Goal: Task Accomplishment & Management: Manage account settings

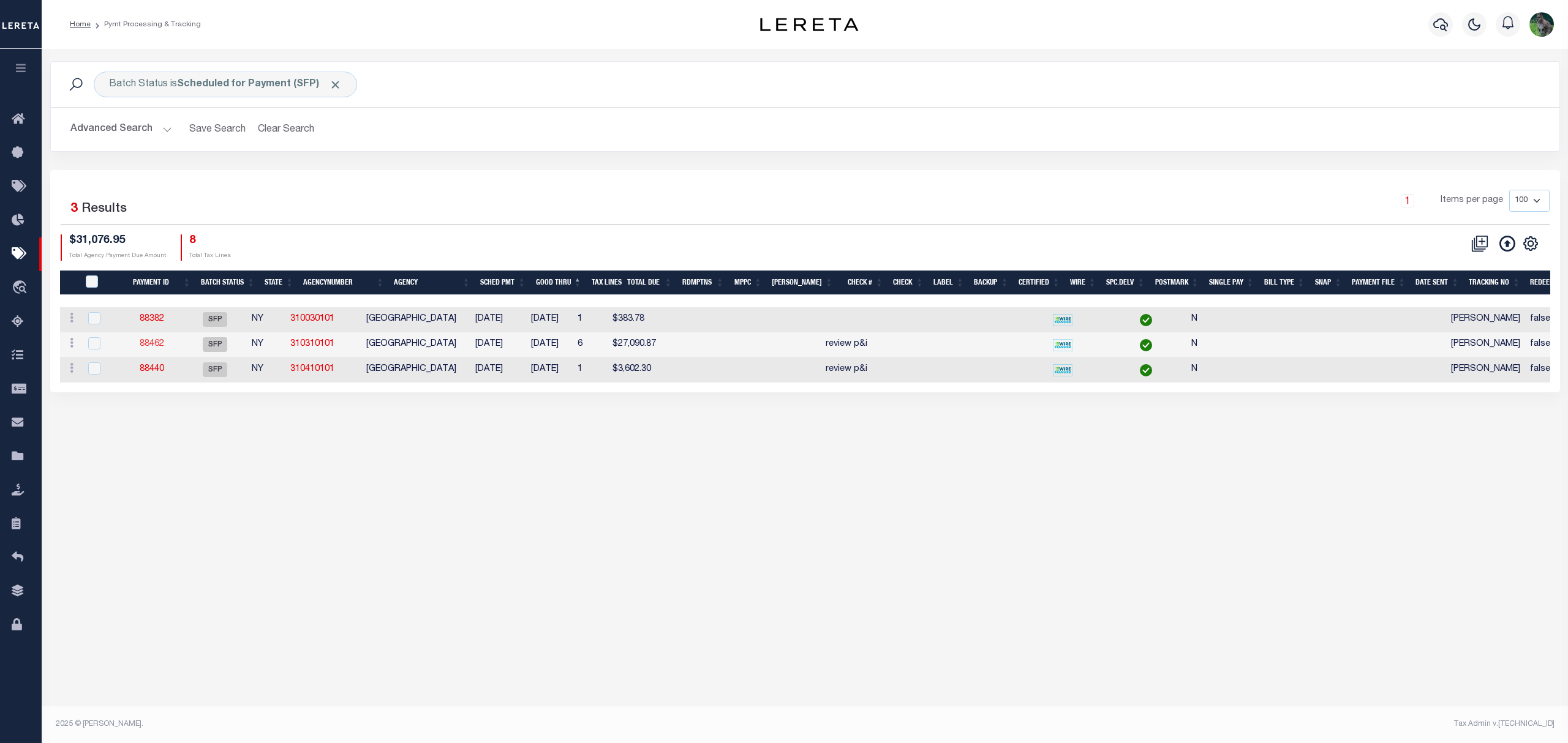
drag, startPoint x: 171, startPoint y: 353, endPoint x: 156, endPoint y: 347, distance: 16.2
click at [445, 221] on div "1 Items per page 100 200 500 1000" at bounding box center [993, 206] width 1112 height 32
click at [278, 116] on div "Advanced Search Save Search Clear Search PayeeSearchTable_dynamictable_____Defa…" at bounding box center [805, 129] width 1509 height 43
click at [740, 169] on div "Batch Status is Scheduled for Payment (SFP) Search Advanced Search Save Search …" at bounding box center [805, 115] width 1528 height 109
click at [1105, 572] on div "Batch Status is Scheduled for Payment (SFP) Search Advanced Search Save Search …" at bounding box center [804, 383] width 1526 height 669
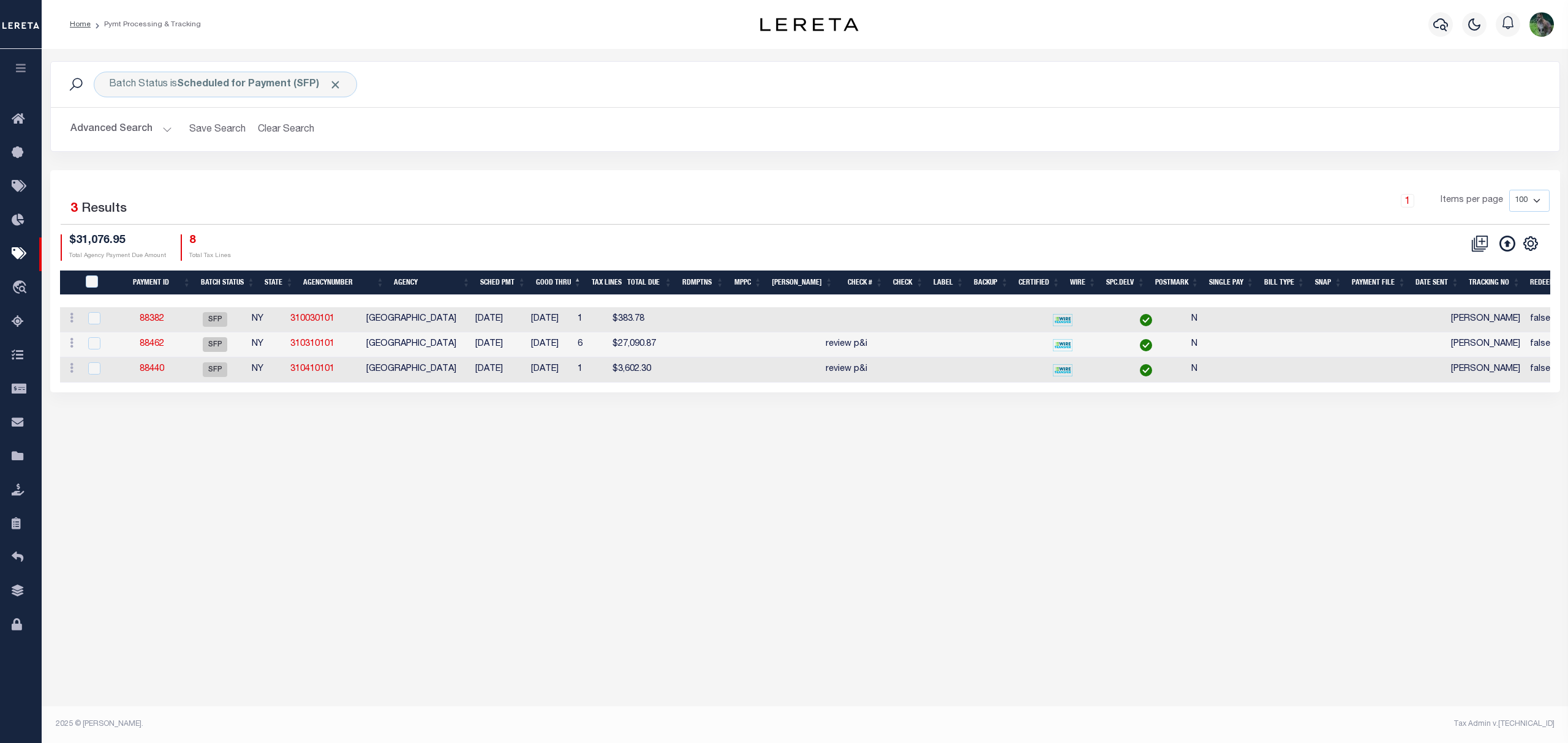
click at [464, 184] on div "1 Selected 3 Results 1 Items per page 100 200 500 1000 $31,076.95" at bounding box center [804, 281] width 1510 height 222
click at [25, 253] on icon at bounding box center [21, 254] width 19 height 16
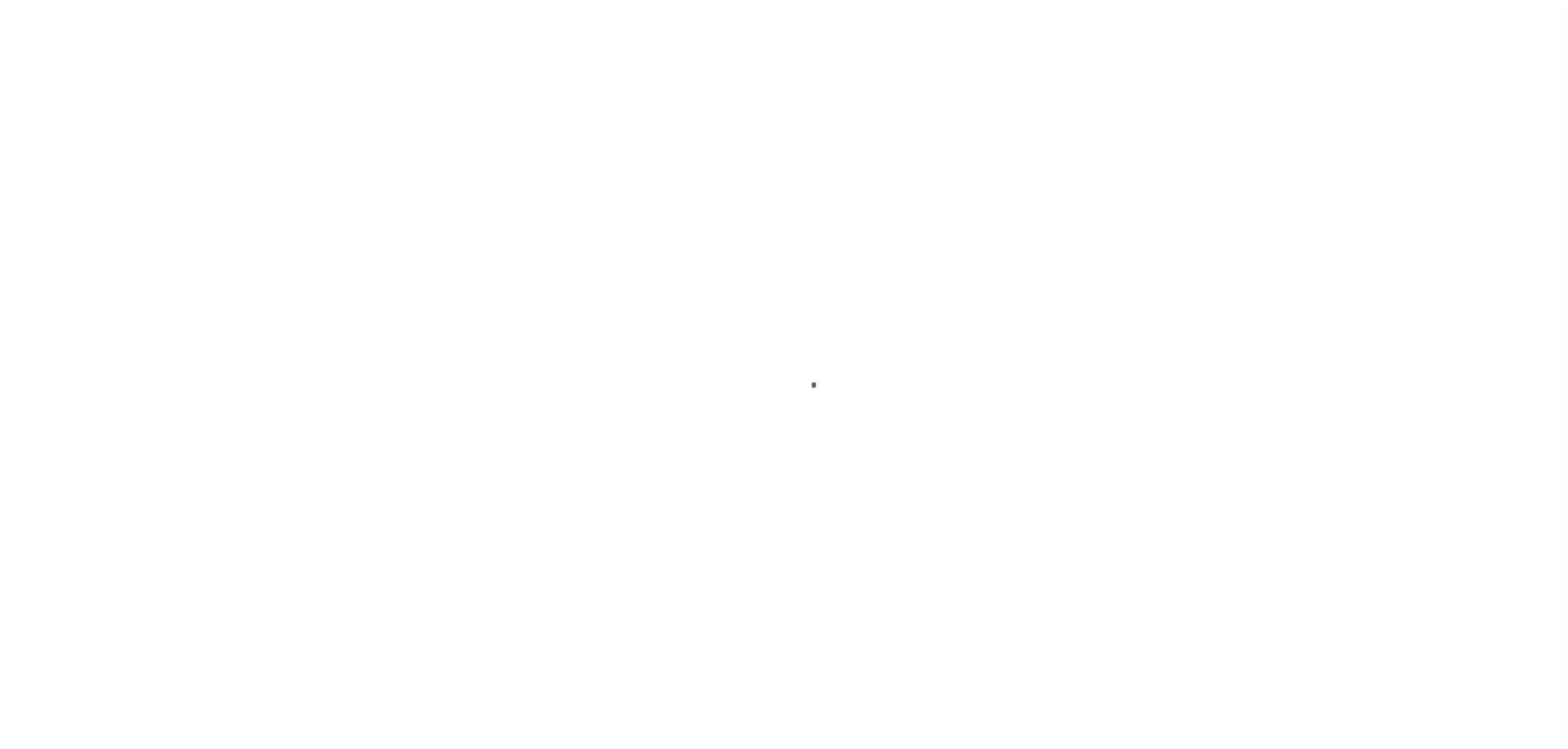
select select "SFP"
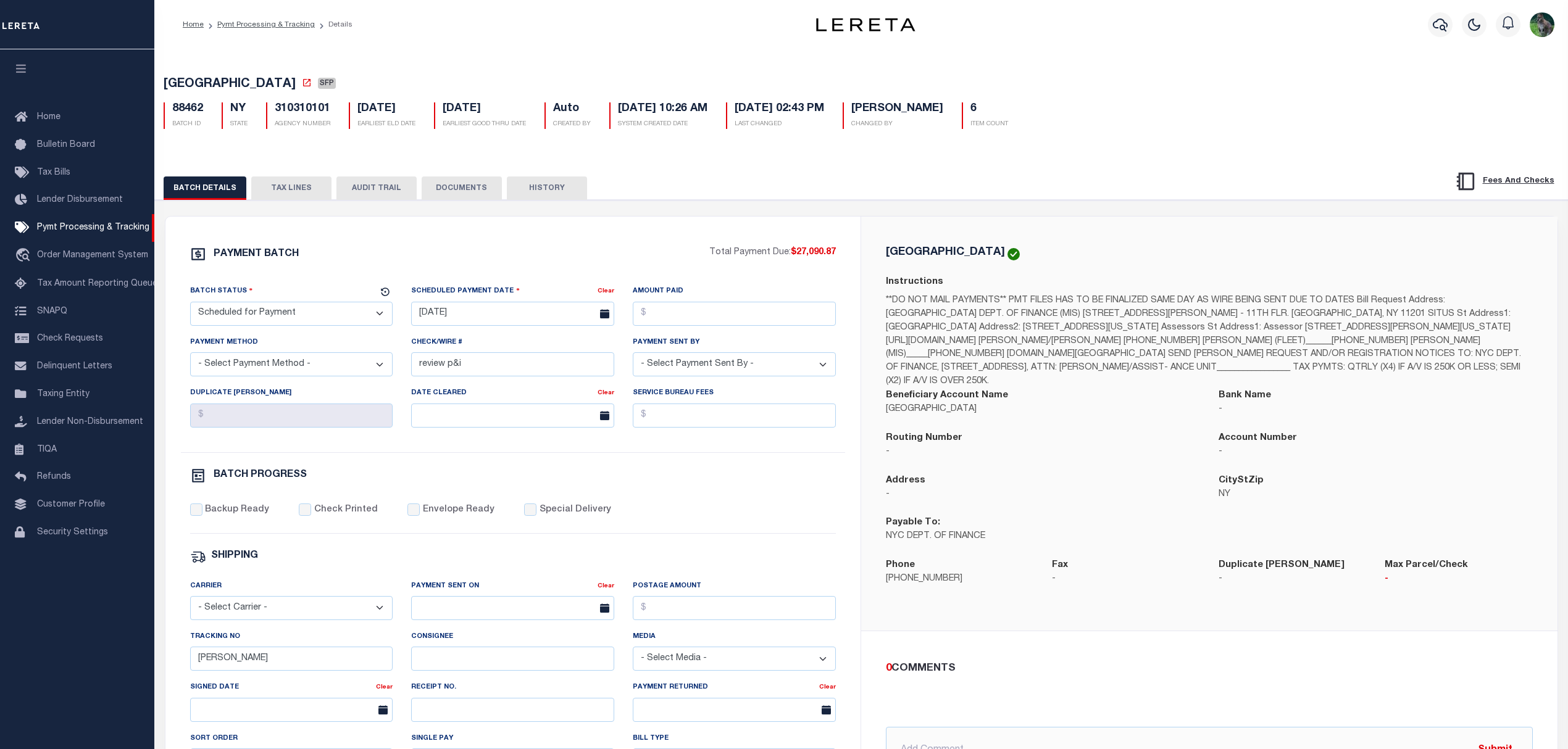
click at [275, 207] on div "PAYMENT BATCH Total Payment Due: $27,090.87 Batch Status" at bounding box center [862, 598] width 1426 height 798
click at [297, 187] on button "TAX LINES" at bounding box center [291, 188] width 80 height 23
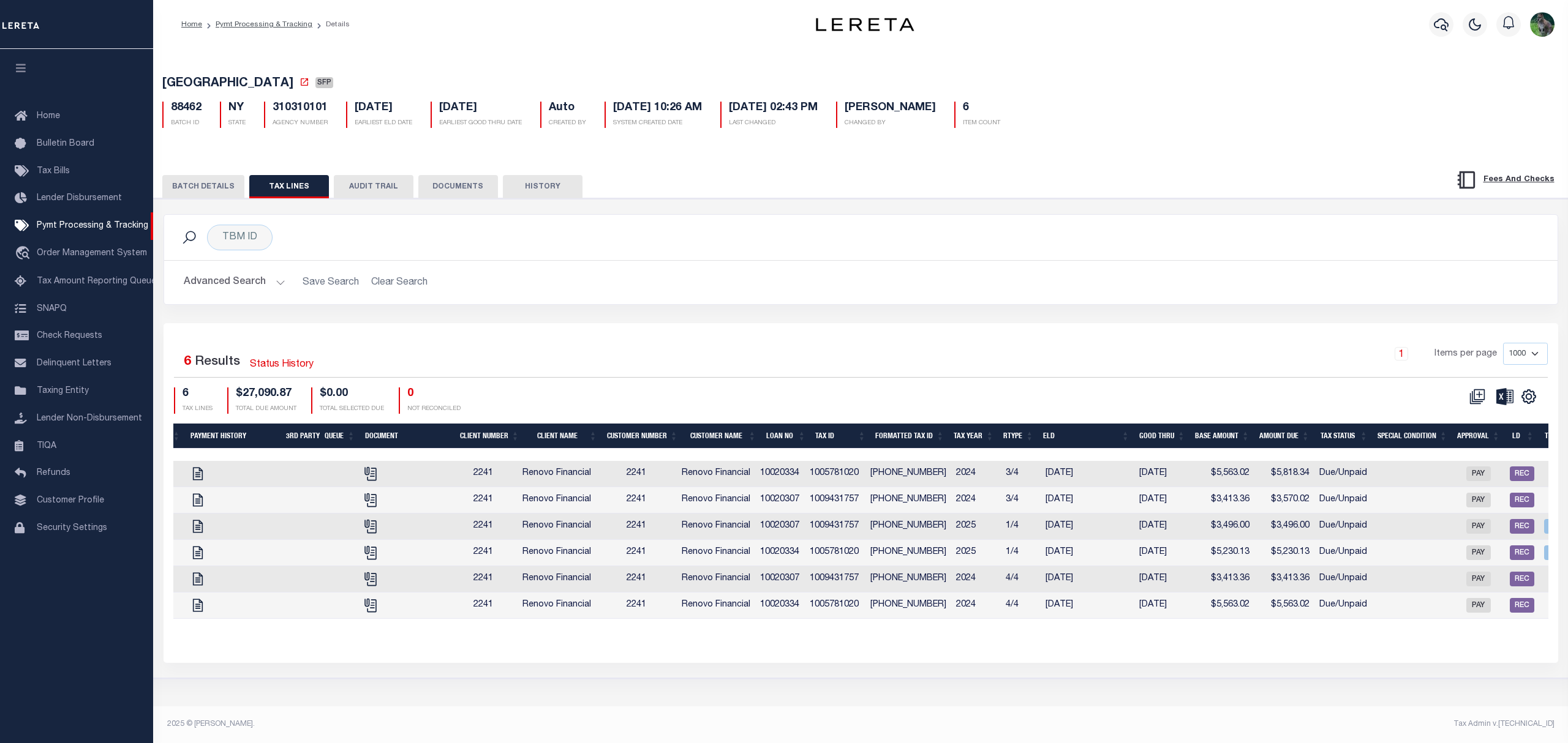
scroll to position [0, 138]
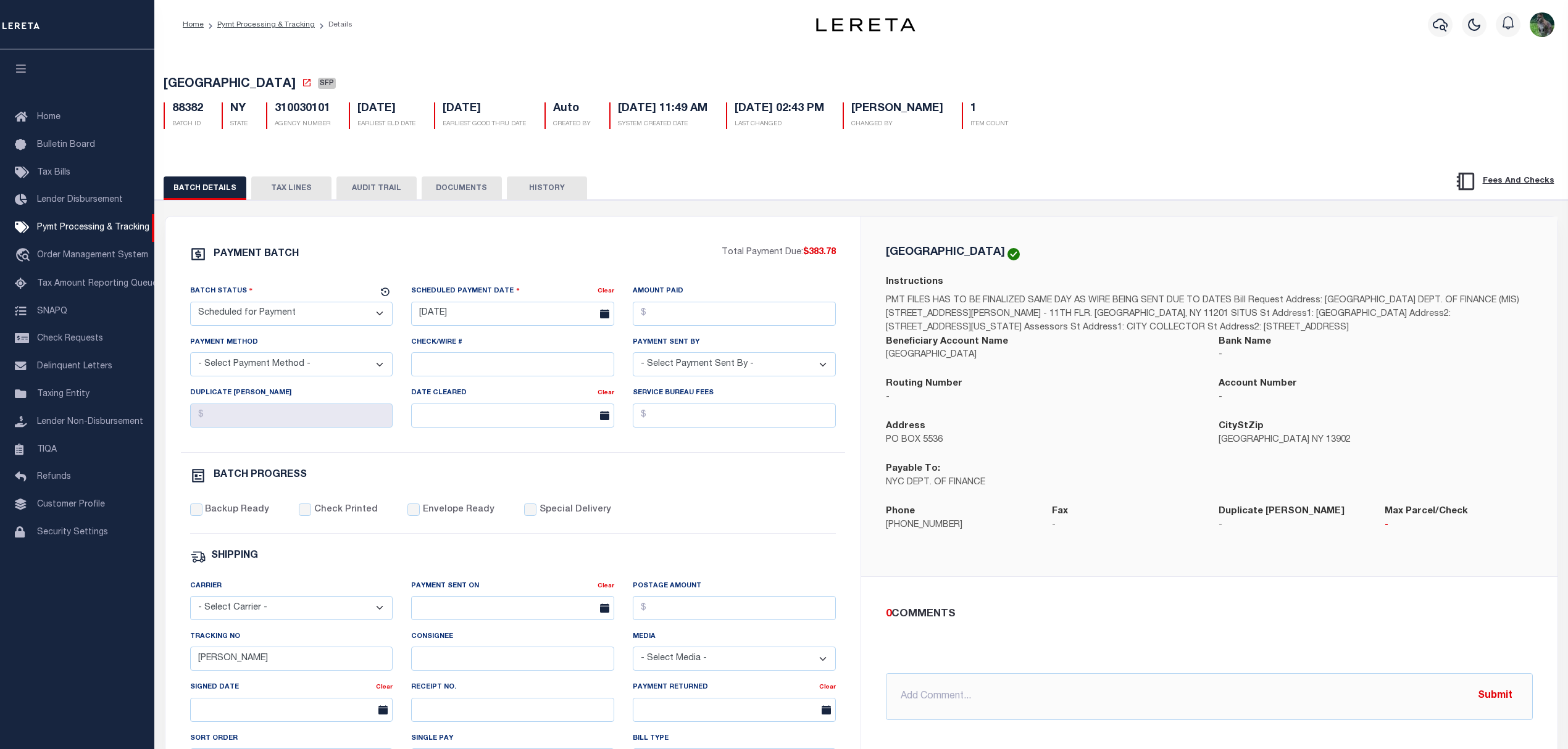
select select "SFP"
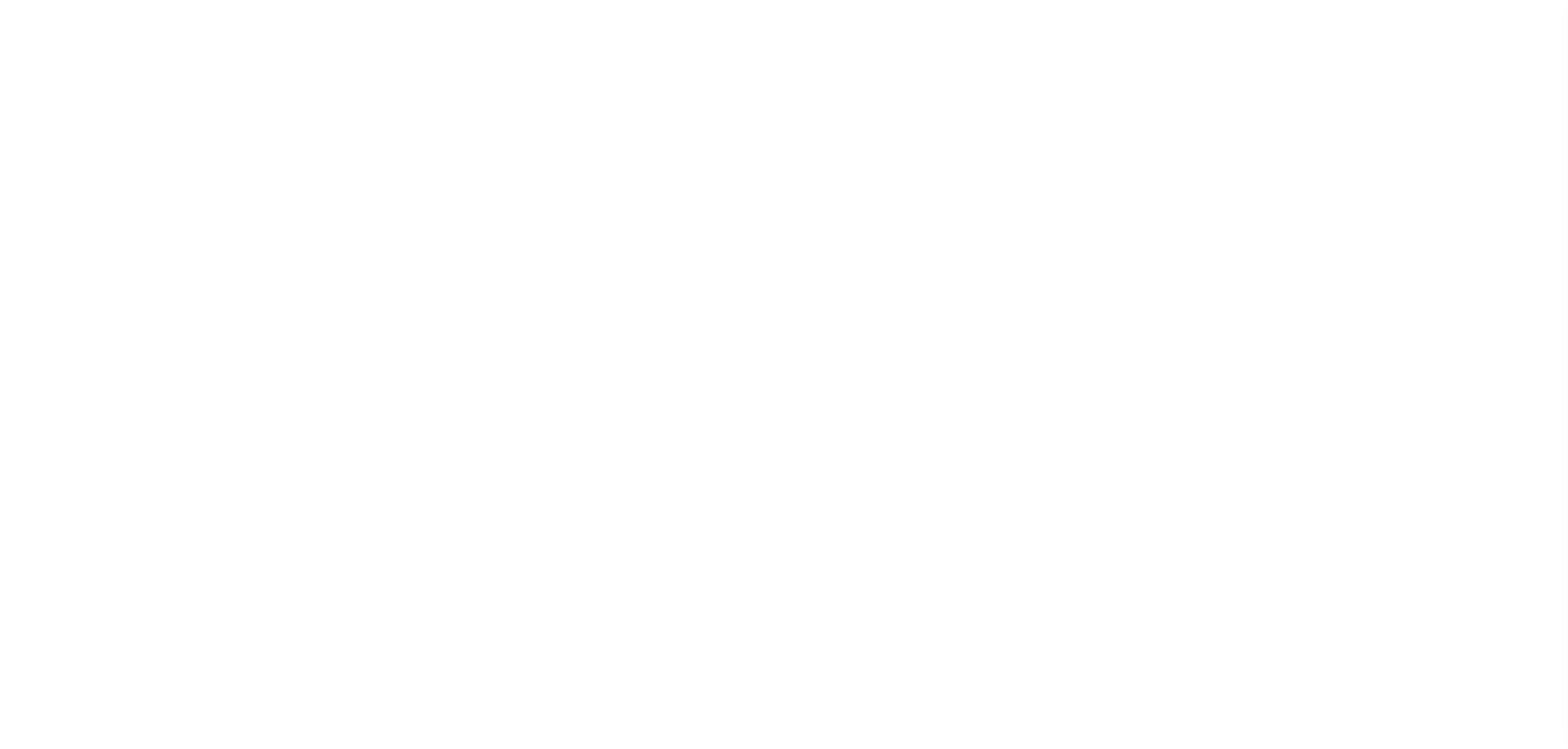
select select "DUE"
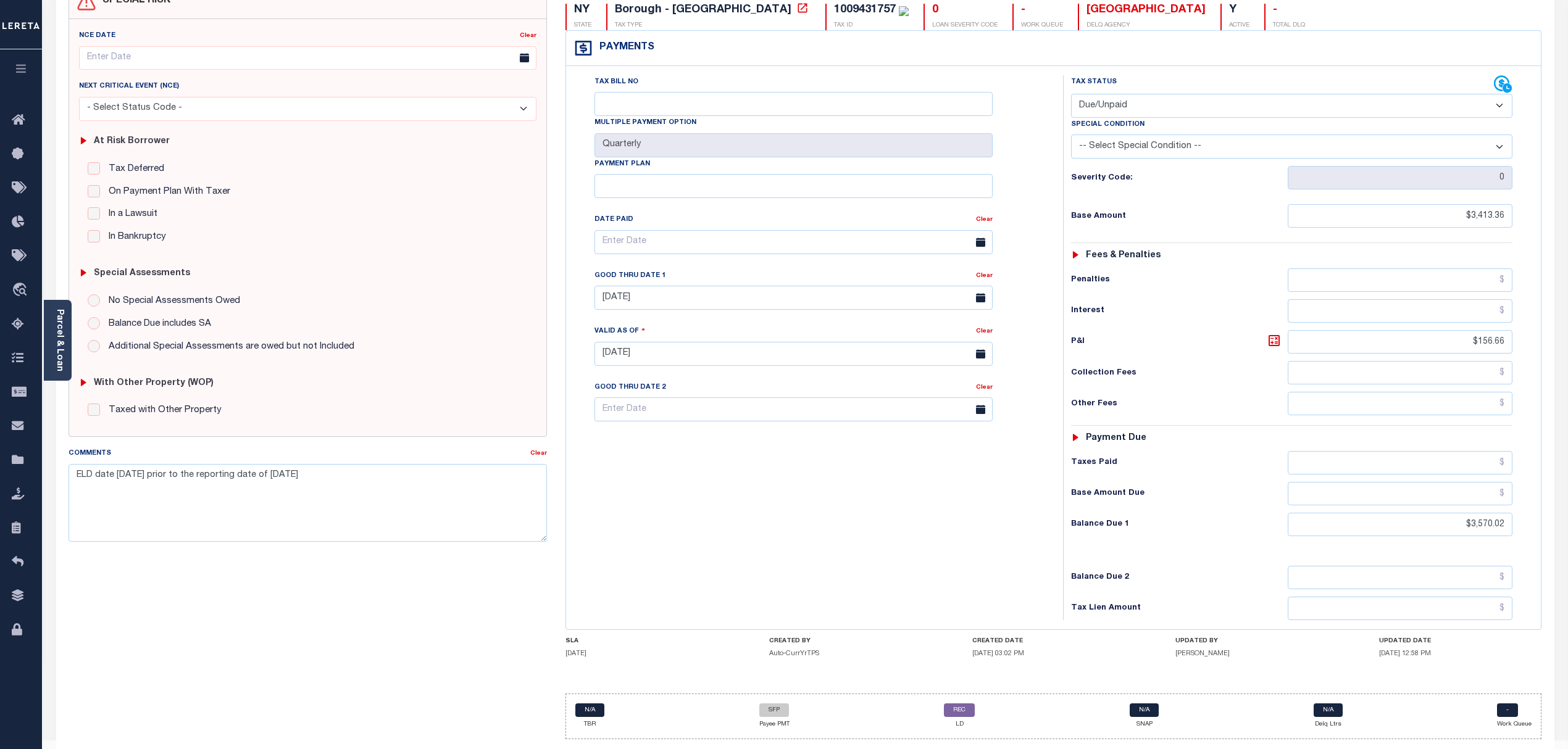
scroll to position [166, 0]
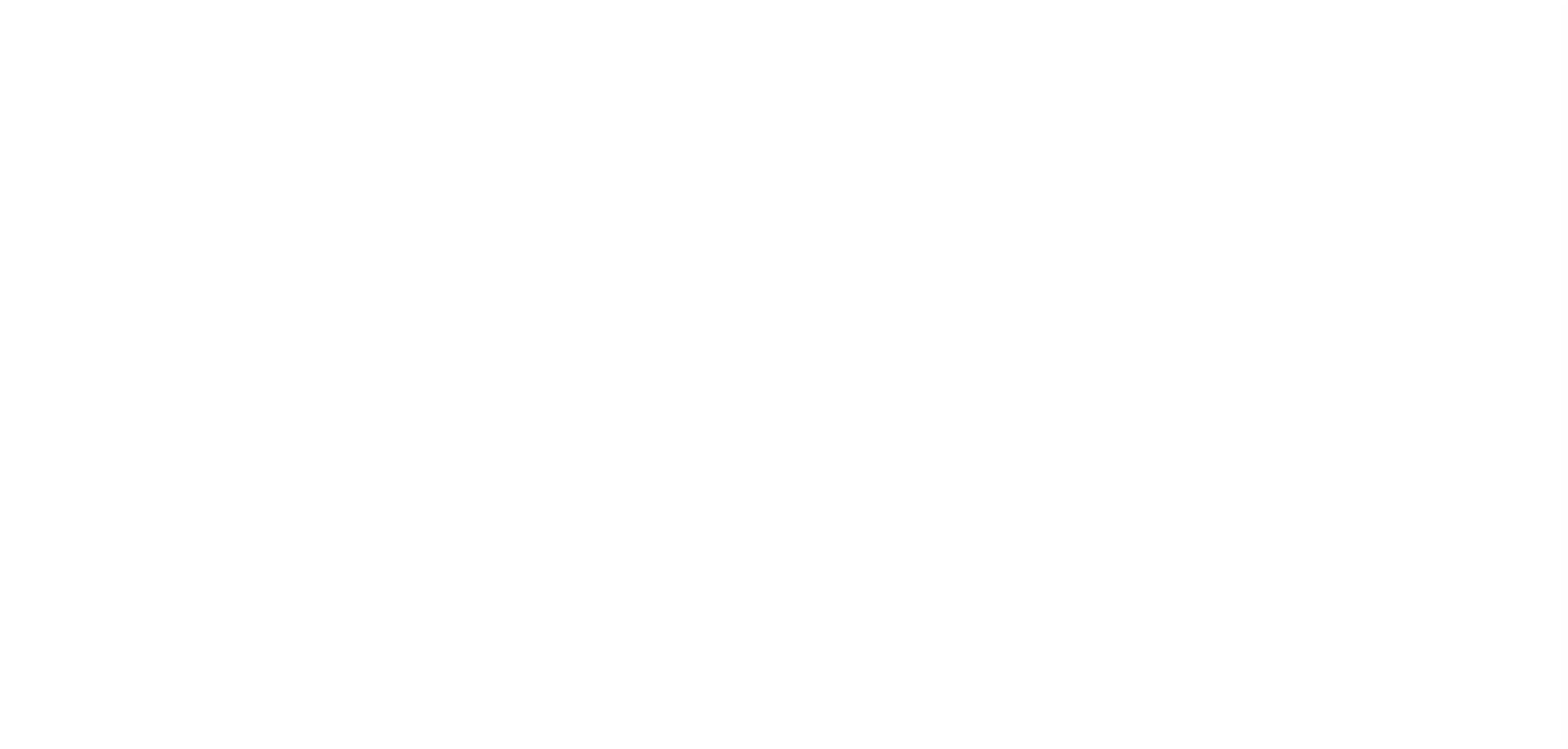
select select "DUE"
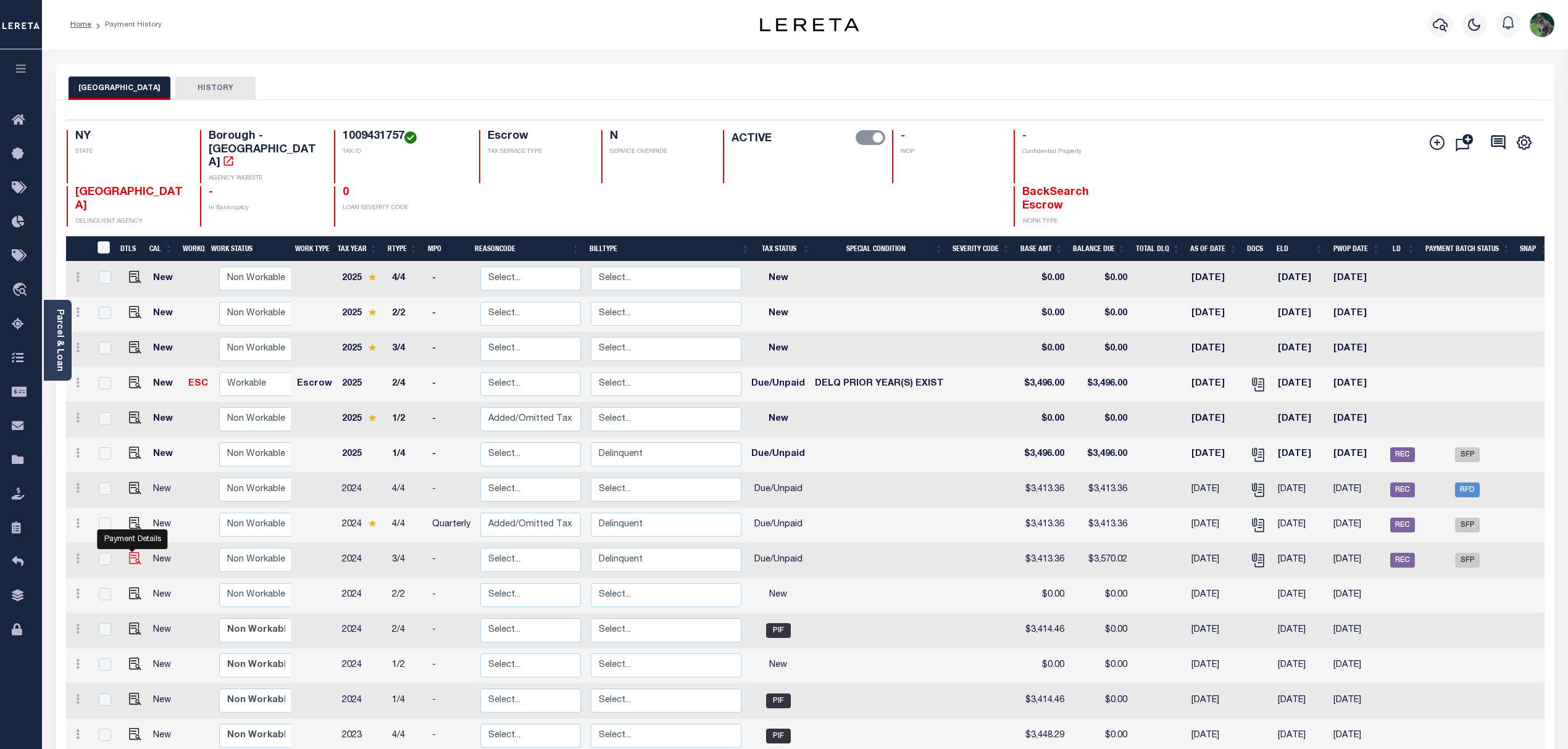
click at [132, 552] on img "" at bounding box center [135, 558] width 12 height 12
checkbox input "true"
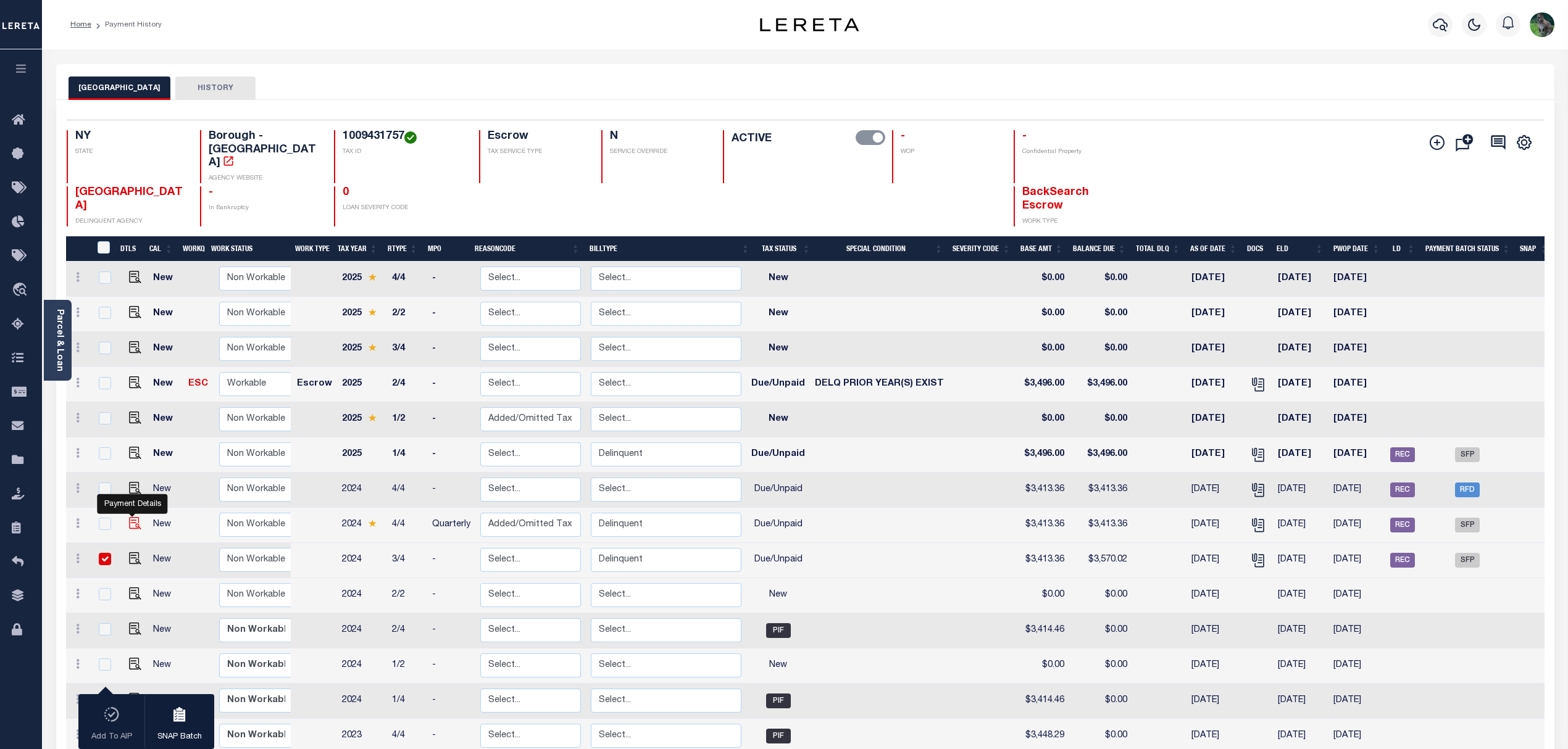
click at [131, 518] on img "" at bounding box center [135, 523] width 12 height 12
checkbox input "true"
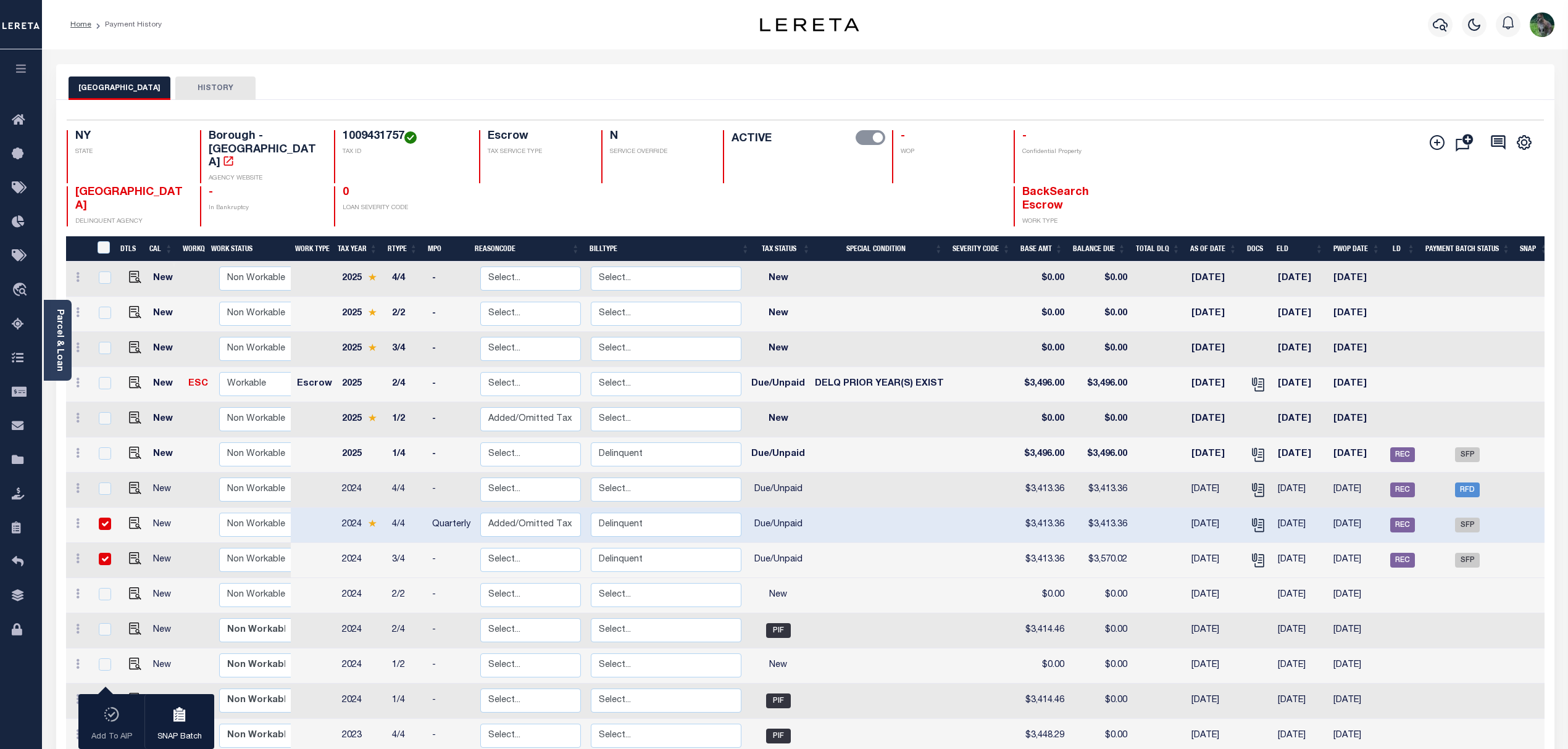
click at [104, 518] on input "checkbox" at bounding box center [104, 523] width 12 height 12
checkbox input "false"
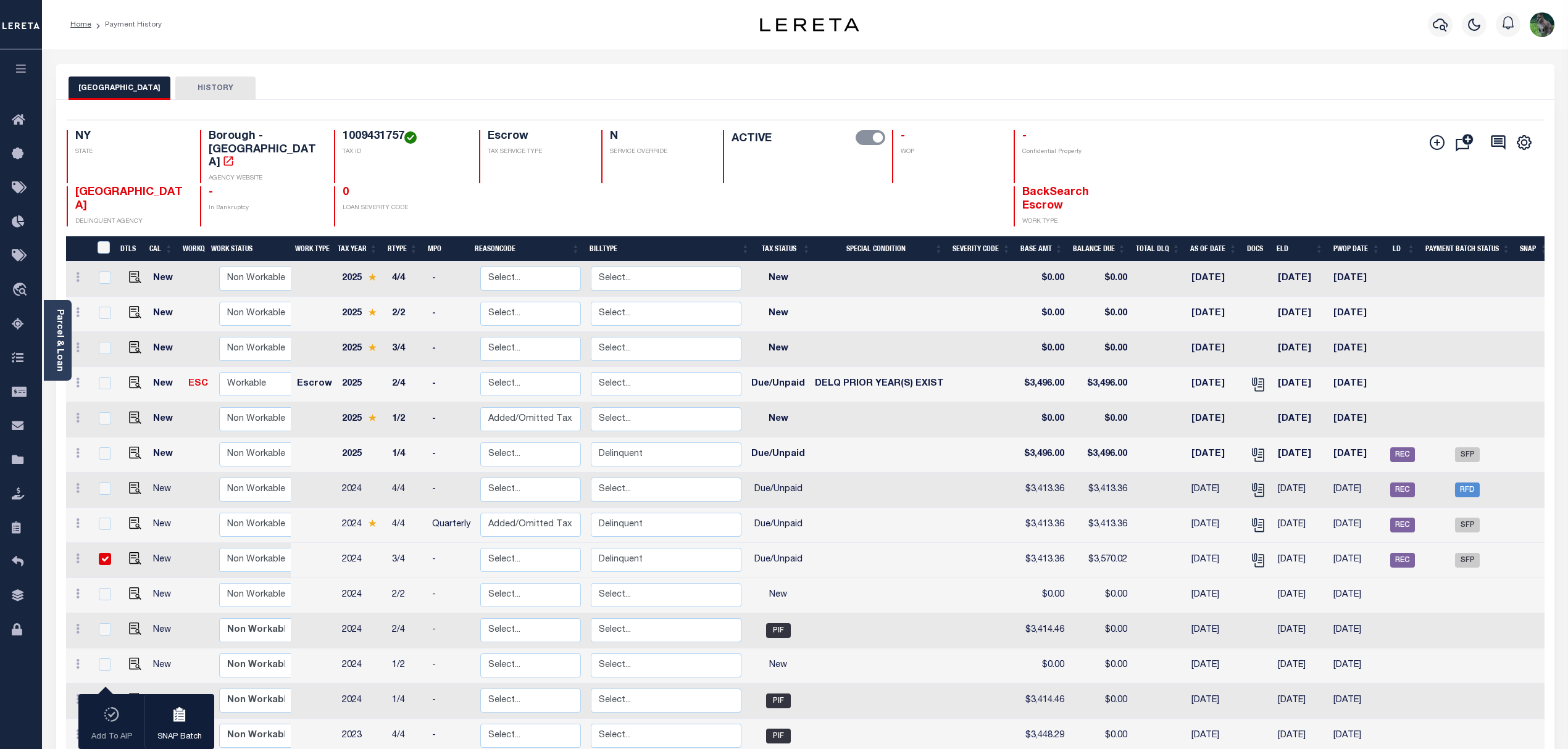
click at [1249, 162] on div "NY STATE Borough - NY AGENCY WEBSITE 1009431757 TAX ID Escrow TAX SERVICE TYPE …" at bounding box center [682, 178] width 1231 height 97
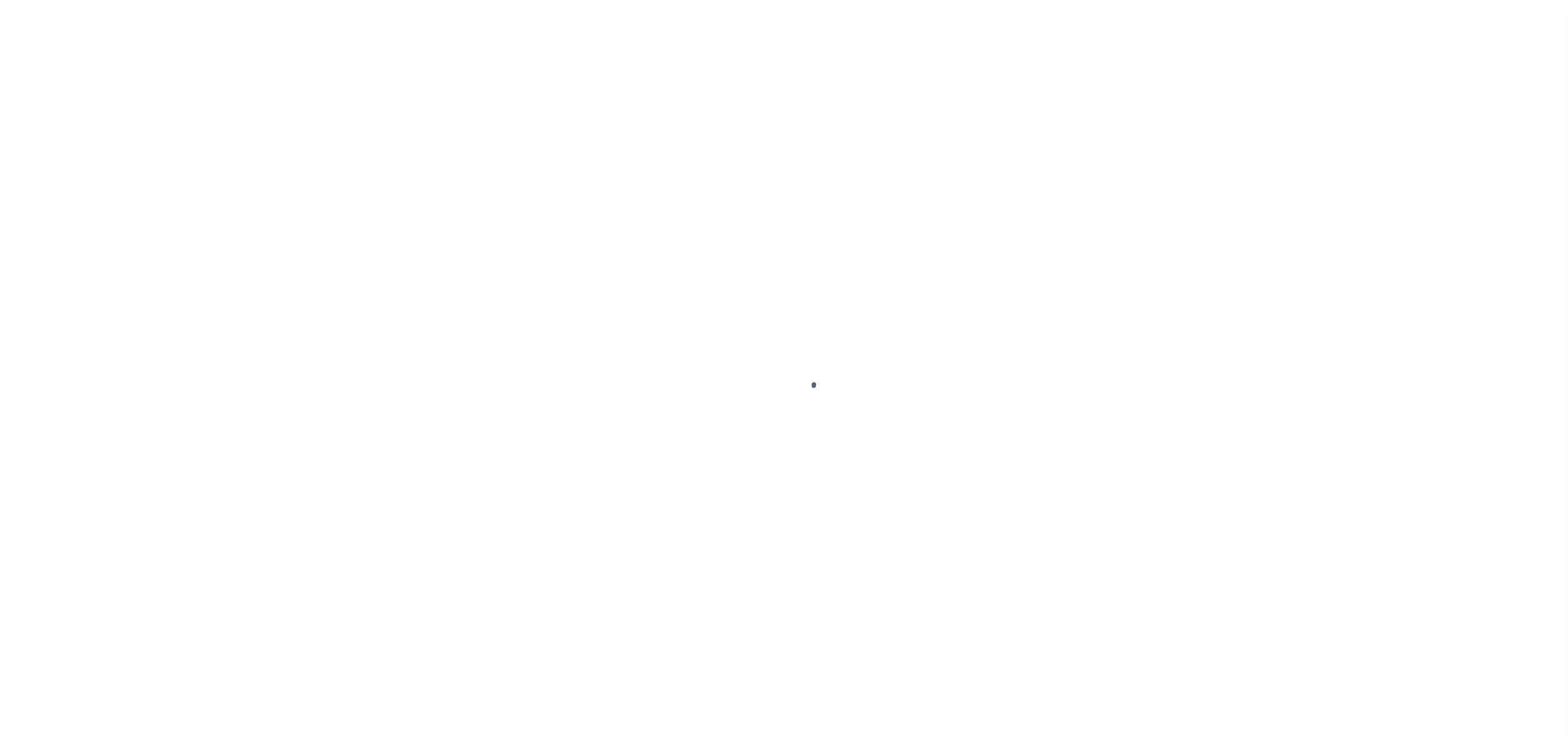
select select "DUE"
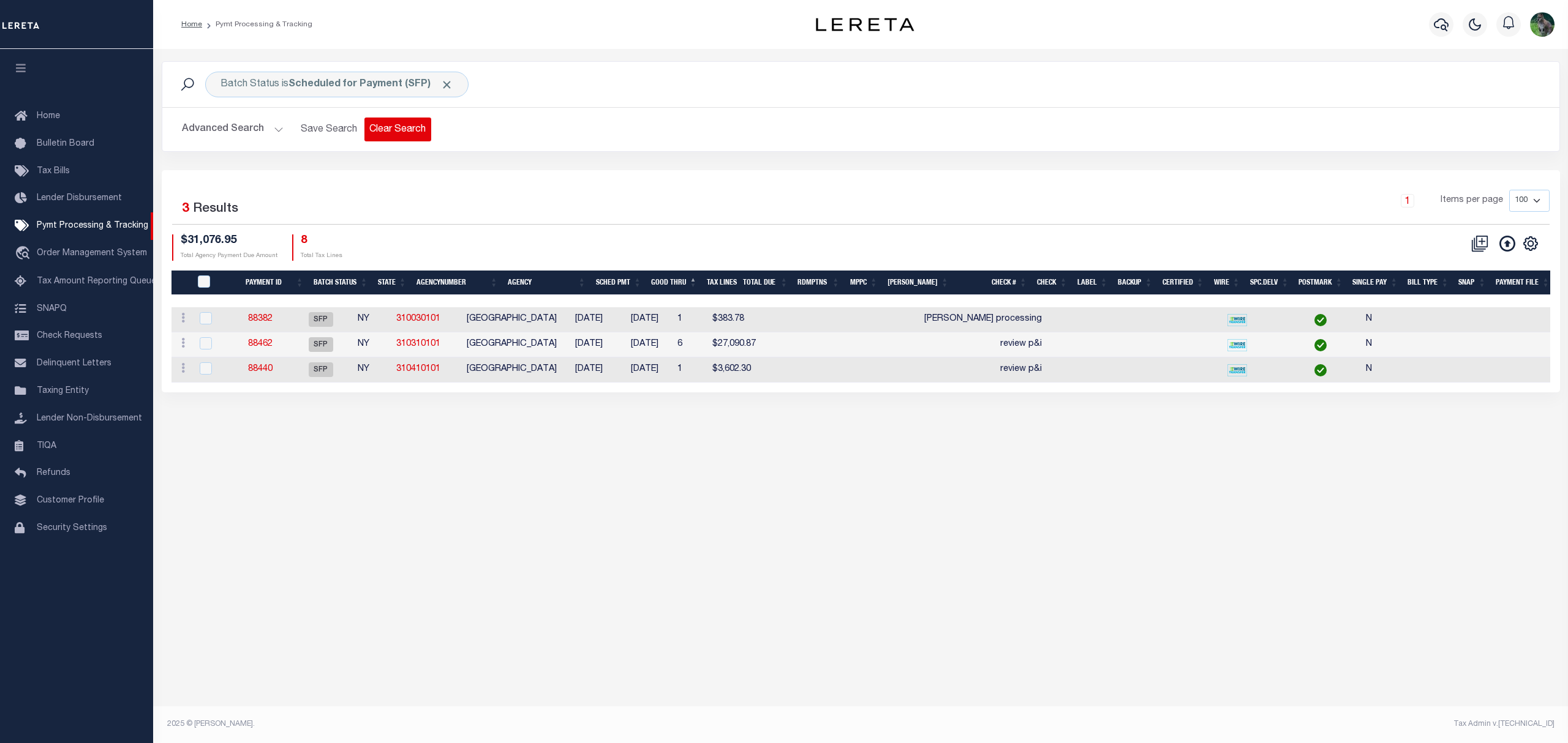
click at [383, 124] on button "Clear Search" at bounding box center [398, 130] width 66 height 24
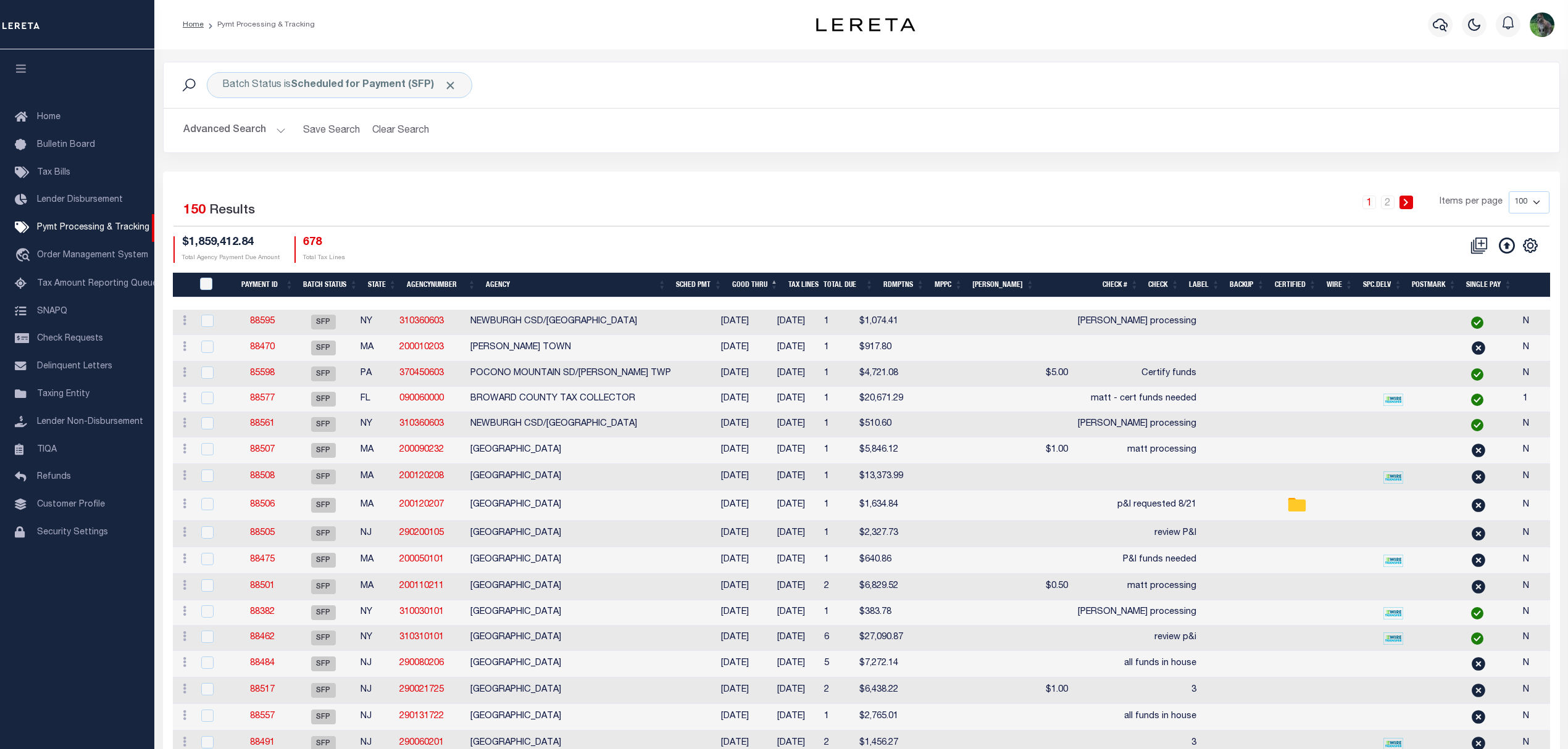
click at [776, 291] on th "Good Thru" at bounding box center [755, 285] width 56 height 25
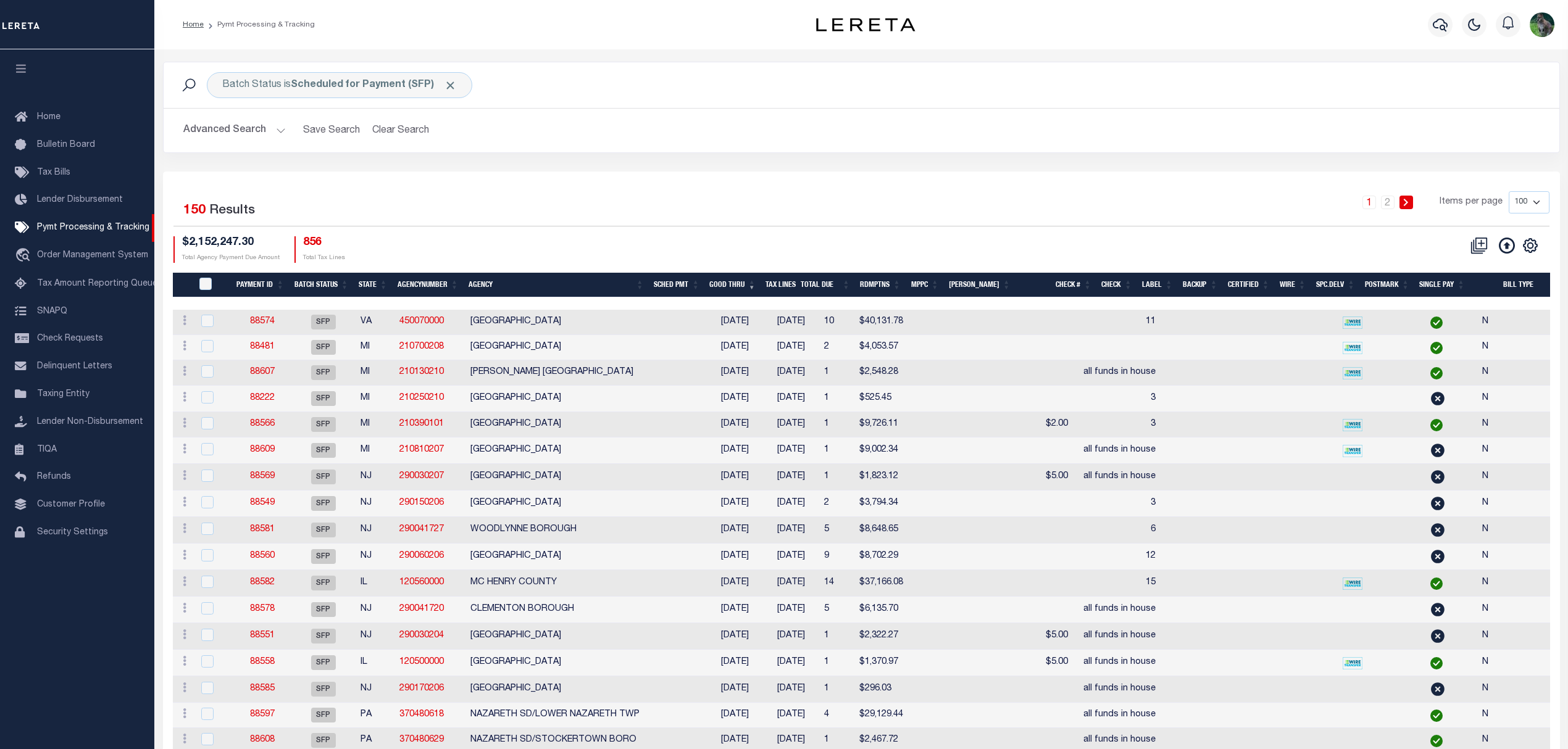
click at [760, 291] on th "Good Thru" at bounding box center [732, 285] width 56 height 25
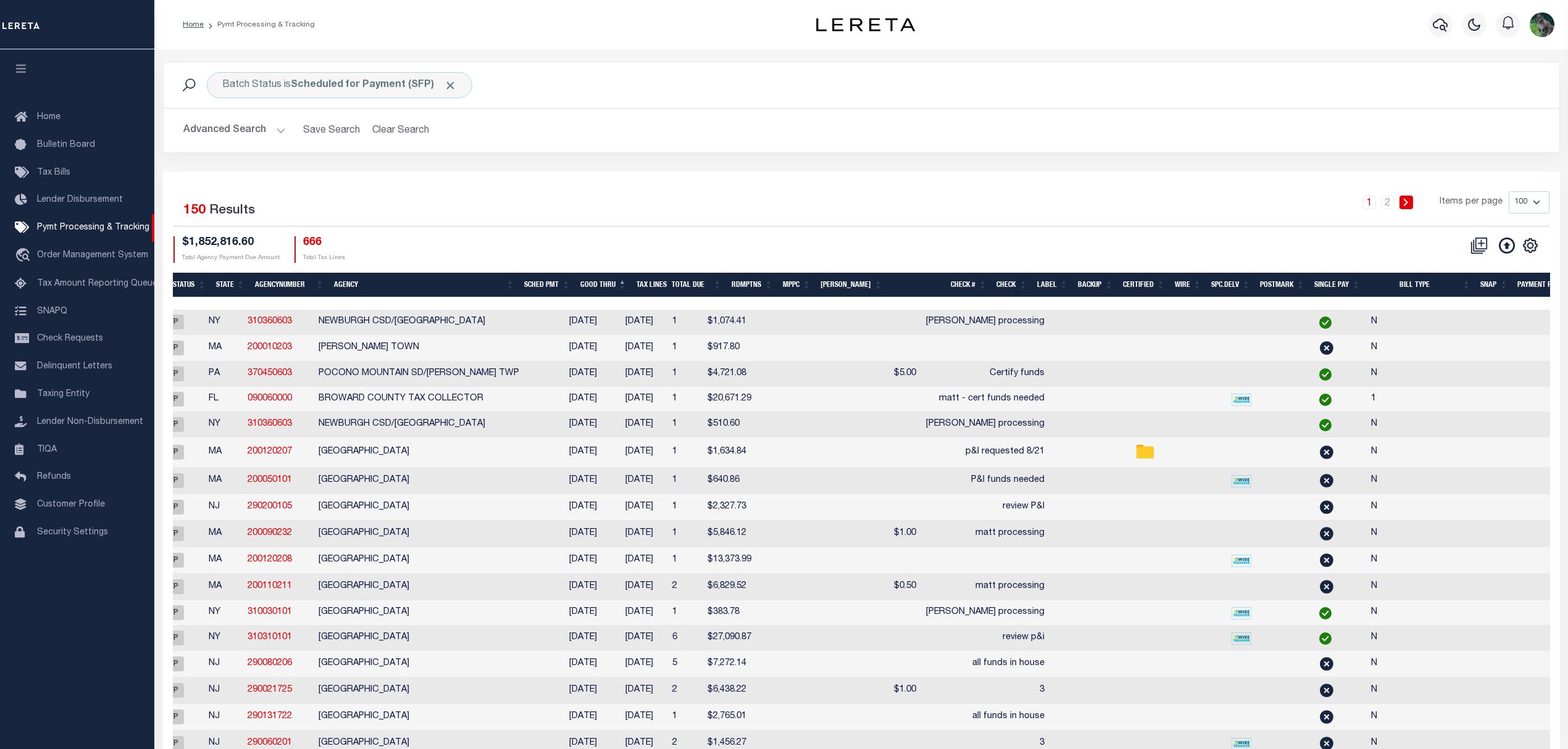
scroll to position [0, 95]
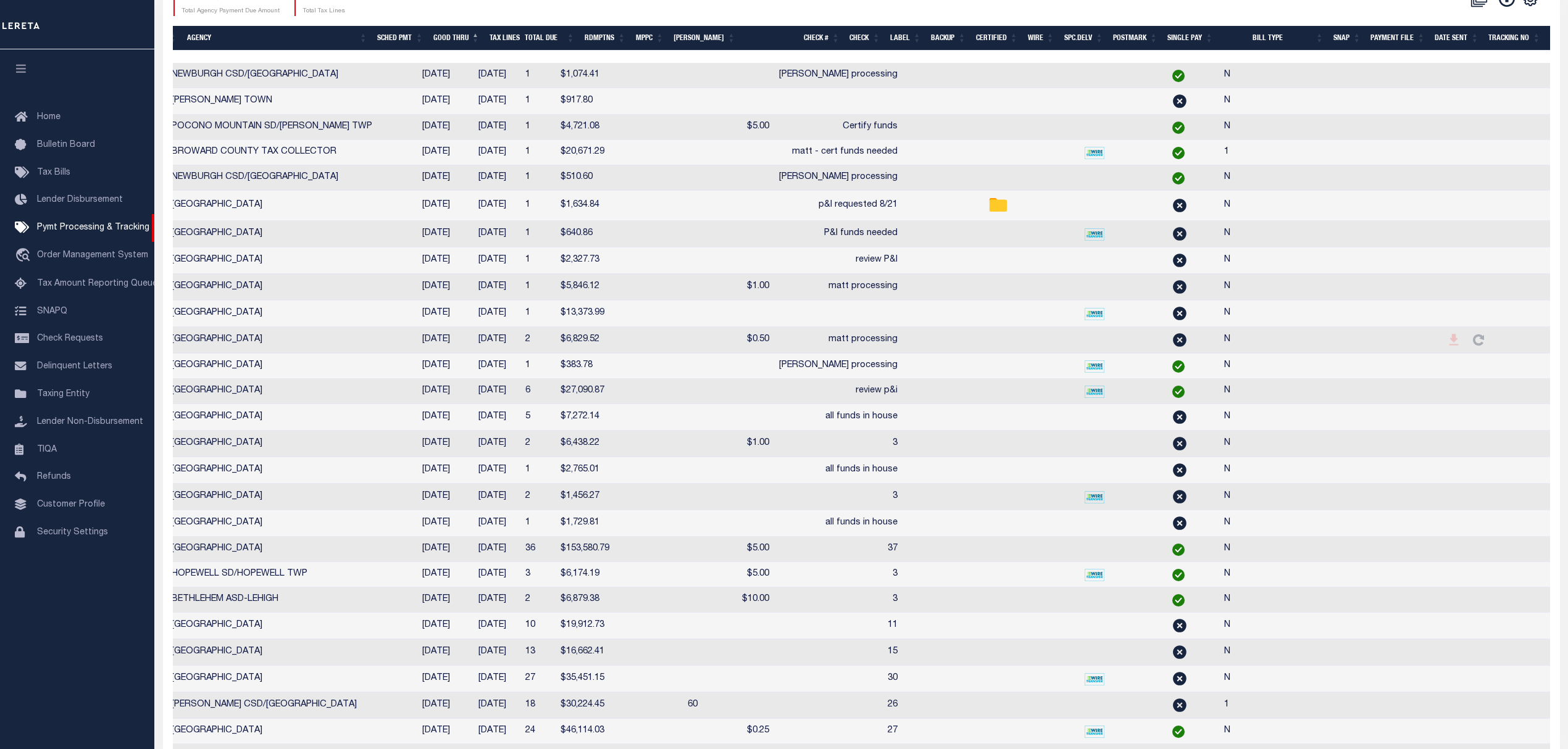
click at [1319, 422] on td at bounding box center [1337, 417] width 123 height 27
checkbox input "true"
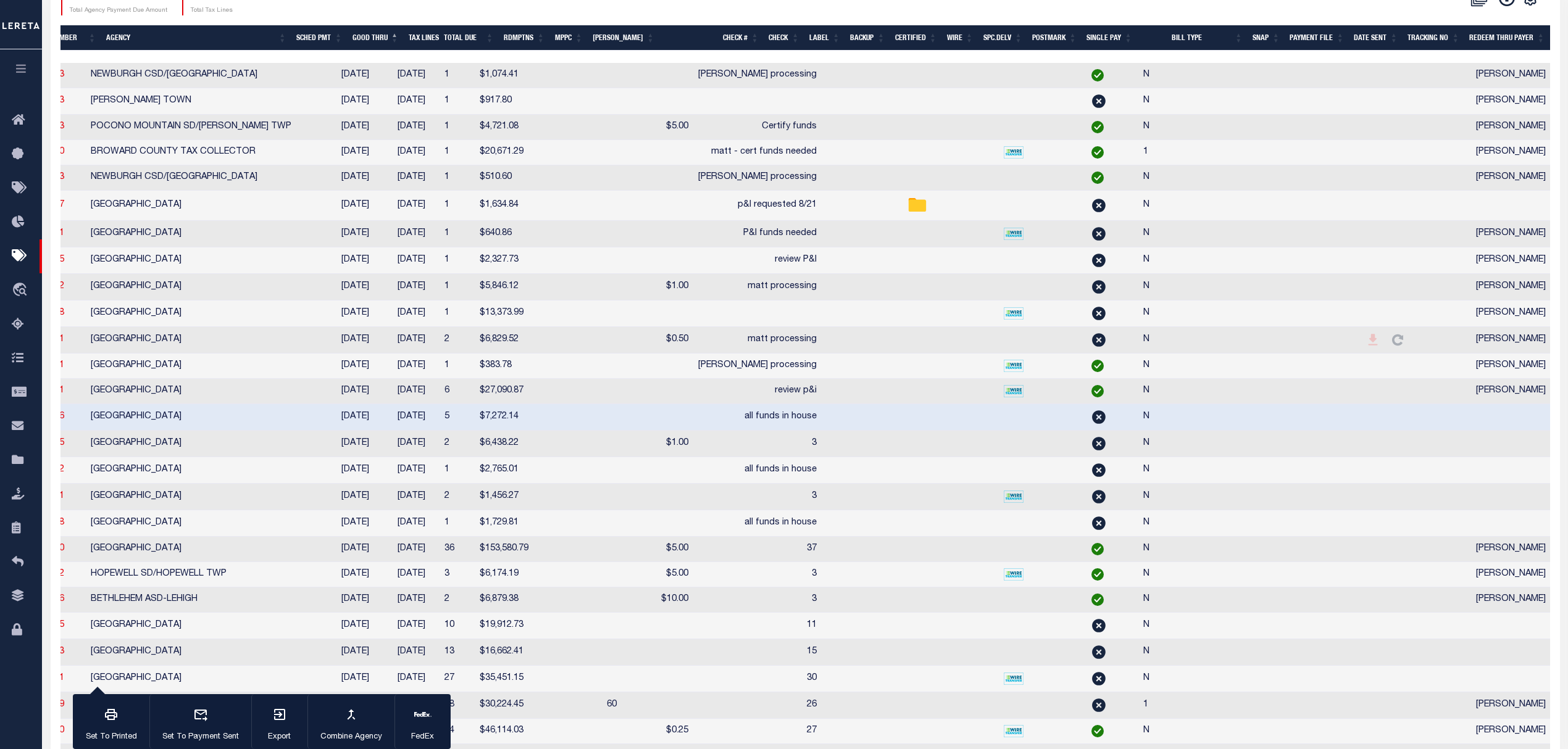
drag, startPoint x: 1034, startPoint y: 64, endPoint x: 773, endPoint y: 68, distance: 261.0
click at [773, 68] on tr "ACTIONS Delete Batch 88595 SFP NY 310360603 NEWBURGH CSD/NEWBURGH CITY 02/24/20…" at bounding box center [714, 75] width 1843 height 25
drag, startPoint x: 830, startPoint y: 56, endPoint x: 802, endPoint y: 58, distance: 28.1
click at [802, 58] on div at bounding box center [805, 56] width 1490 height 12
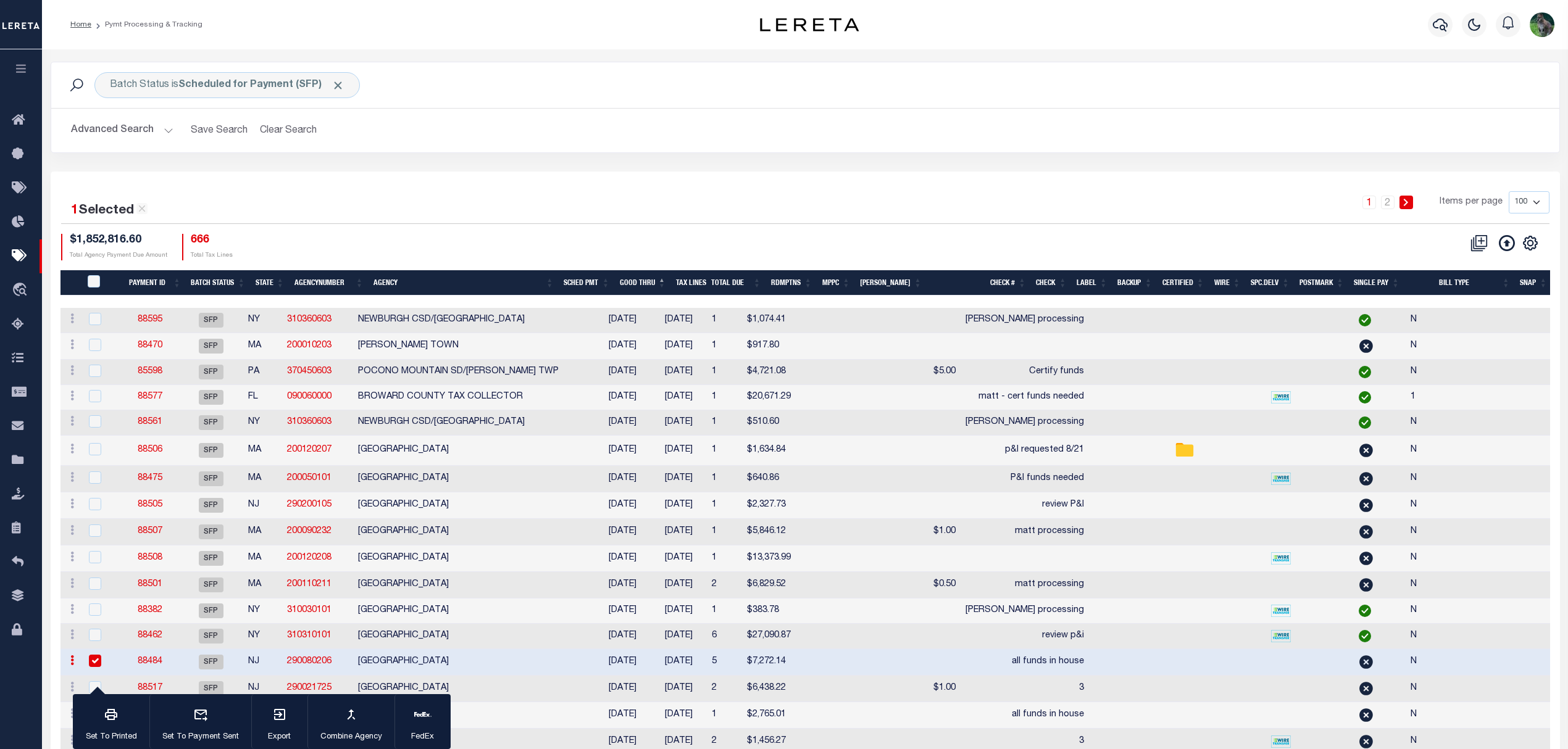
click at [123, 142] on button "Advanced Search" at bounding box center [122, 131] width 102 height 24
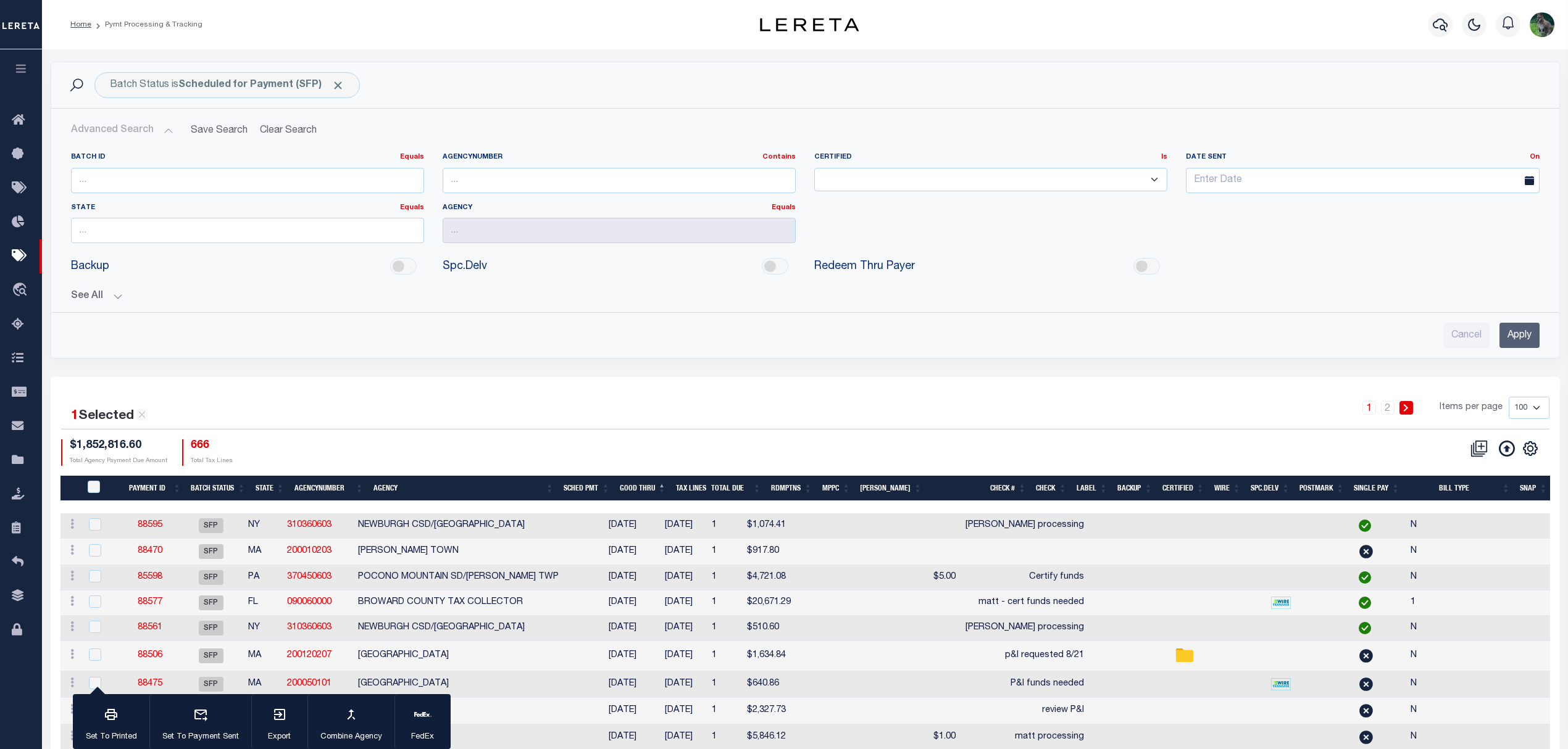
click at [100, 295] on button "See All" at bounding box center [805, 296] width 1469 height 12
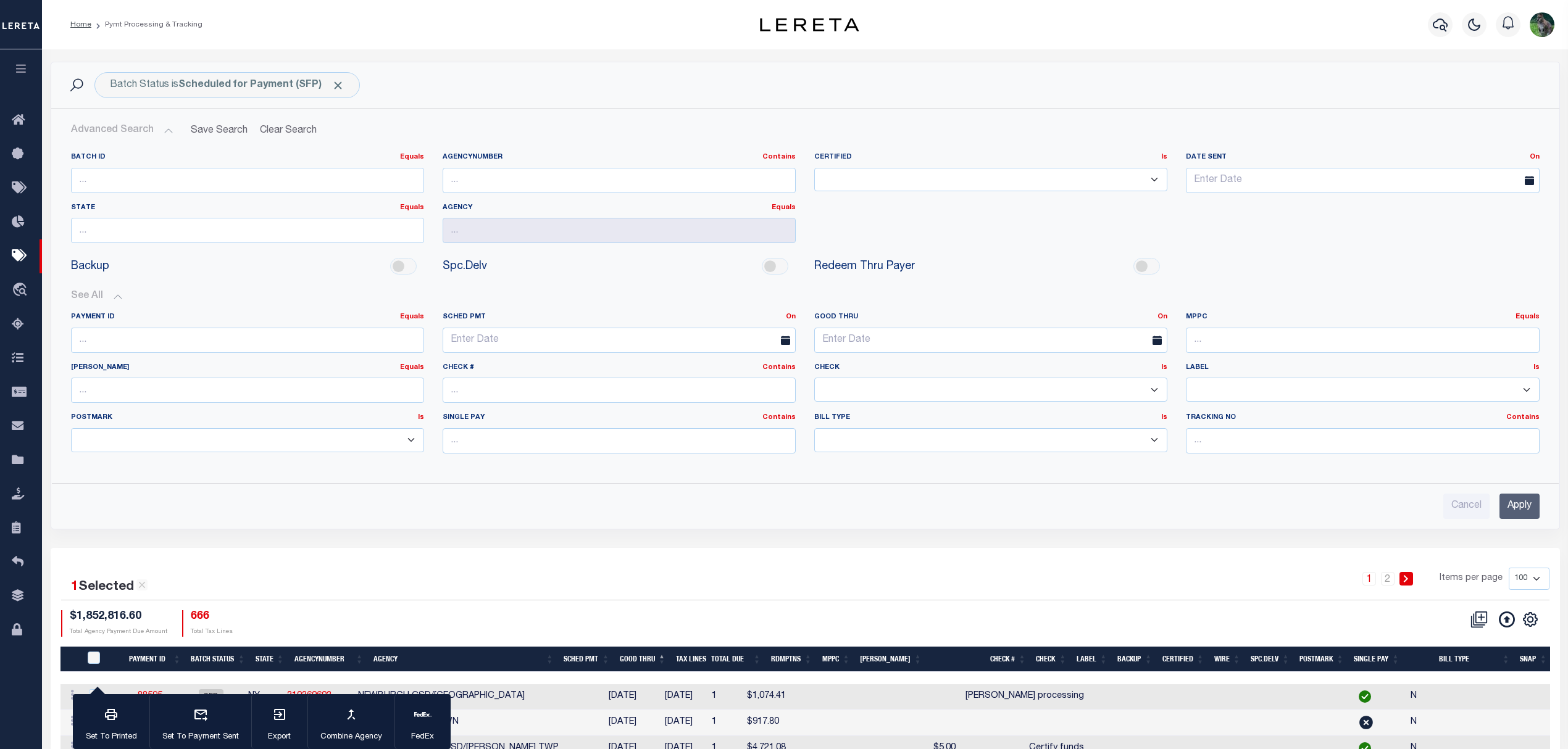
click at [524, 375] on div "Check # Contains Contains Is" at bounding box center [619, 384] width 353 height 41
click at [548, 386] on input "text" at bounding box center [619, 389] width 353 height 25
type input "All funds"
click at [1504, 505] on input "Apply" at bounding box center [1519, 506] width 40 height 25
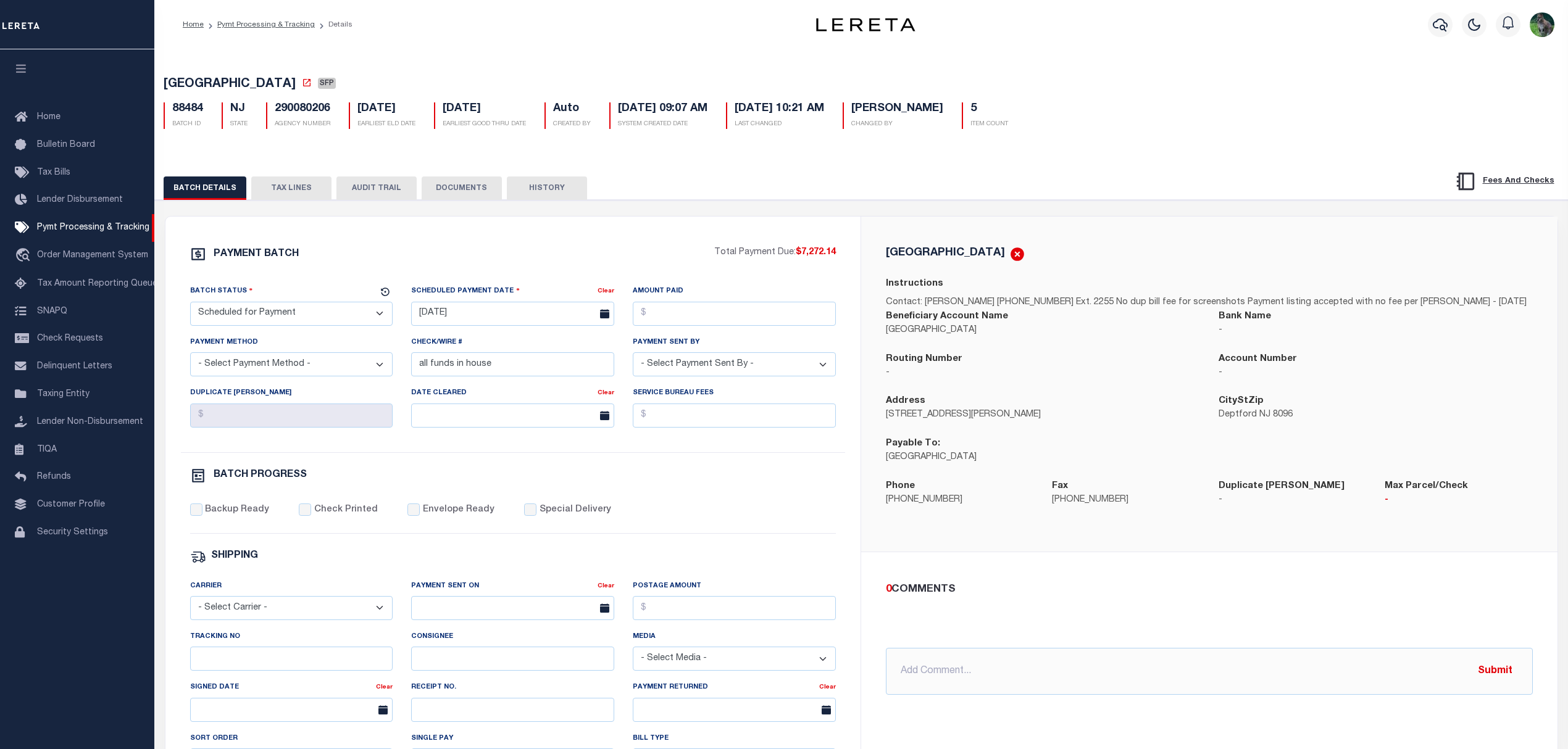
click at [281, 314] on select "- Select Status - Scheduled for Payment Ready For Payment Payment Sent Cleared …" at bounding box center [292, 314] width 204 height 24
select select "RFP"
click at [191, 306] on select "- Select Status - Scheduled for Payment Ready For Payment Payment Sent Cleared …" at bounding box center [292, 314] width 204 height 24
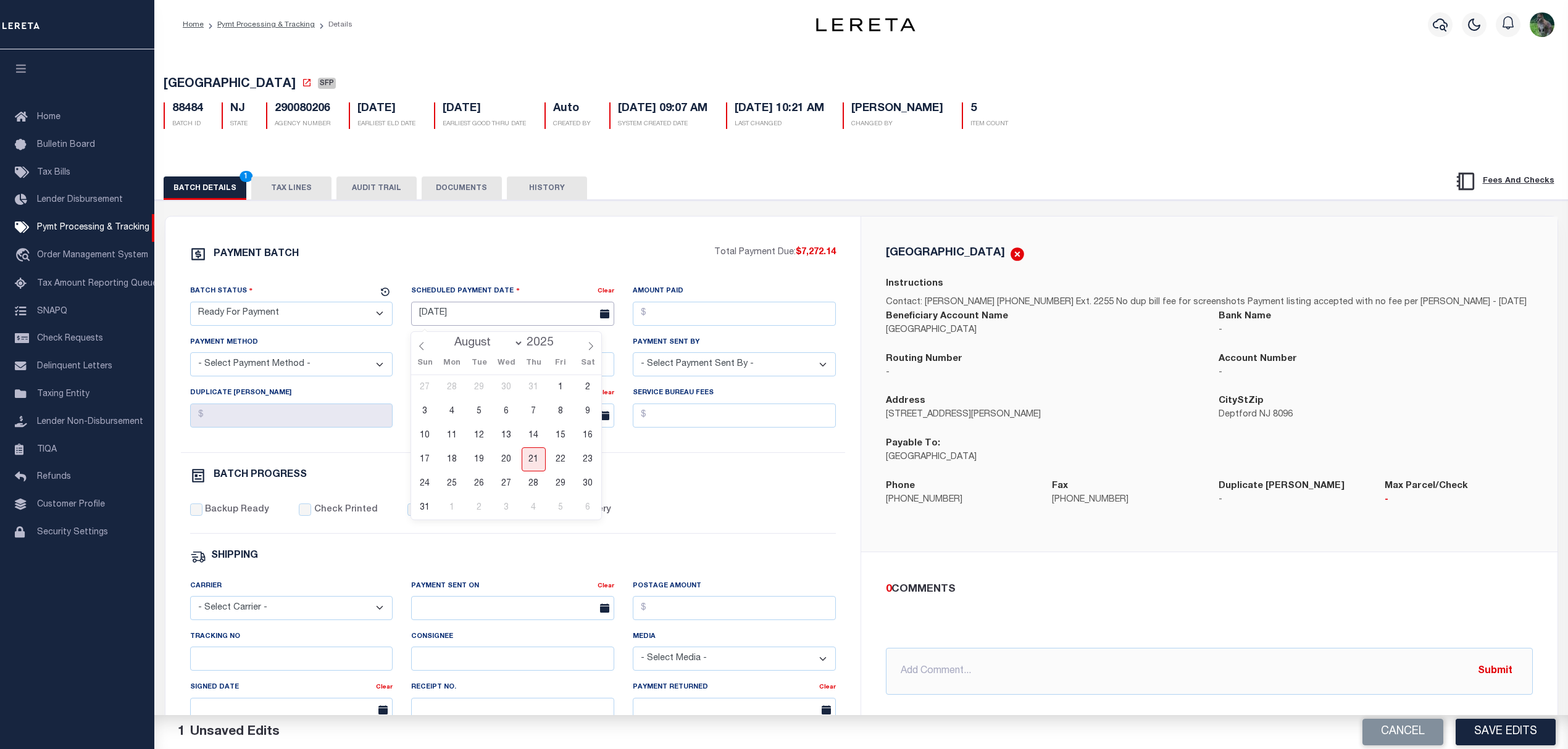
click at [460, 327] on body "Home Pymt Processing & Tracking Details" at bounding box center [784, 518] width 1568 height 1036
click at [534, 460] on span "21" at bounding box center [534, 460] width 24 height 24
type input "[DATE]"
click at [685, 314] on input "Amount Paid" at bounding box center [734, 314] width 204 height 24
type input "$7,272.14"
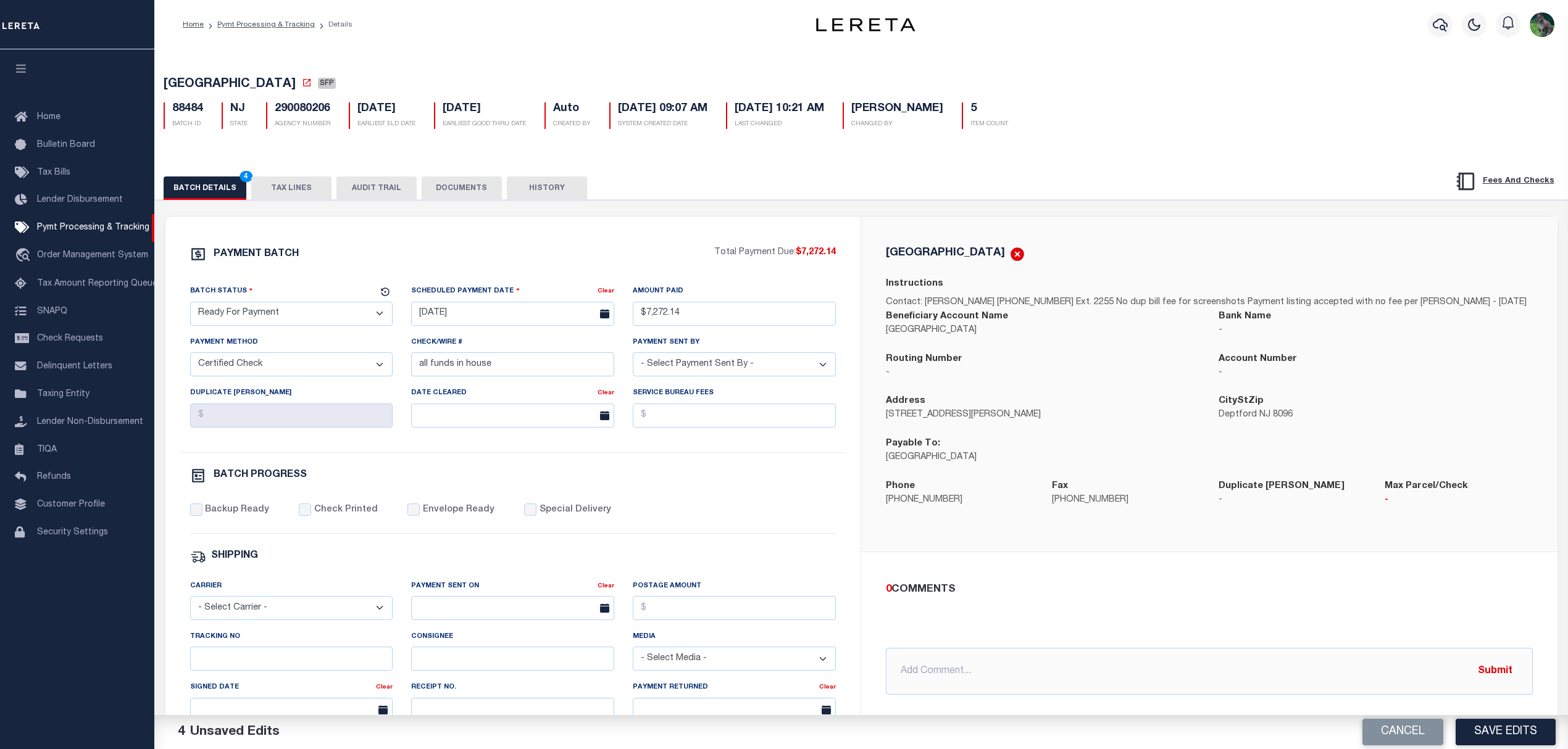
select select "CHK"
select select "[PERSON_NAME]"
click at [242, 514] on label "Backup Ready" at bounding box center [237, 510] width 64 height 14
click at [203, 514] on input "Backup Ready" at bounding box center [196, 509] width 12 height 12
checkbox input "true"
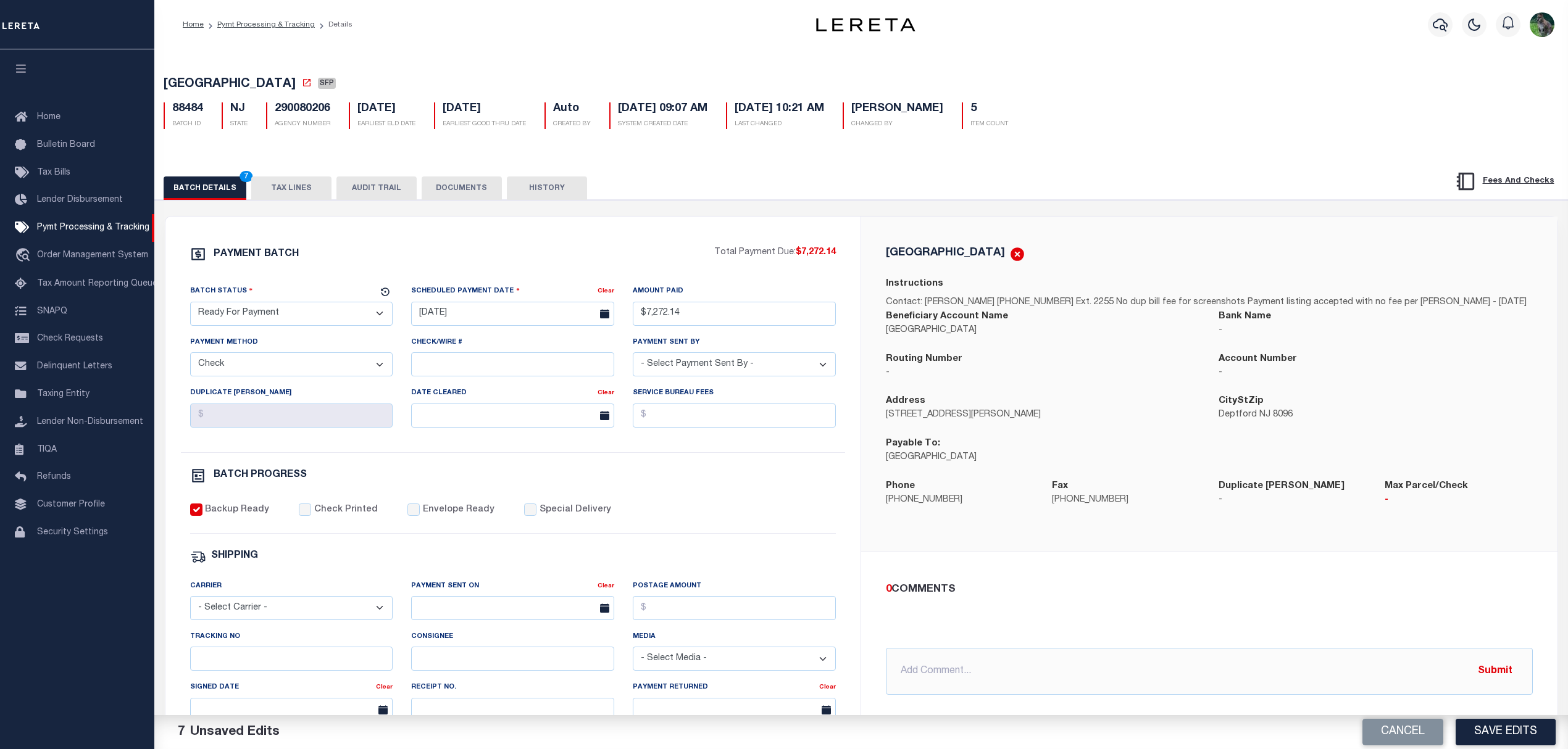
click at [201, 82] on span "DEPTFORD TOWNSHIP" at bounding box center [230, 84] width 132 height 12
drag, startPoint x: 201, startPoint y: 82, endPoint x: 251, endPoint y: 80, distance: 50.0
click at [251, 80] on span "DEPTFORD TOWNSHIP" at bounding box center [230, 84] width 132 height 12
copy span "DEPTFORD TOWNSHIP"
click at [1076, 470] on div "Payable To: Deptford Township" at bounding box center [1043, 458] width 333 height 43
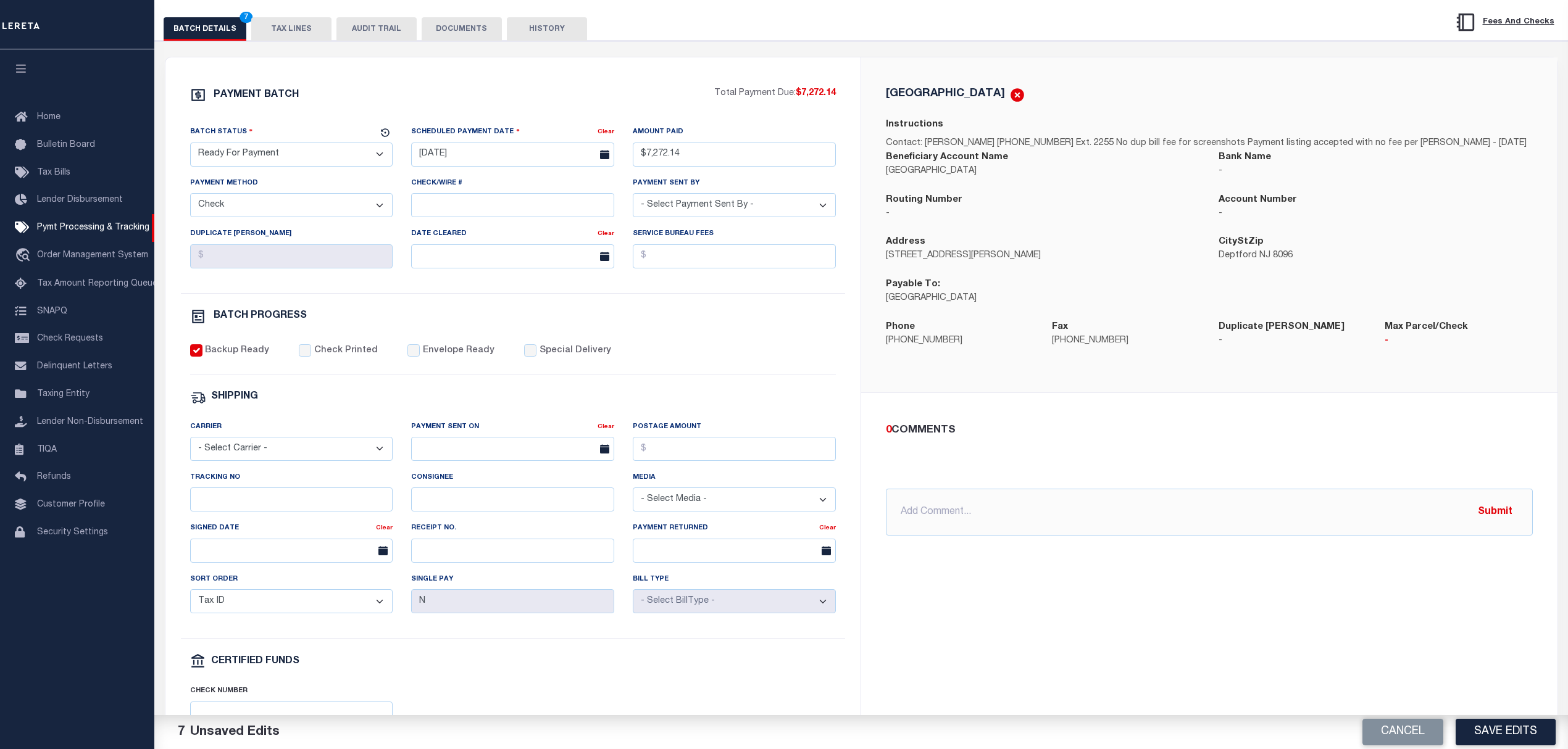
scroll to position [247, 0]
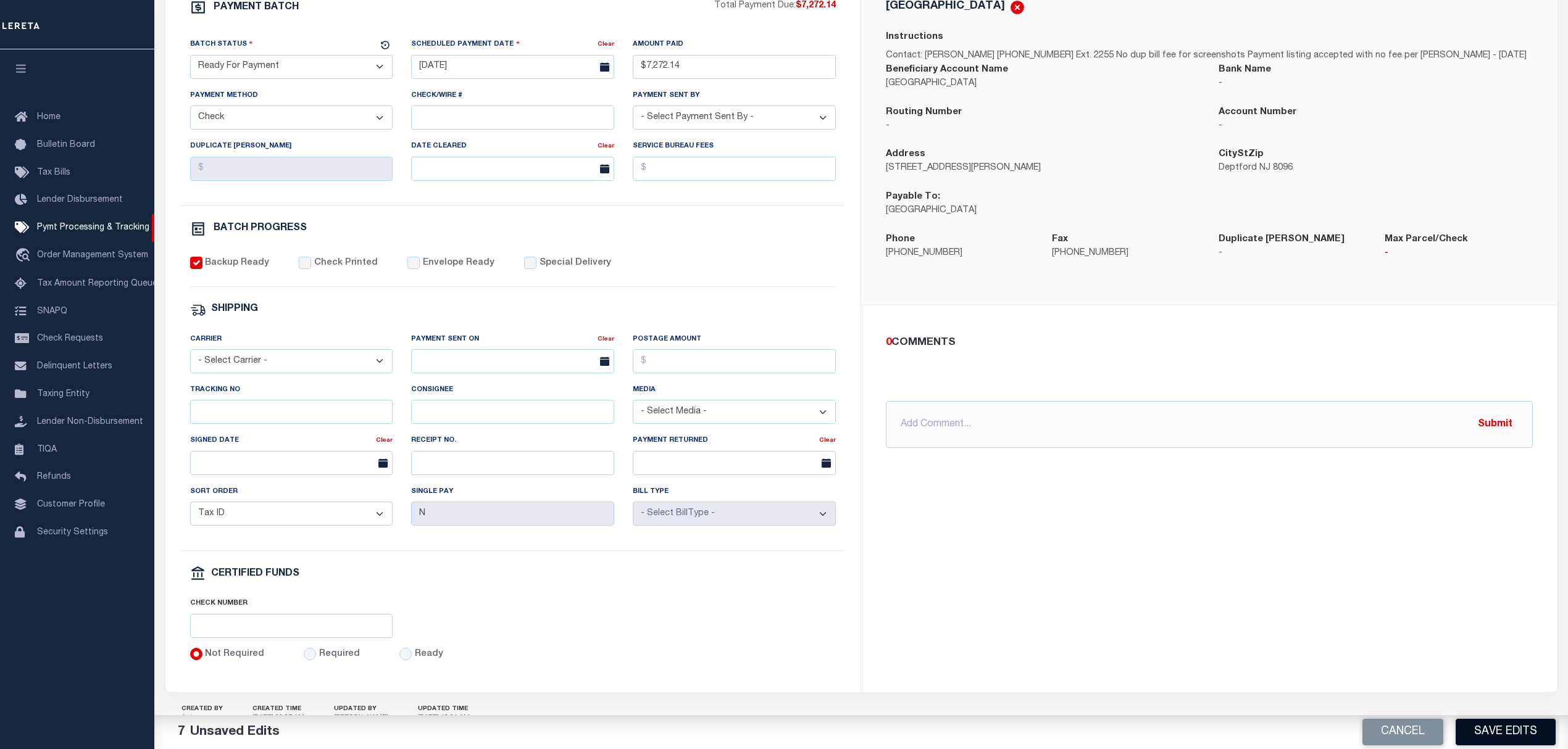
click at [1522, 732] on button "Save Edits" at bounding box center [1506, 732] width 100 height 27
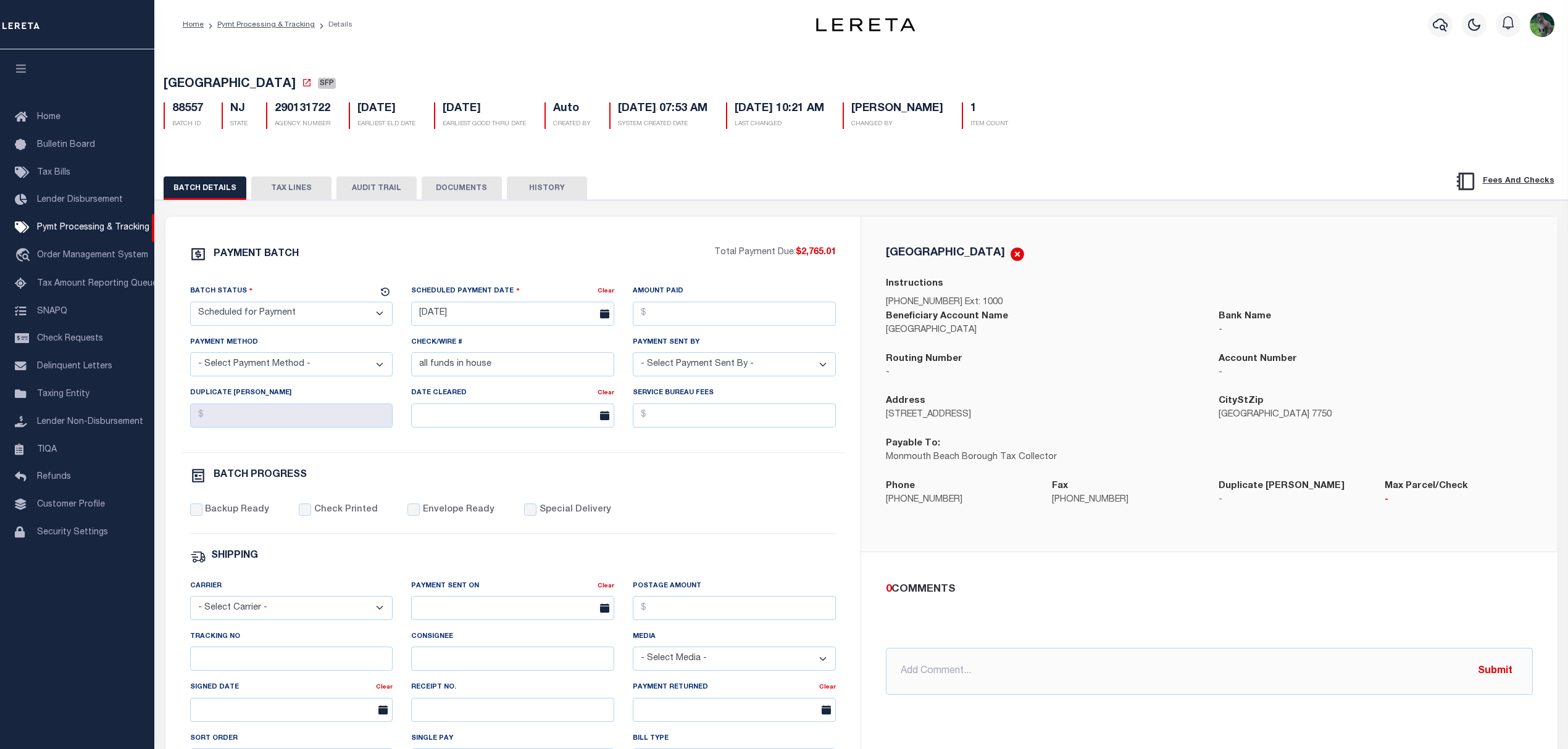
click at [216, 80] on span "[GEOGRAPHIC_DATA]" at bounding box center [230, 84] width 132 height 12
drag, startPoint x: 216, startPoint y: 80, endPoint x: 327, endPoint y: 80, distance: 111.0
click at [296, 80] on span "[GEOGRAPHIC_DATA]" at bounding box center [230, 84] width 132 height 12
copy span "[GEOGRAPHIC_DATA]"
click at [265, 319] on select "- Select Status - Scheduled for Payment Ready For Payment Payment Sent Cleared …" at bounding box center [292, 314] width 204 height 24
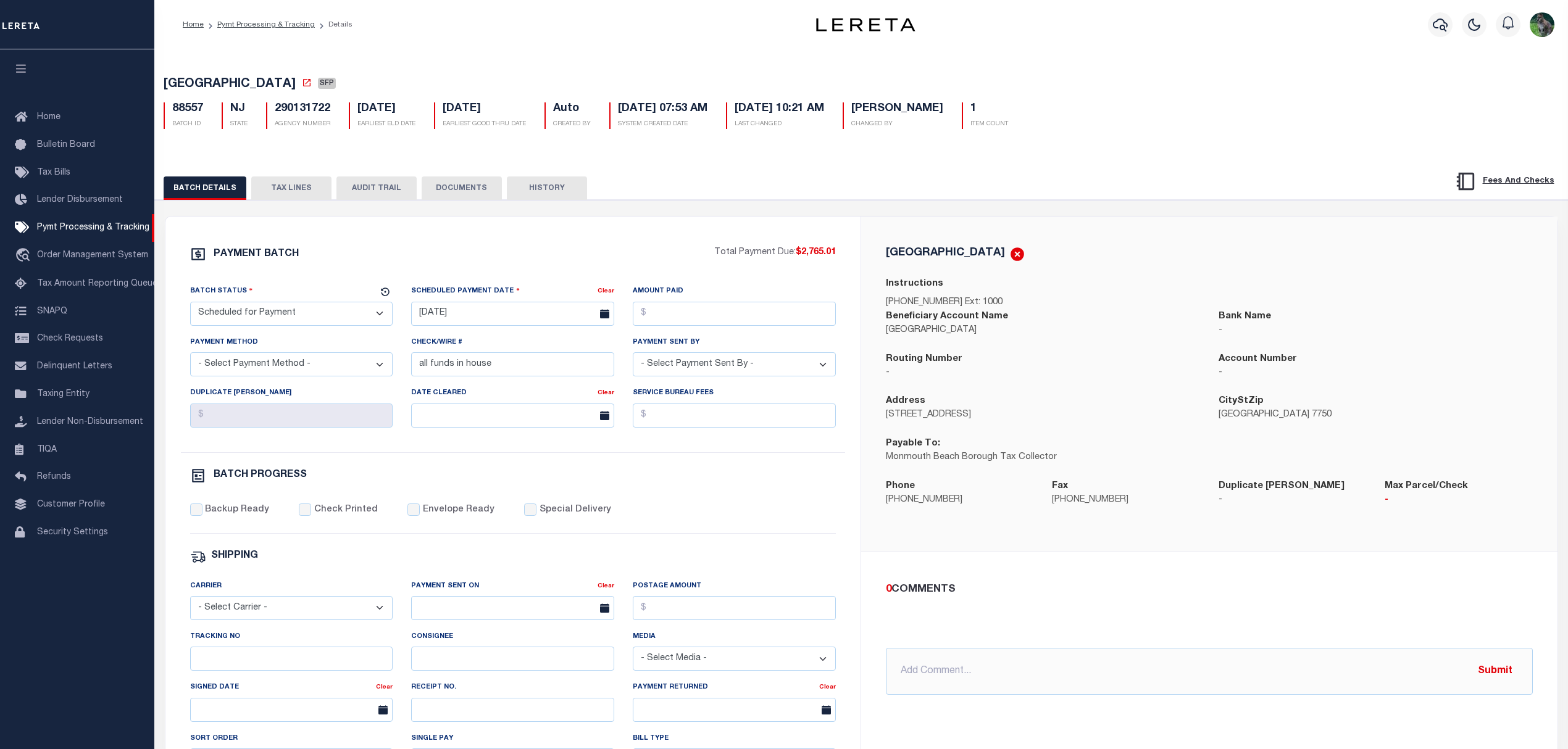
select select "RFP"
click at [191, 306] on select "- Select Status - Scheduled for Payment Ready For Payment Payment Sent Cleared …" at bounding box center [292, 314] width 204 height 24
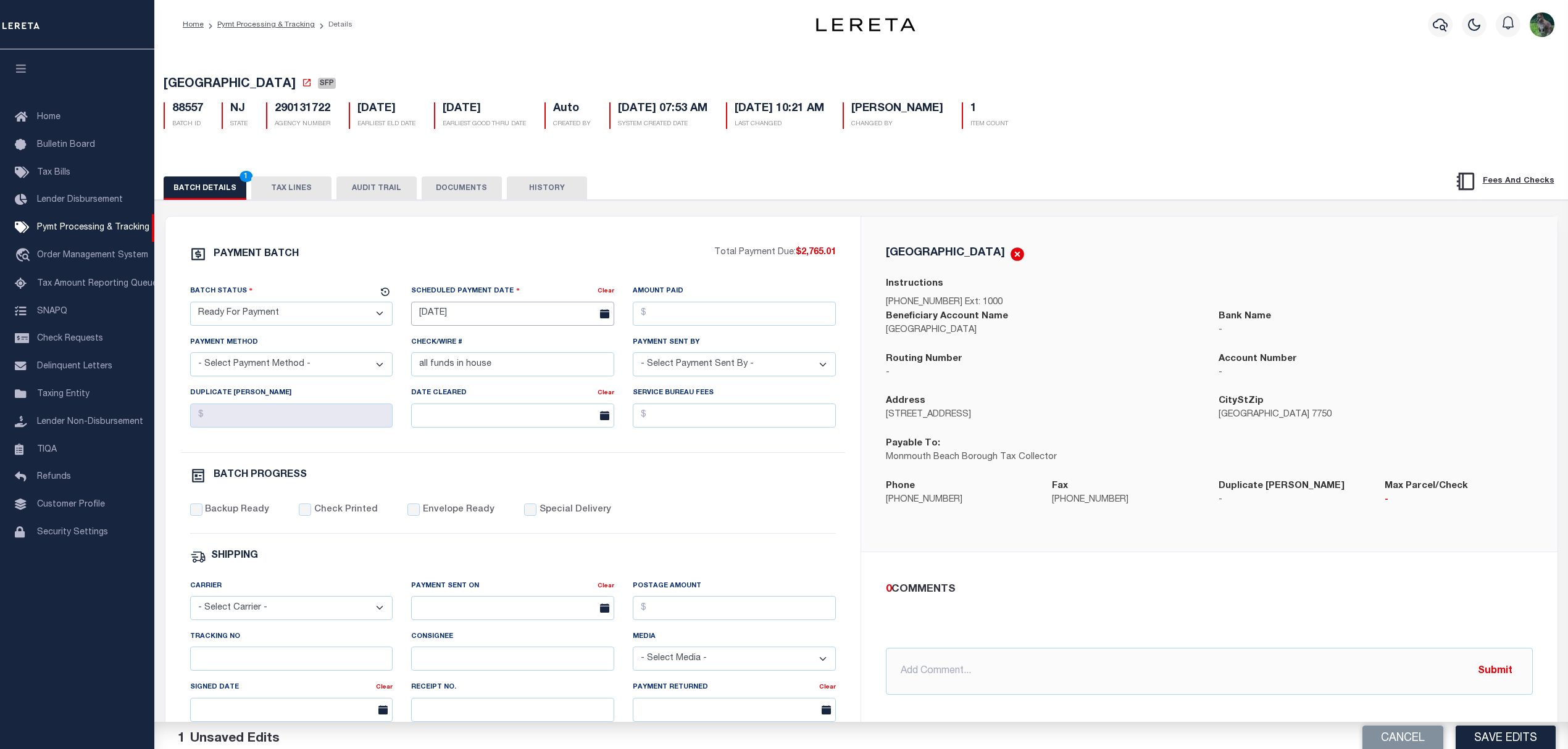
click at [466, 320] on input "[DATE]" at bounding box center [512, 314] width 204 height 24
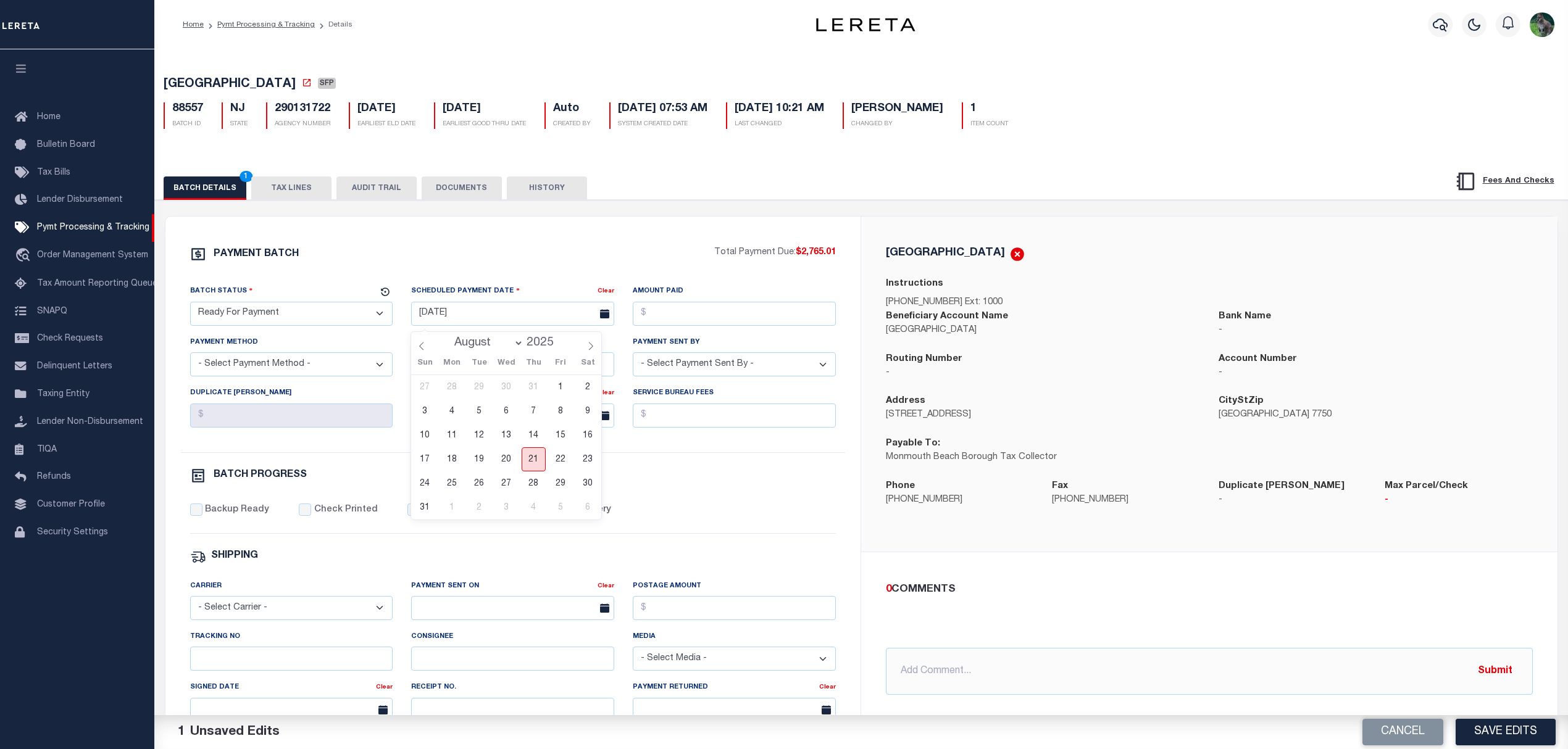
click at [536, 452] on span "21" at bounding box center [534, 460] width 24 height 24
type input "[DATE]"
click at [747, 320] on input "Amount Paid" at bounding box center [734, 314] width 204 height 24
type input "$2,765.01"
select select "CHK"
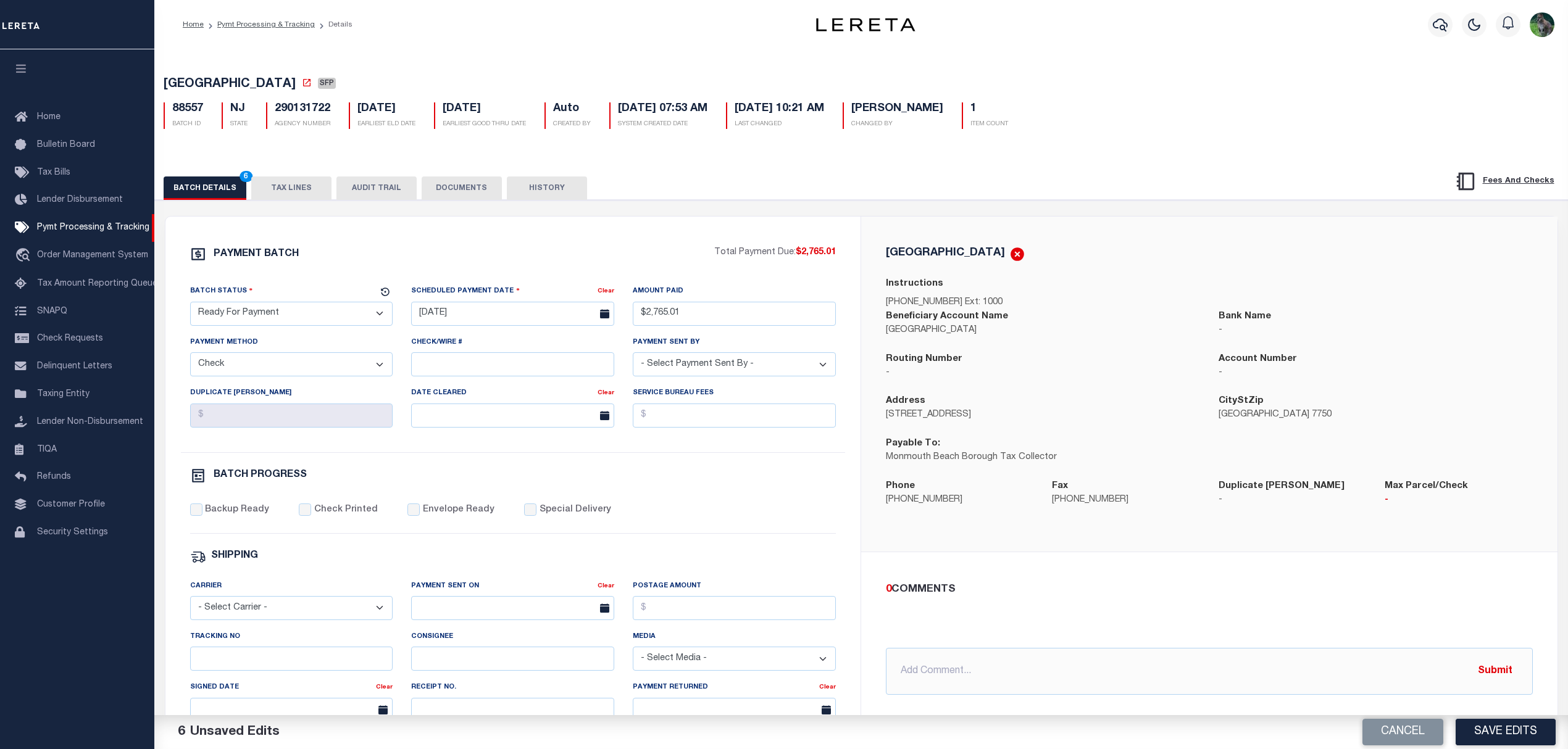
select select "[PERSON_NAME]"
click at [260, 511] on label "Backup Ready" at bounding box center [237, 510] width 64 height 14
click at [203, 511] on input "Backup Ready" at bounding box center [196, 509] width 12 height 12
checkbox input "true"
click at [1492, 744] on button "Save Edits" at bounding box center [1506, 732] width 100 height 27
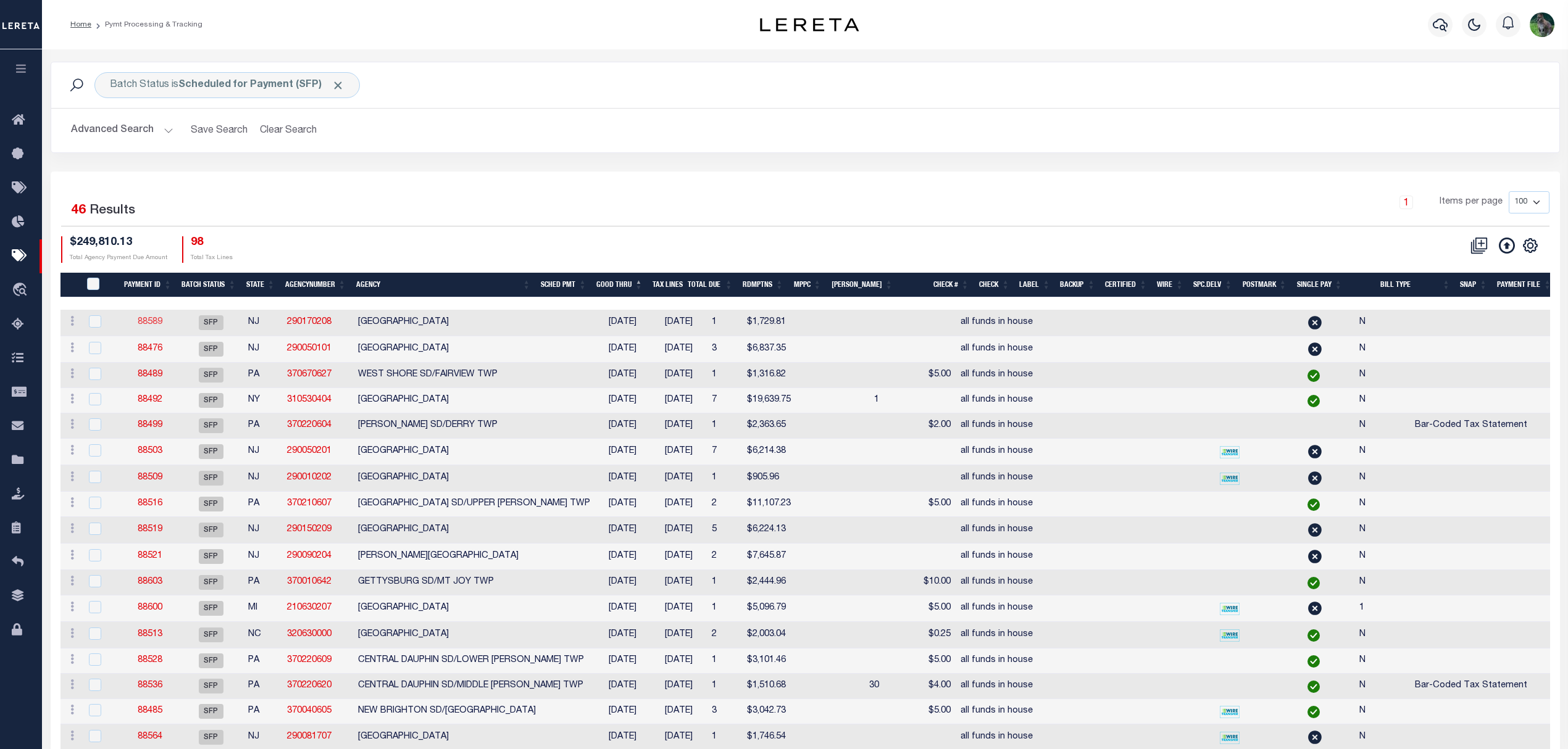
click at [152, 324] on link "88589" at bounding box center [150, 322] width 25 height 8
select select "SFP"
type input "[DATE]"
select select
type input "all funds in house"
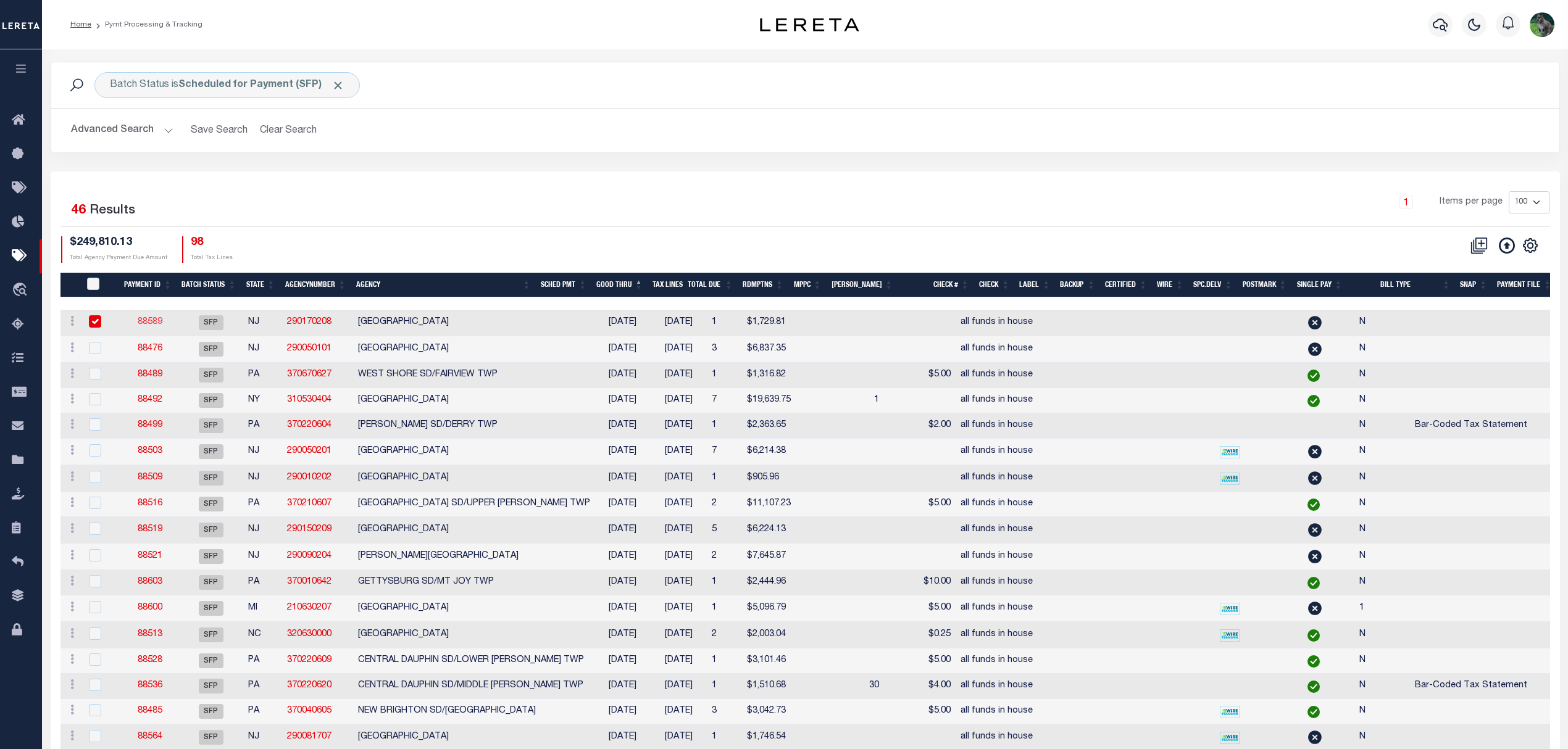
select select
checkbox input "false"
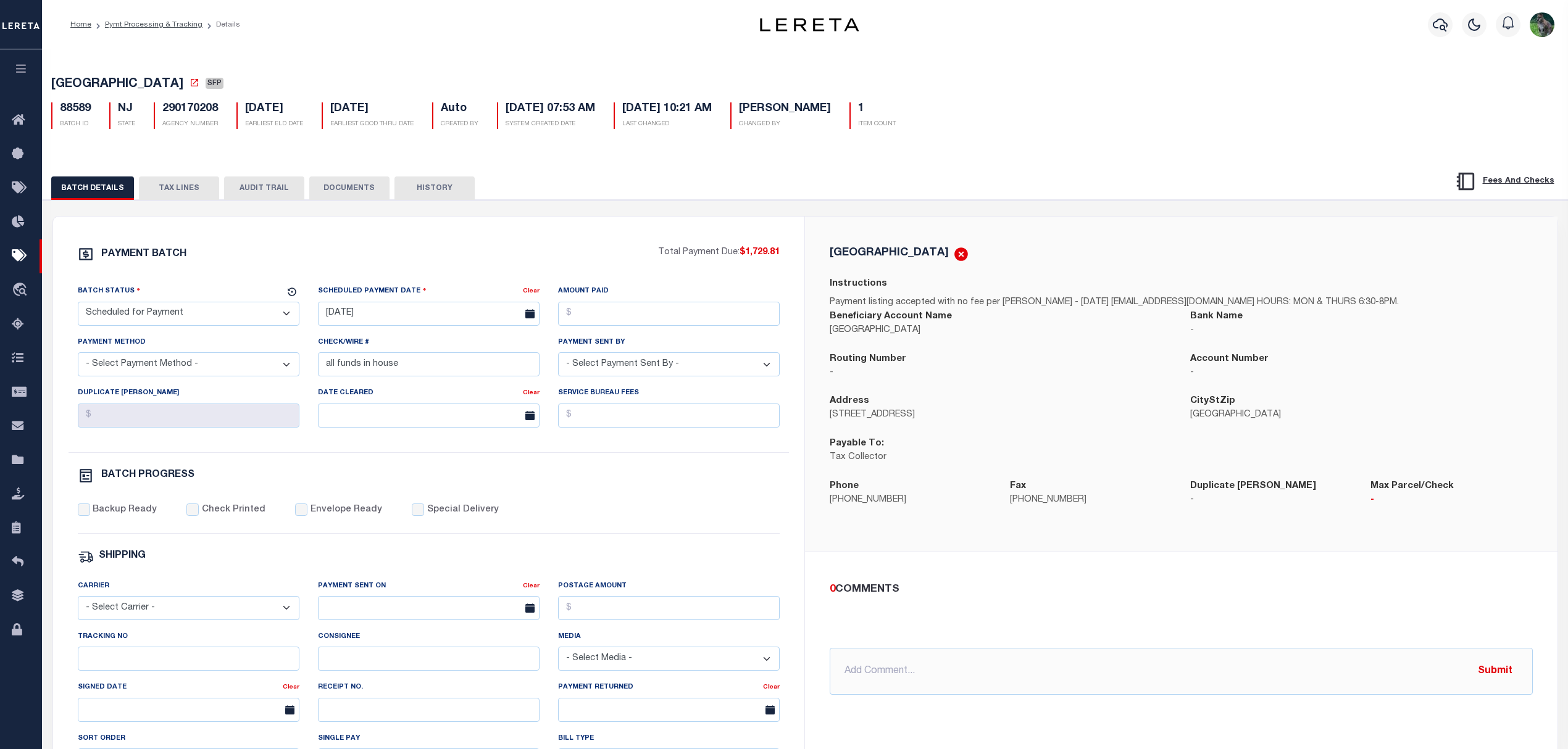
click at [90, 82] on span "[GEOGRAPHIC_DATA]" at bounding box center [117, 84] width 132 height 12
drag, startPoint x: 90, startPoint y: 82, endPoint x: 151, endPoint y: 83, distance: 61.0
click at [151, 83] on span "[GEOGRAPHIC_DATA]" at bounding box center [117, 84] width 132 height 12
copy span "[GEOGRAPHIC_DATA]"
click at [169, 322] on select "- Select Status - Scheduled for Payment Ready For Payment Payment Sent Cleared …" at bounding box center [189, 314] width 221 height 24
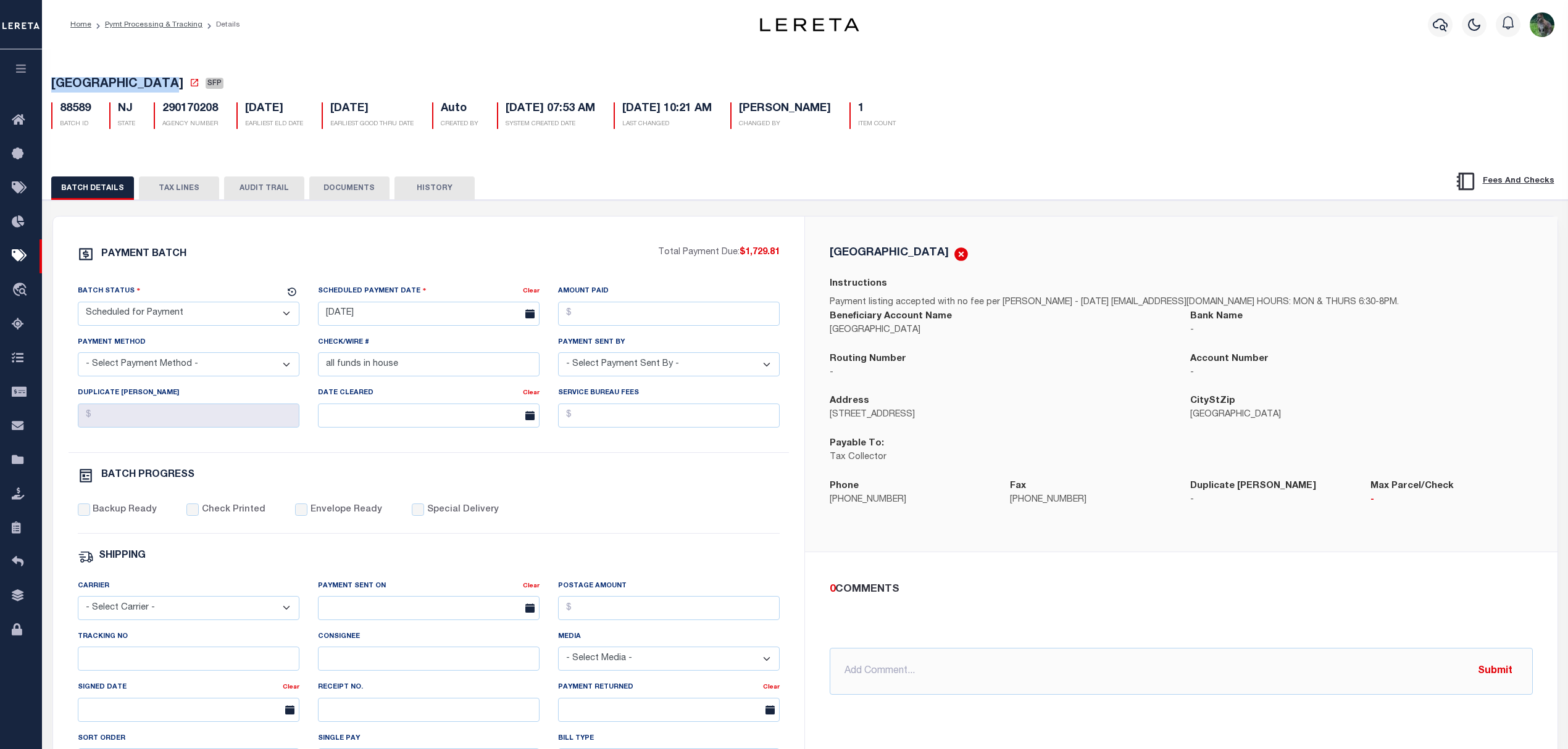
select select "RFP"
click at [78, 306] on select "- Select Status - Scheduled for Payment Ready For Payment Payment Sent Cleared …" at bounding box center [189, 314] width 221 height 24
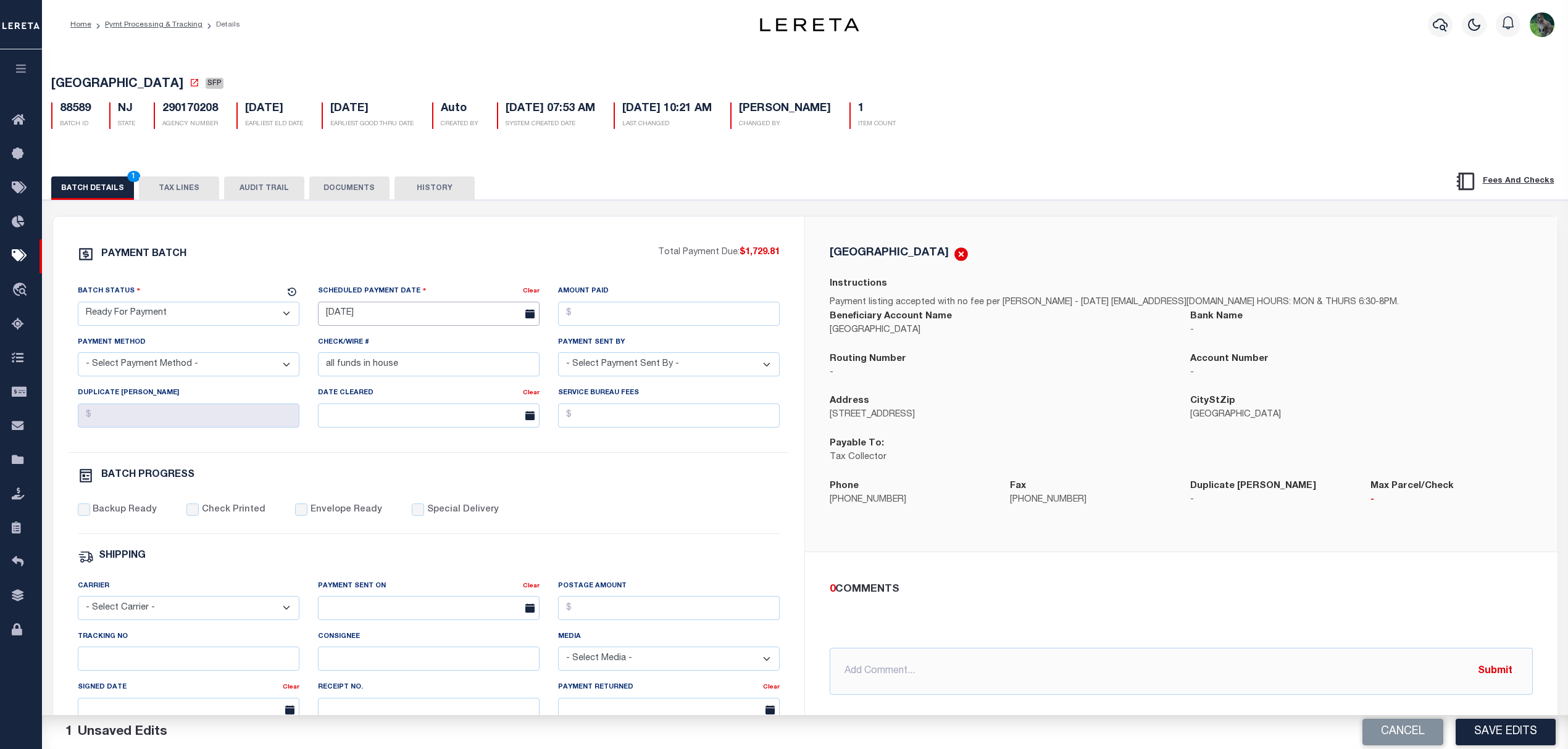
click at [349, 315] on input "[DATE]" at bounding box center [428, 314] width 221 height 24
click at [446, 460] on span "21" at bounding box center [440, 460] width 24 height 24
drag, startPoint x: 345, startPoint y: 320, endPoint x: 361, endPoint y: 322, distance: 16.1
click at [345, 322] on input "[DATE]" at bounding box center [428, 314] width 221 height 24
click at [462, 462] on span "22" at bounding box center [468, 460] width 24 height 24
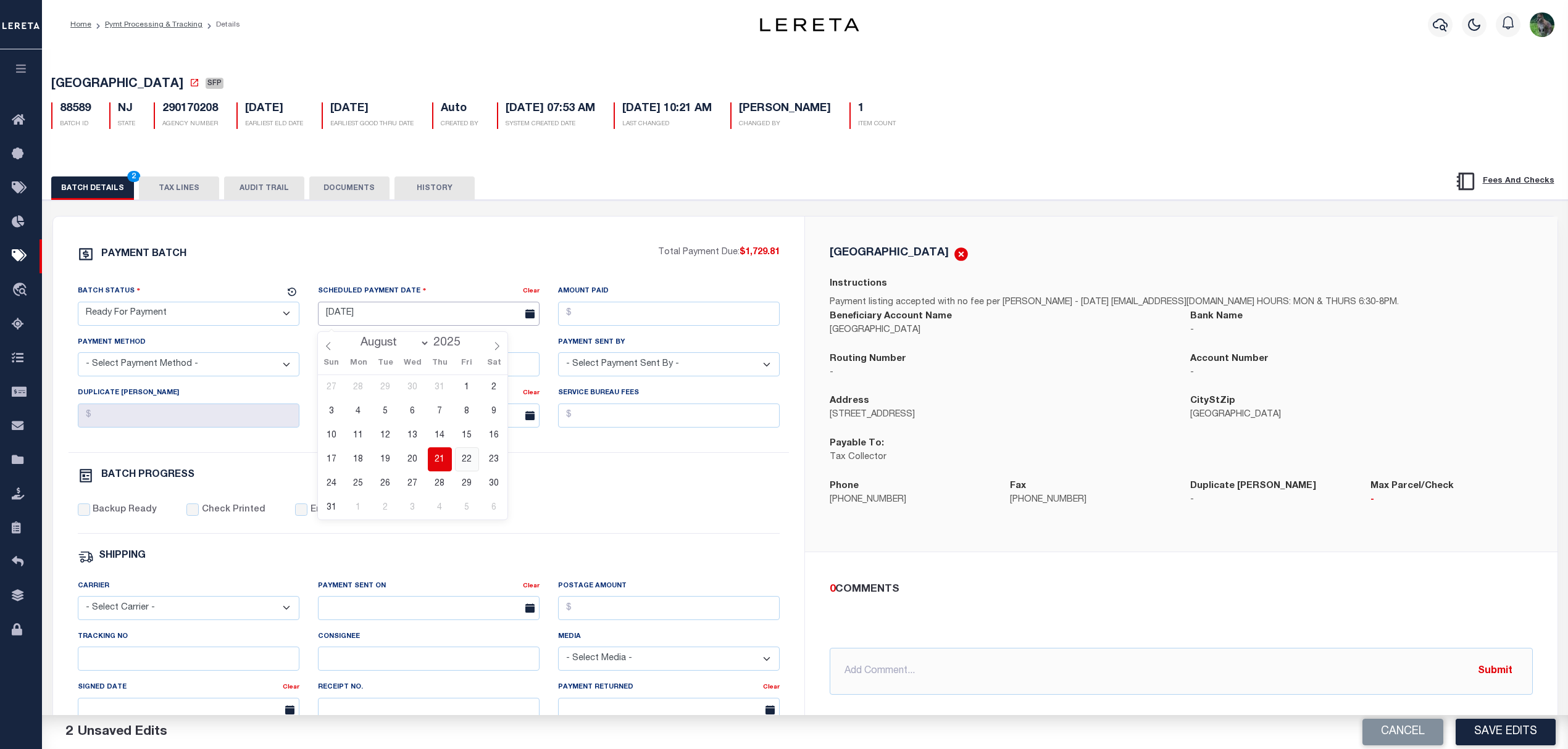
type input "[DATE]"
click at [621, 317] on input "Amount Paid" at bounding box center [668, 314] width 221 height 24
type input "$1,729.81"
select select "CHK"
select select "[PERSON_NAME]"
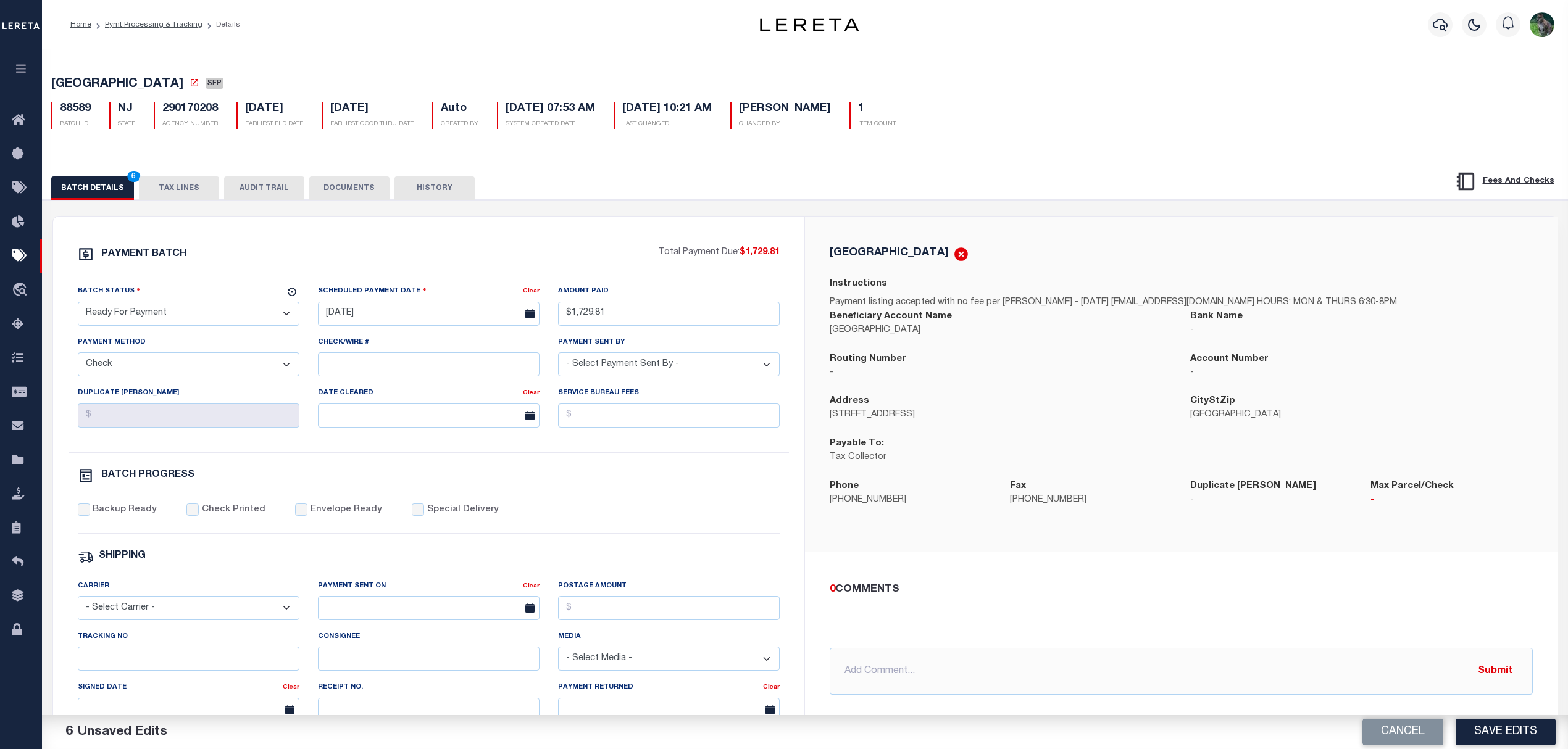
click at [129, 515] on label "Backup Ready" at bounding box center [125, 510] width 64 height 14
click at [90, 515] on input "Backup Ready" at bounding box center [84, 509] width 12 height 12
checkbox input "true"
click at [1484, 727] on button "Save Edits" at bounding box center [1506, 732] width 100 height 27
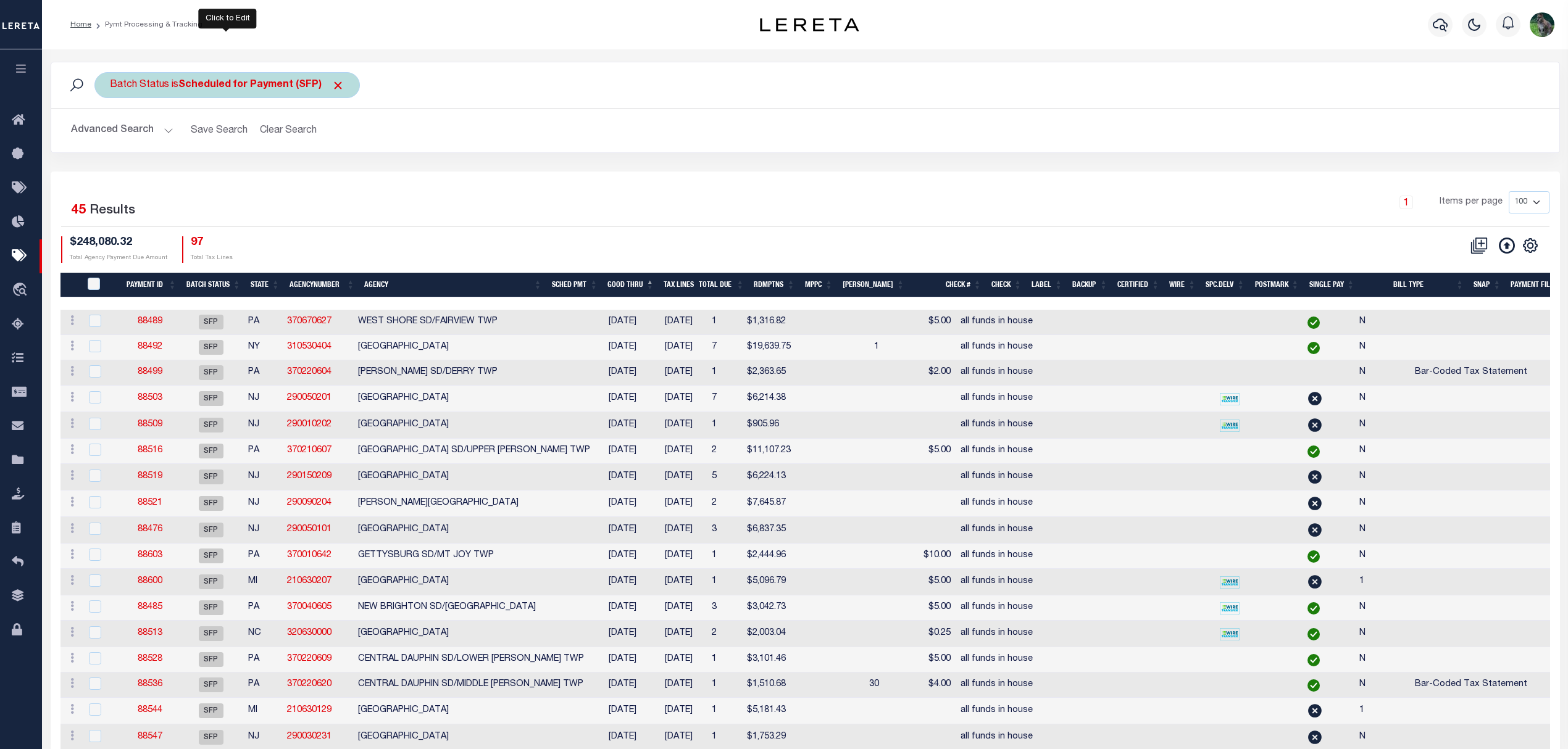
click at [258, 78] on div "Batch Status is Scheduled for Payment (SFP)" at bounding box center [228, 85] width 266 height 26
select select "SFP"
click at [237, 149] on select "Awaiting Funds (AWF) Cleared and Complete (CAC) New Check Needed (NCN) Payment …" at bounding box center [201, 145] width 181 height 23
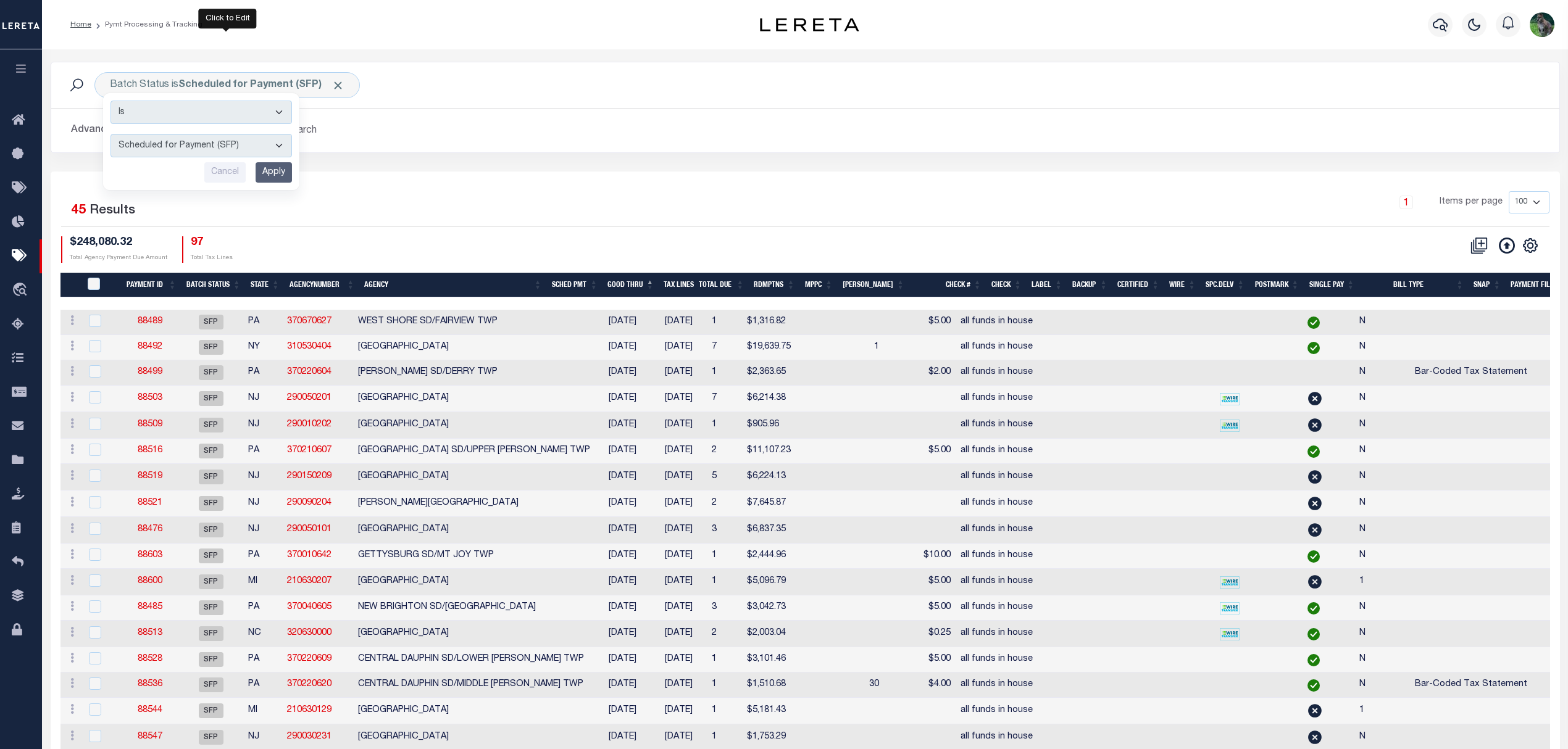
click at [152, 350] on link "88492" at bounding box center [150, 347] width 25 height 8
select select "SFP"
type input "[DATE]"
select select
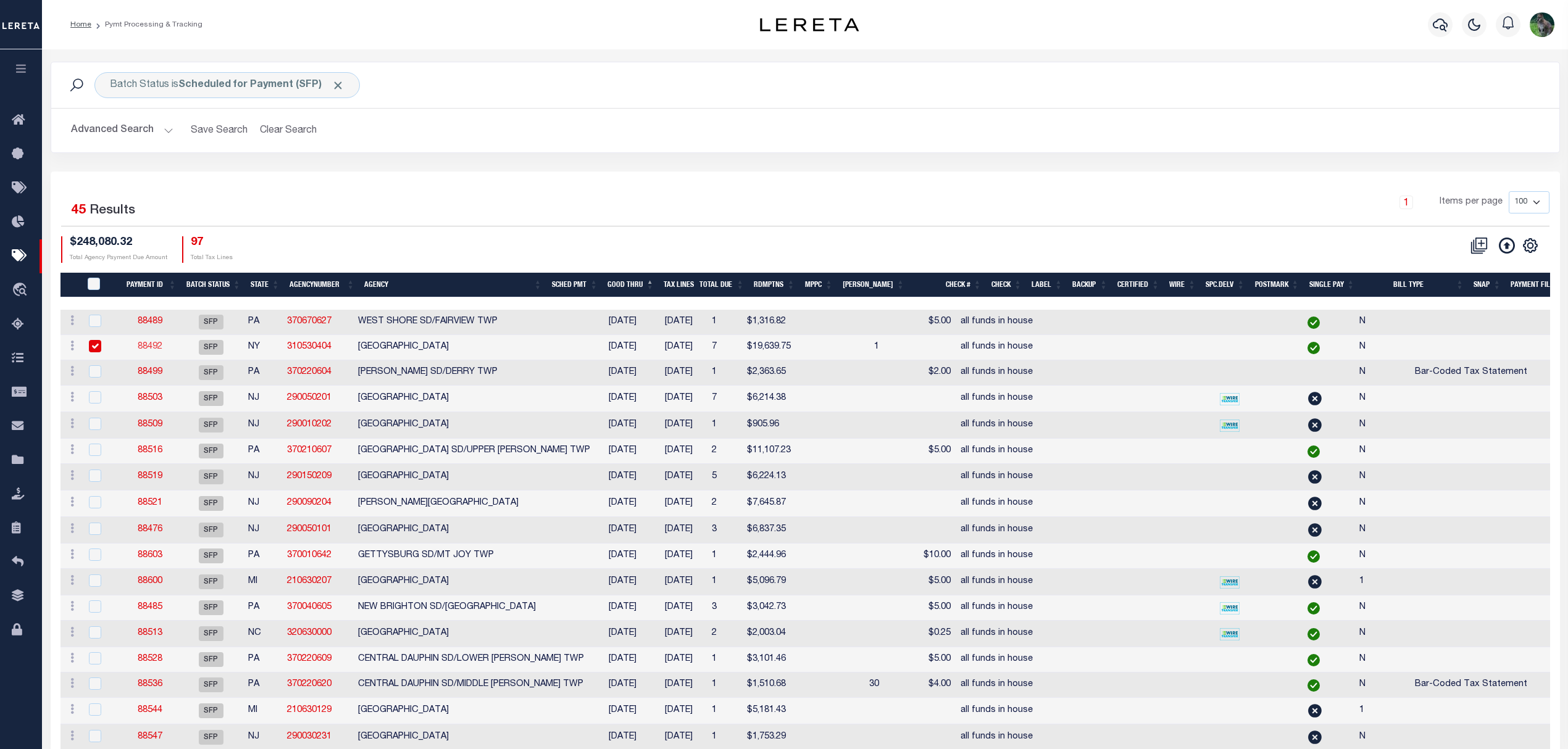
type input "all funds in house"
select select
checkbox input "false"
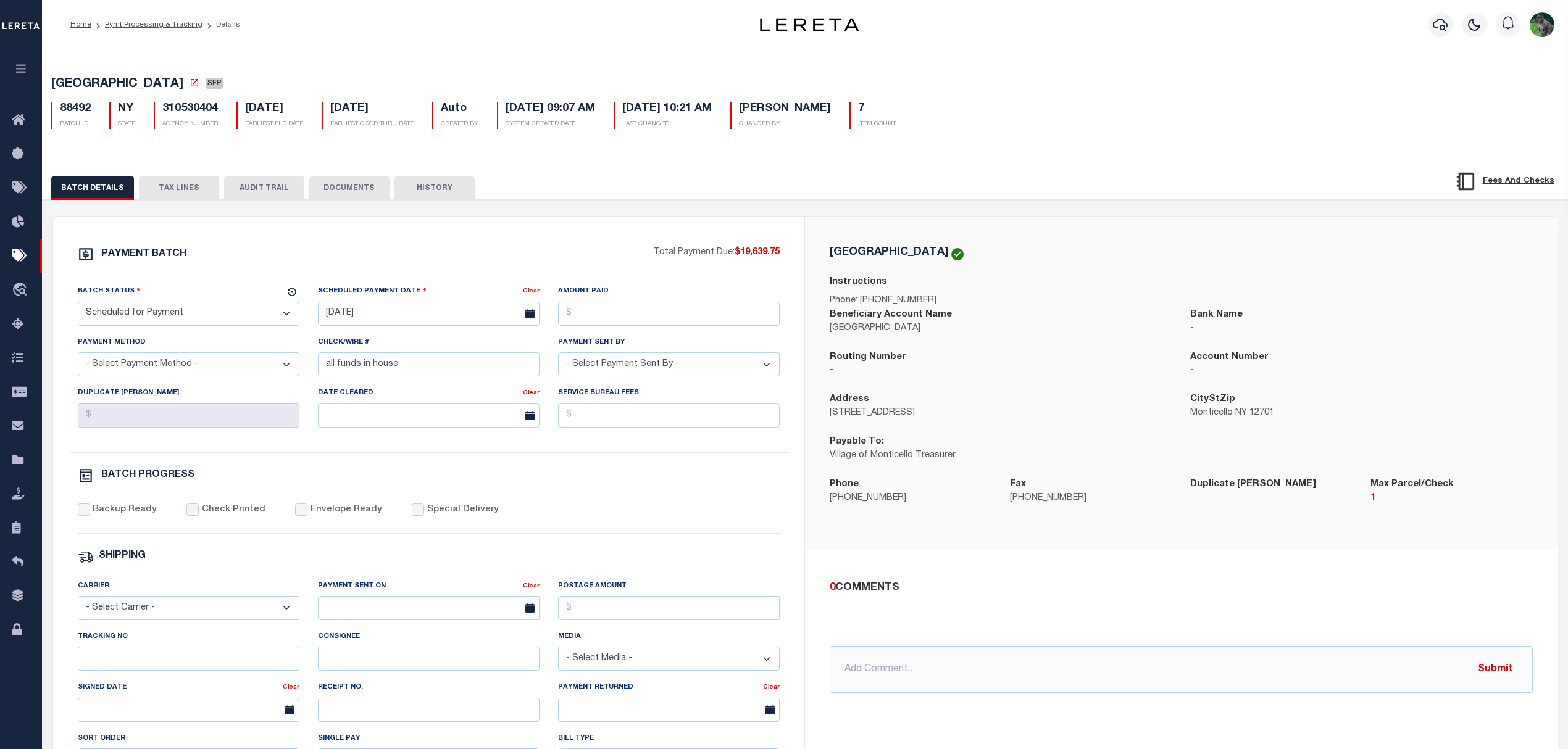
click at [84, 85] on span "[GEOGRAPHIC_DATA]" at bounding box center [117, 84] width 132 height 12
drag, startPoint x: 84, startPoint y: 85, endPoint x: 154, endPoint y: 84, distance: 70.0
click at [154, 84] on span "[GEOGRAPHIC_DATA]" at bounding box center [117, 84] width 132 height 12
copy span "[GEOGRAPHIC_DATA]"
drag, startPoint x: 192, startPoint y: 321, endPoint x: 183, endPoint y: 324, distance: 9.5
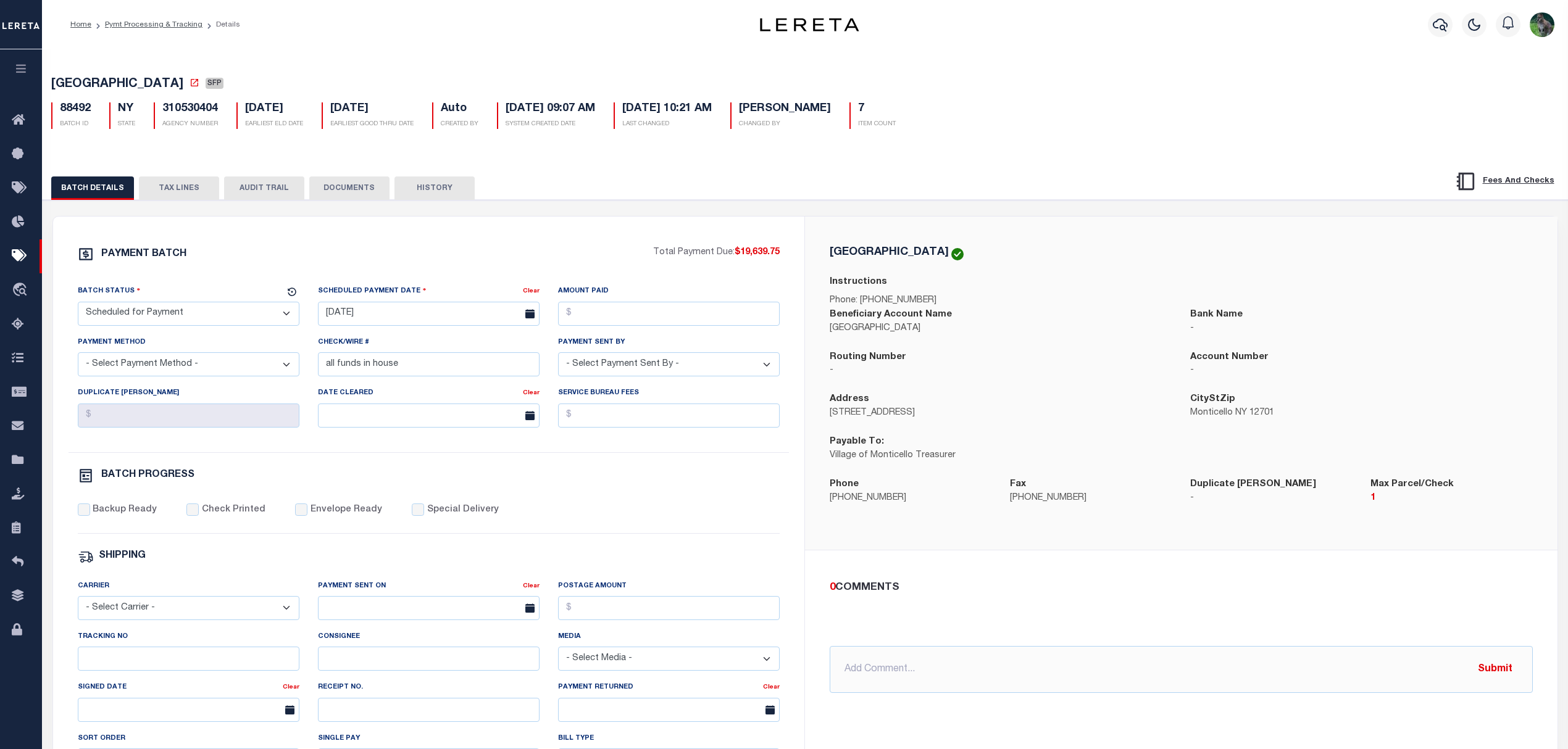
click at [191, 321] on select "- Select Status - Scheduled for Payment Ready For Payment Payment Sent Cleared …" at bounding box center [189, 314] width 221 height 24
select select "RFP"
click at [78, 306] on select "- Select Status - Scheduled for Payment Ready For Payment Payment Sent Cleared …" at bounding box center [189, 314] width 221 height 24
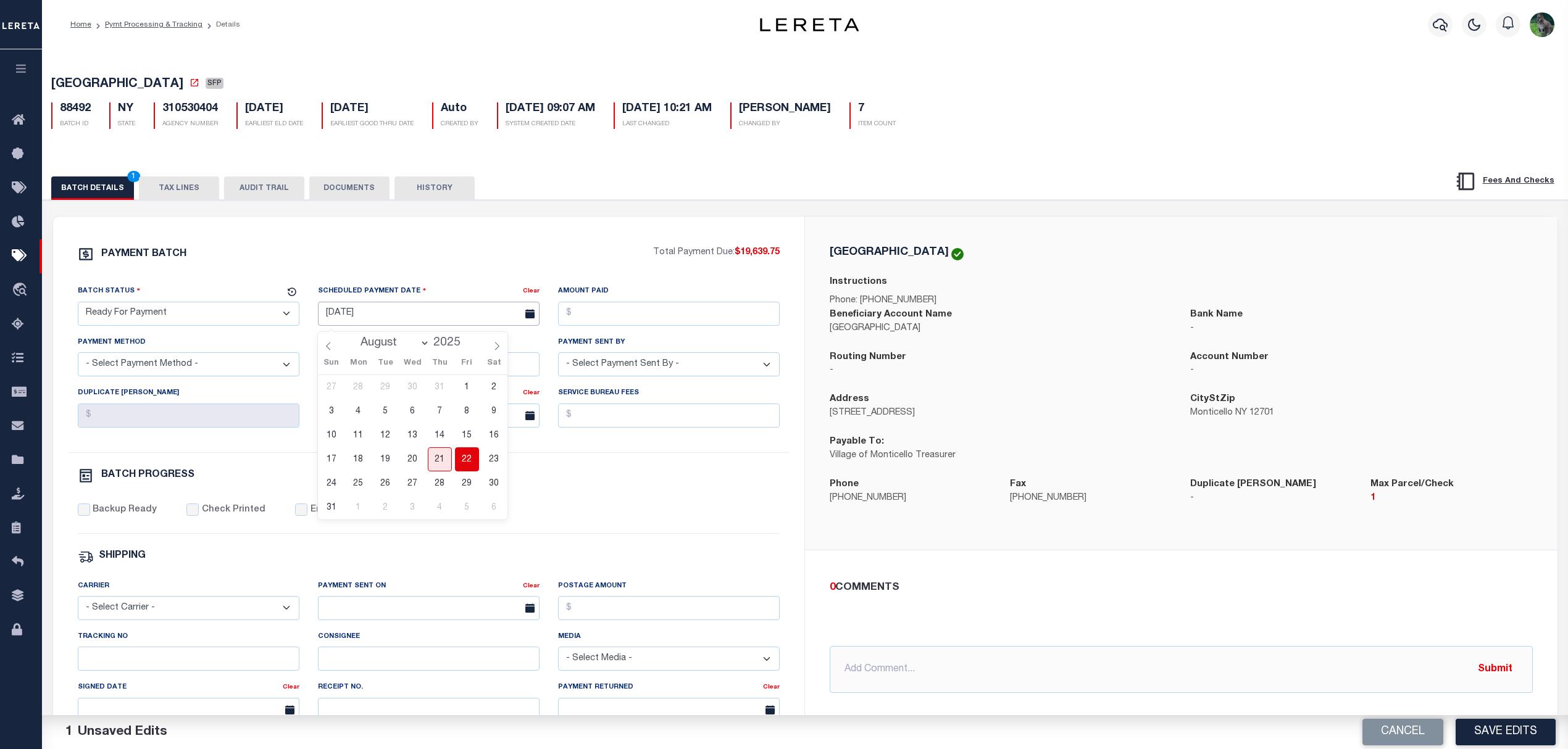
click at [389, 321] on input "[DATE]" at bounding box center [428, 314] width 221 height 24
click at [469, 457] on span "22" at bounding box center [468, 460] width 24 height 24
type input "[DATE]"
click at [642, 326] on input "Amount Paid" at bounding box center [668, 314] width 221 height 24
type input "$19,639.75"
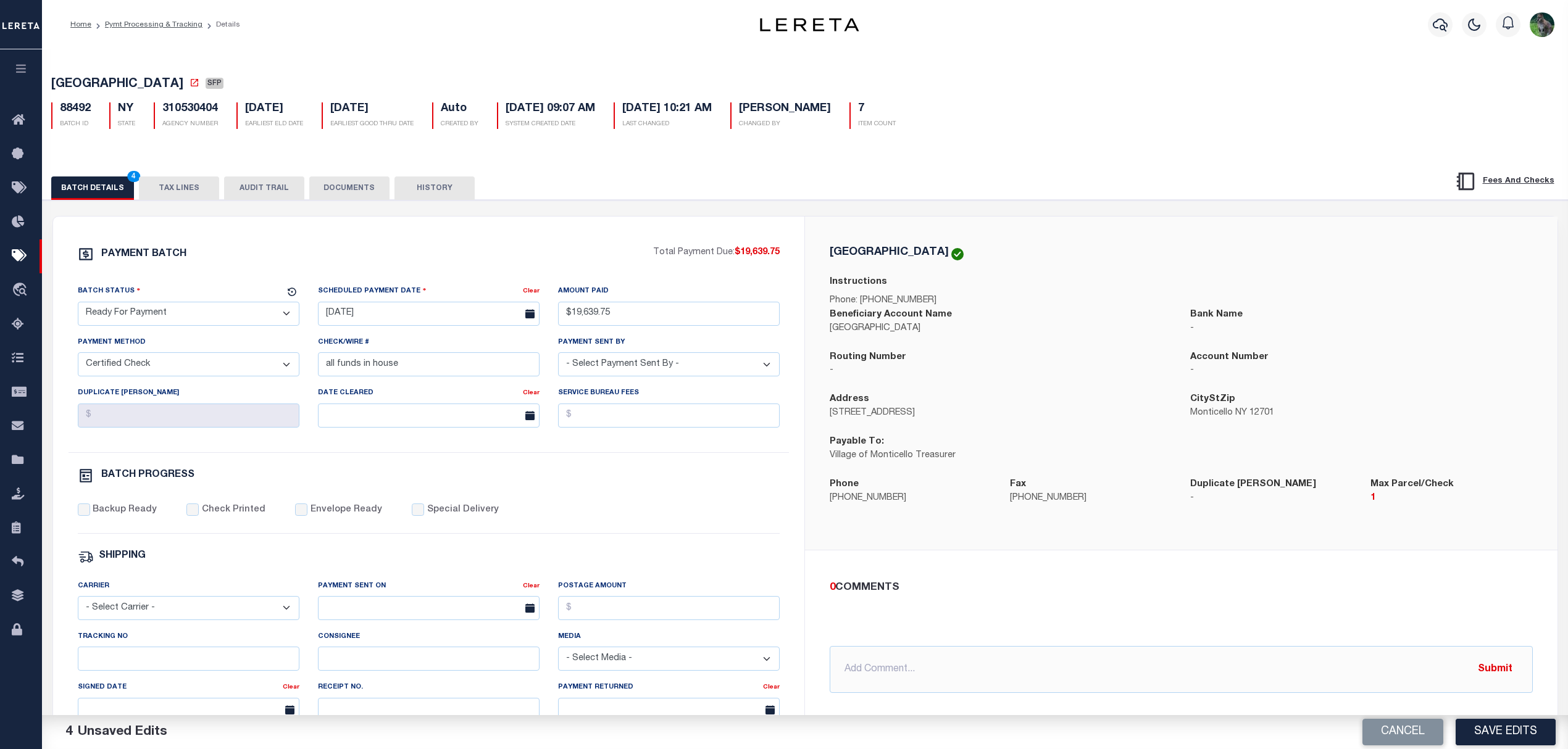
select select "CHK"
select select "[PERSON_NAME]"
click at [131, 517] on label "Backup Ready" at bounding box center [125, 510] width 64 height 14
click at [90, 516] on input "Backup Ready" at bounding box center [84, 509] width 12 height 12
checkbox input "true"
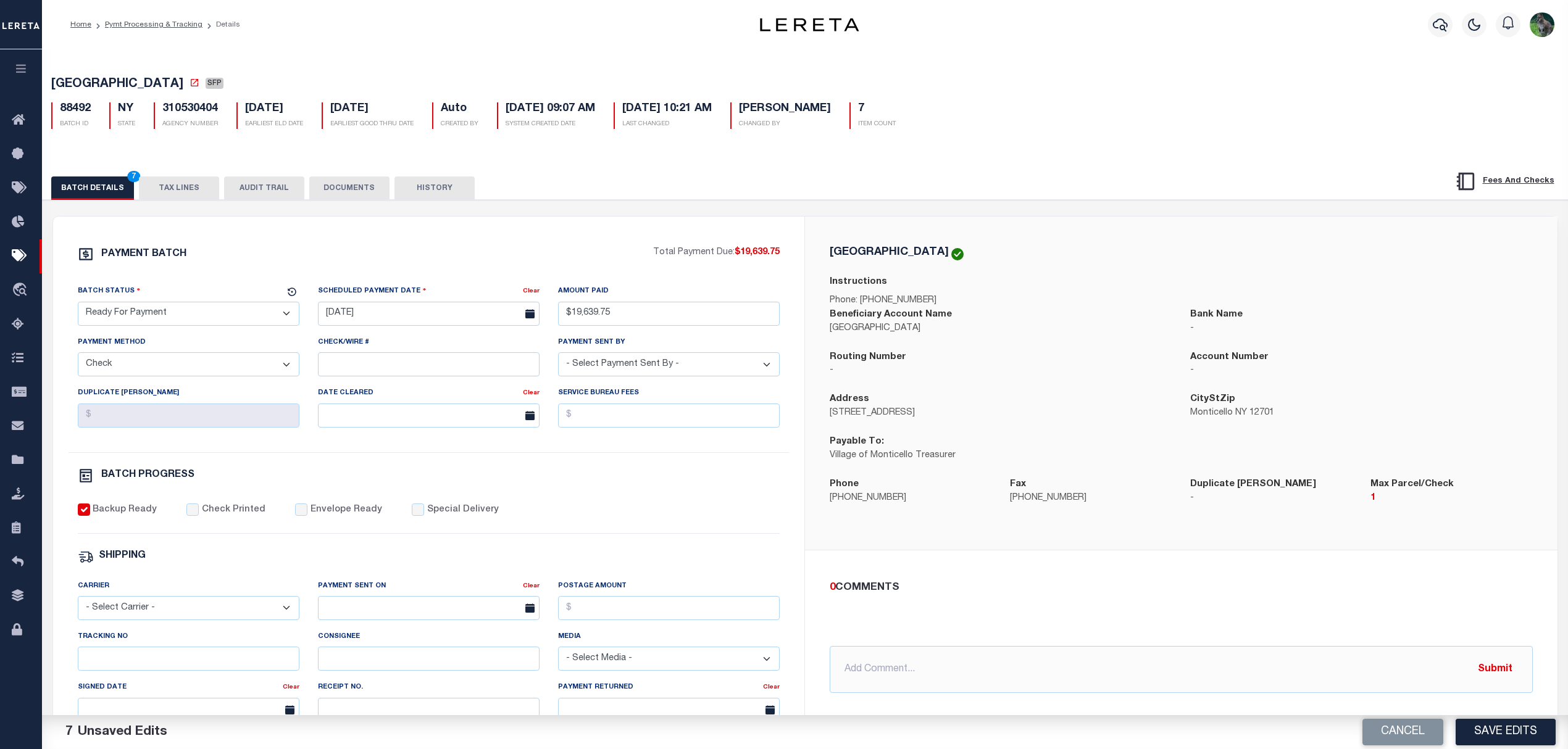
click at [458, 518] on label "Special Delivery" at bounding box center [463, 510] width 72 height 14
click at [424, 516] on input "Special Delivery" at bounding box center [417, 509] width 12 height 12
checkbox input "true"
drag, startPoint x: 900, startPoint y: 654, endPoint x: 910, endPoint y: 662, distance: 12.8
click at [900, 655] on input "text" at bounding box center [1181, 669] width 704 height 46
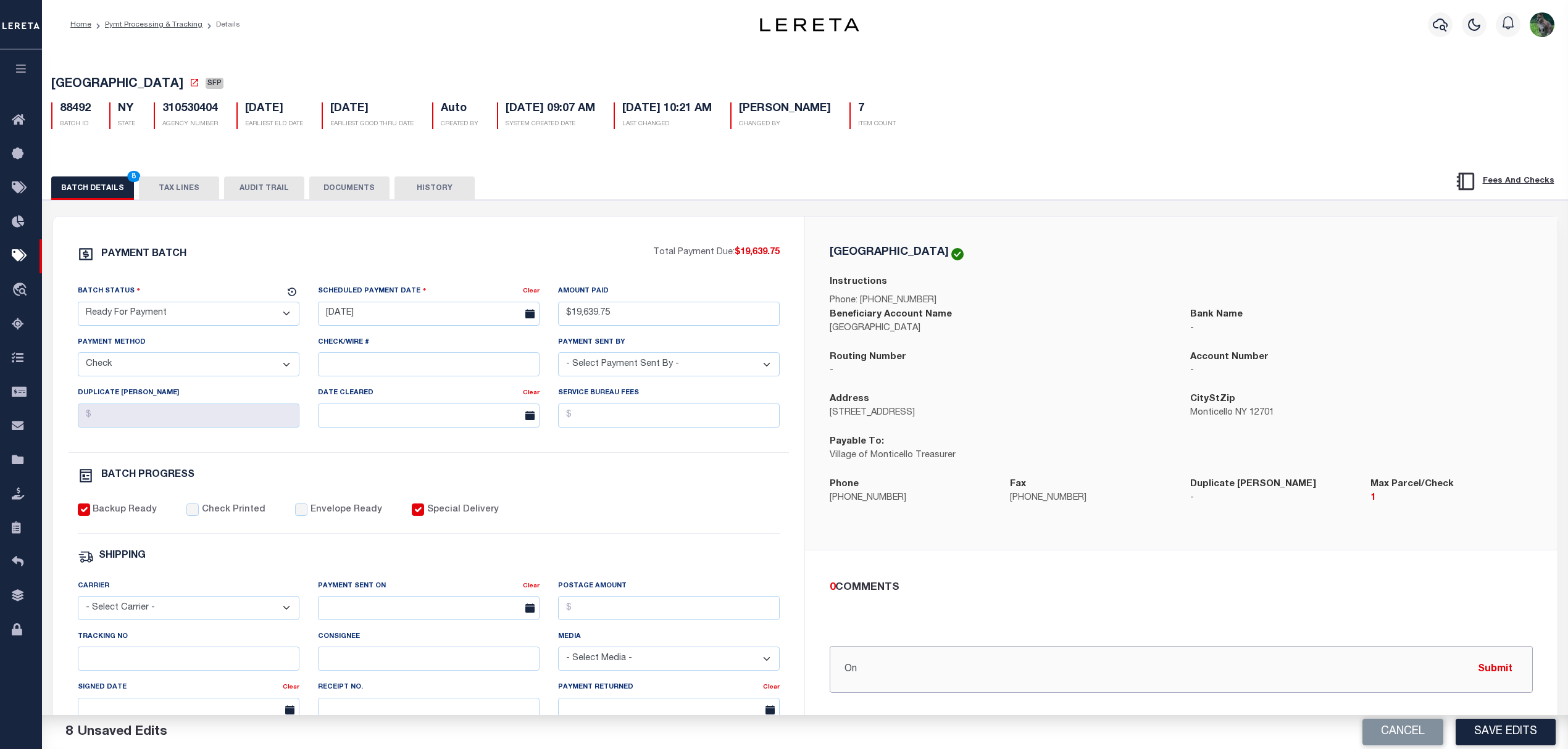
type input "O"
type input "[DATE] - 1 Parcel Per Check"
click at [1486, 725] on button "Save Edits" at bounding box center [1506, 732] width 100 height 27
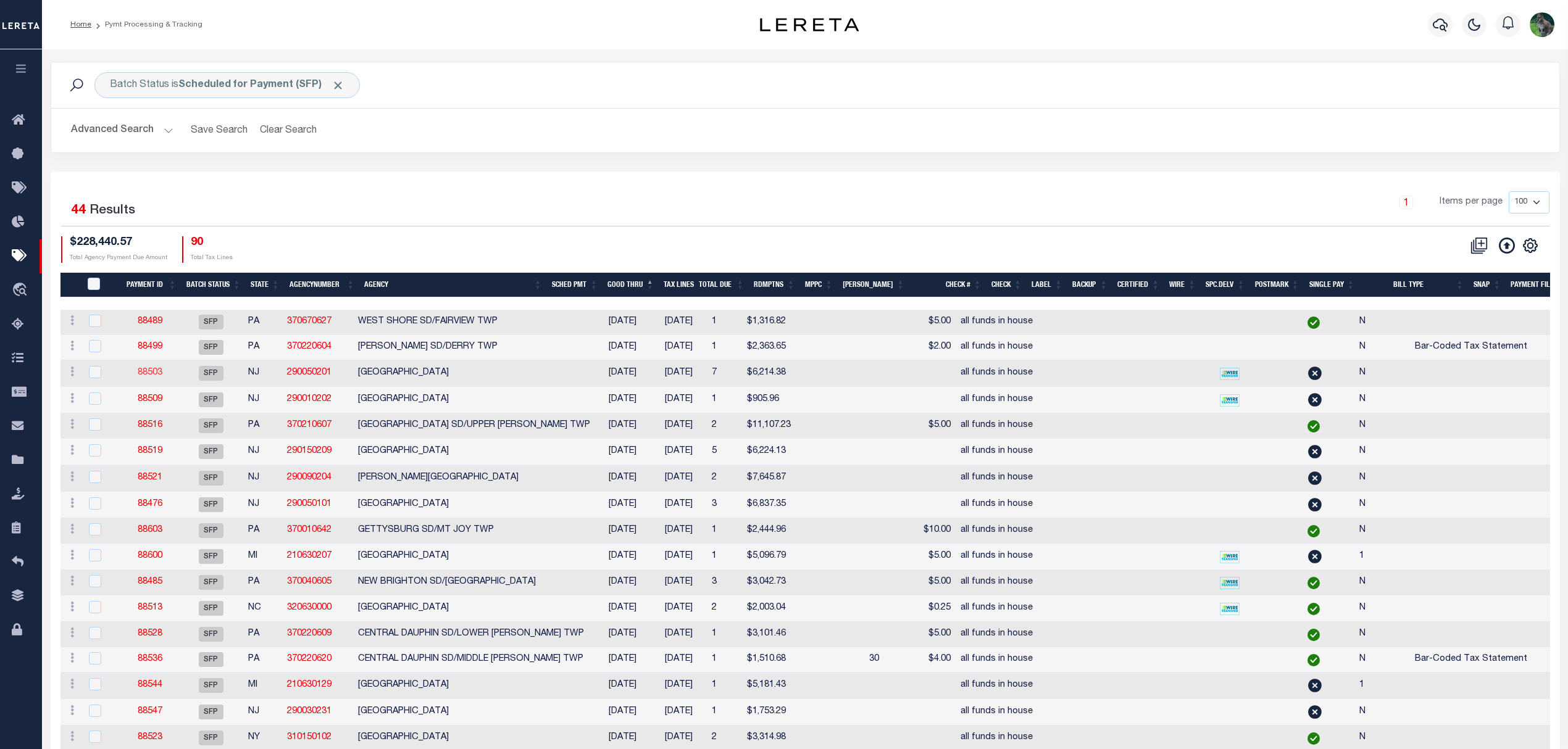
click at [153, 376] on link "88503" at bounding box center [150, 373] width 25 height 8
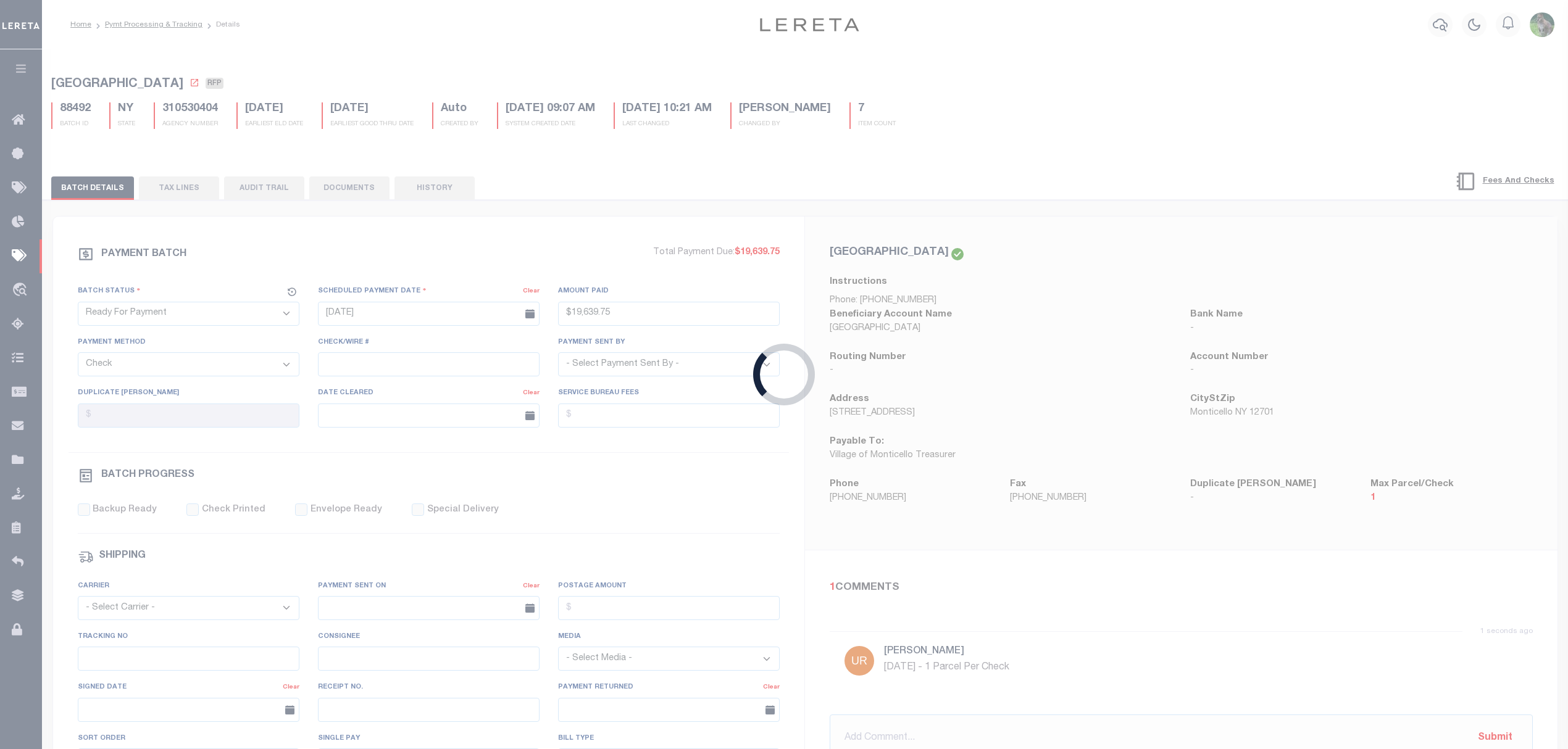
select select "SFP"
type input "[DATE]"
select select
type input "all funds in house"
select select
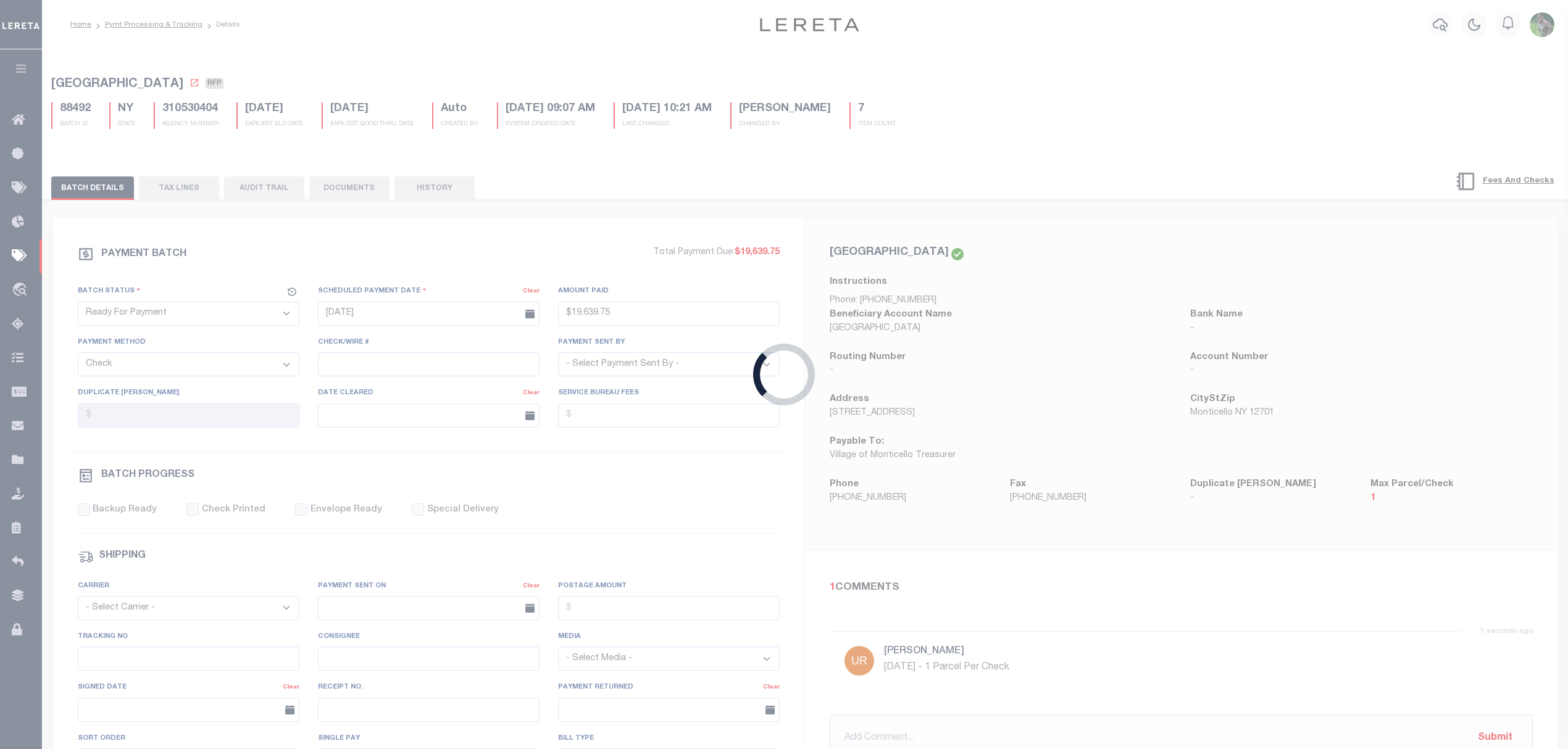
checkbox input "false"
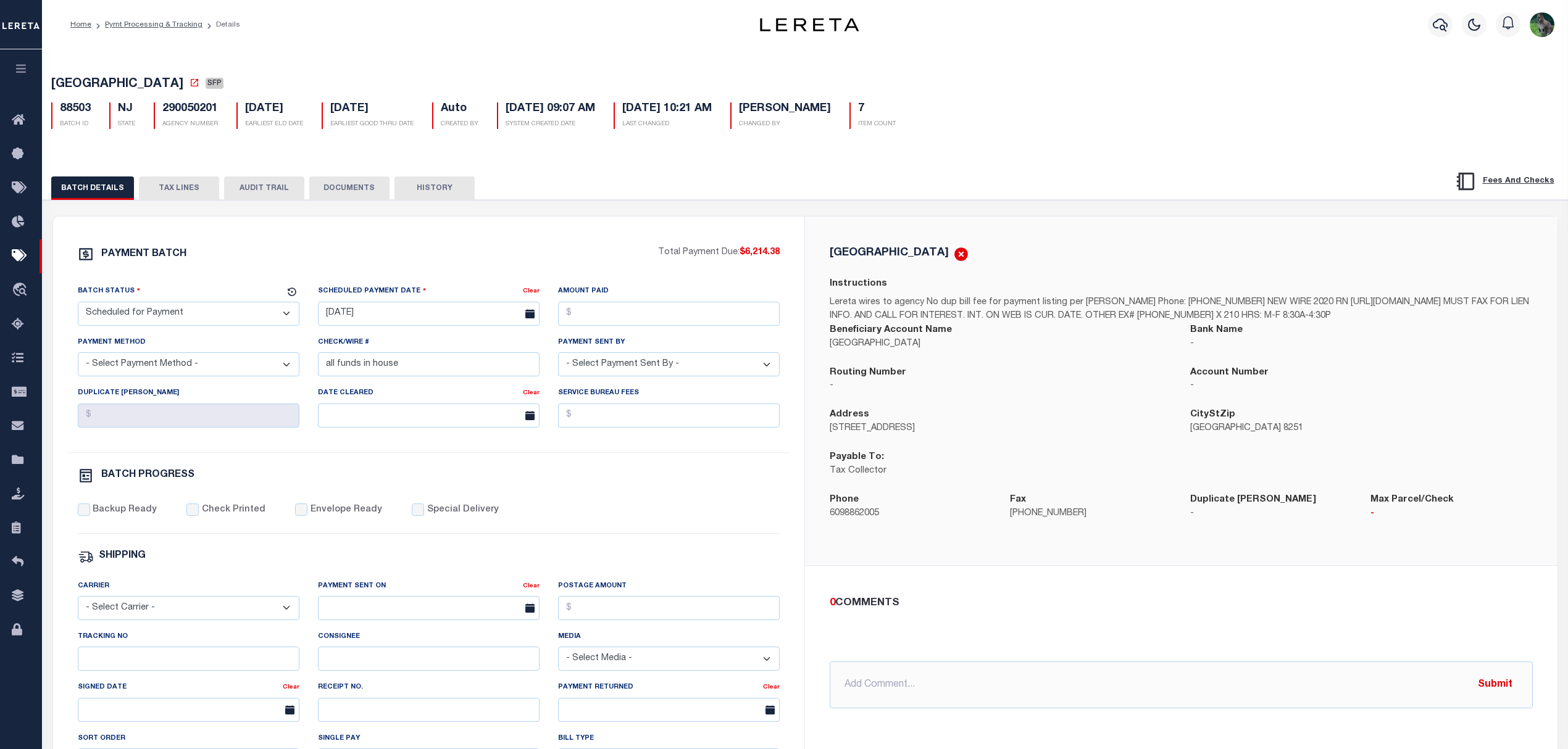
click at [74, 80] on span "[GEOGRAPHIC_DATA]" at bounding box center [117, 84] width 132 height 12
drag, startPoint x: 74, startPoint y: 80, endPoint x: 109, endPoint y: 80, distance: 35.0
click at [109, 80] on span "[GEOGRAPHIC_DATA]" at bounding box center [117, 84] width 132 height 12
copy span "[GEOGRAPHIC_DATA]"
click at [199, 309] on select "- Select Status - Scheduled for Payment Ready For Payment Payment Sent Cleared …" at bounding box center [189, 314] width 221 height 24
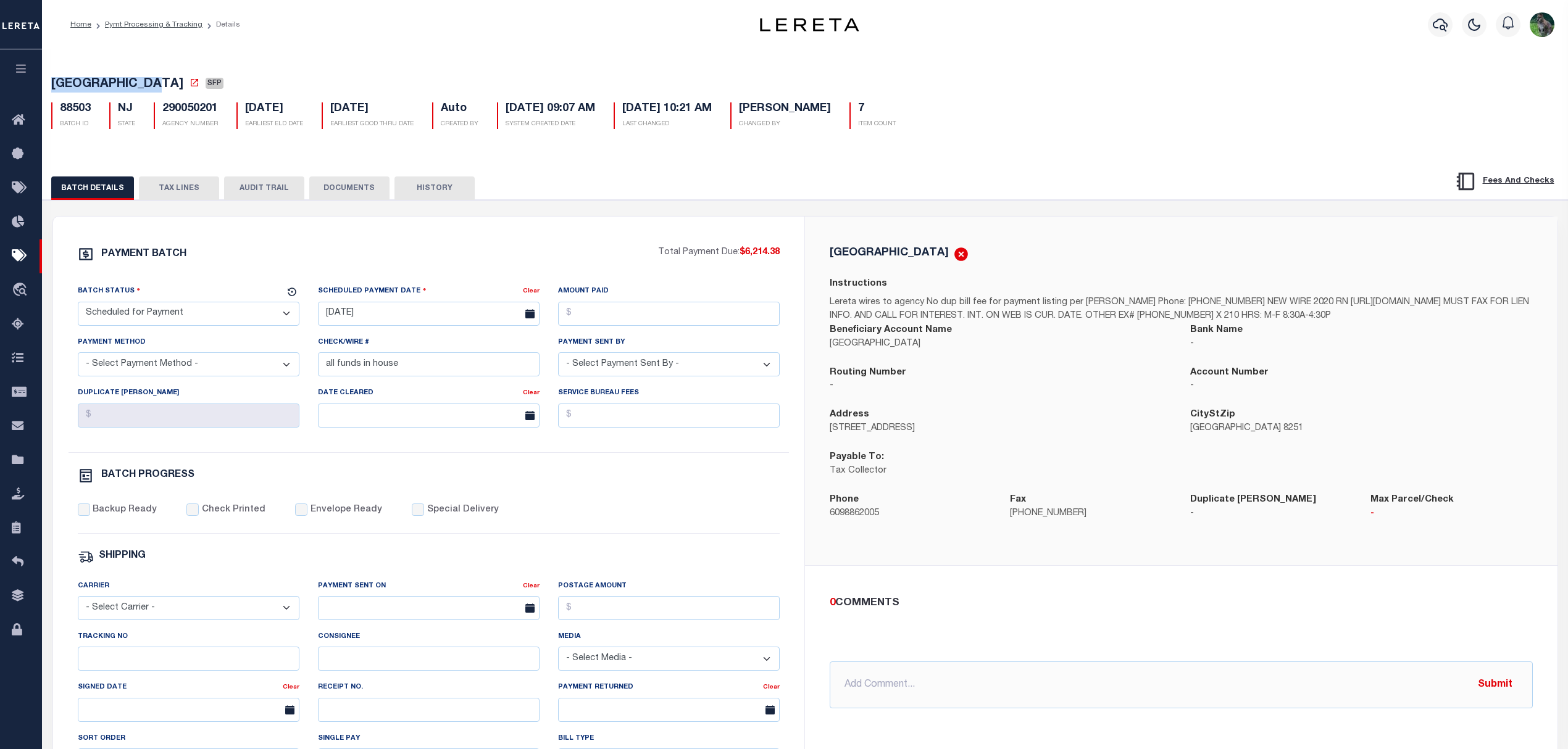
select select "RFP"
click at [78, 306] on select "- Select Status - Scheduled for Payment Ready For Payment Payment Sent Cleared …" at bounding box center [189, 314] width 221 height 24
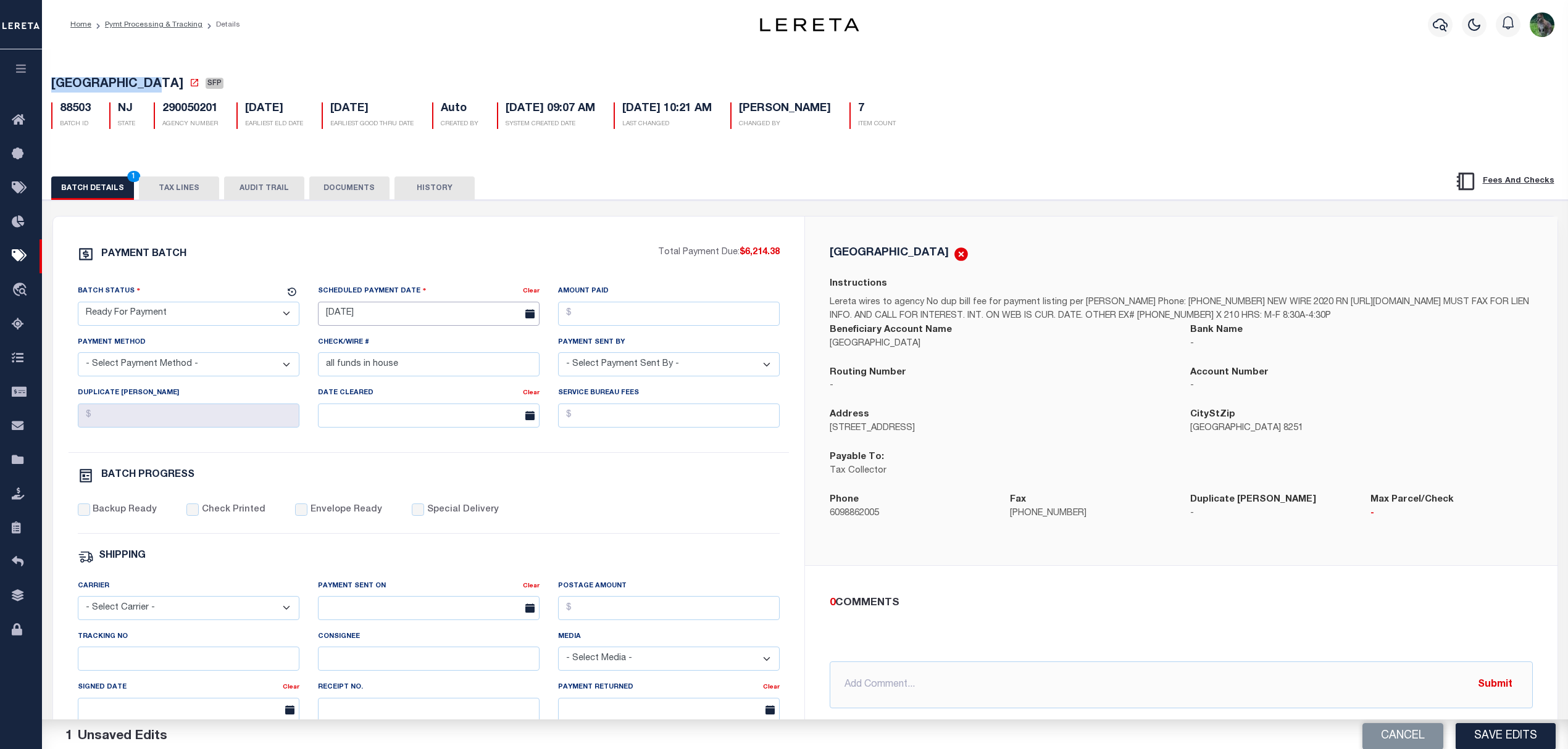
click at [380, 327] on body "Home Pymt Processing & Tracking Details" at bounding box center [784, 518] width 1568 height 1036
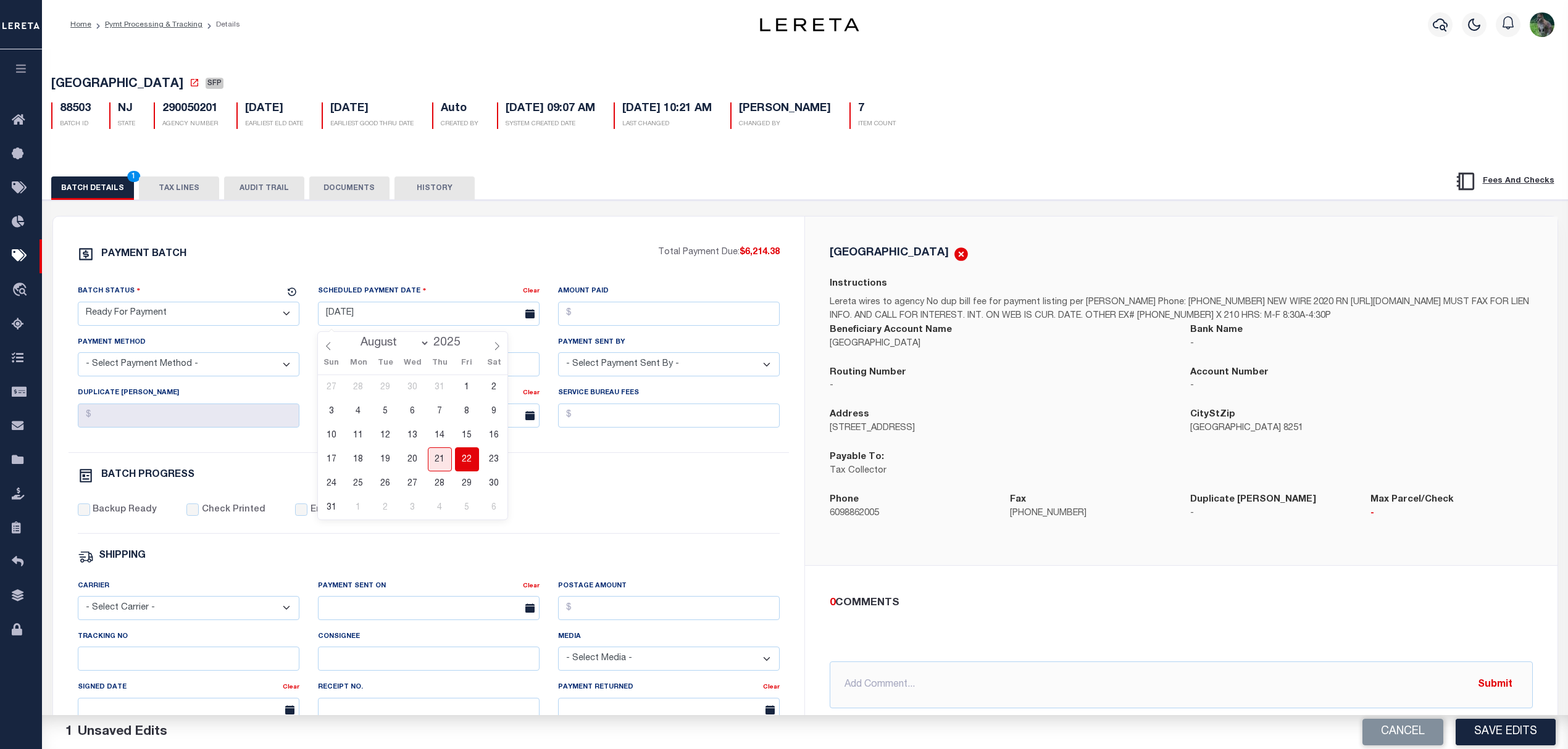
click at [465, 459] on span "22" at bounding box center [468, 460] width 24 height 24
type input "[DATE]"
click at [640, 319] on input "Amount Paid" at bounding box center [668, 314] width 221 height 24
type input "$6,214.38"
select select "CHK"
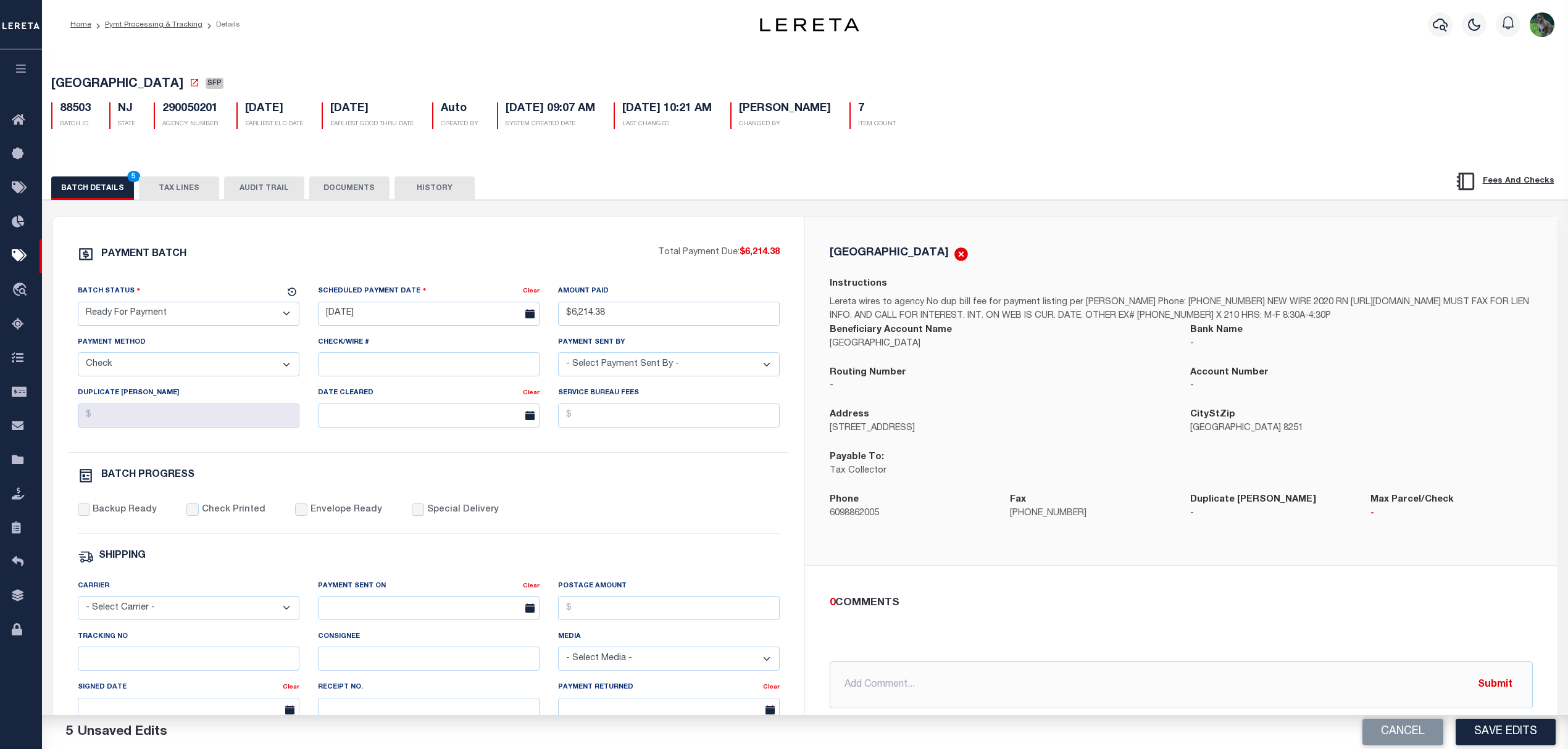
select select "[PERSON_NAME]"
click at [127, 512] on label "Backup Ready" at bounding box center [125, 510] width 64 height 14
click at [90, 512] on input "Backup Ready" at bounding box center [84, 509] width 12 height 12
checkbox input "true"
click at [1496, 739] on button "Save Edits" at bounding box center [1506, 732] width 100 height 27
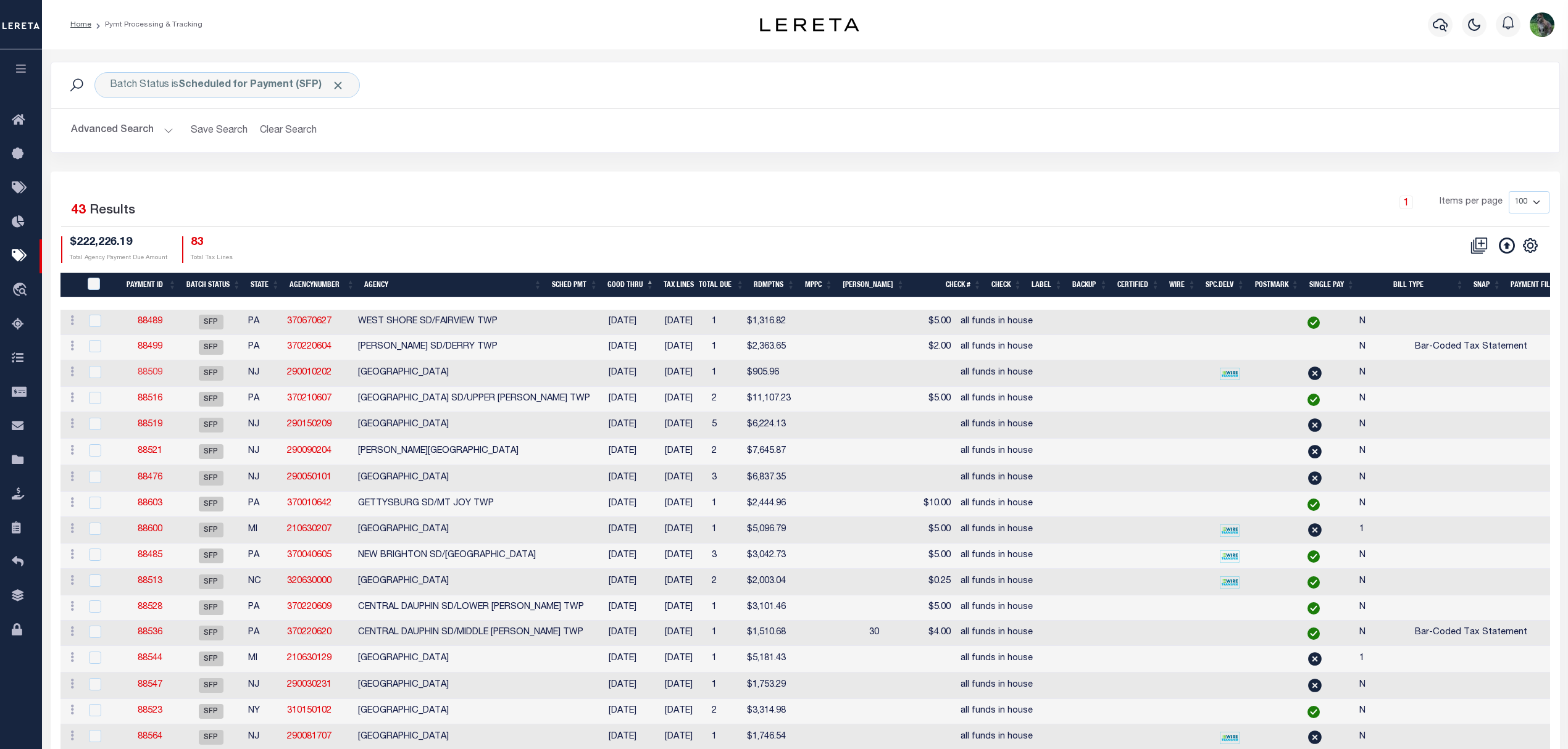
click at [151, 375] on link "88509" at bounding box center [150, 373] width 25 height 8
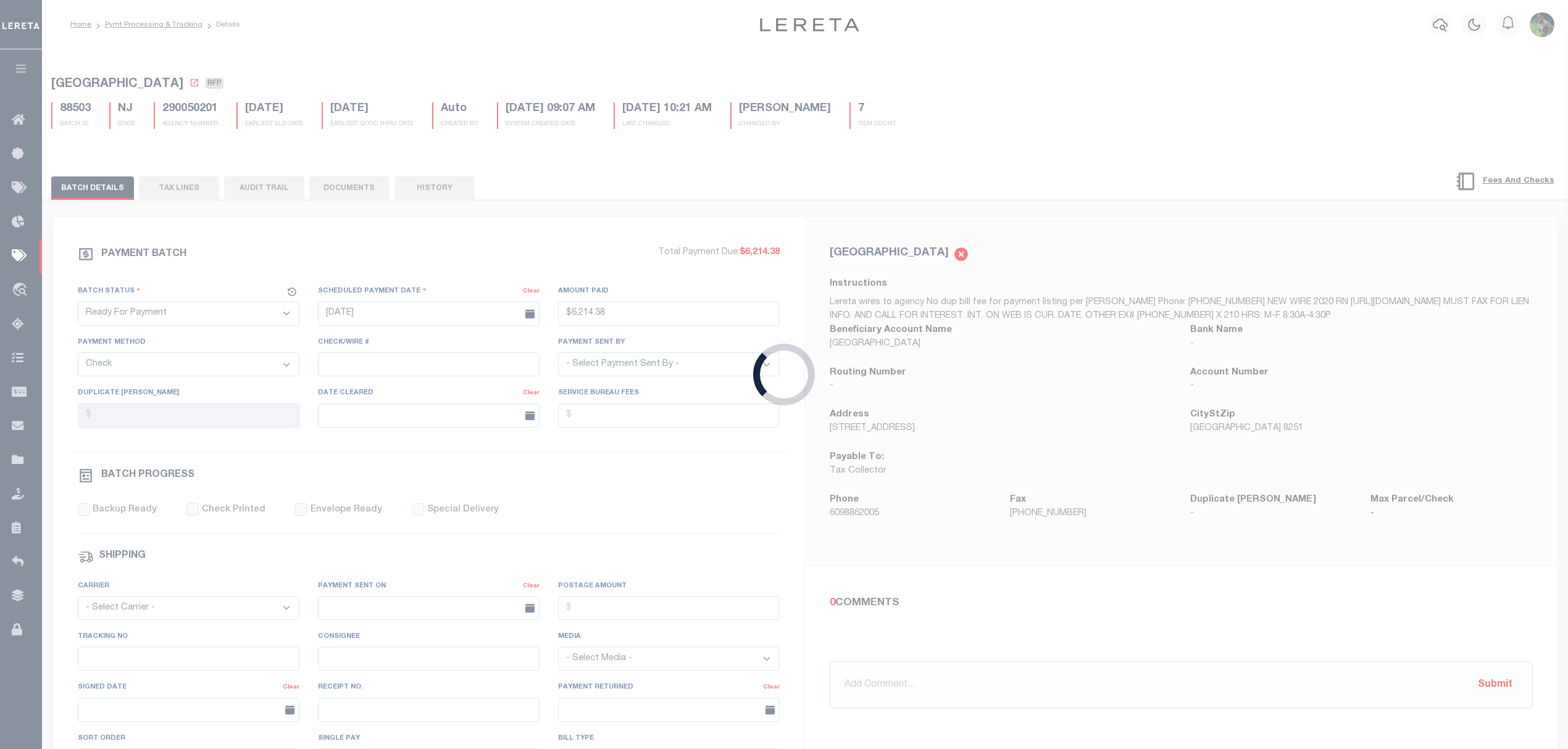
select select "SFP"
type input "[DATE]"
select select
type input "all funds in house"
select select
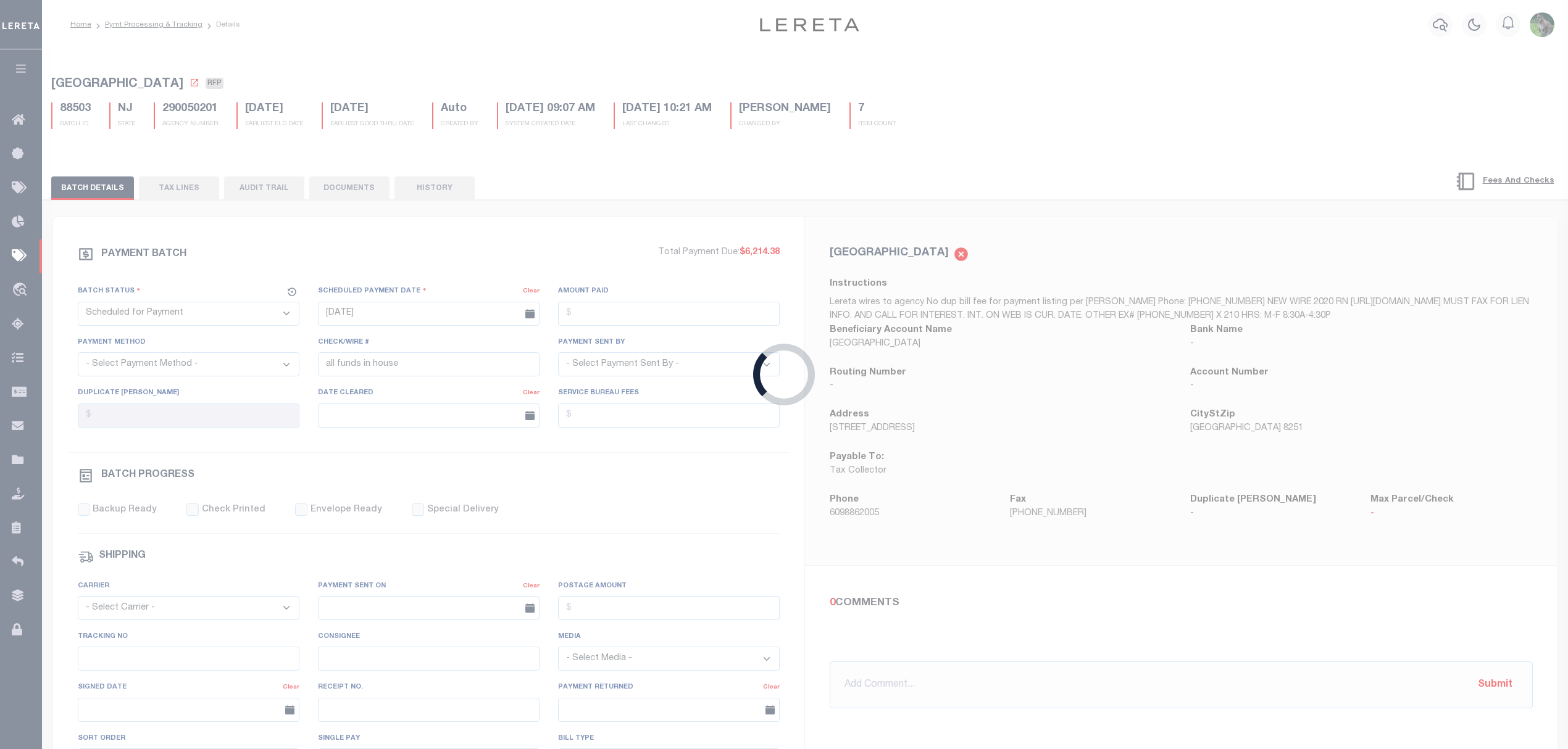
checkbox input "false"
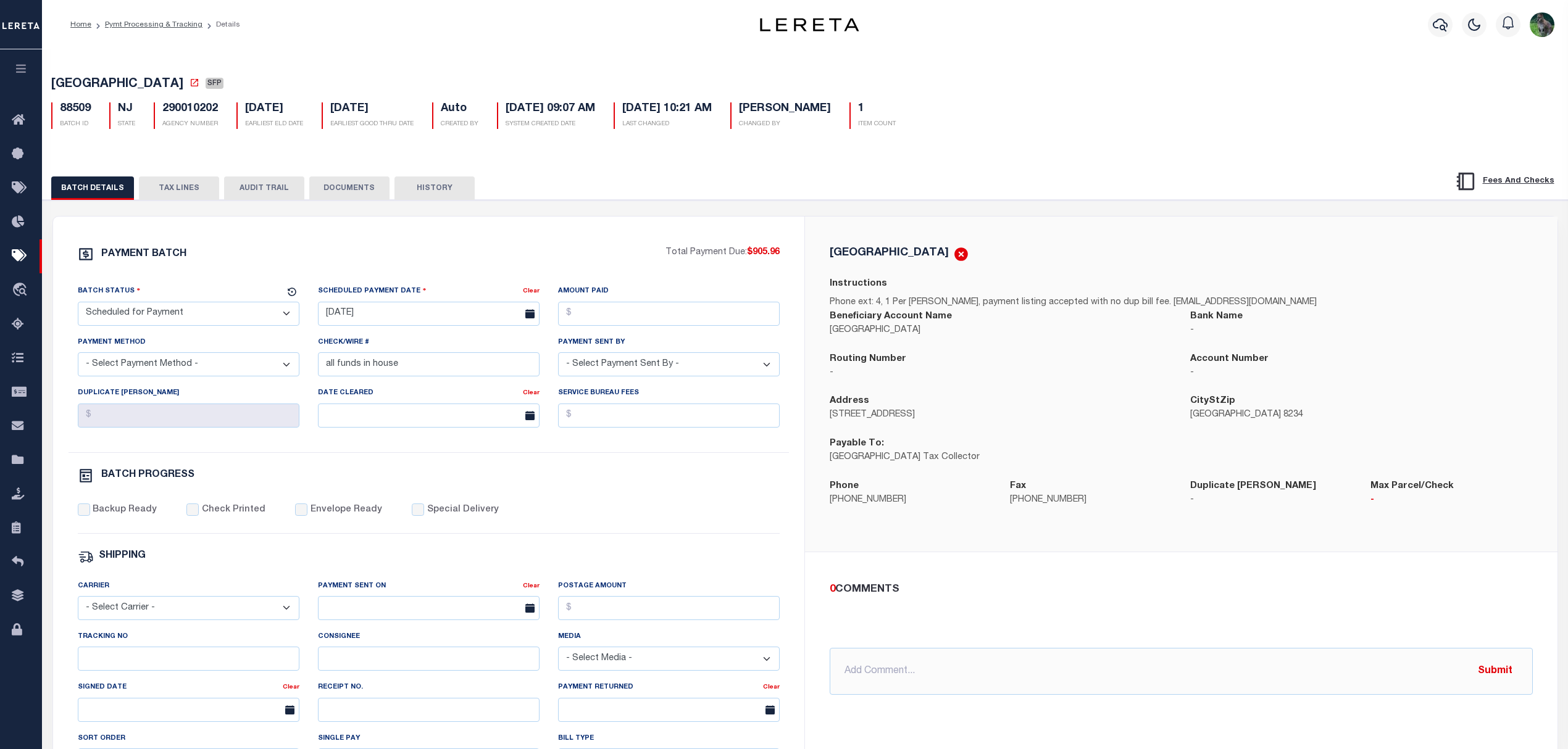
click at [63, 84] on span "[GEOGRAPHIC_DATA]" at bounding box center [117, 84] width 132 height 12
drag, startPoint x: 63, startPoint y: 84, endPoint x: 163, endPoint y: 80, distance: 100.1
click at [163, 80] on span "[GEOGRAPHIC_DATA]" at bounding box center [117, 84] width 132 height 12
copy span "[GEOGRAPHIC_DATA]"
click at [214, 316] on select "- Select Status - Scheduled for Payment Ready For Payment Payment Sent Cleared …" at bounding box center [189, 314] width 221 height 24
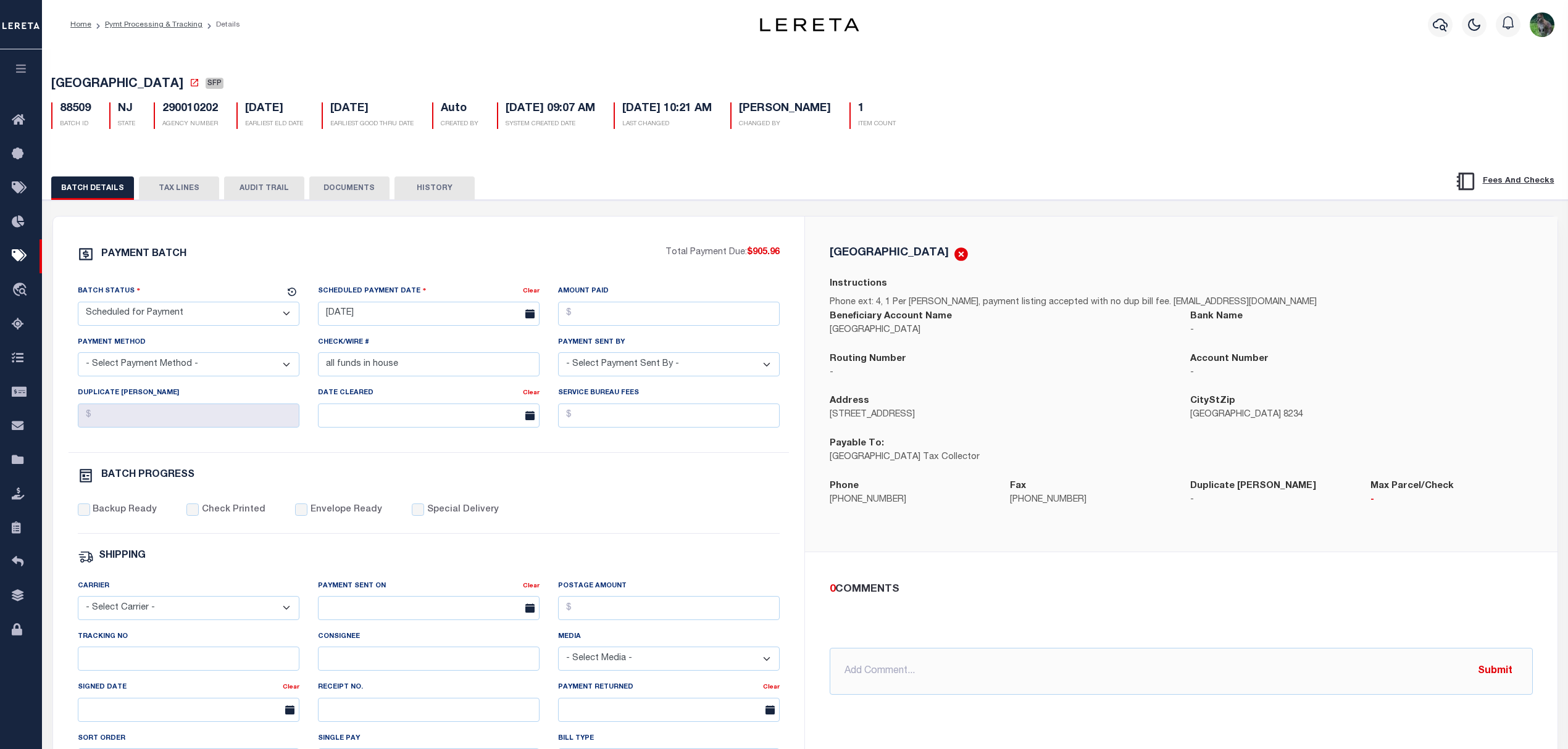
select select "RFP"
click at [78, 306] on select "- Select Status - Scheduled for Payment Ready For Payment Payment Sent Cleared …" at bounding box center [189, 314] width 221 height 24
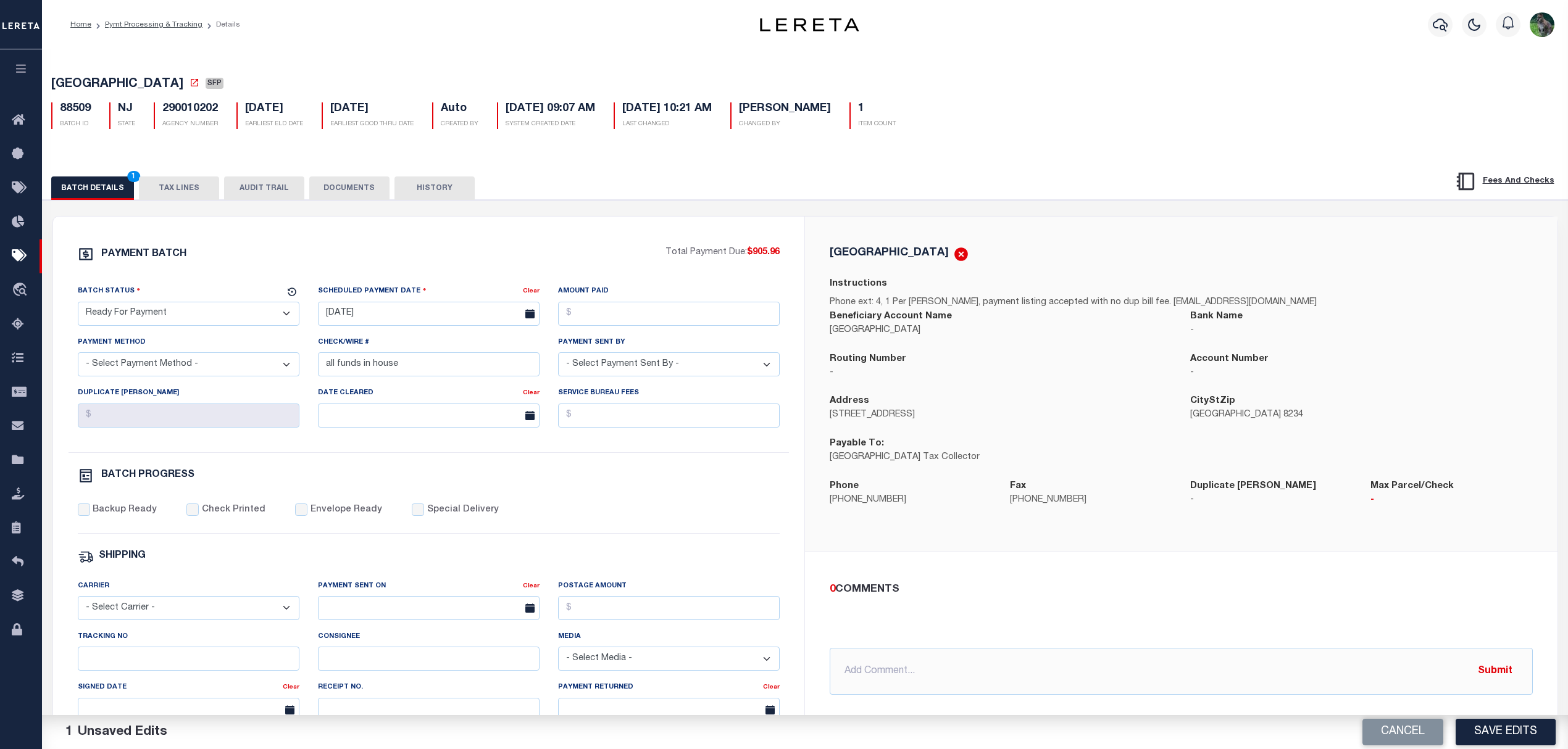
click at [402, 296] on label "Scheduled Payment Date" at bounding box center [372, 291] width 109 height 12
click at [408, 317] on input "[DATE]" at bounding box center [428, 314] width 221 height 24
click at [468, 462] on span "22" at bounding box center [468, 460] width 24 height 24
type input "[DATE]"
click at [648, 316] on input "Amount Paid" at bounding box center [668, 314] width 221 height 24
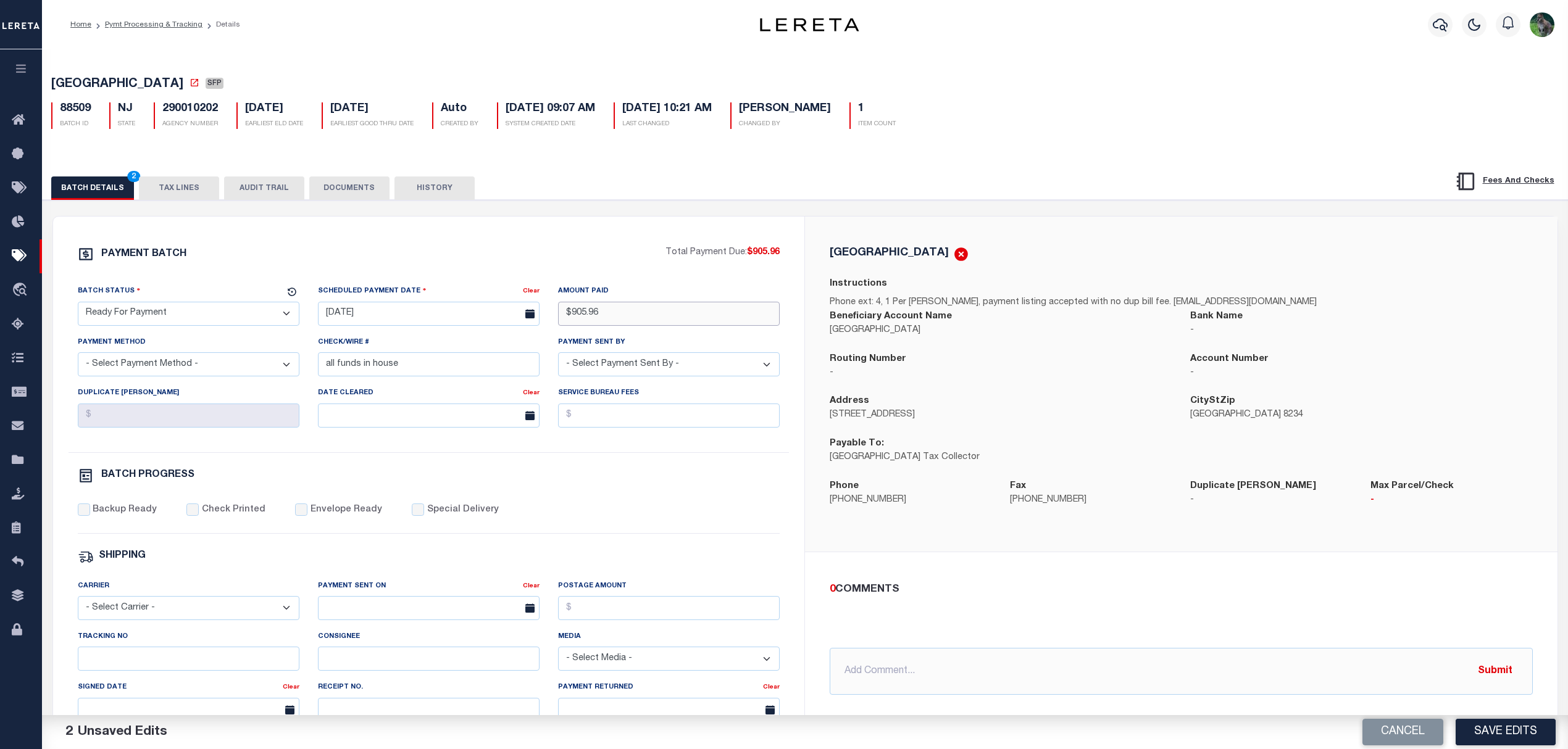
type input "$905.96"
select select "CHK"
select select "[PERSON_NAME]"
click at [136, 514] on label "Backup Ready" at bounding box center [125, 510] width 64 height 14
click at [90, 514] on input "Backup Ready" at bounding box center [84, 509] width 12 height 12
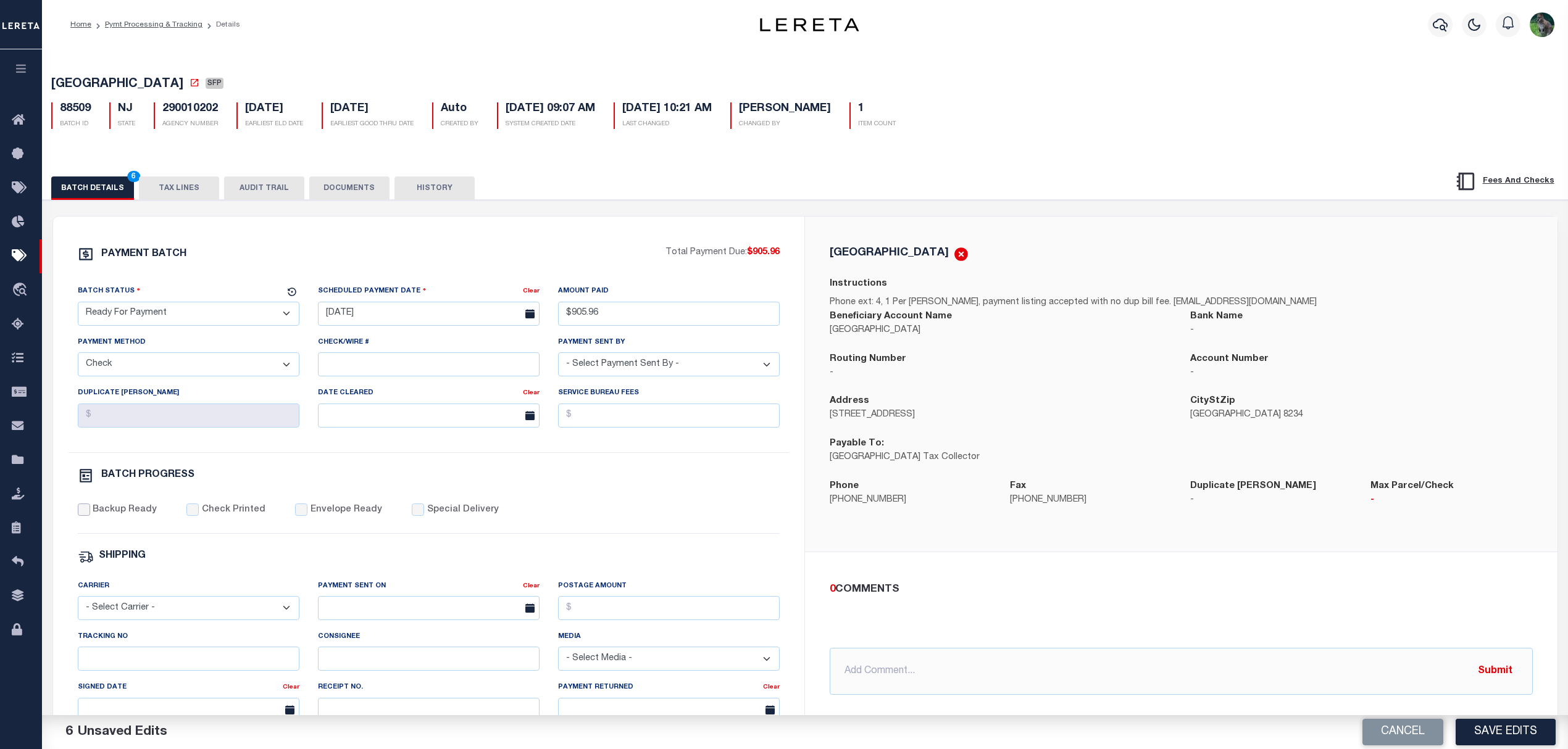
checkbox input "true"
click at [1487, 729] on button "Save Edits" at bounding box center [1506, 732] width 100 height 27
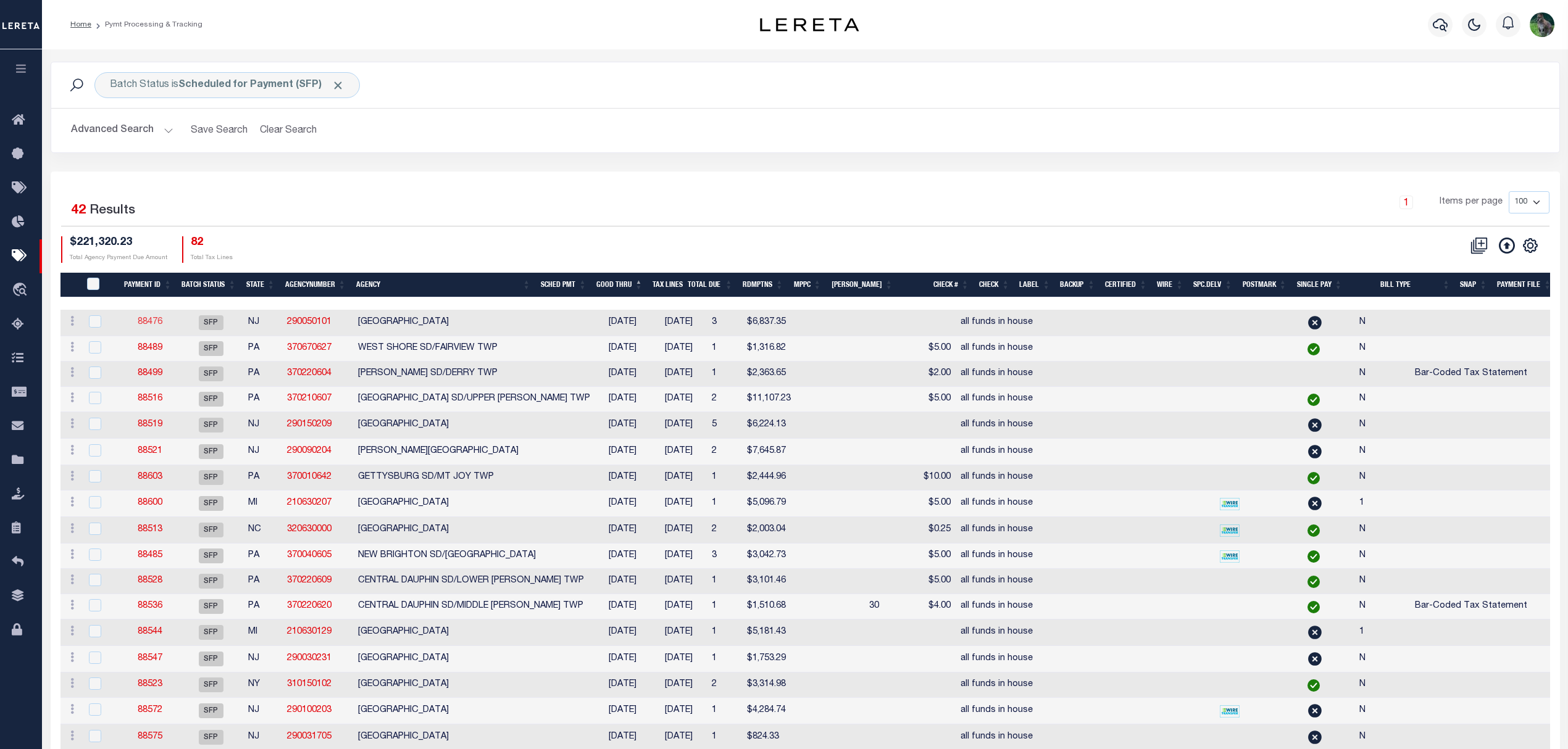
click at [150, 320] on link "88476" at bounding box center [150, 322] width 25 height 8
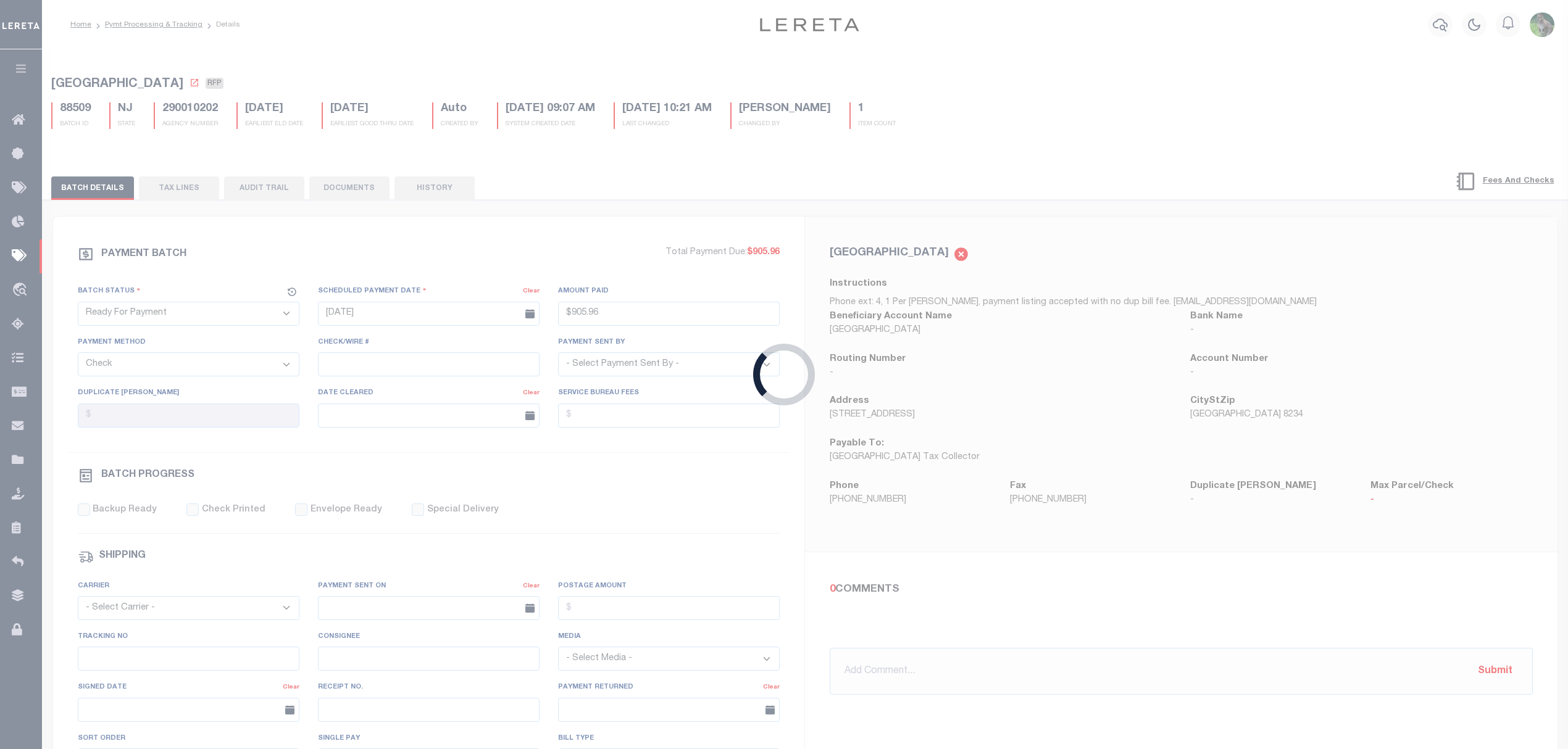
select select "SFP"
type input "[DATE]"
select select
type input "all funds in house"
select select
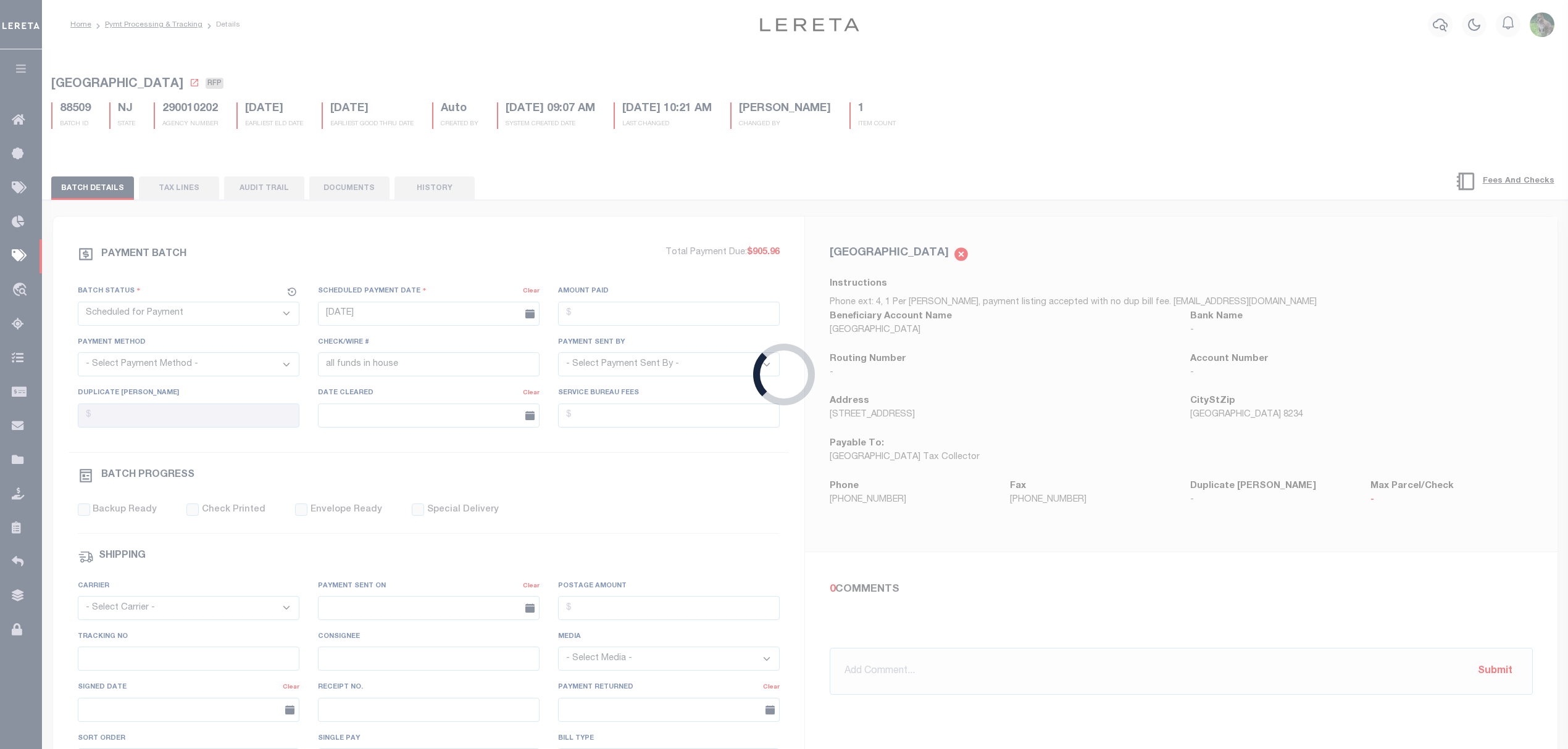
checkbox input "false"
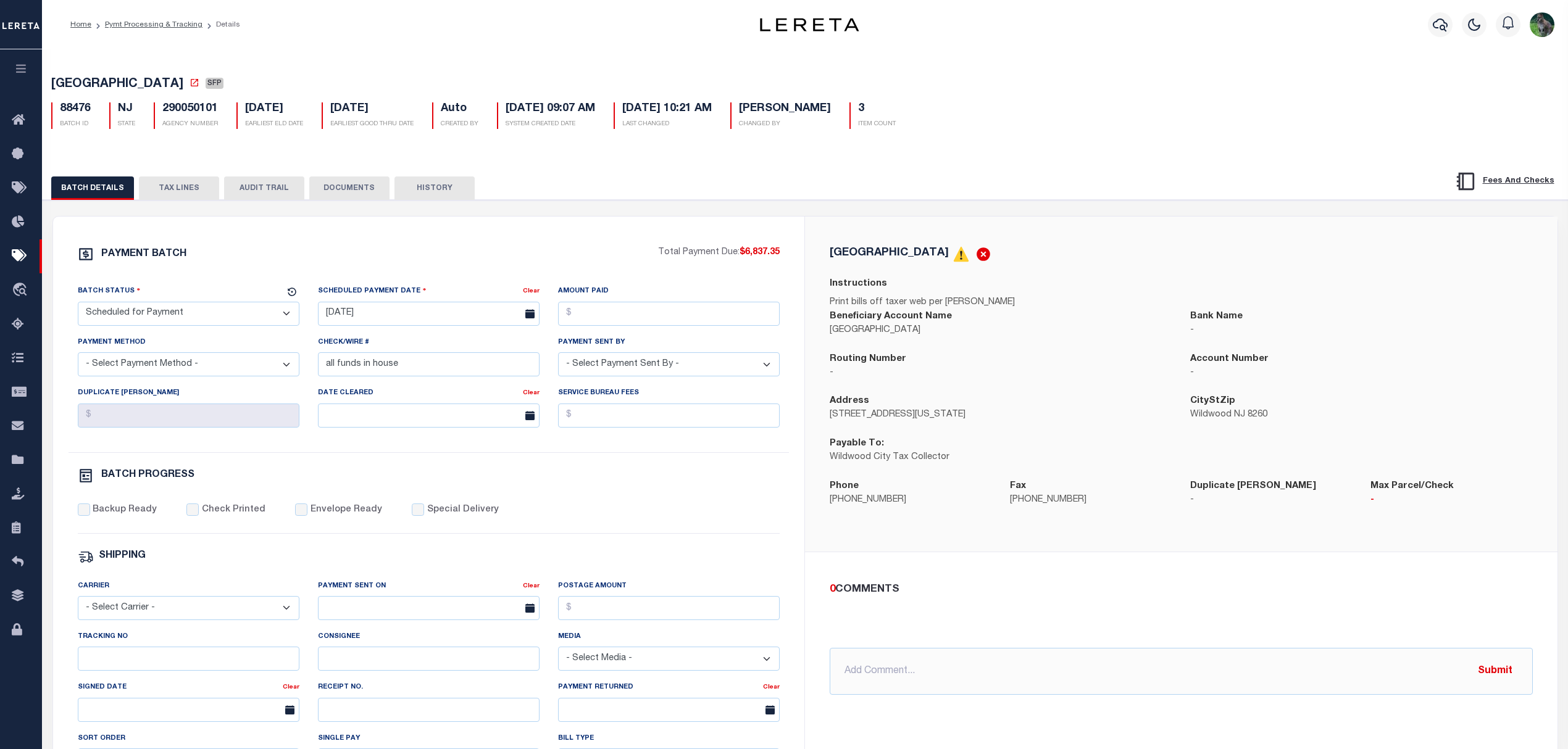
click at [86, 86] on span "[GEOGRAPHIC_DATA]" at bounding box center [117, 84] width 132 height 12
drag, startPoint x: 86, startPoint y: 86, endPoint x: 137, endPoint y: 85, distance: 51.0
click at [137, 85] on span "[GEOGRAPHIC_DATA]" at bounding box center [117, 84] width 132 height 12
copy span "[GEOGRAPHIC_DATA]"
drag, startPoint x: 216, startPoint y: 317, endPoint x: 206, endPoint y: 326, distance: 13.5
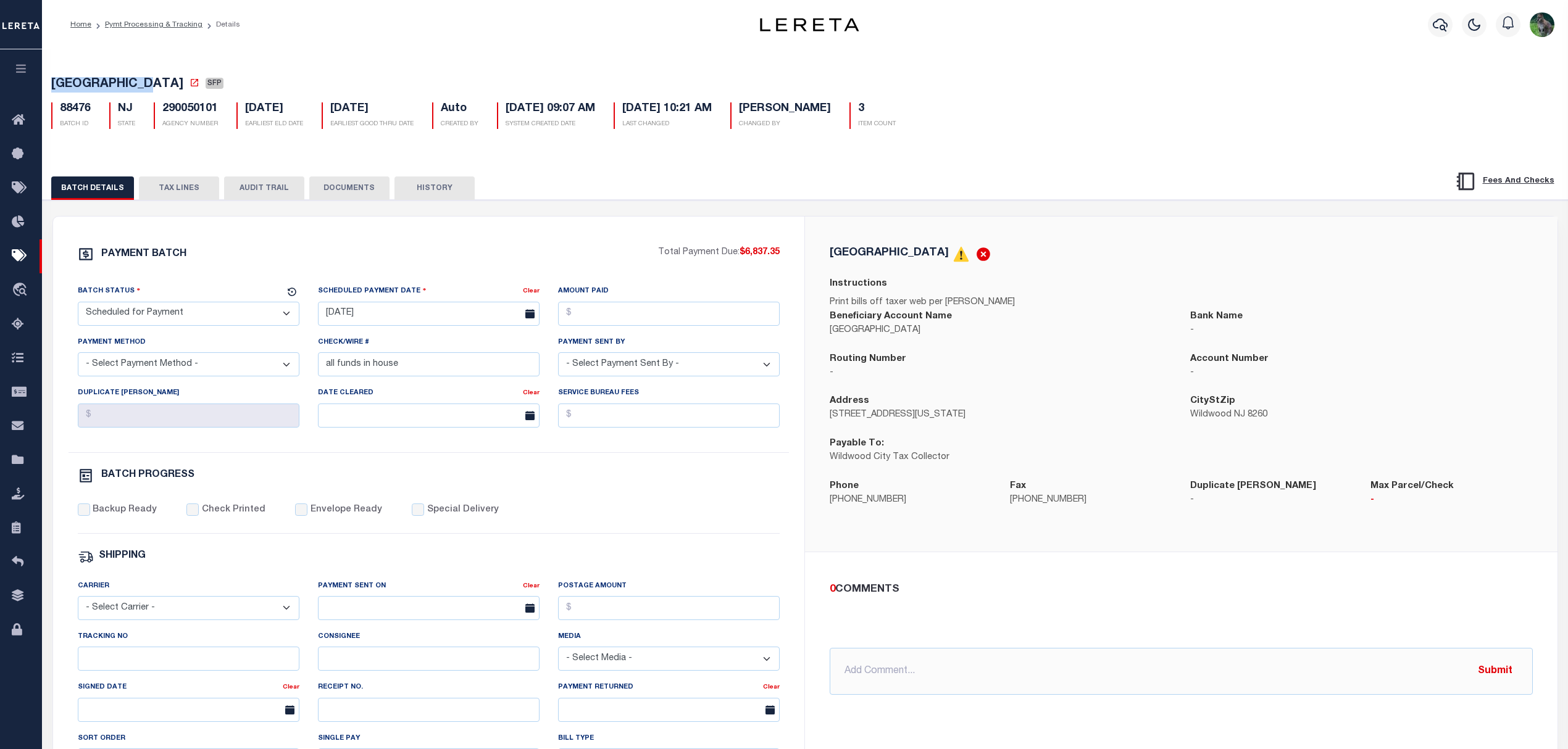
click at [216, 317] on select "- Select Status - Scheduled for Payment Ready For Payment Payment Sent Cleared …" at bounding box center [189, 314] width 221 height 24
select select "RFP"
click at [78, 306] on select "- Select Status - Scheduled for Payment Ready For Payment Payment Sent Cleared …" at bounding box center [189, 314] width 221 height 24
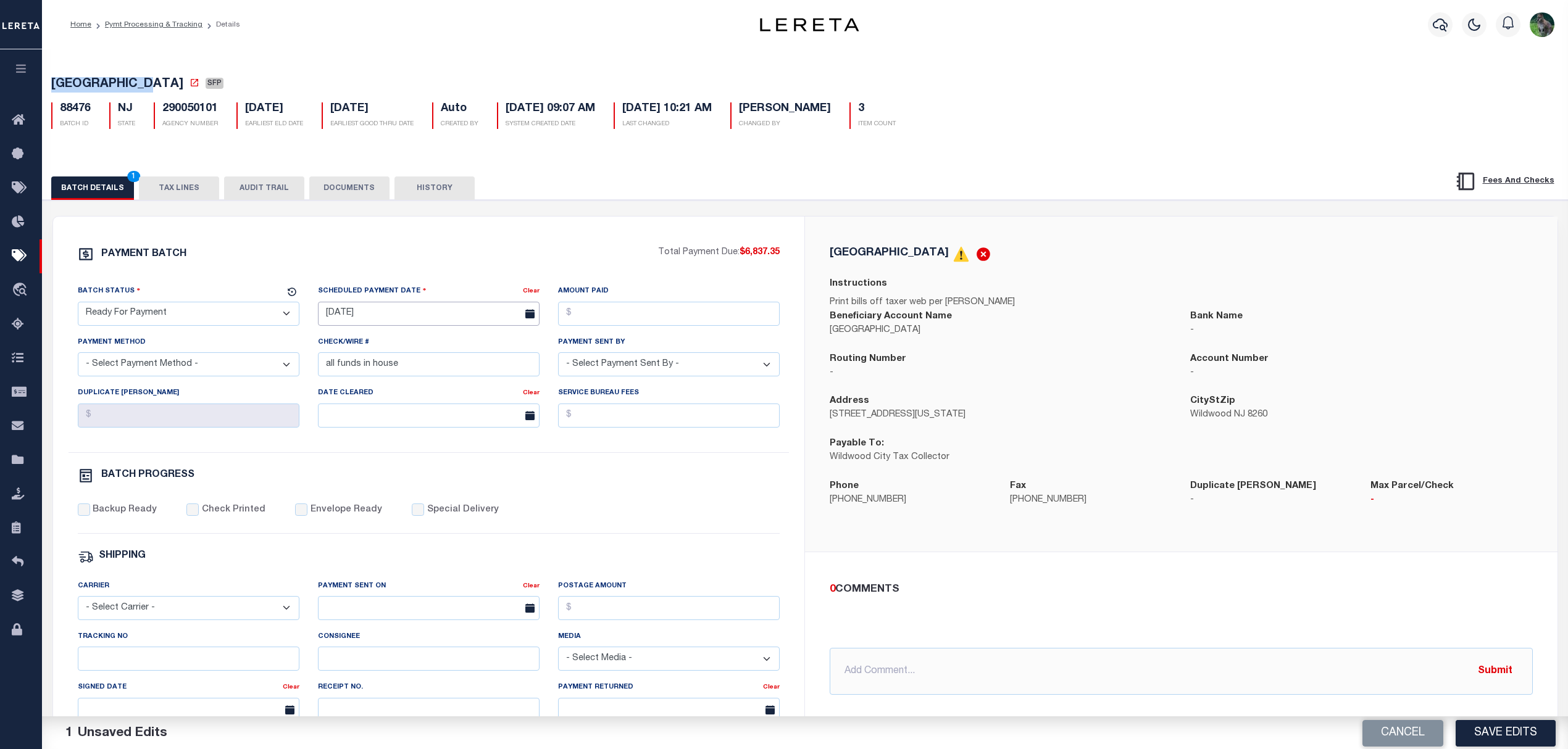
click at [405, 313] on input "[DATE]" at bounding box center [428, 314] width 221 height 24
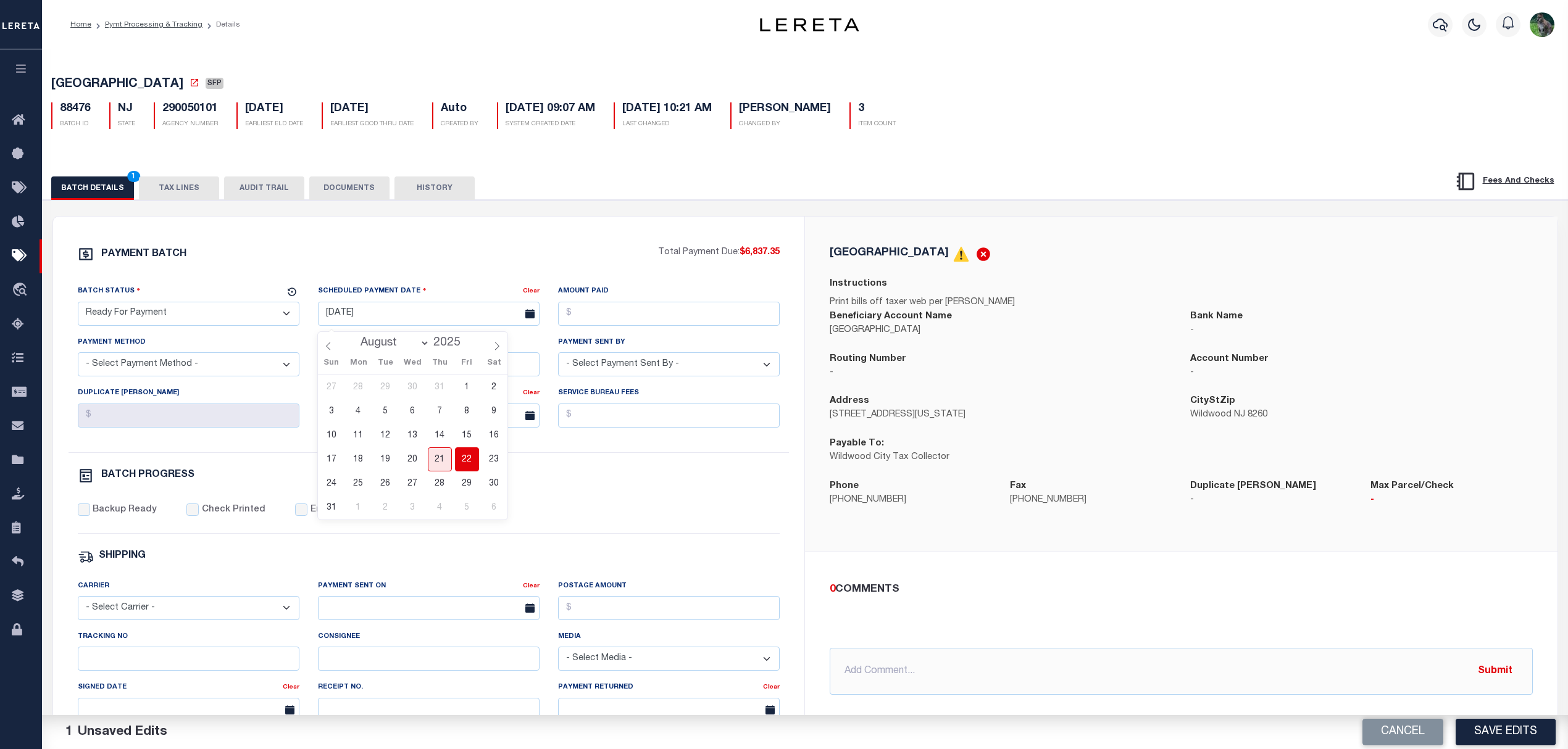
click at [467, 462] on span "22" at bounding box center [468, 460] width 24 height 24
type input "[DATE]"
click at [615, 326] on input "Amount Paid" at bounding box center [668, 314] width 221 height 24
type input "$6,837.35"
select select "CHK"
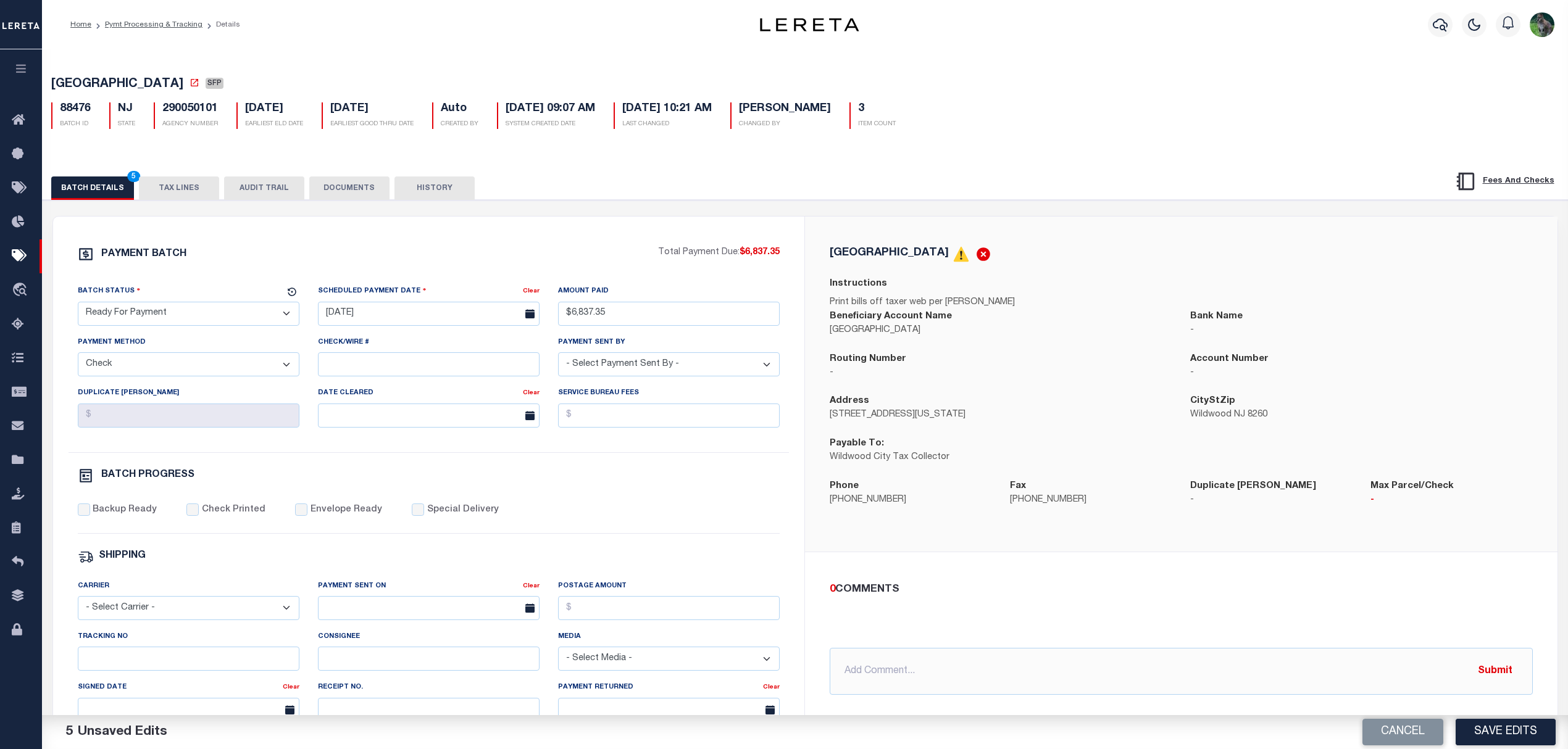
select select "[PERSON_NAME]"
click at [131, 512] on label "Backup Ready" at bounding box center [125, 510] width 64 height 14
click at [90, 512] on input "Backup Ready" at bounding box center [84, 509] width 12 height 12
checkbox input "true"
click at [1479, 737] on button "Save Edits" at bounding box center [1506, 732] width 100 height 27
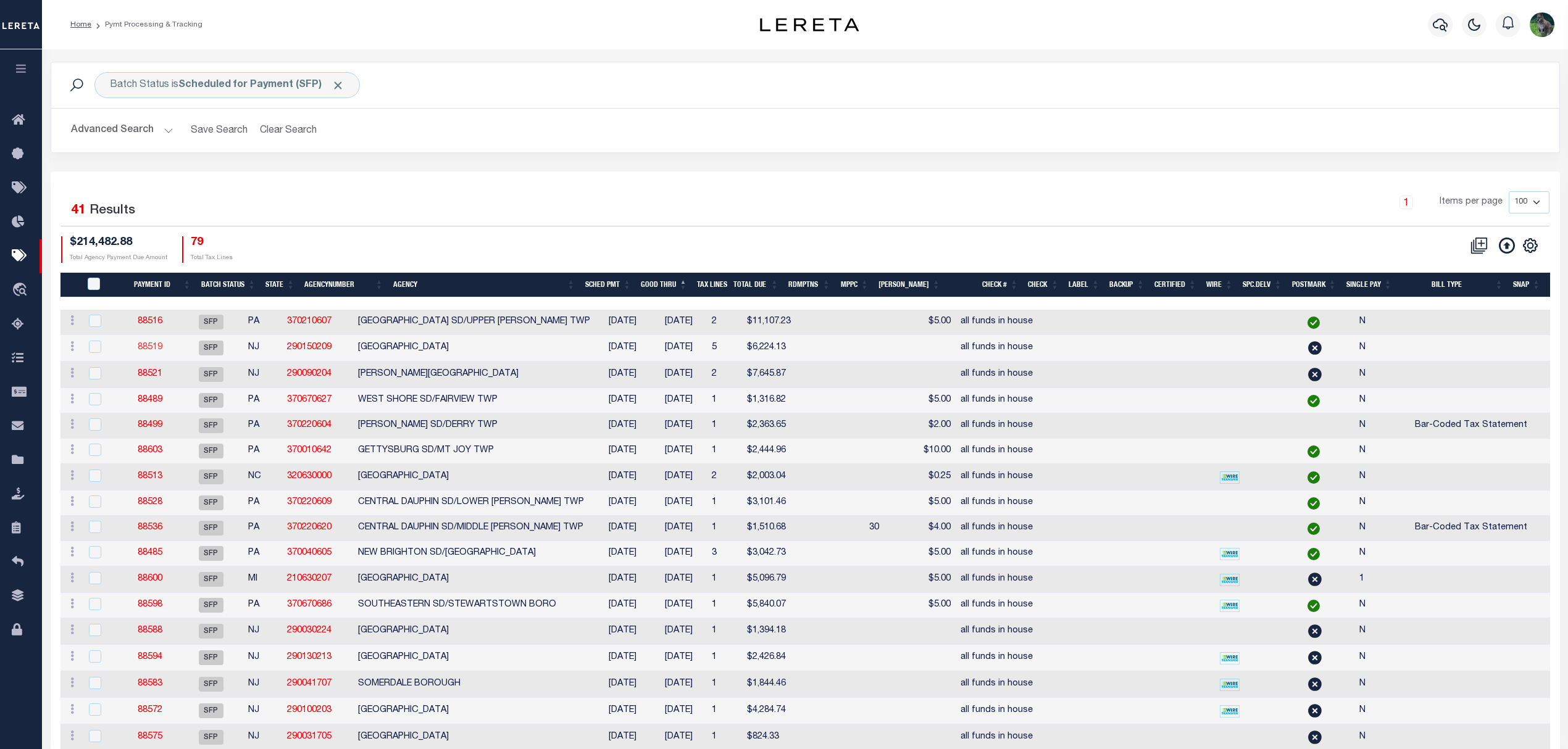
click at [163, 347] on link "88519" at bounding box center [150, 347] width 25 height 8
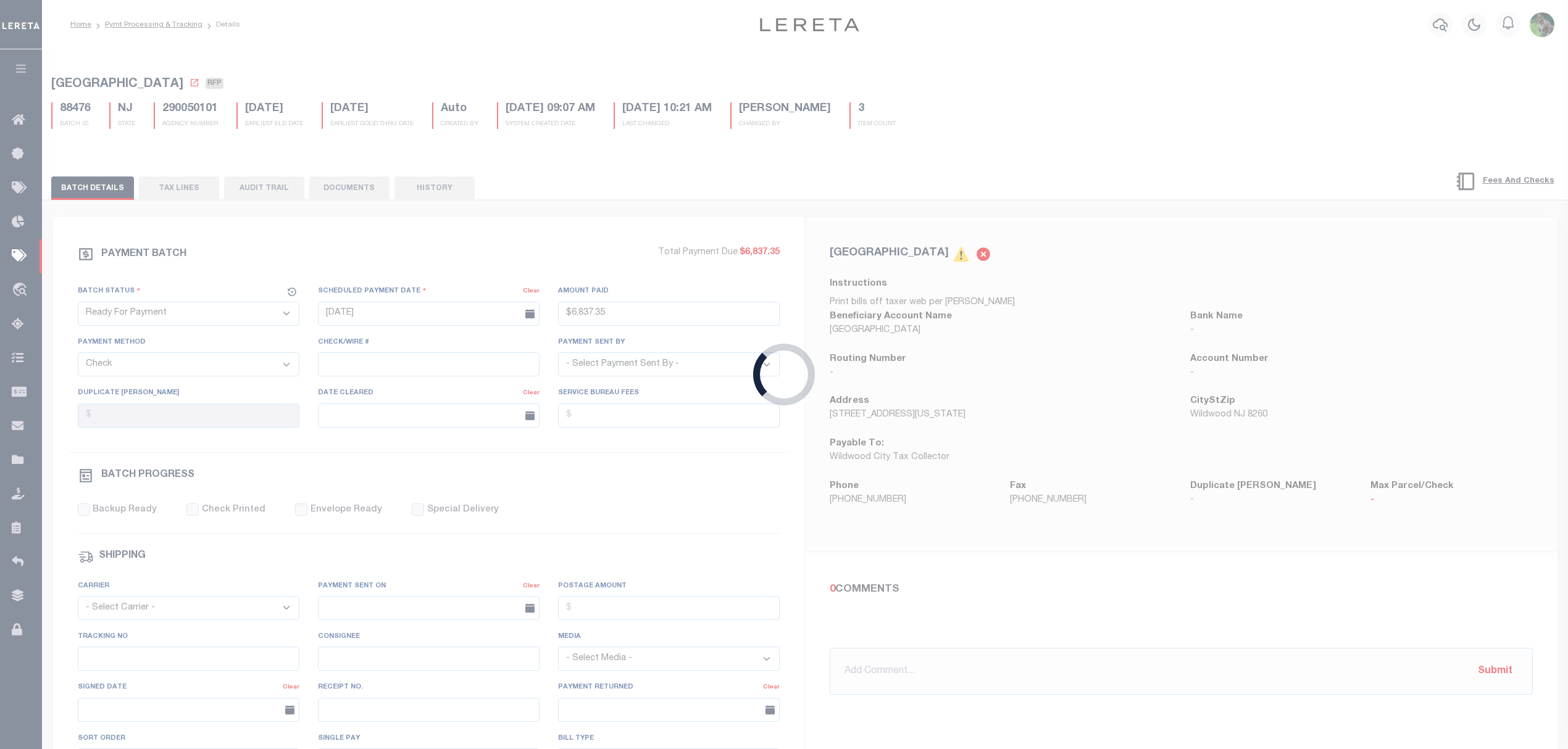
select select "SFP"
type input "[DATE]"
select select
type input "all funds in house"
select select
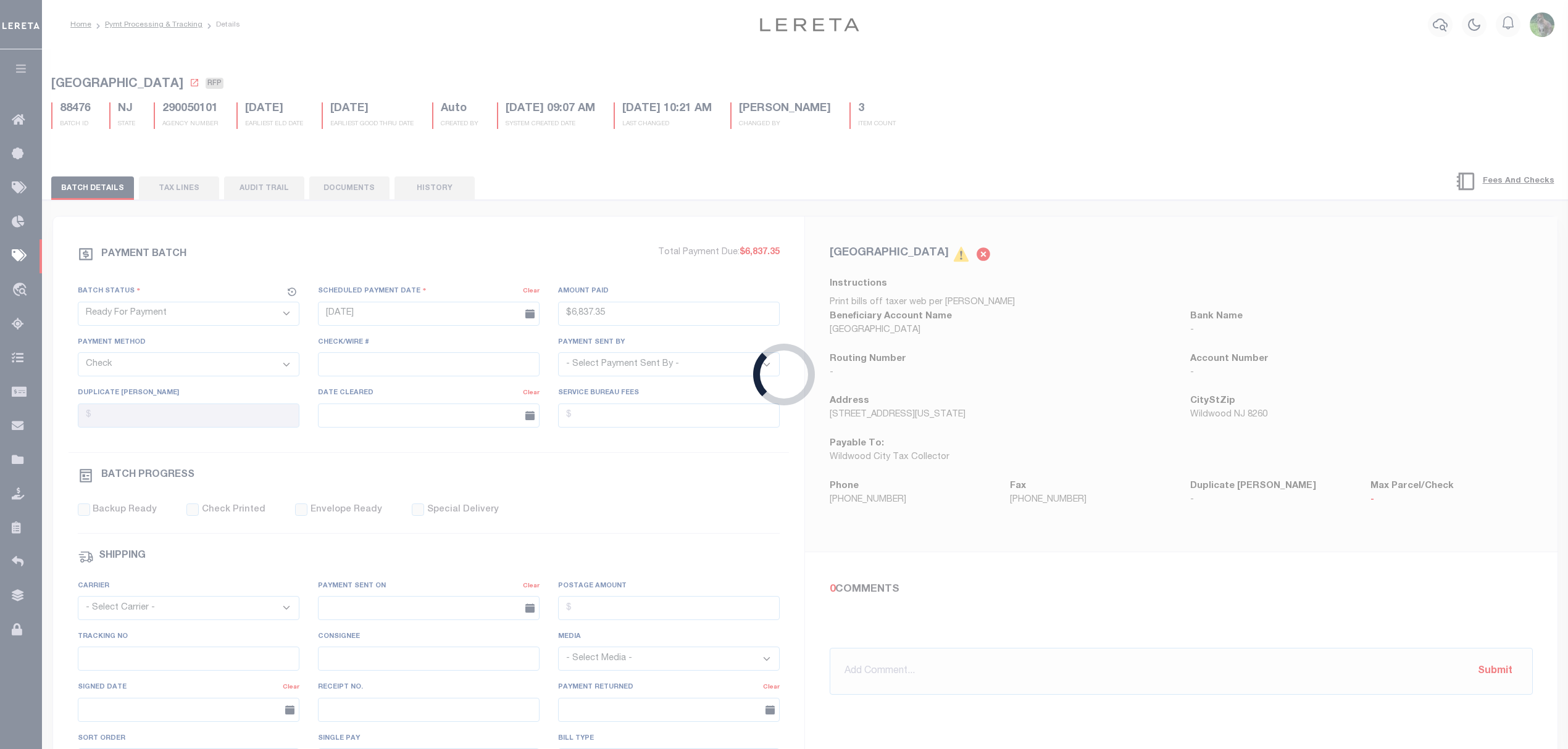
checkbox input "false"
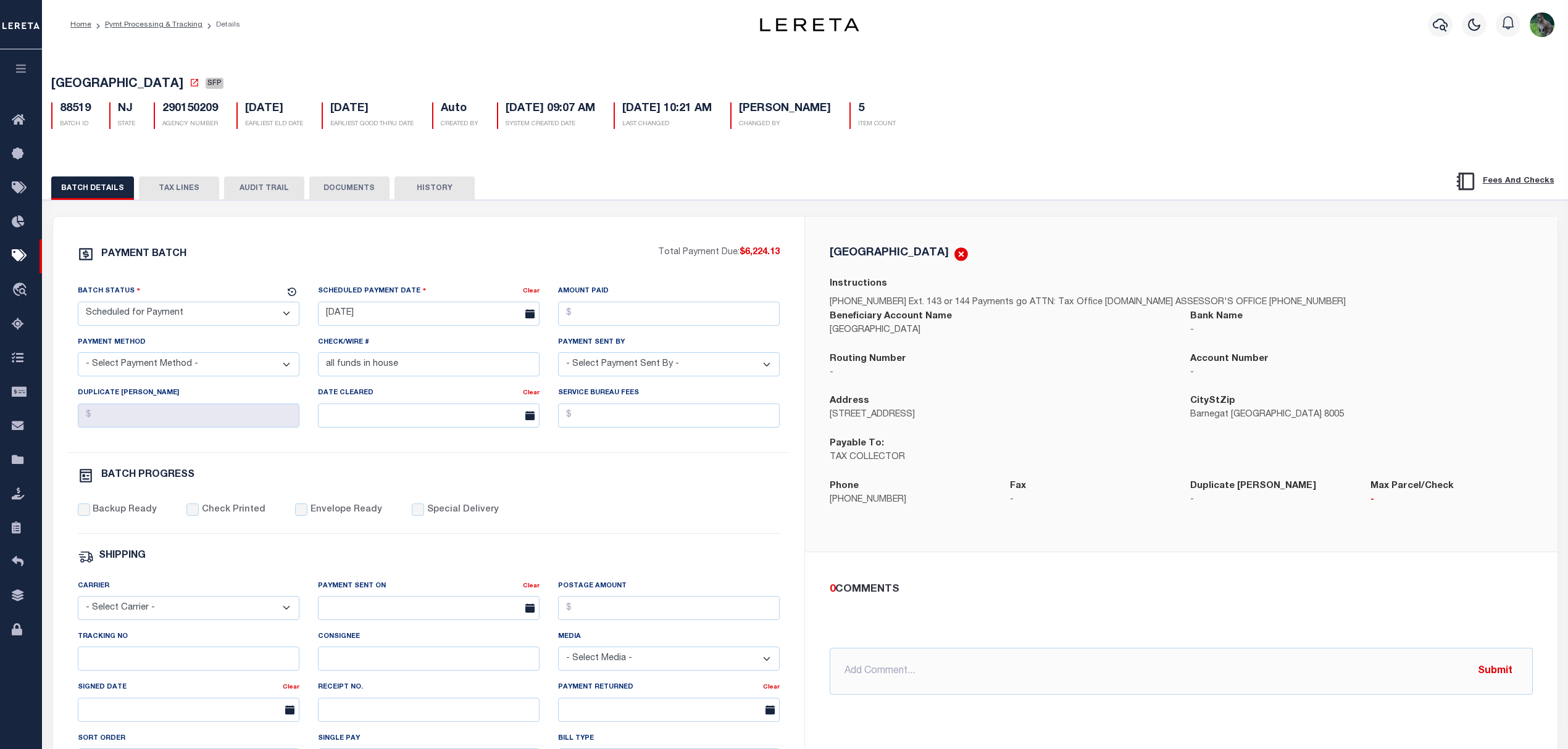
click at [104, 80] on span "[GEOGRAPHIC_DATA]" at bounding box center [117, 84] width 132 height 12
drag, startPoint x: 104, startPoint y: 80, endPoint x: 125, endPoint y: 80, distance: 21.0
click at [125, 80] on span "[GEOGRAPHIC_DATA]" at bounding box center [117, 84] width 132 height 12
copy span "[GEOGRAPHIC_DATA]"
click at [152, 320] on select "- Select Status - Scheduled for Payment Ready For Payment Payment Sent Cleared …" at bounding box center [189, 314] width 221 height 24
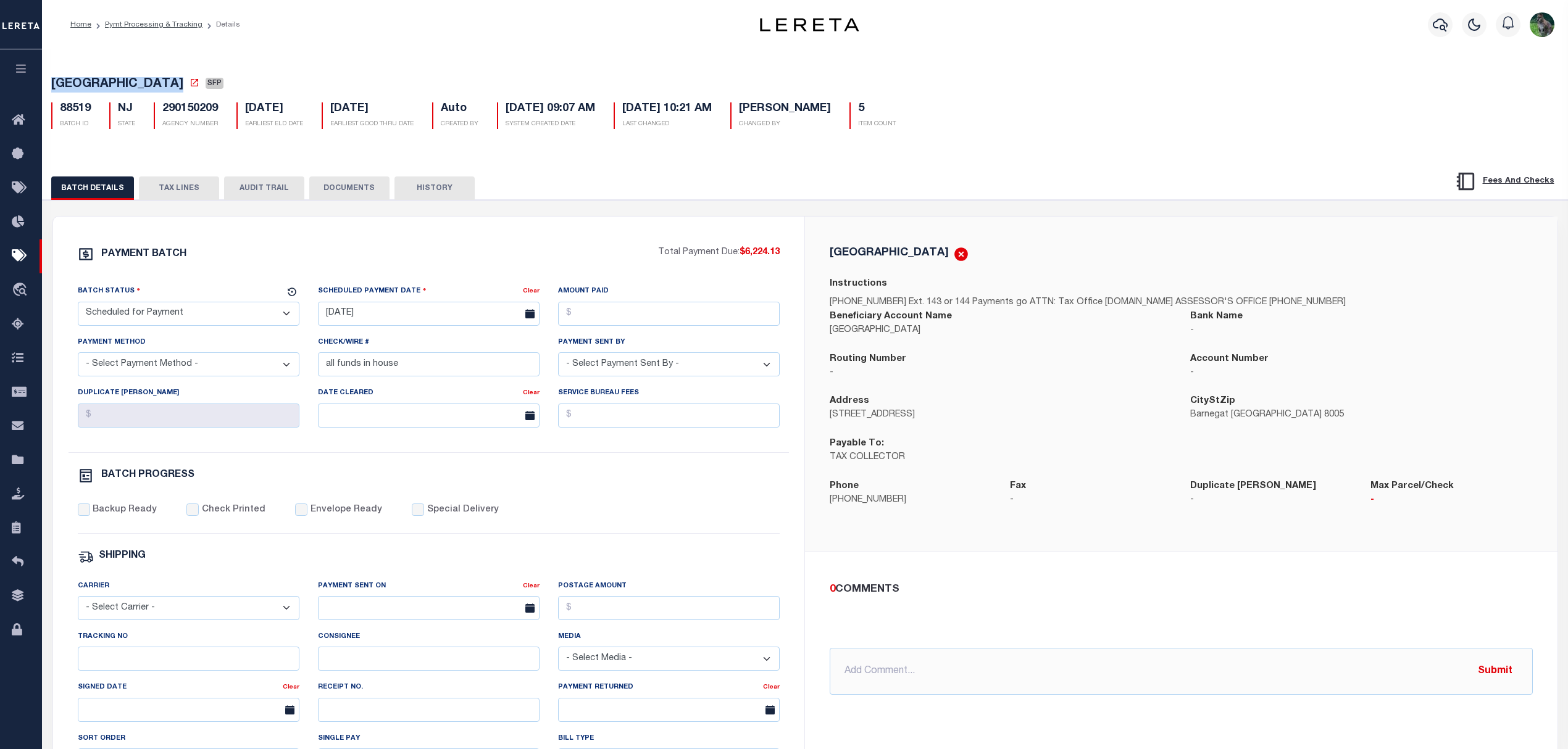
select select "RFP"
click at [78, 306] on select "- Select Status - Scheduled for Payment Ready For Payment Payment Sent Cleared …" at bounding box center [189, 314] width 221 height 24
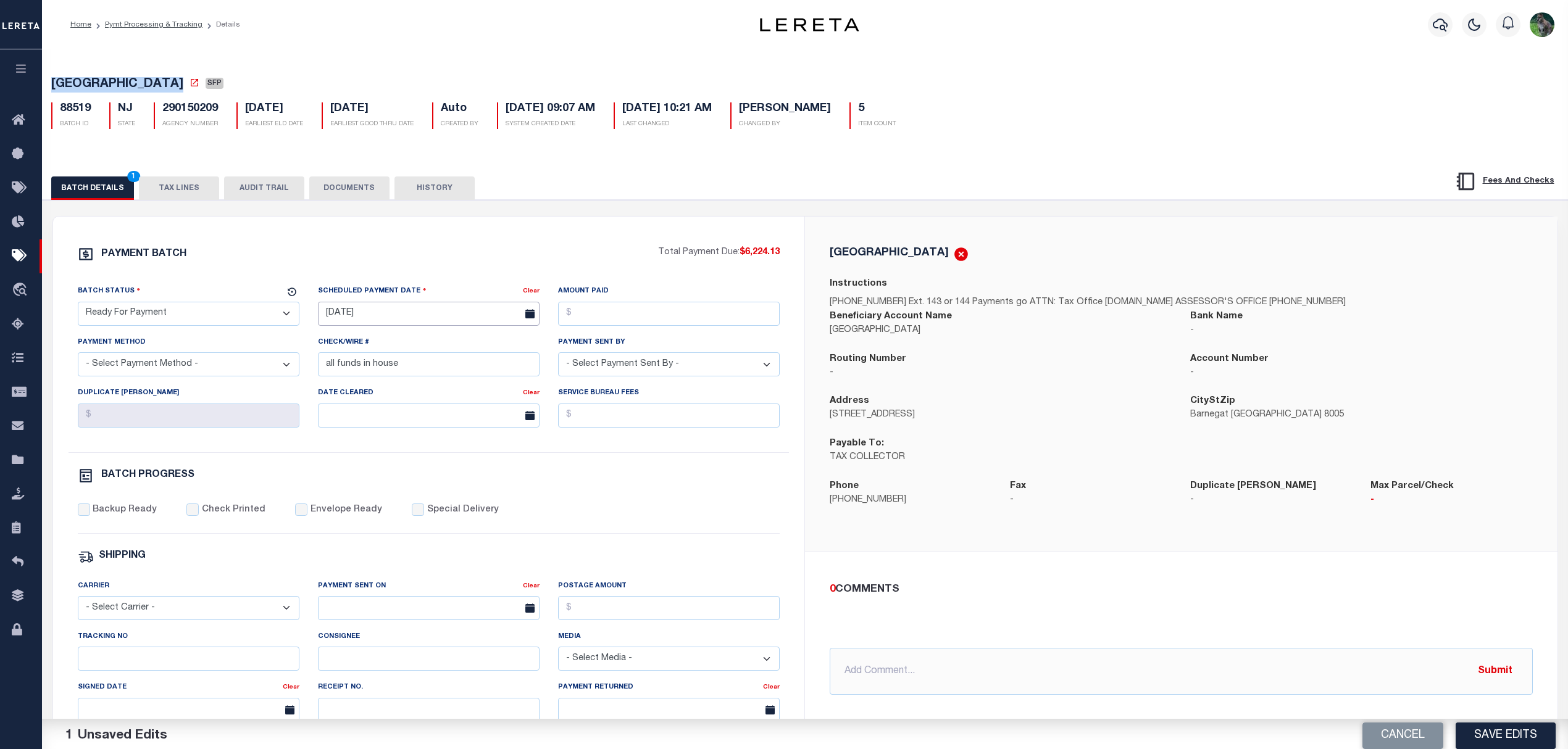
click at [442, 315] on input "[DATE]" at bounding box center [428, 314] width 221 height 24
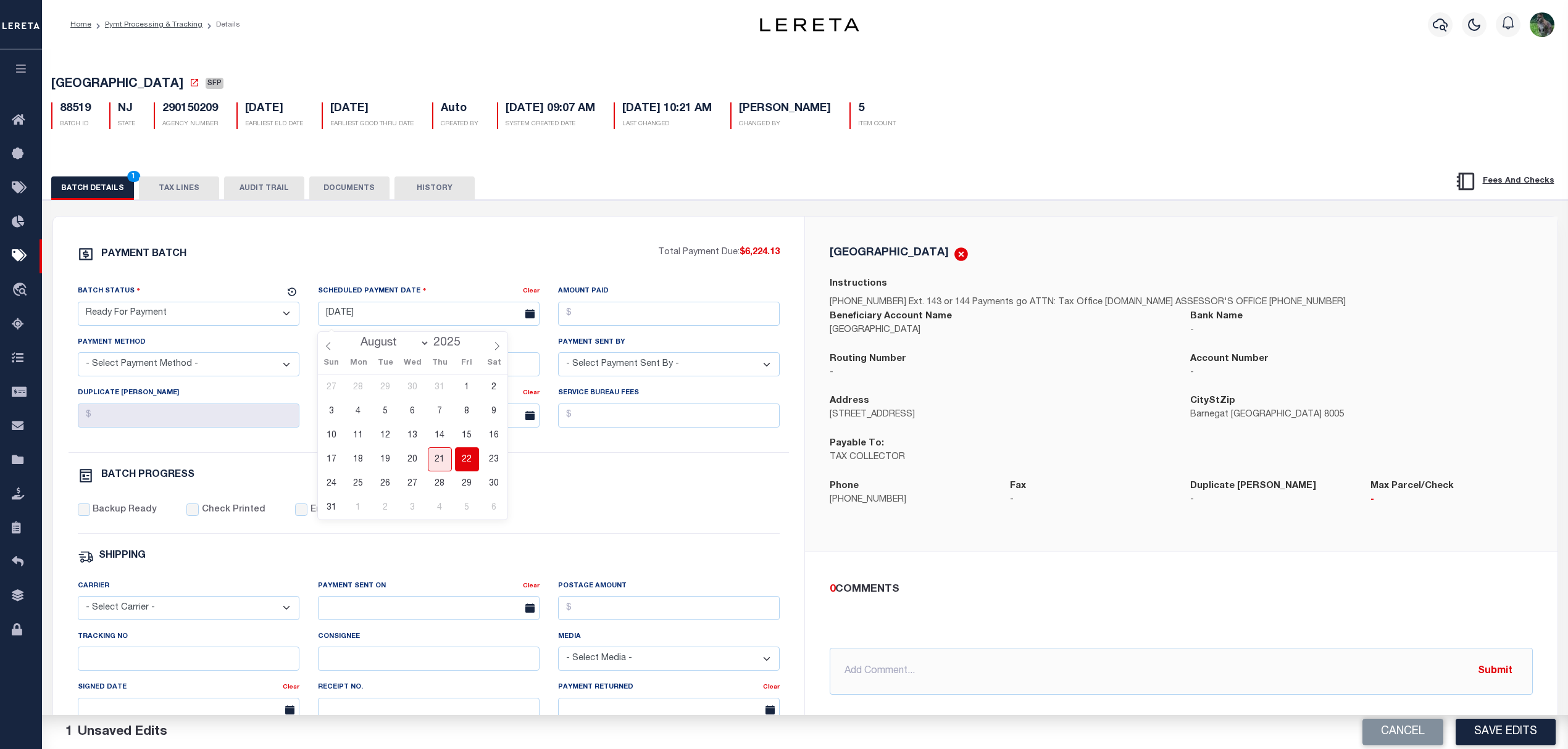
click at [468, 460] on span "22" at bounding box center [468, 460] width 24 height 24
type input "[DATE]"
click at [644, 322] on input "Amount Paid" at bounding box center [668, 314] width 221 height 24
type input "$6,224.13"
select select "CHK"
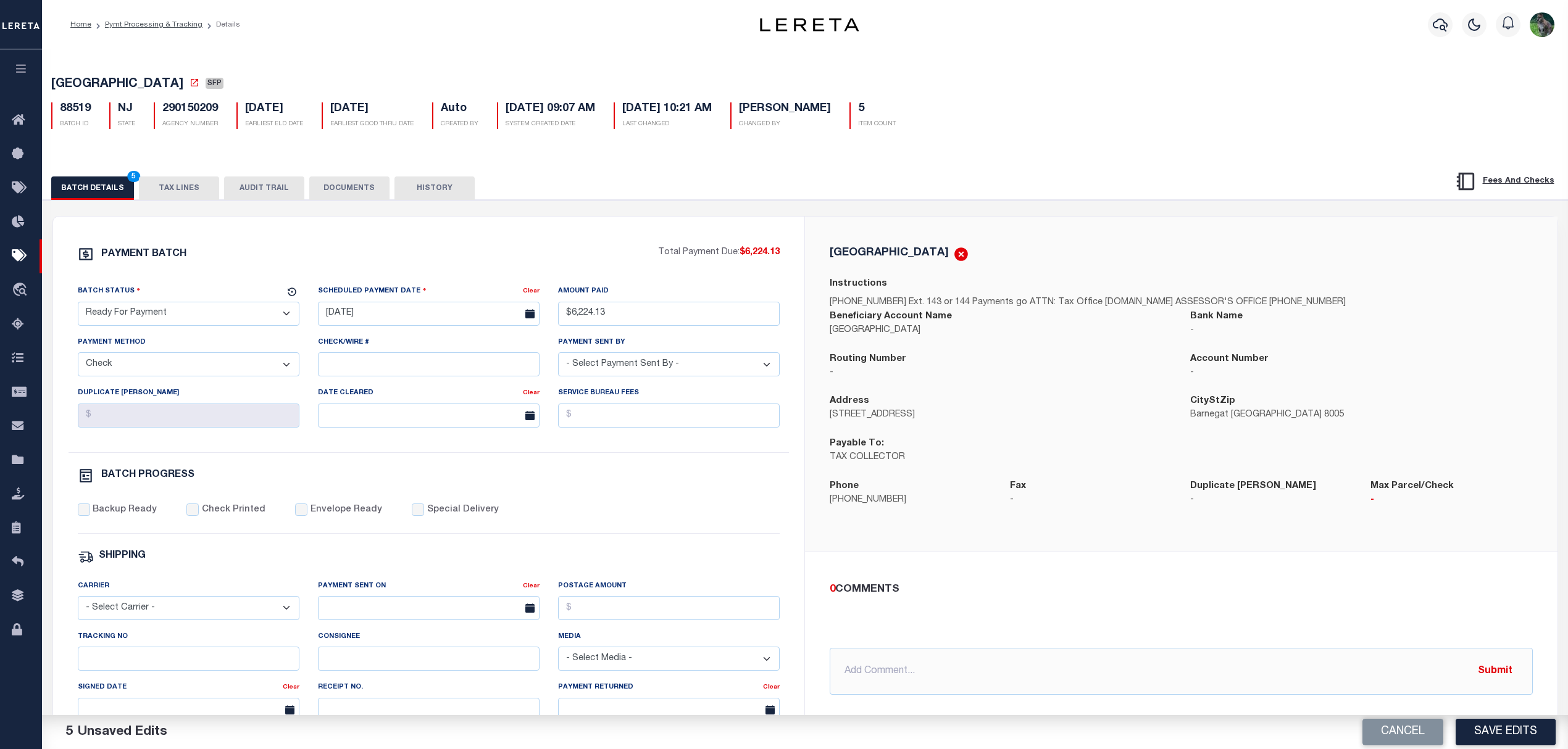
select select "[PERSON_NAME]"
click at [115, 512] on label "Backup Ready" at bounding box center [125, 510] width 64 height 14
click at [90, 512] on input "Backup Ready" at bounding box center [84, 509] width 12 height 12
checkbox input "true"
click at [1208, 262] on div "[GEOGRAPHIC_DATA]" at bounding box center [1181, 254] width 704 height 16
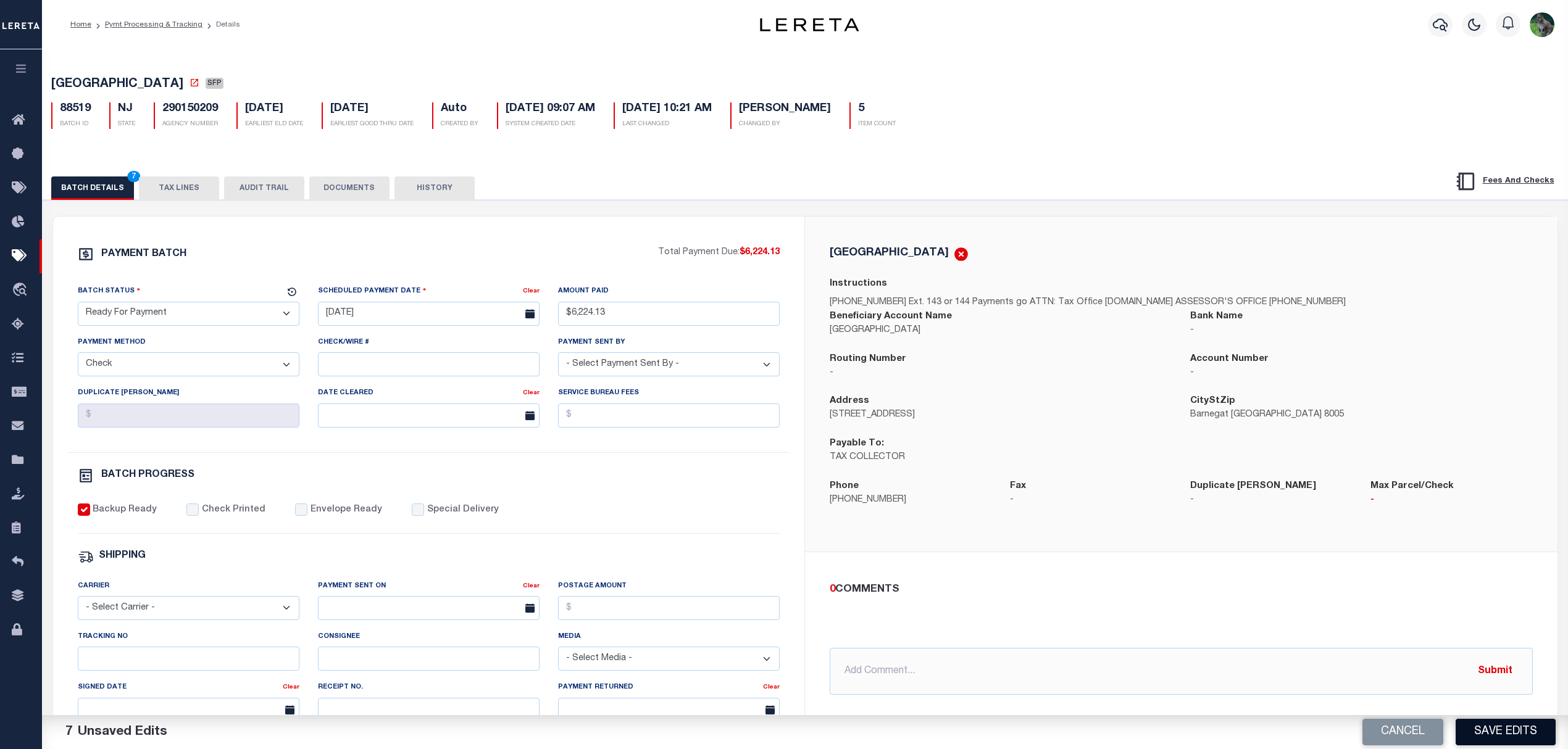
click at [1518, 732] on button "Save Edits" at bounding box center [1506, 732] width 100 height 27
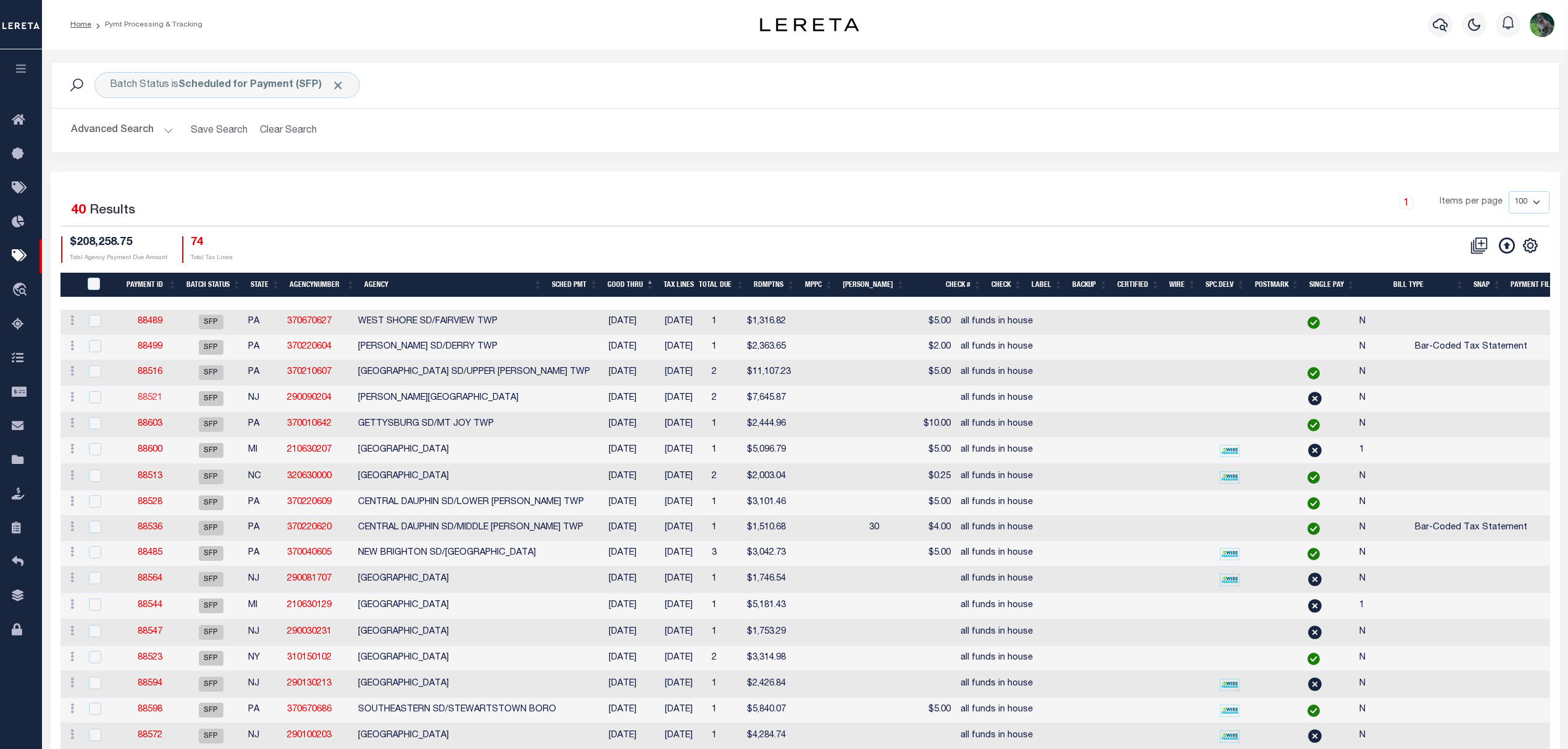
click at [163, 398] on link "88521" at bounding box center [150, 398] width 25 height 8
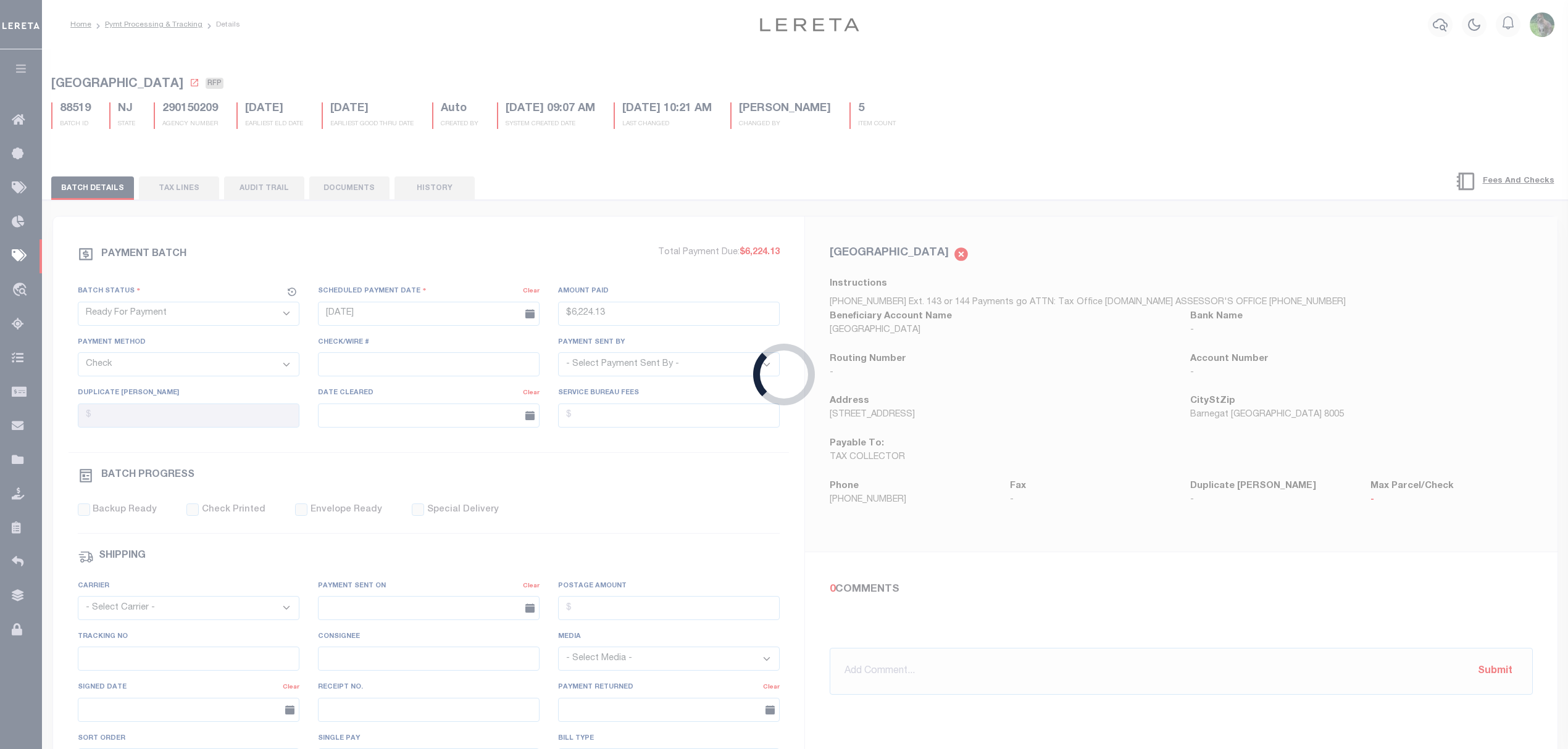
select select "SFP"
type input "[DATE]"
select select
type input "all funds in house"
select select
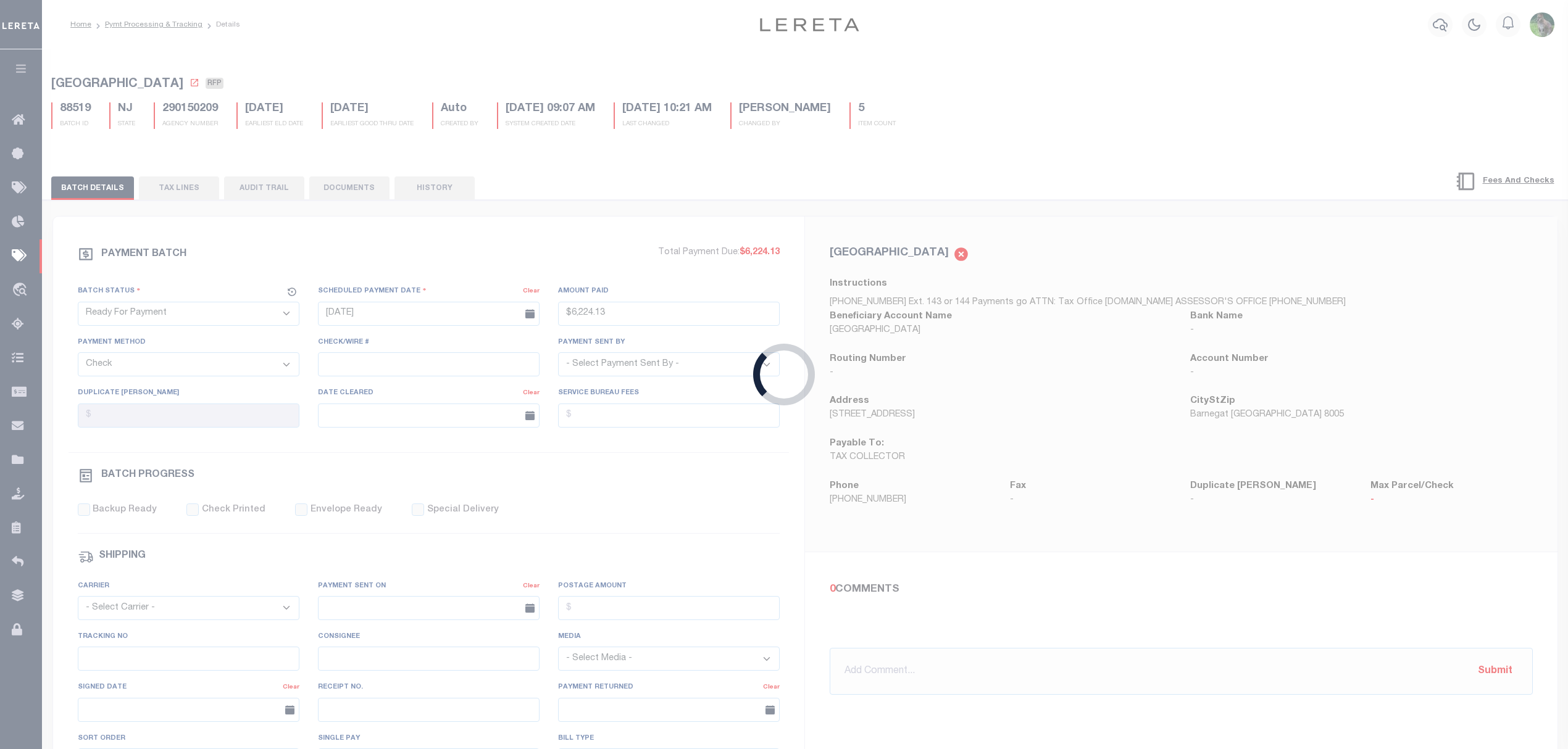
checkbox input "false"
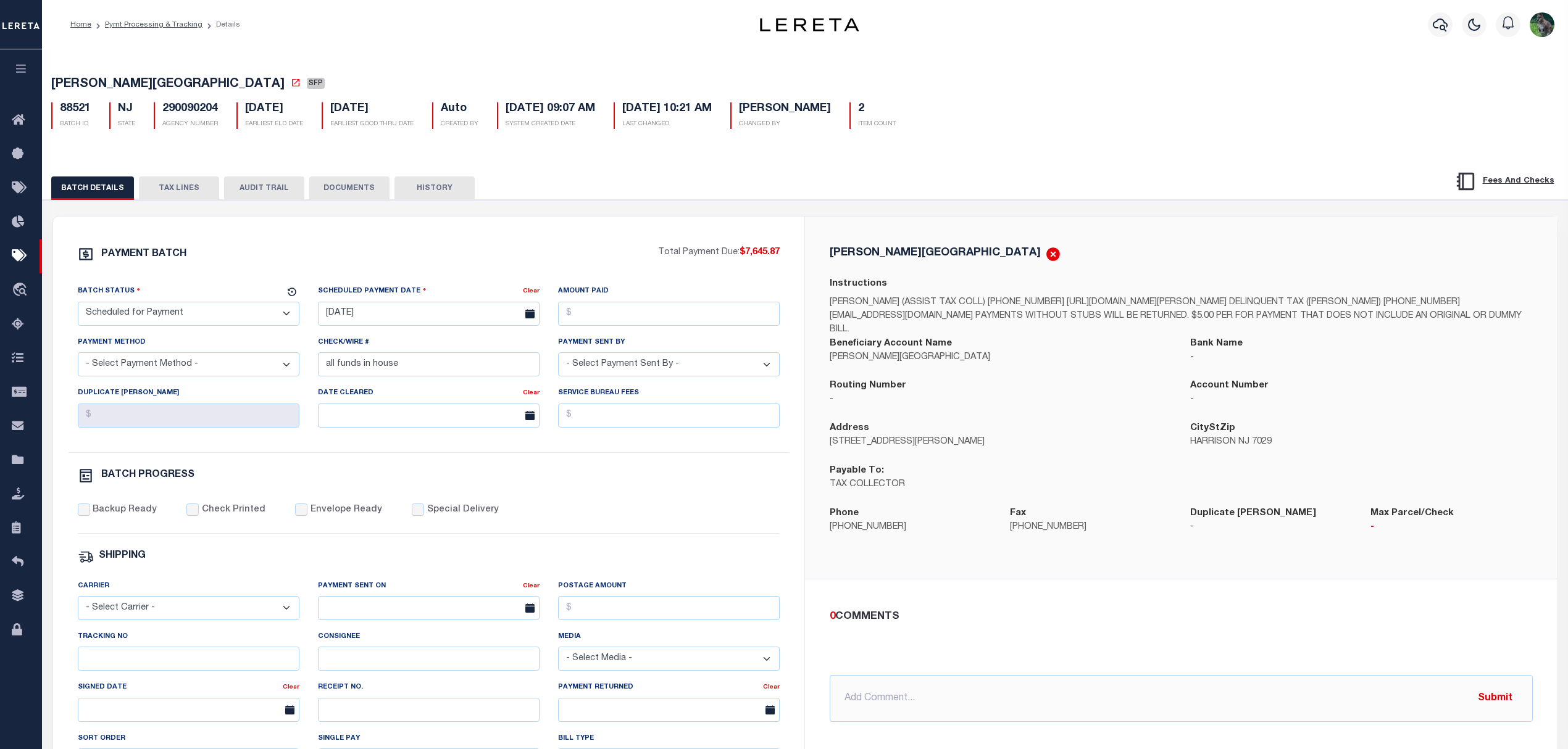
click at [235, 317] on select "- Select Status - Scheduled for Payment Ready For Payment Payment Sent Cleared …" at bounding box center [189, 314] width 221 height 24
select select "RFP"
click at [78, 306] on select "- Select Status - Scheduled for Payment Ready For Payment Payment Sent Cleared …" at bounding box center [189, 314] width 221 height 24
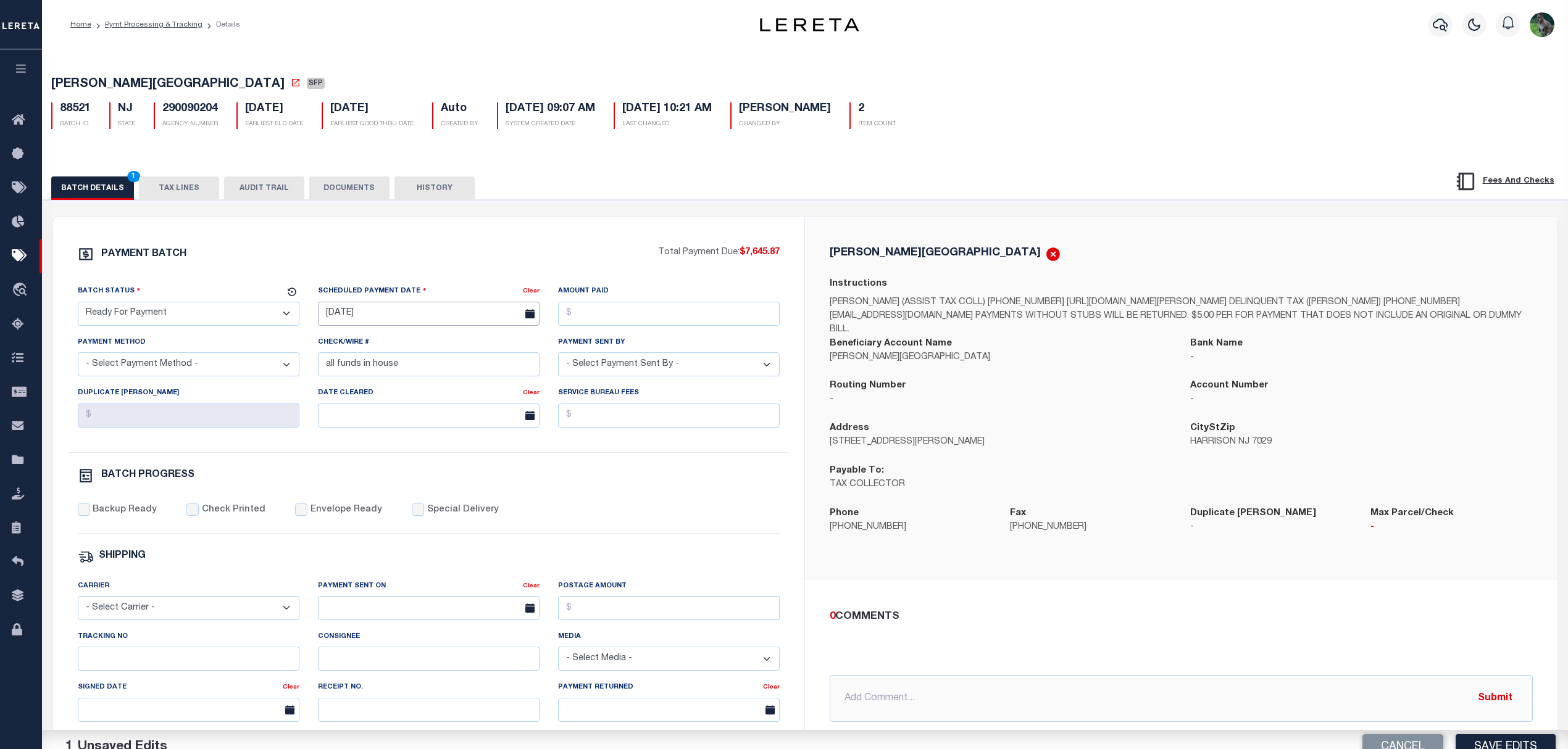
click at [402, 305] on input "[DATE]" at bounding box center [428, 314] width 221 height 24
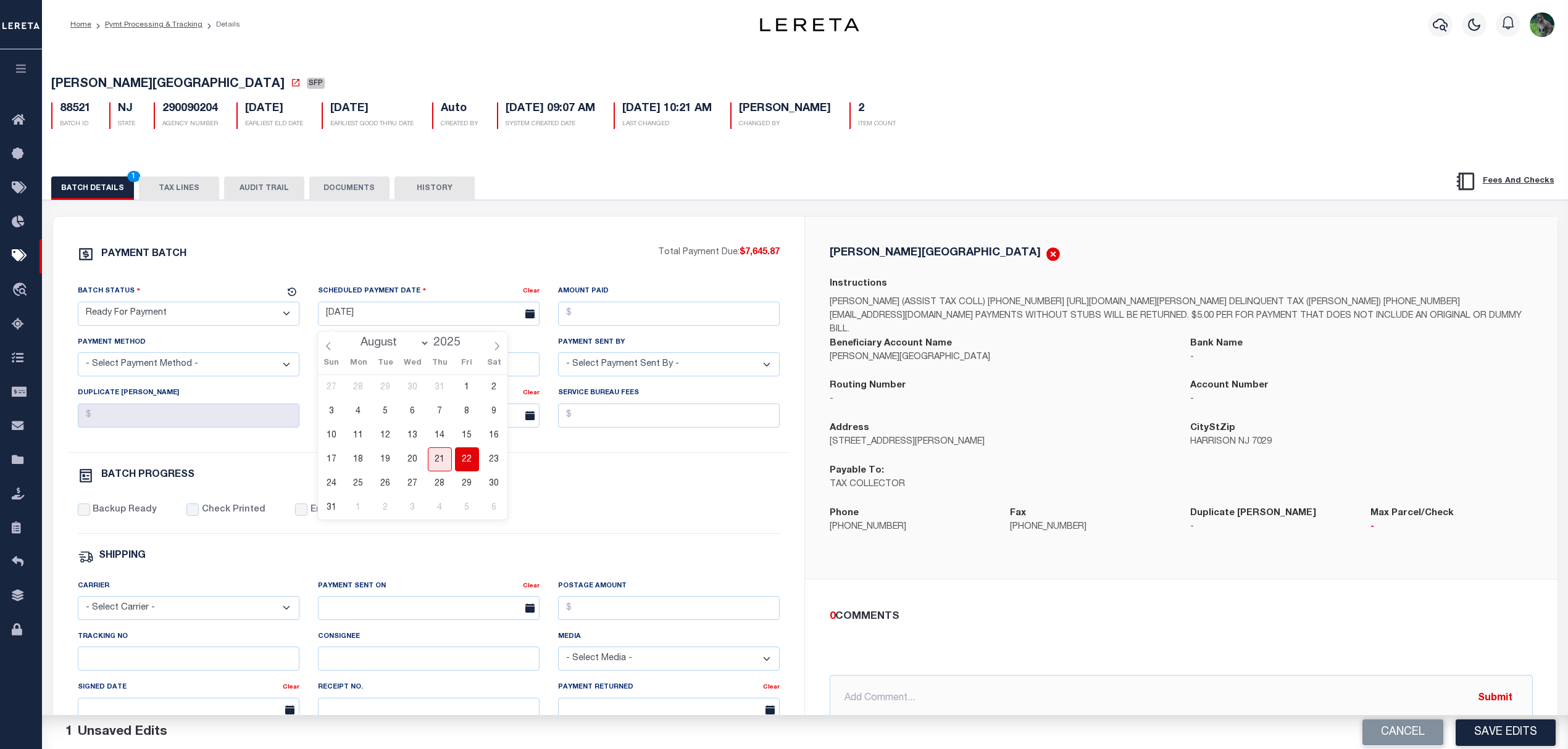
click at [477, 464] on span "22" at bounding box center [468, 460] width 24 height 24
type input "[DATE]"
drag, startPoint x: 619, startPoint y: 323, endPoint x: 627, endPoint y: 308, distance: 17.0
click at [619, 323] on input "Amount Paid" at bounding box center [668, 314] width 221 height 24
type input "$7,645.87"
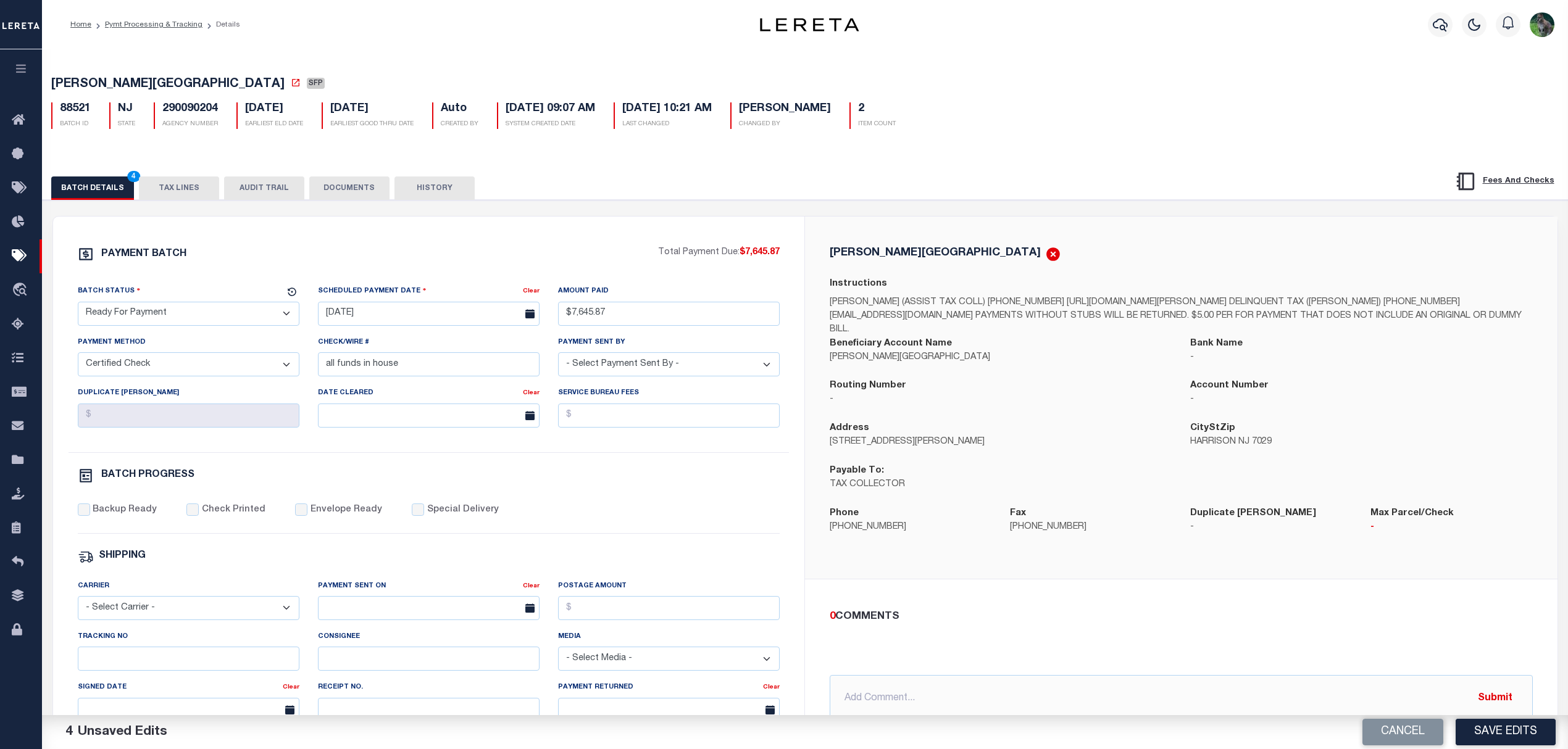
select select "CHK"
select select "[PERSON_NAME]"
click at [105, 518] on label "Backup Ready" at bounding box center [125, 510] width 64 height 14
click at [90, 516] on input "Backup Ready" at bounding box center [84, 509] width 12 height 12
checkbox input "true"
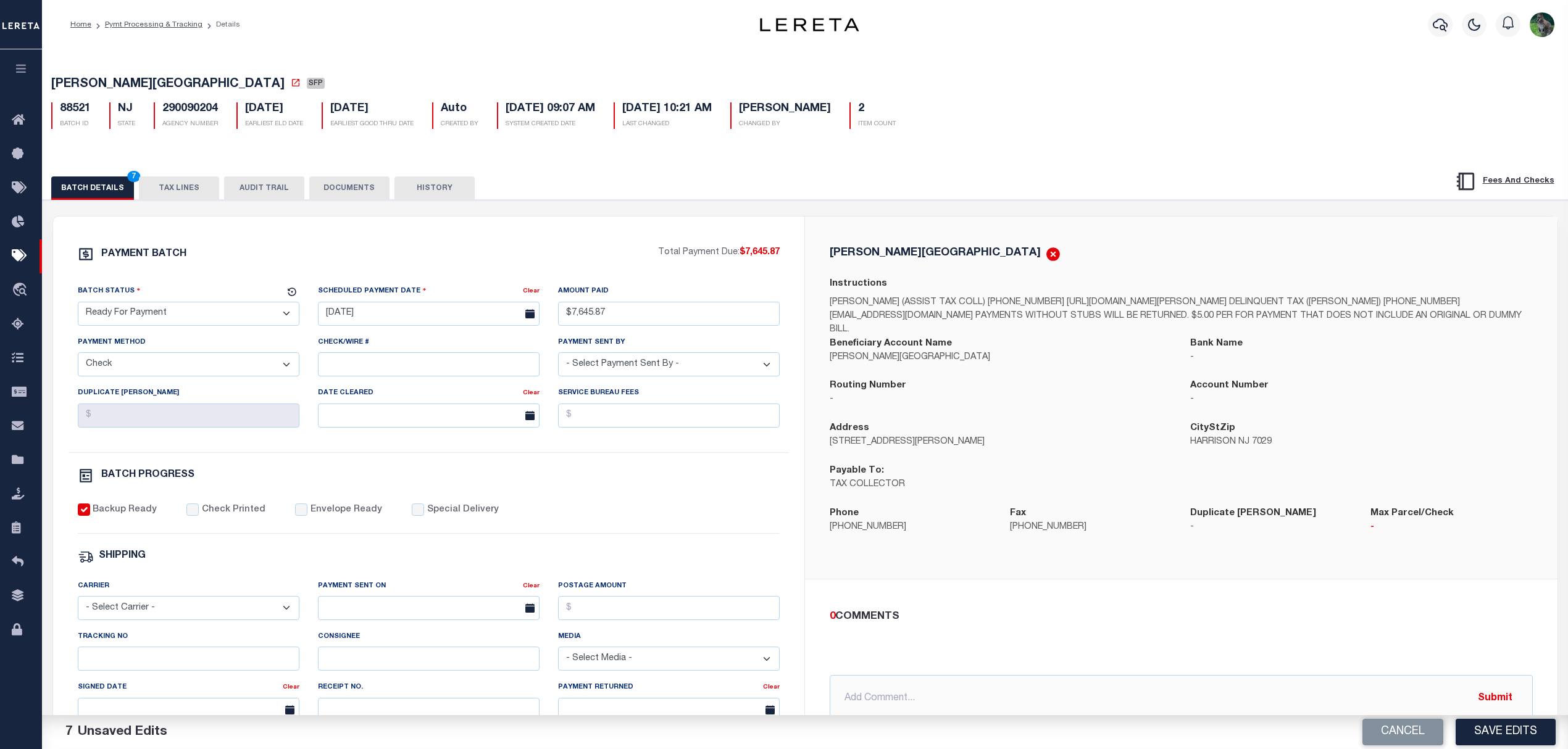
drag, startPoint x: 633, startPoint y: 496, endPoint x: 637, endPoint y: 505, distance: 9.8
click at [633, 495] on div "PAYMENT BATCH Total Payment Due: $7,645.87 Batch Status - Select Status -" at bounding box center [428, 577] width 722 height 663
click at [667, 517] on div "Backup Ready Check Printed Envelope Ready Special Delivery" at bounding box center [429, 519] width 703 height 31
click at [112, 87] on span "[PERSON_NAME][GEOGRAPHIC_DATA]" at bounding box center [167, 84] width 233 height 12
drag, startPoint x: 112, startPoint y: 87, endPoint x: 129, endPoint y: 86, distance: 17.0
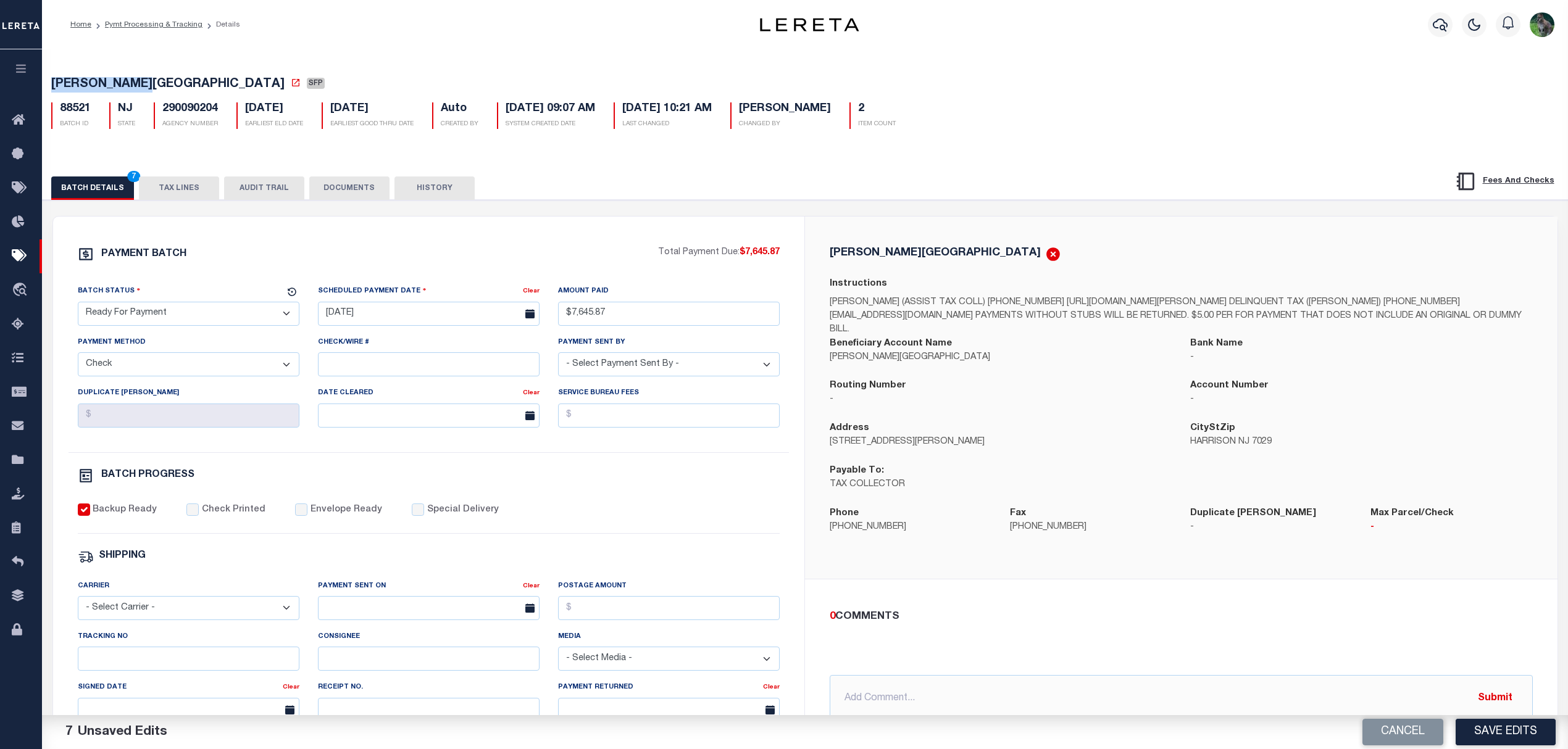
click at [129, 86] on span "[PERSON_NAME][GEOGRAPHIC_DATA]" at bounding box center [167, 84] width 233 height 12
copy span "[PERSON_NAME][GEOGRAPHIC_DATA]"
click at [1484, 737] on button "Save Edits" at bounding box center [1506, 732] width 100 height 27
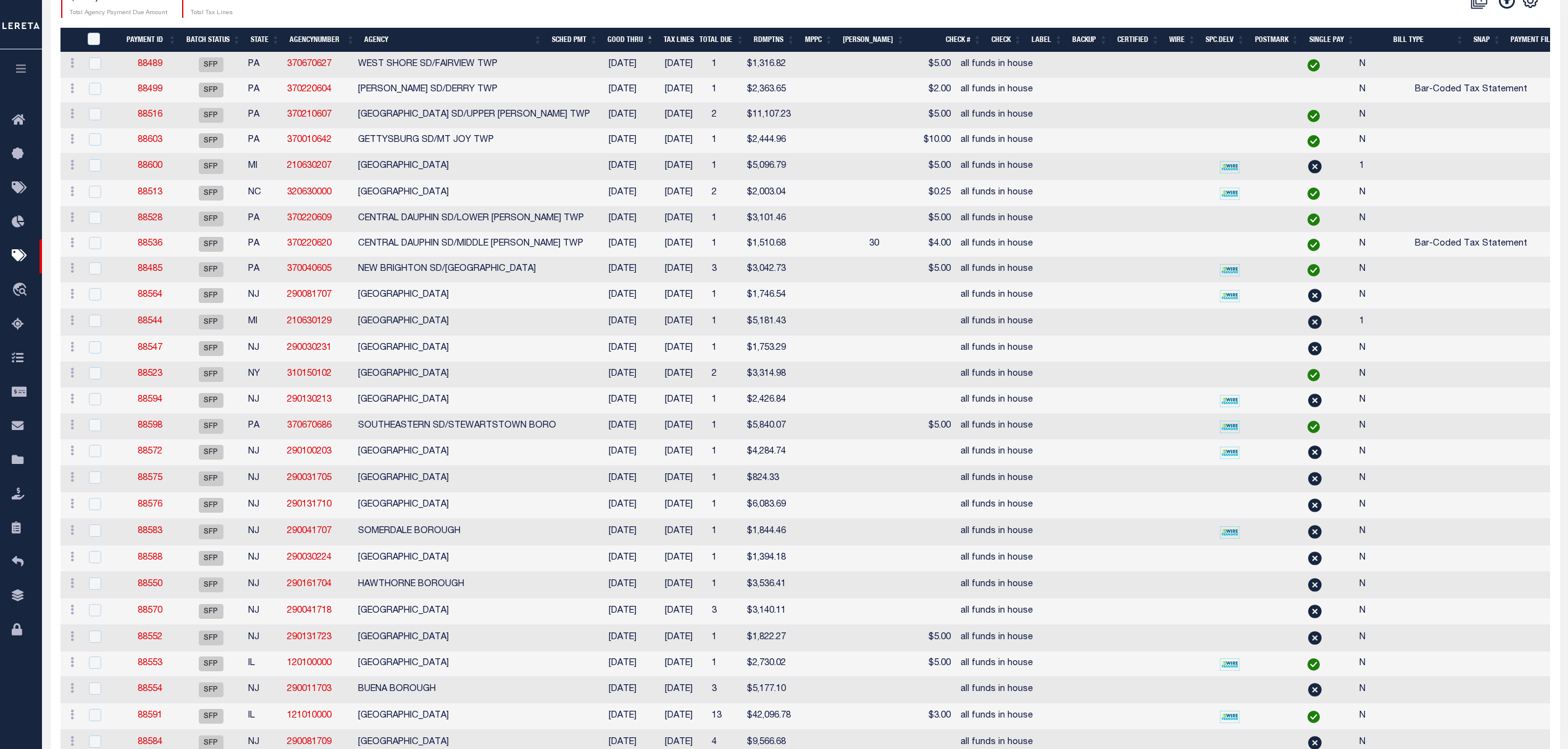
scroll to position [235, 0]
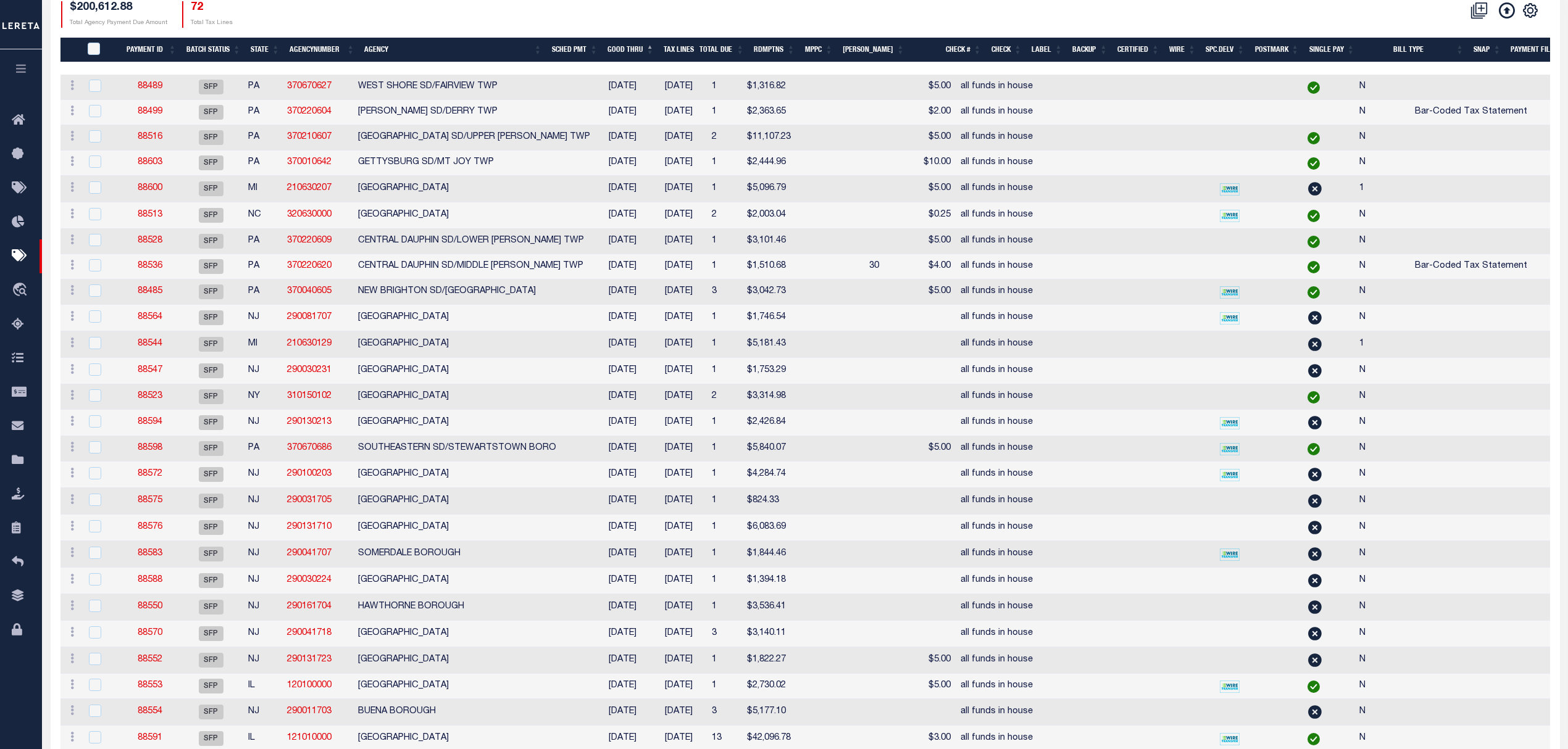
click at [706, 295] on td "3" at bounding box center [724, 292] width 35 height 25
checkbox input "true"
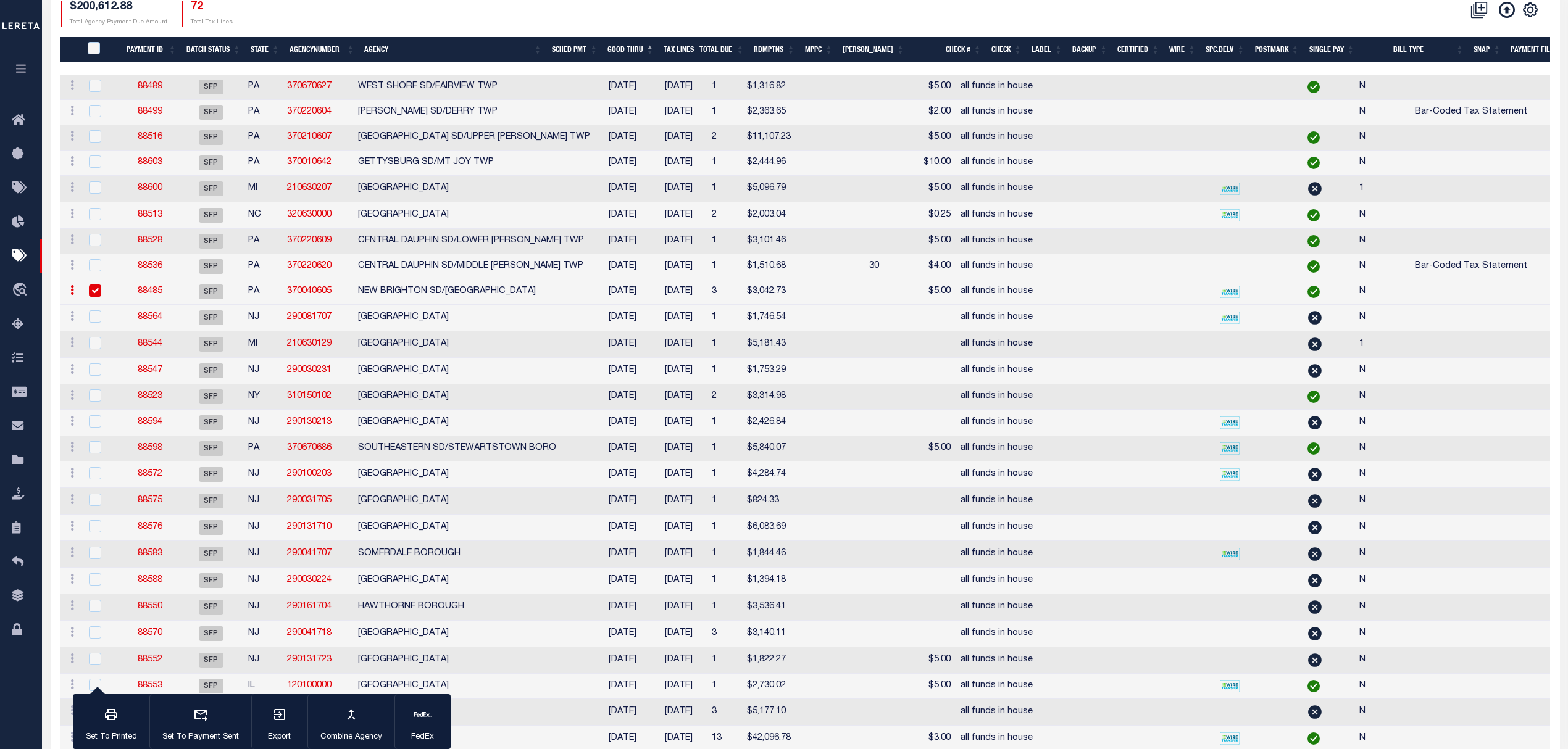
click at [525, 194] on td "[GEOGRAPHIC_DATA]" at bounding box center [474, 189] width 242 height 27
checkbox input "true"
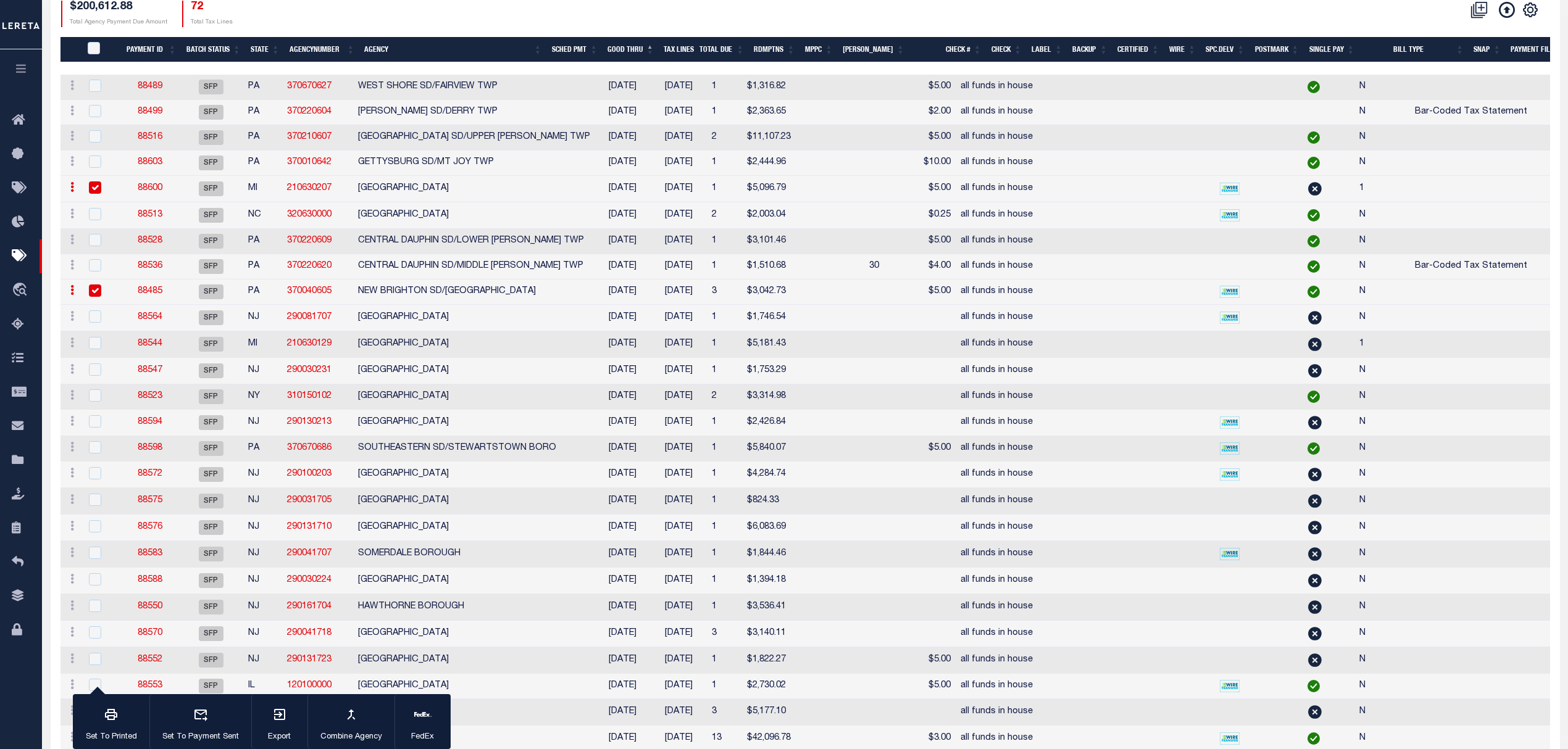
click at [162, 192] on link "88600" at bounding box center [150, 188] width 25 height 8
select select "SFP"
type input "[DATE]"
select select
type input "all funds in house"
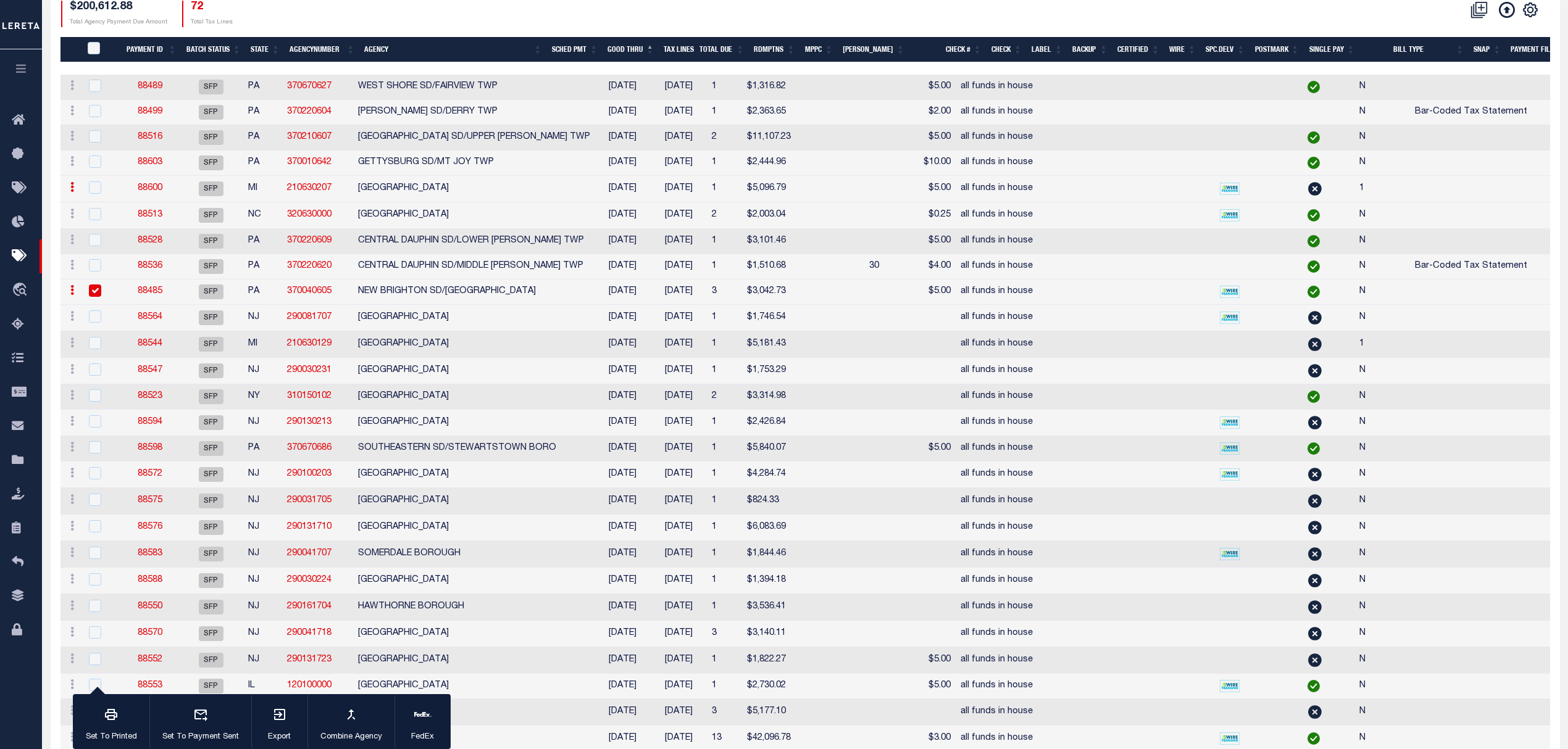
select select
checkbox input "false"
type input "1"
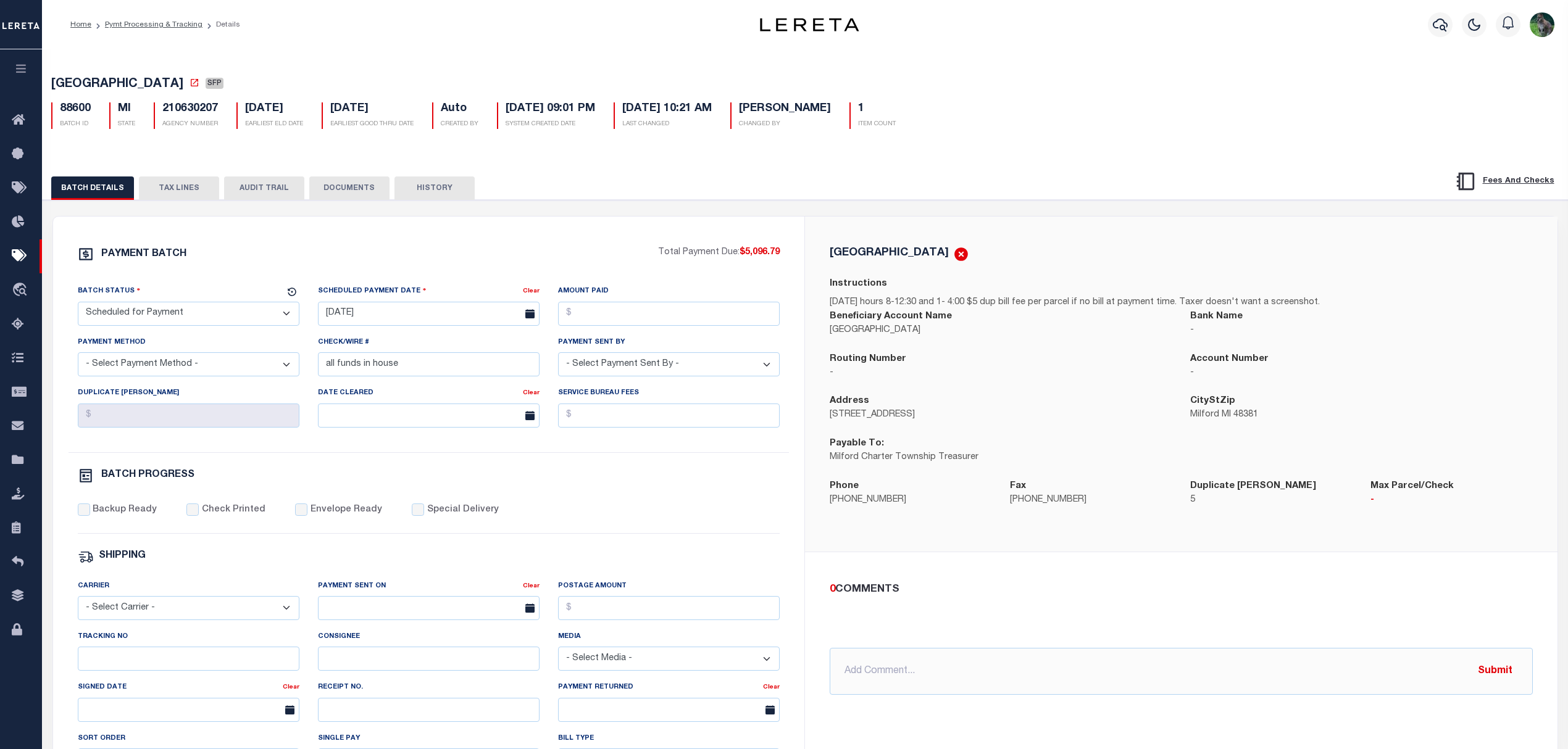
click at [194, 322] on select "- Select Status - Scheduled for Payment Ready For Payment Payment Sent Cleared …" at bounding box center [189, 314] width 221 height 24
select select "RFP"
click at [78, 306] on select "- Select Status - Scheduled for Payment Ready For Payment Payment Sent Cleared …" at bounding box center [189, 314] width 221 height 24
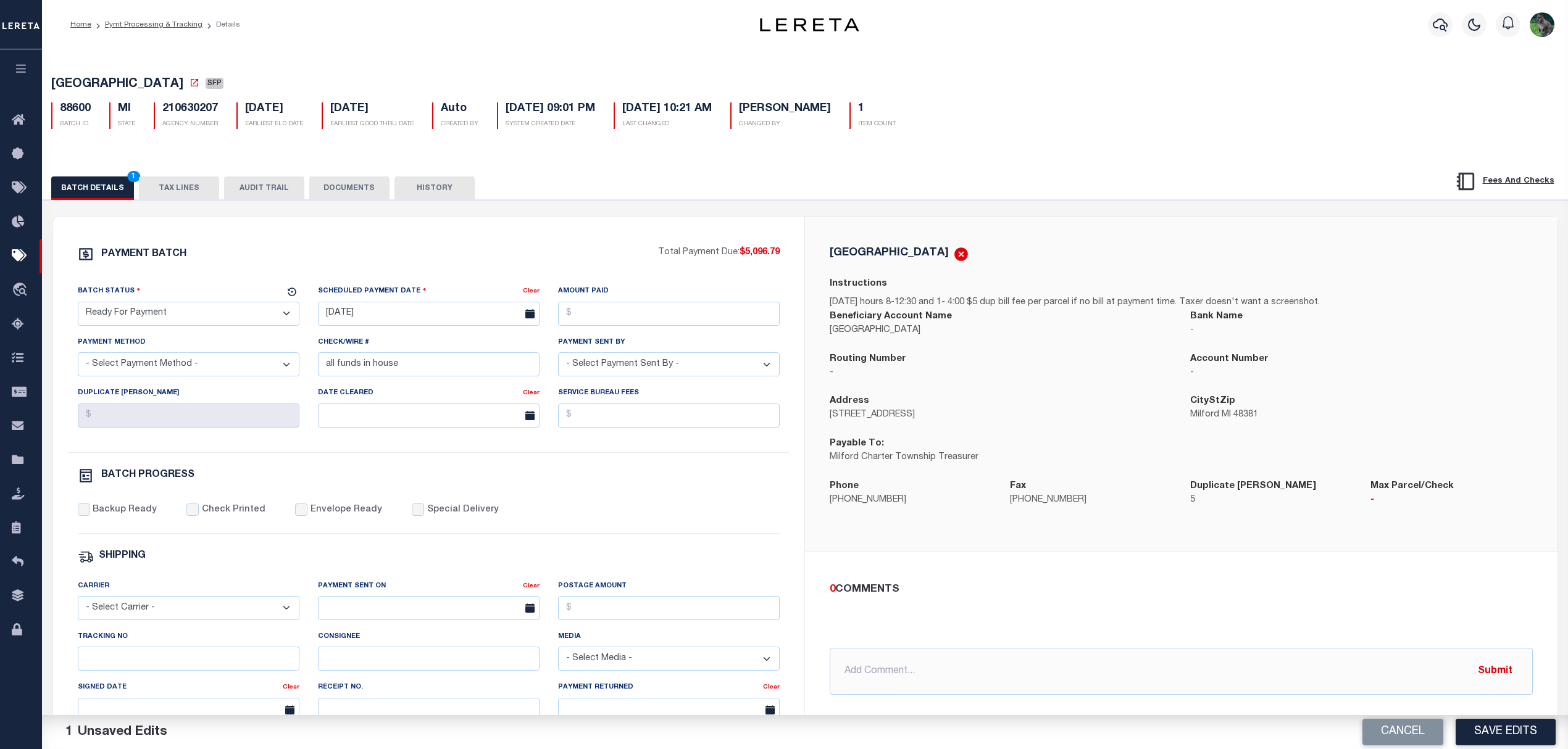
click at [93, 82] on span "[GEOGRAPHIC_DATA]" at bounding box center [117, 84] width 132 height 12
drag, startPoint x: 93, startPoint y: 82, endPoint x: 144, endPoint y: 85, distance: 51.1
click at [144, 85] on span "[GEOGRAPHIC_DATA]" at bounding box center [117, 84] width 132 height 12
copy span "[GEOGRAPHIC_DATA]"
click at [194, 86] on icon at bounding box center [194, 83] width 10 height 10
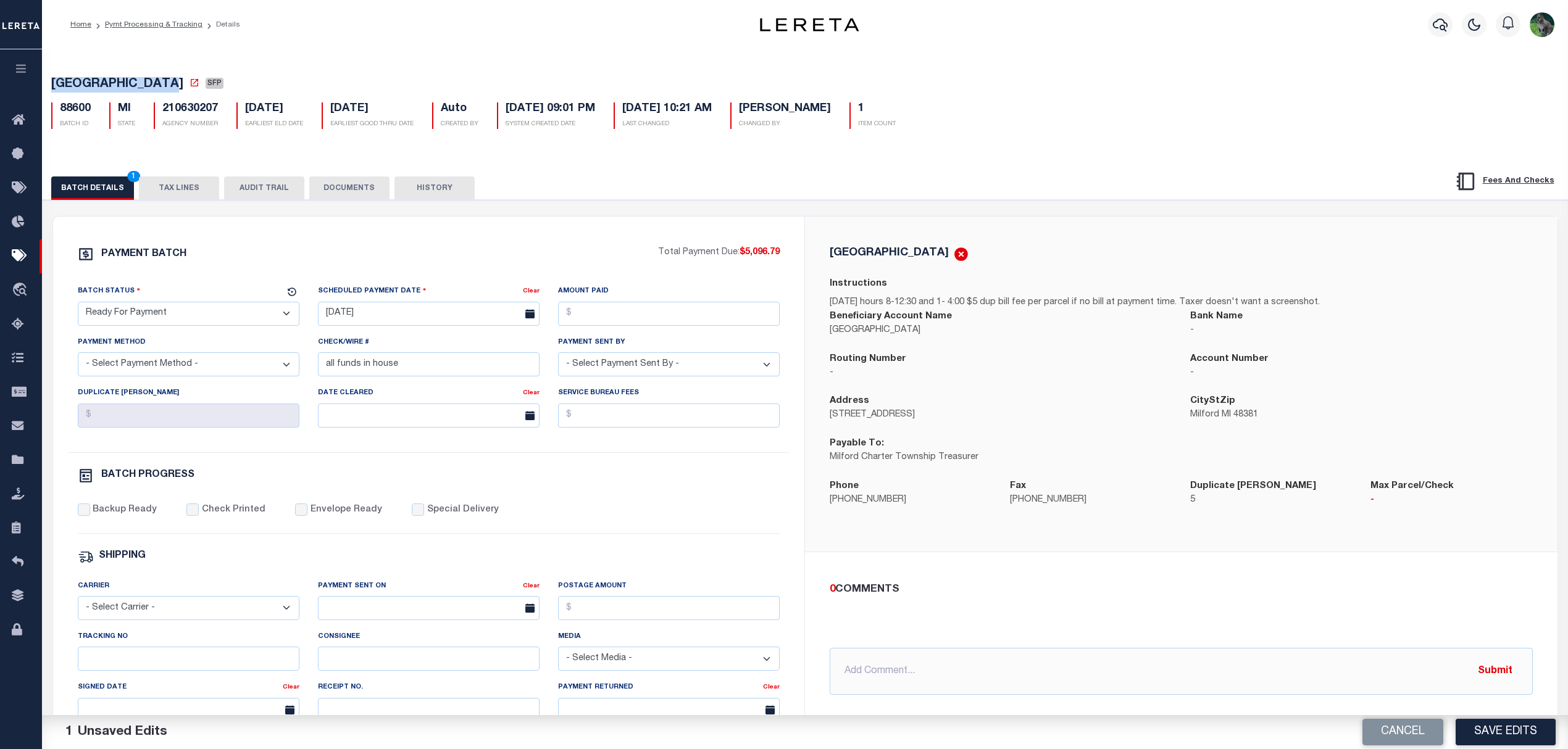
drag, startPoint x: 170, startPoint y: 184, endPoint x: 205, endPoint y: 208, distance: 42.4
click at [170, 184] on button "TAX LINES" at bounding box center [178, 188] width 80 height 23
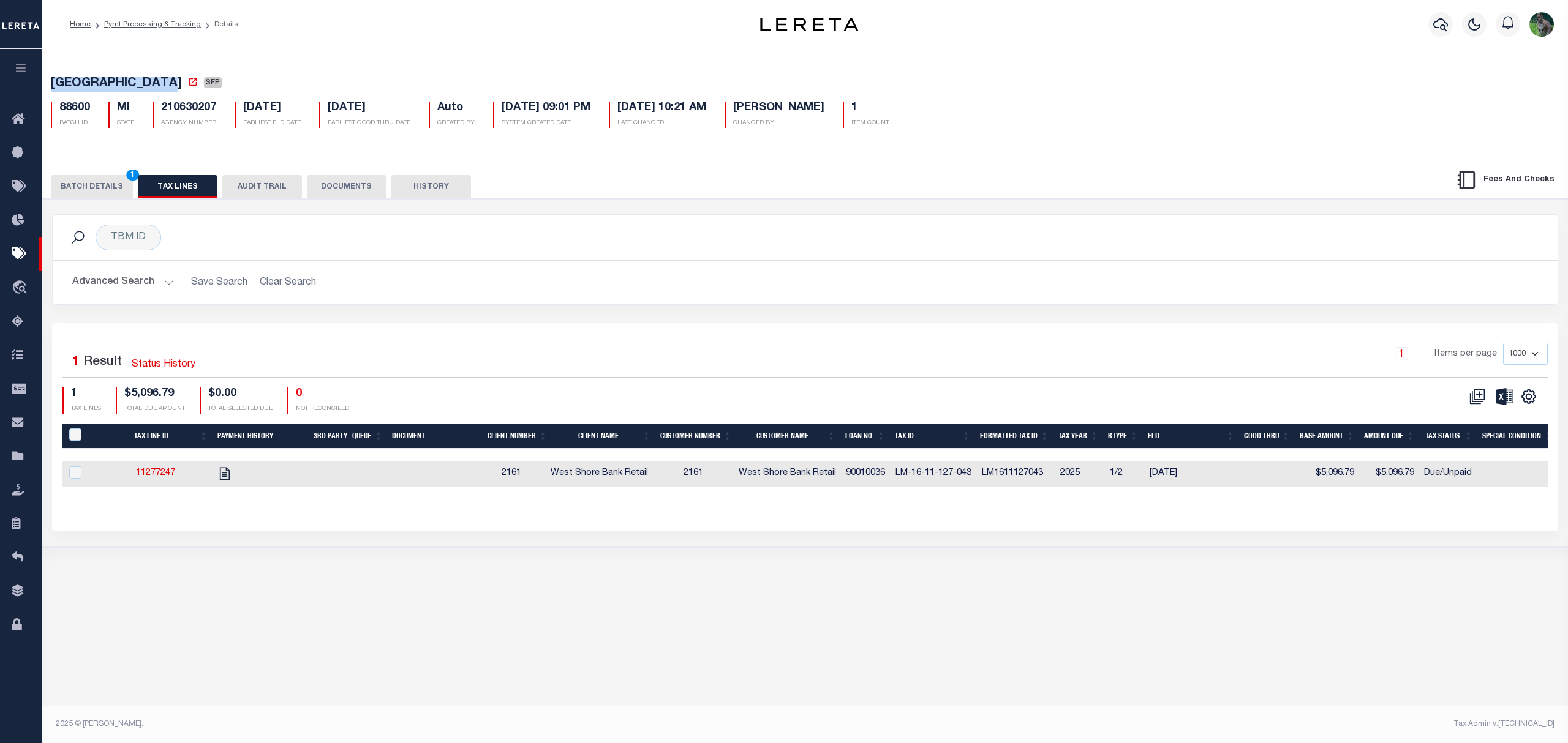
click at [900, 480] on td "LM-16-11-127-043" at bounding box center [934, 474] width 87 height 27
checkbox input "true"
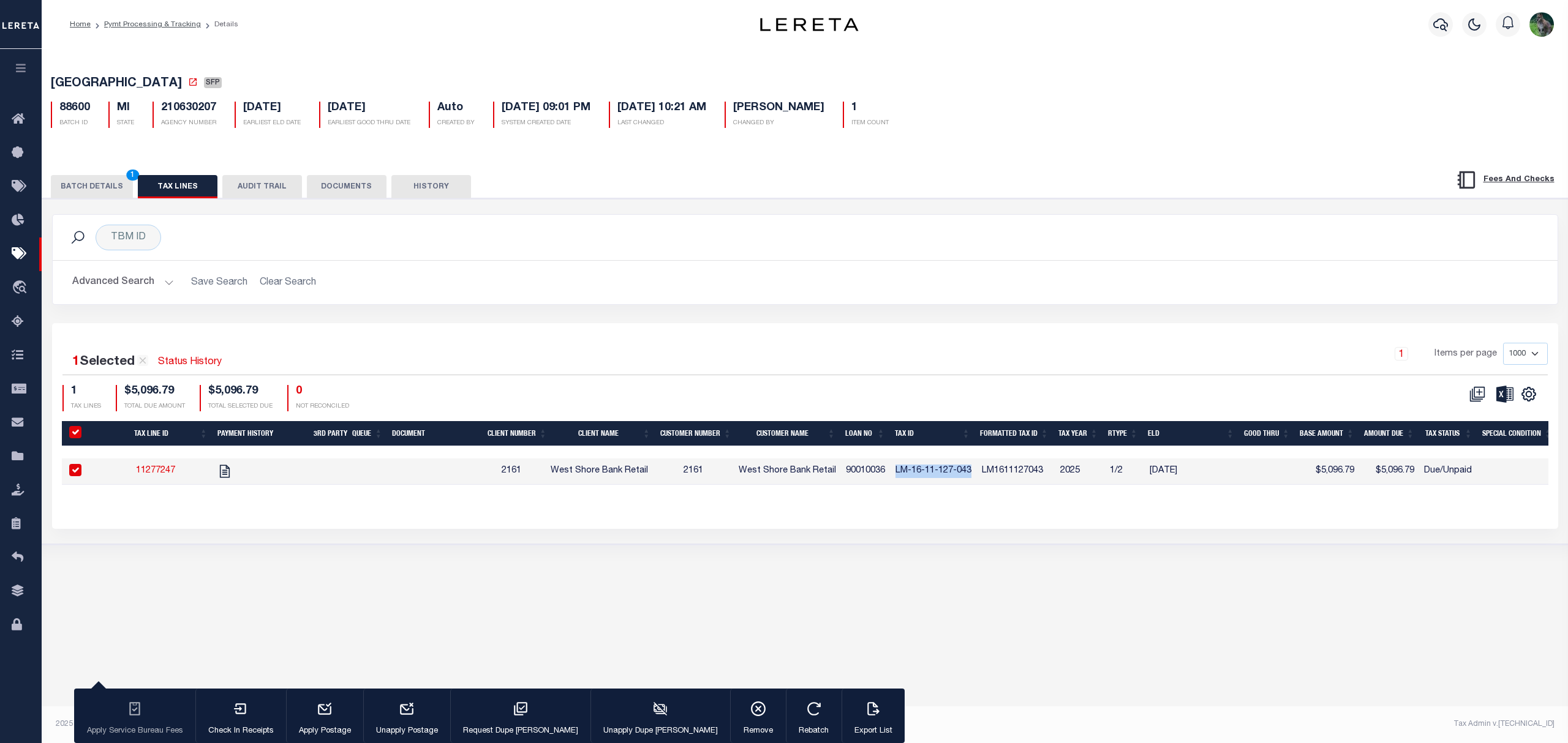
drag, startPoint x: 900, startPoint y: 480, endPoint x: 966, endPoint y: 480, distance: 66.0
click at [966, 480] on td "LM-16-11-127-043" at bounding box center [934, 471] width 87 height 27
checkbox input "false"
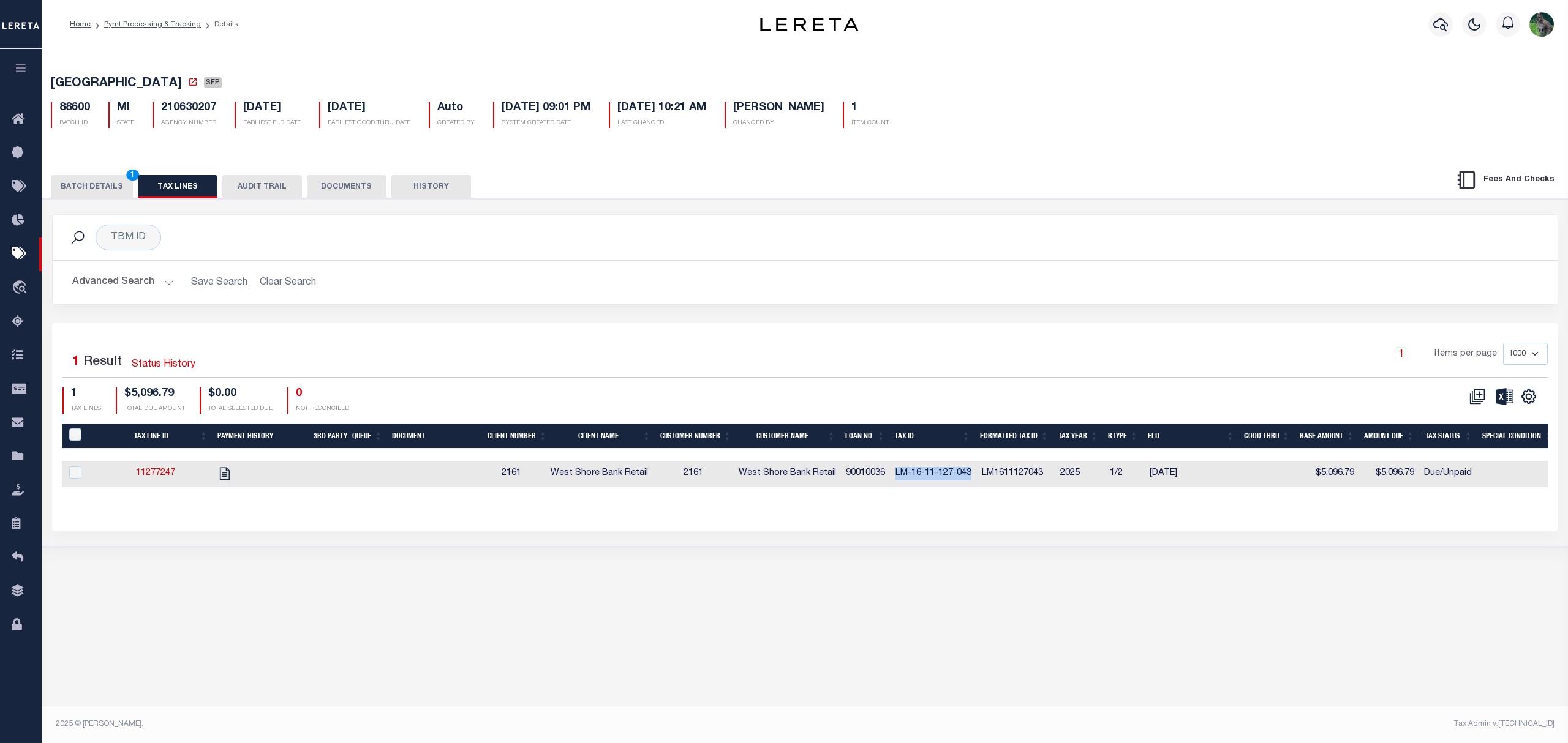
copy td "LM-16-11-127-043"
click at [967, 477] on td "LM-16-11-127-043" at bounding box center [934, 474] width 87 height 27
checkbox input "true"
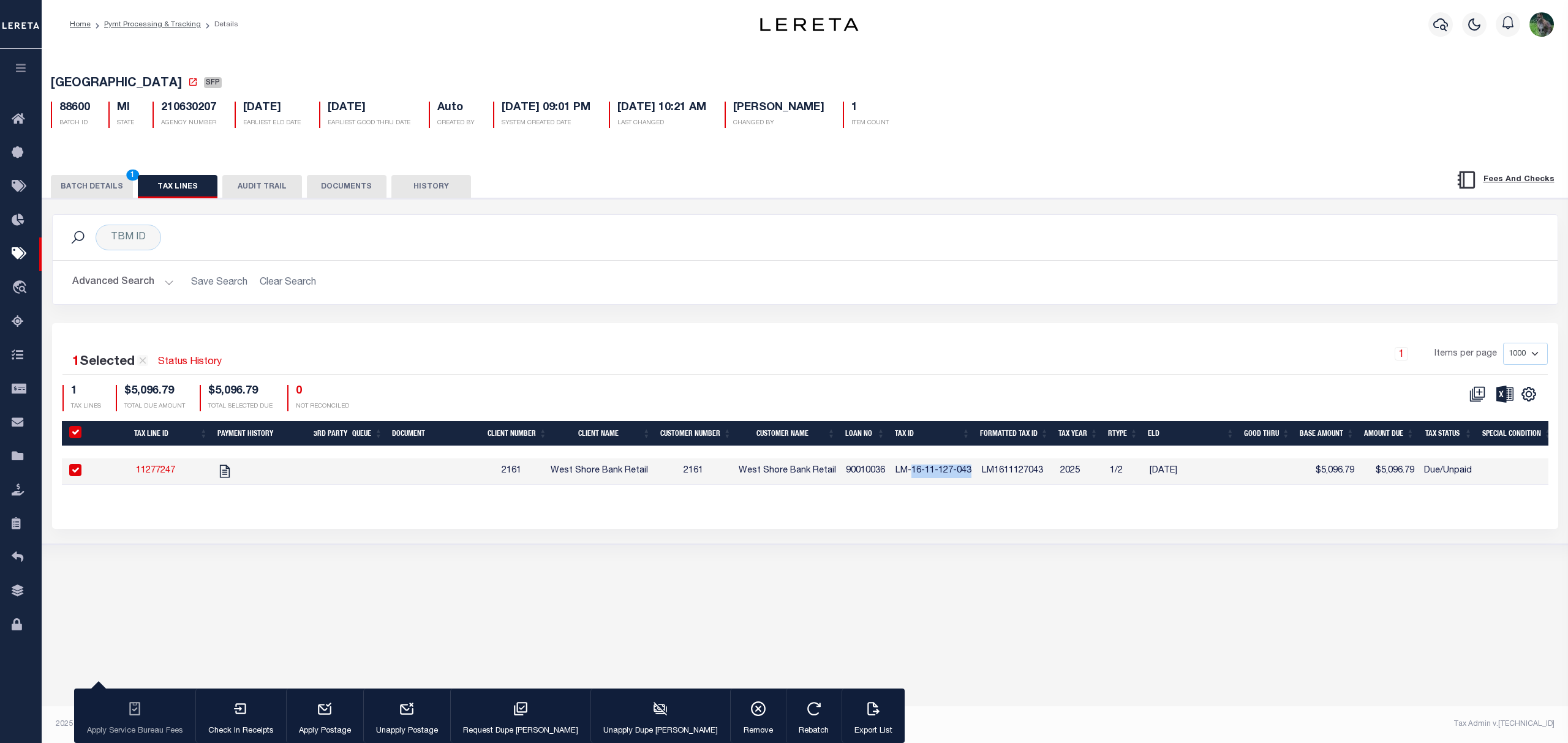
drag, startPoint x: 967, startPoint y: 476, endPoint x: 921, endPoint y: 475, distance: 46.0
click at [921, 475] on td "LM-16-11-127-043" at bounding box center [934, 471] width 87 height 27
checkbox input "false"
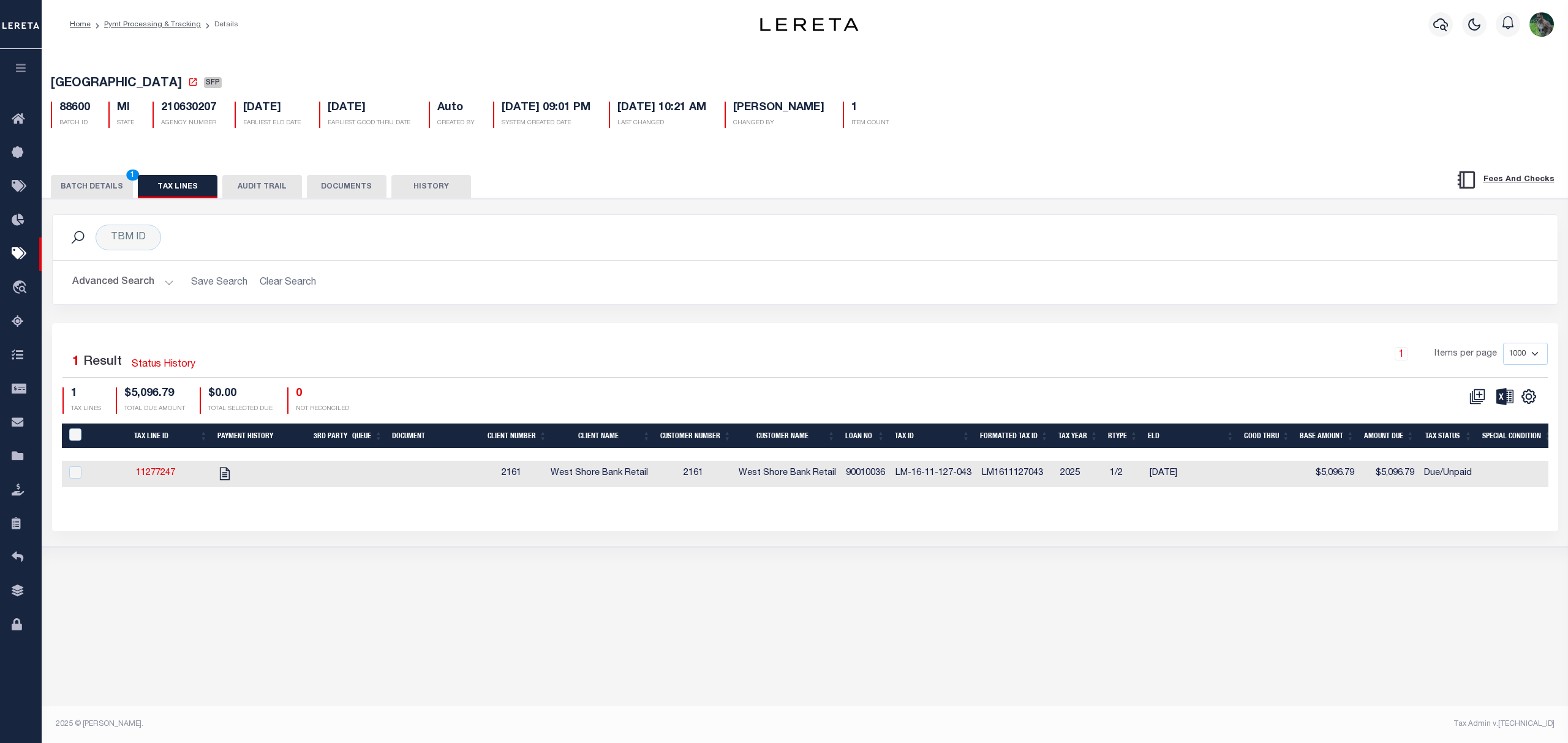
click at [907, 478] on td "LM-16-11-127-043" at bounding box center [934, 474] width 87 height 27
checkbox input "true"
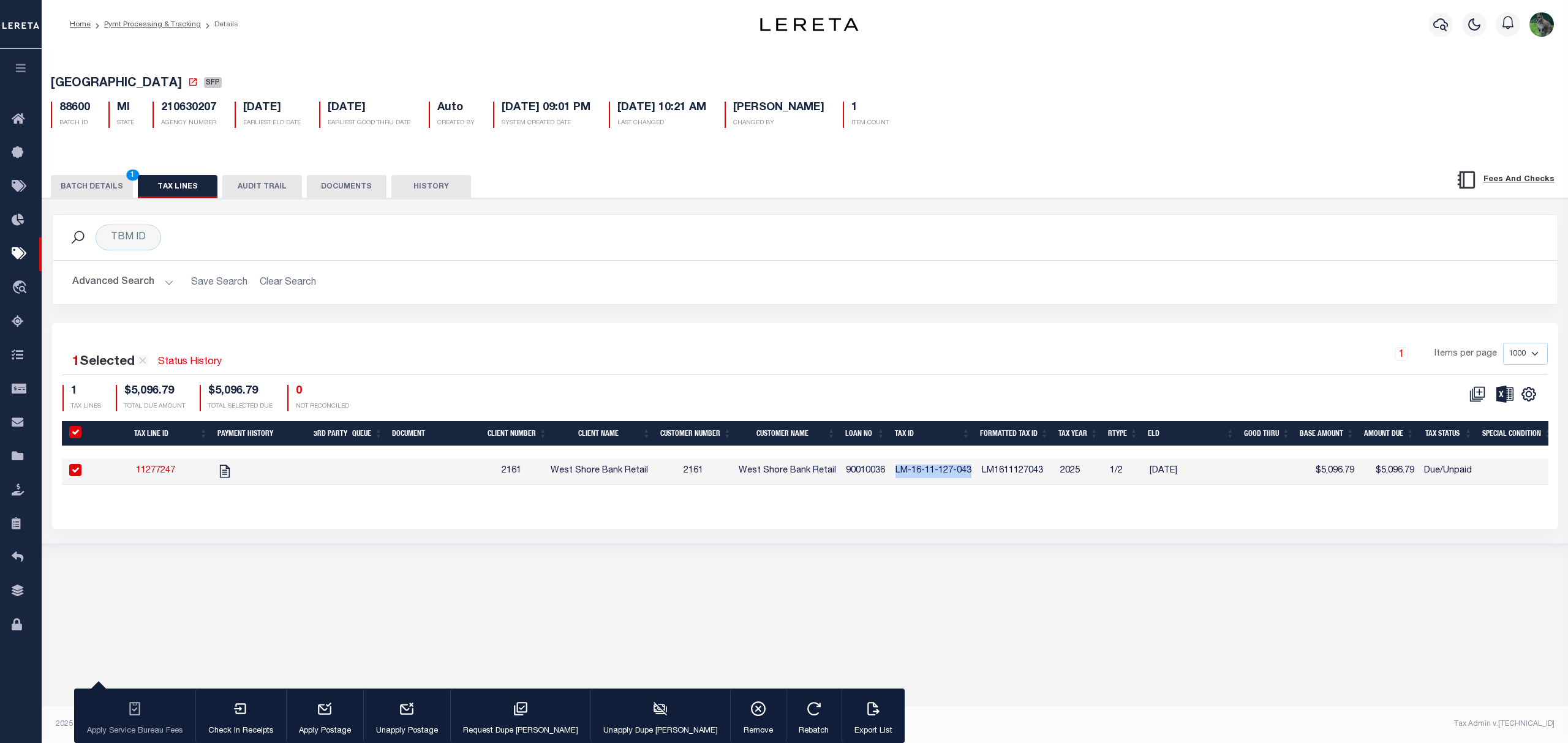
drag, startPoint x: 907, startPoint y: 478, endPoint x: 964, endPoint y: 474, distance: 57.1
click at [964, 474] on td "LM-16-11-127-043" at bounding box center [934, 471] width 87 height 27
checkbox input "false"
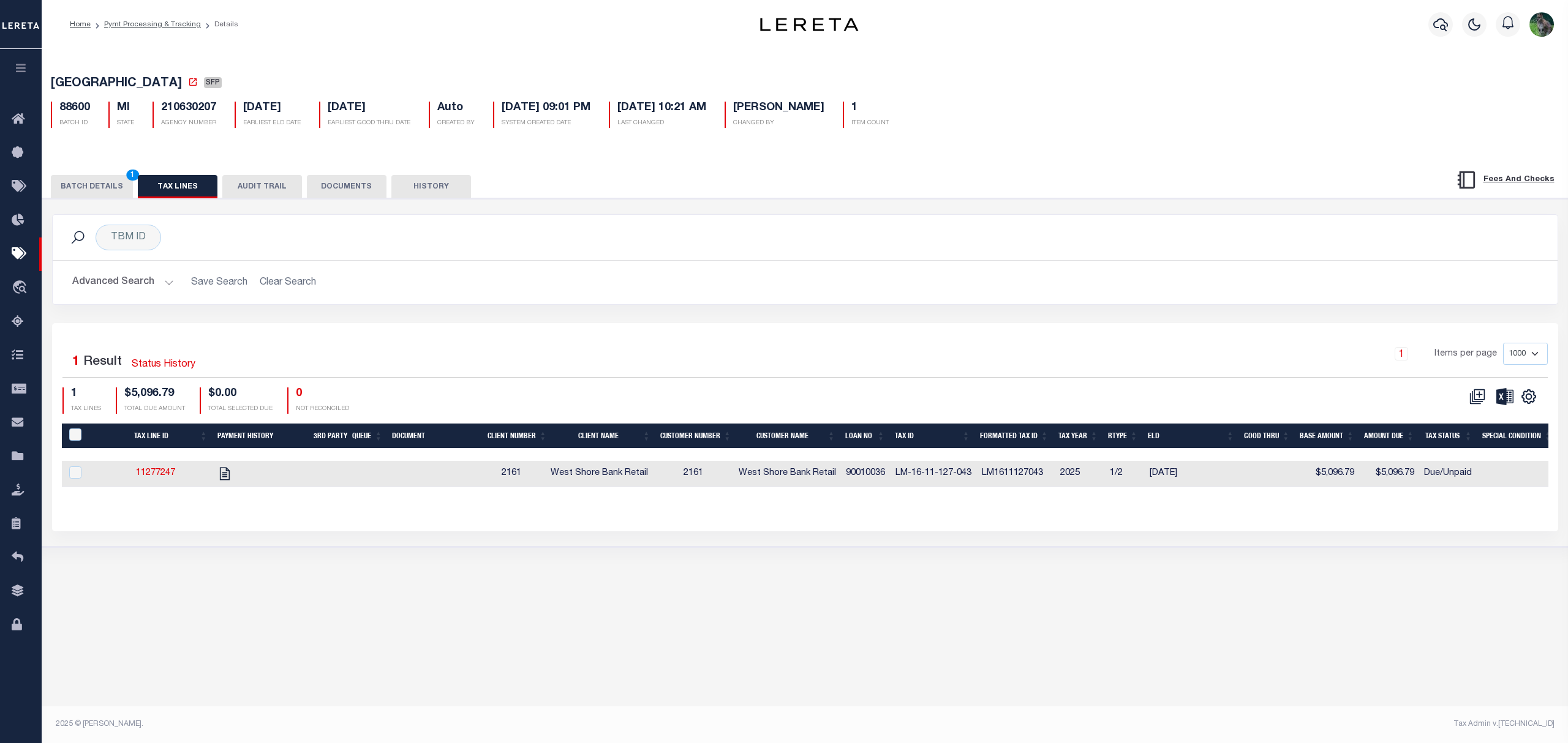
click at [303, 474] on td at bounding box center [257, 474] width 94 height 27
checkbox input "true"
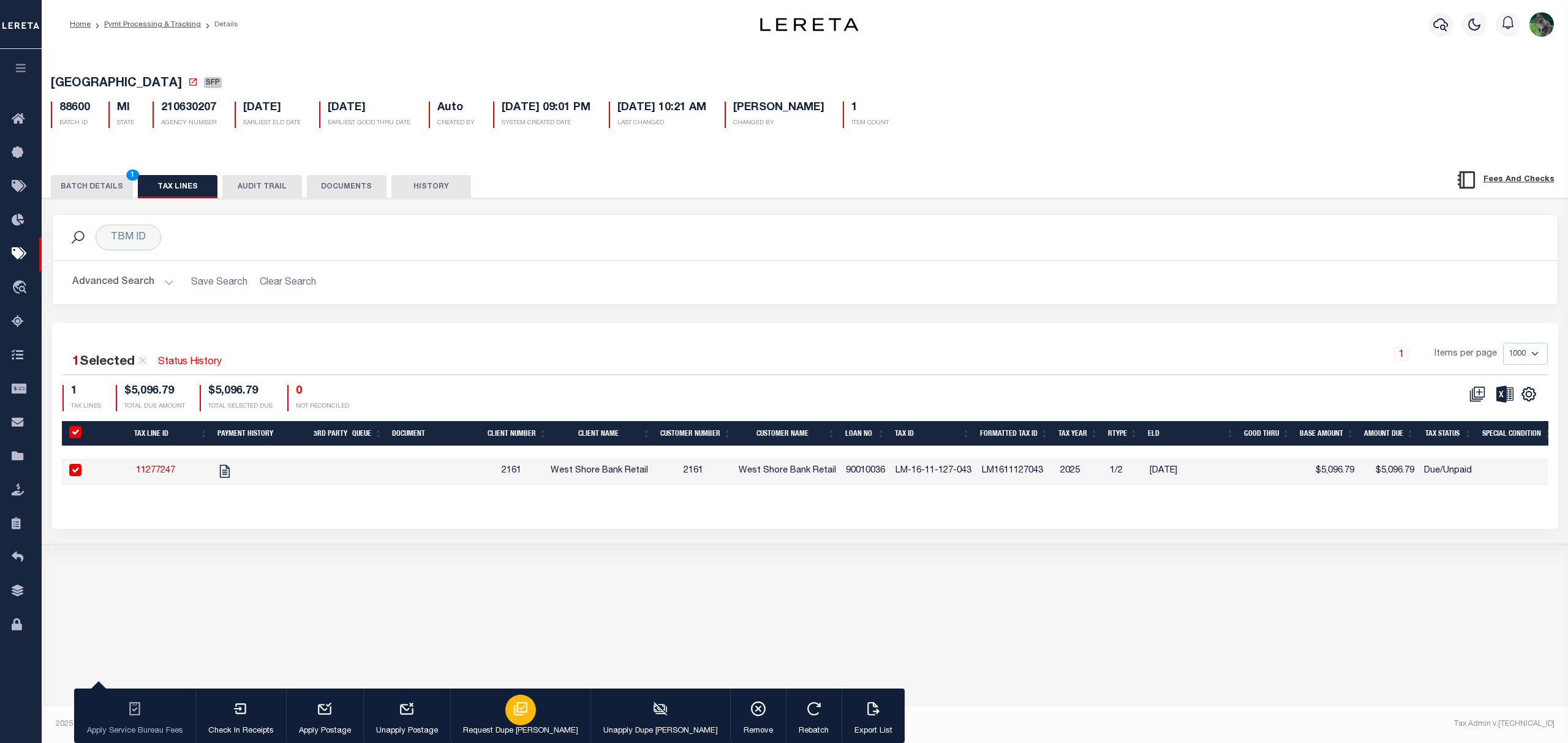
click at [514, 708] on icon "button" at bounding box center [520, 709] width 14 height 14
type input "[DATE]"
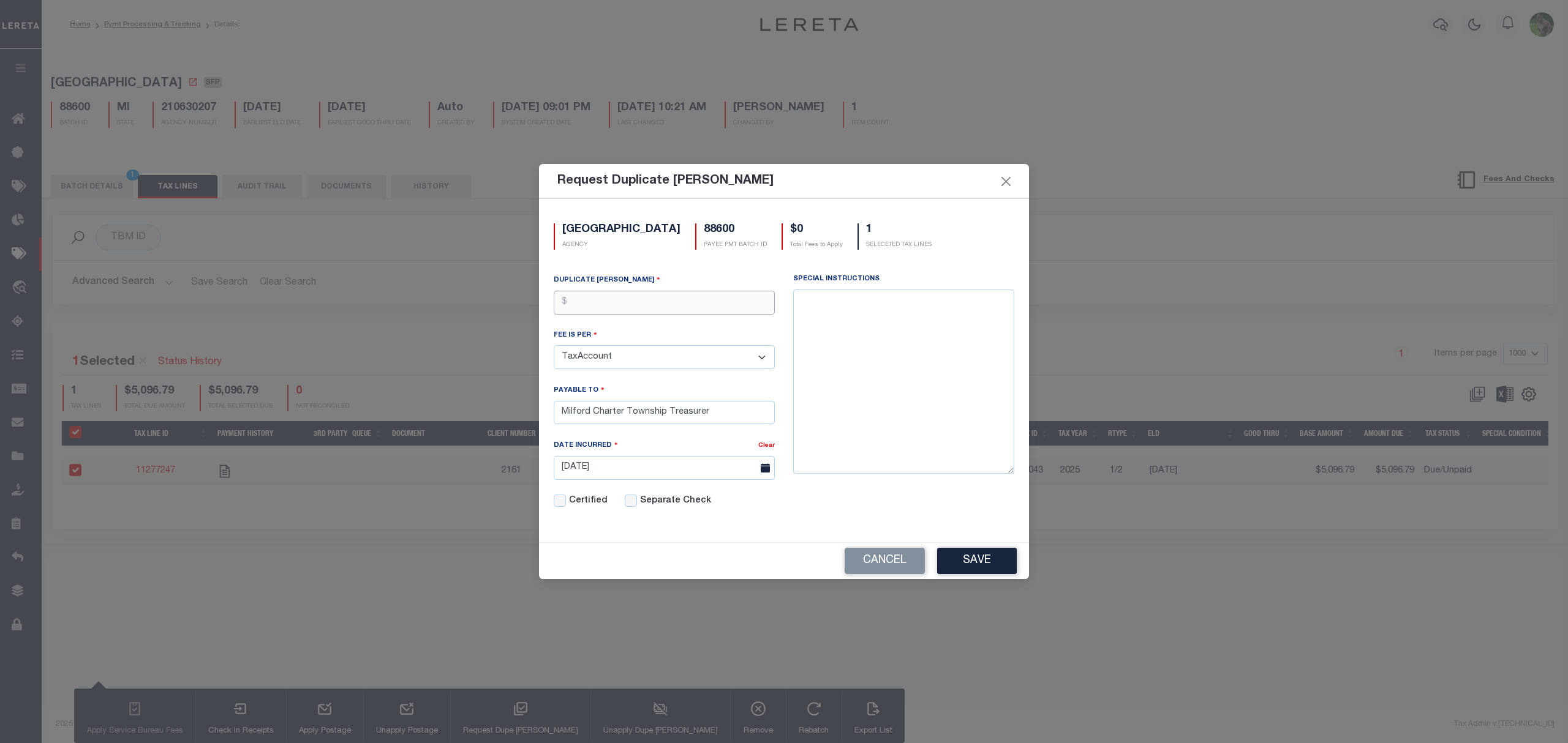
click at [619, 295] on input "text" at bounding box center [664, 302] width 221 height 24
type input "$5.00"
click at [999, 560] on button "Save" at bounding box center [977, 560] width 79 height 27
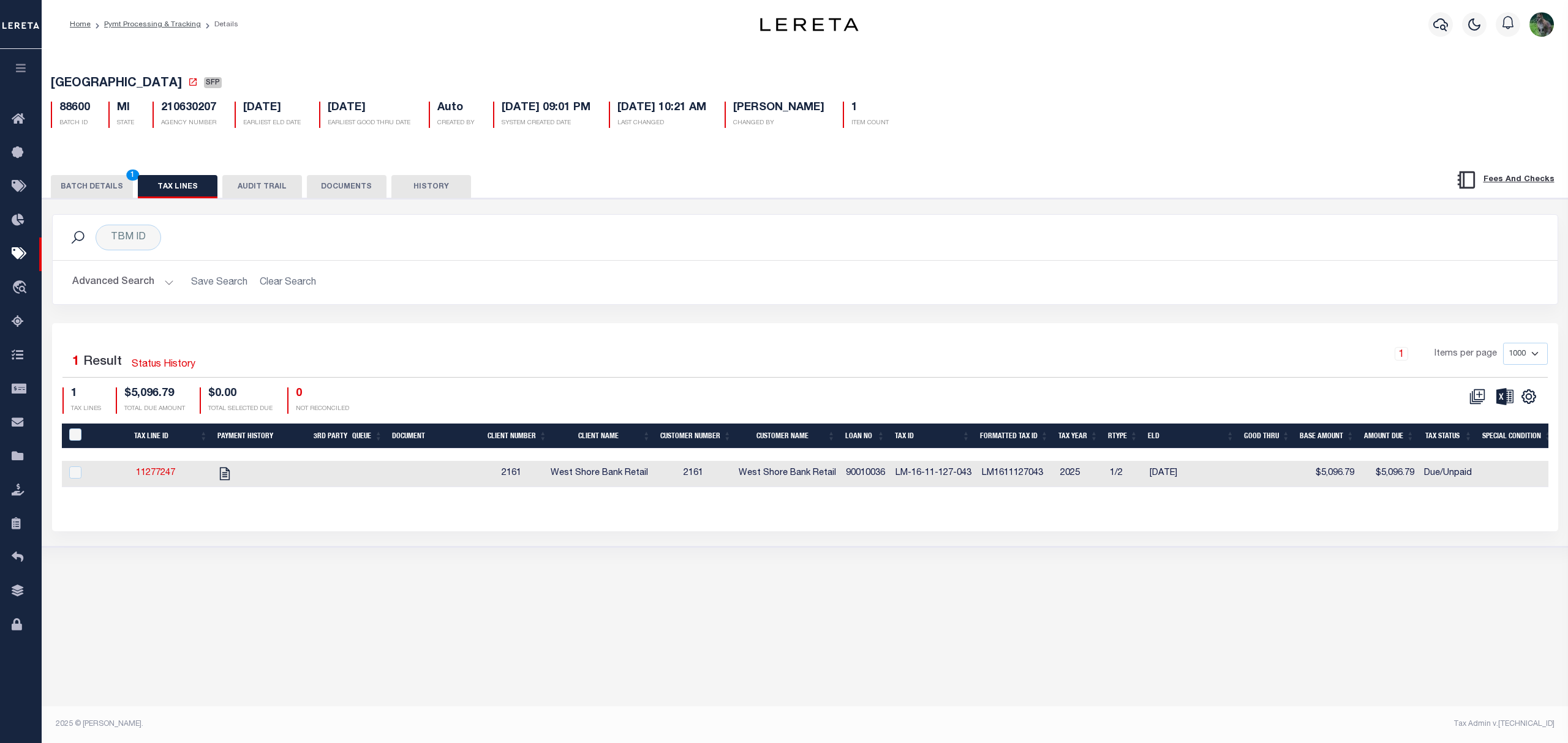
click at [90, 189] on button "BATCH DETAILS 1" at bounding box center [91, 186] width 82 height 23
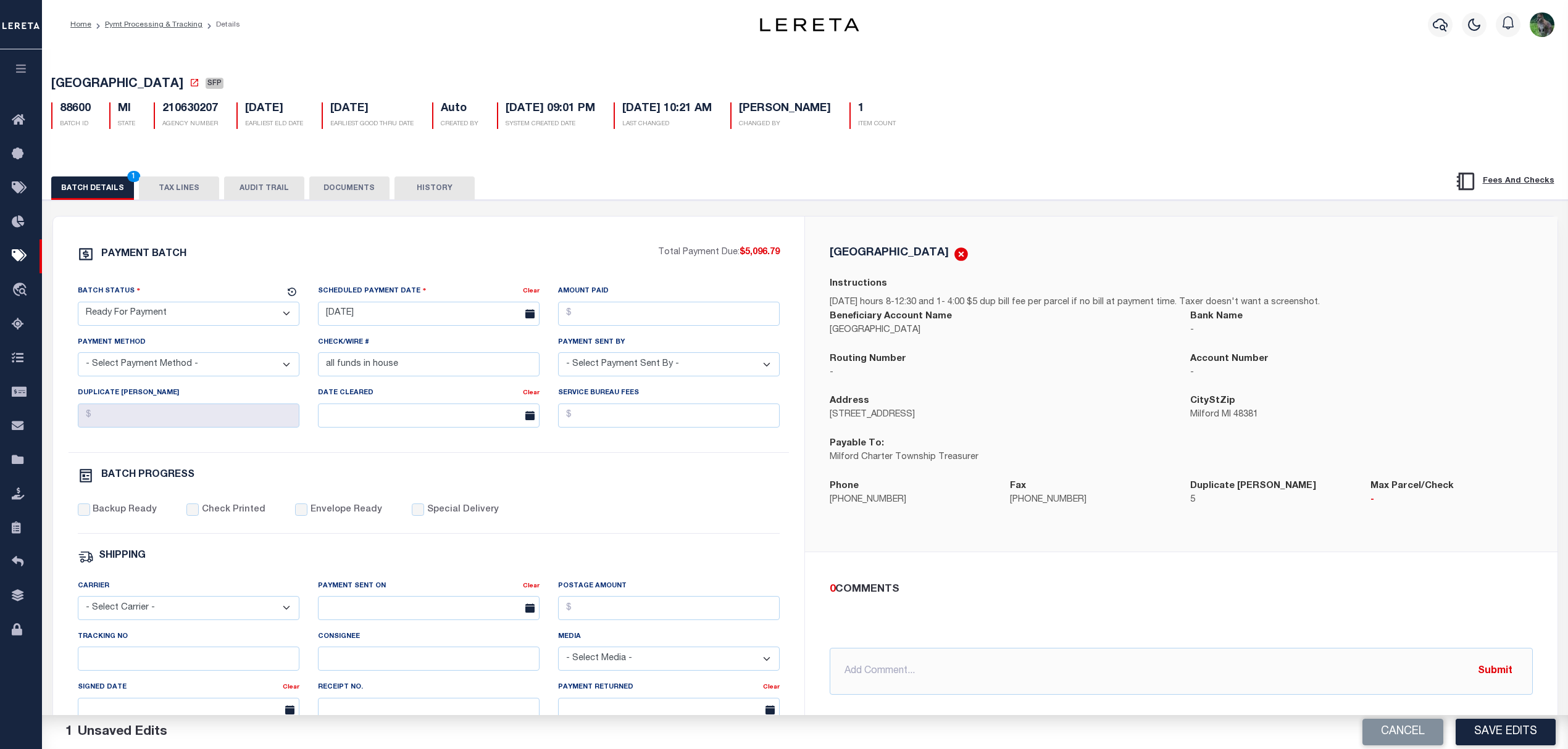
click at [94, 83] on span "[GEOGRAPHIC_DATA]" at bounding box center [117, 84] width 132 height 12
drag, startPoint x: 94, startPoint y: 83, endPoint x: 125, endPoint y: 85, distance: 31.1
click at [125, 85] on span "[GEOGRAPHIC_DATA]" at bounding box center [117, 84] width 132 height 12
click at [598, 326] on input "Amount Paid" at bounding box center [668, 314] width 221 height 24
type input "$5,096.79"
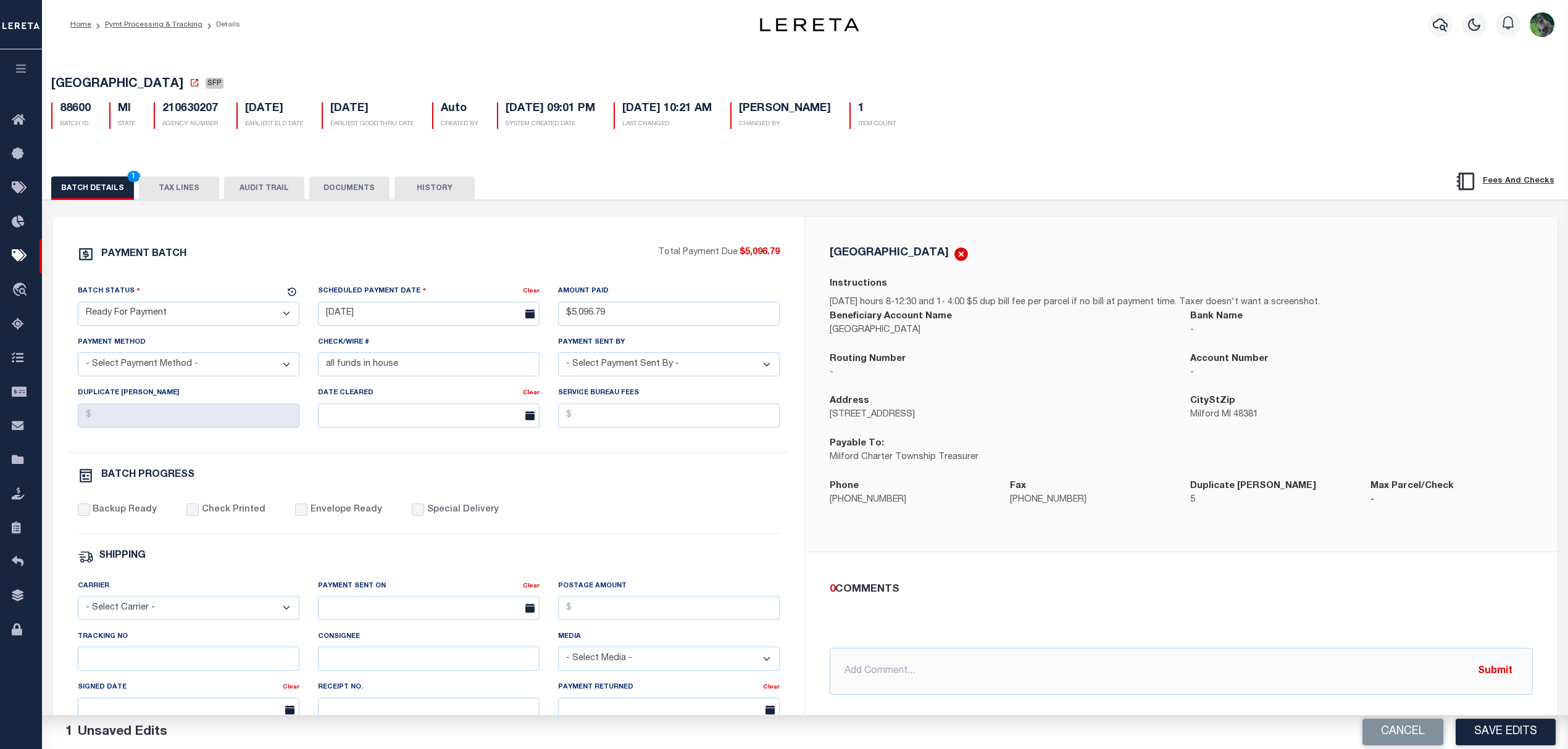
click at [146, 361] on select "- Select Payment Method - ACH Certified Check Check Direct Deposit Wire Transfer" at bounding box center [189, 364] width 221 height 24
select select "CHK"
click at [78, 358] on select "- Select Payment Method - ACH Certified Check Check Direct Deposit Wire Transfer" at bounding box center [189, 364] width 221 height 24
click at [441, 364] on input "all funds in house" at bounding box center [428, 364] width 221 height 24
drag, startPoint x: 441, startPoint y: 364, endPoint x: 270, endPoint y: 351, distance: 171.5
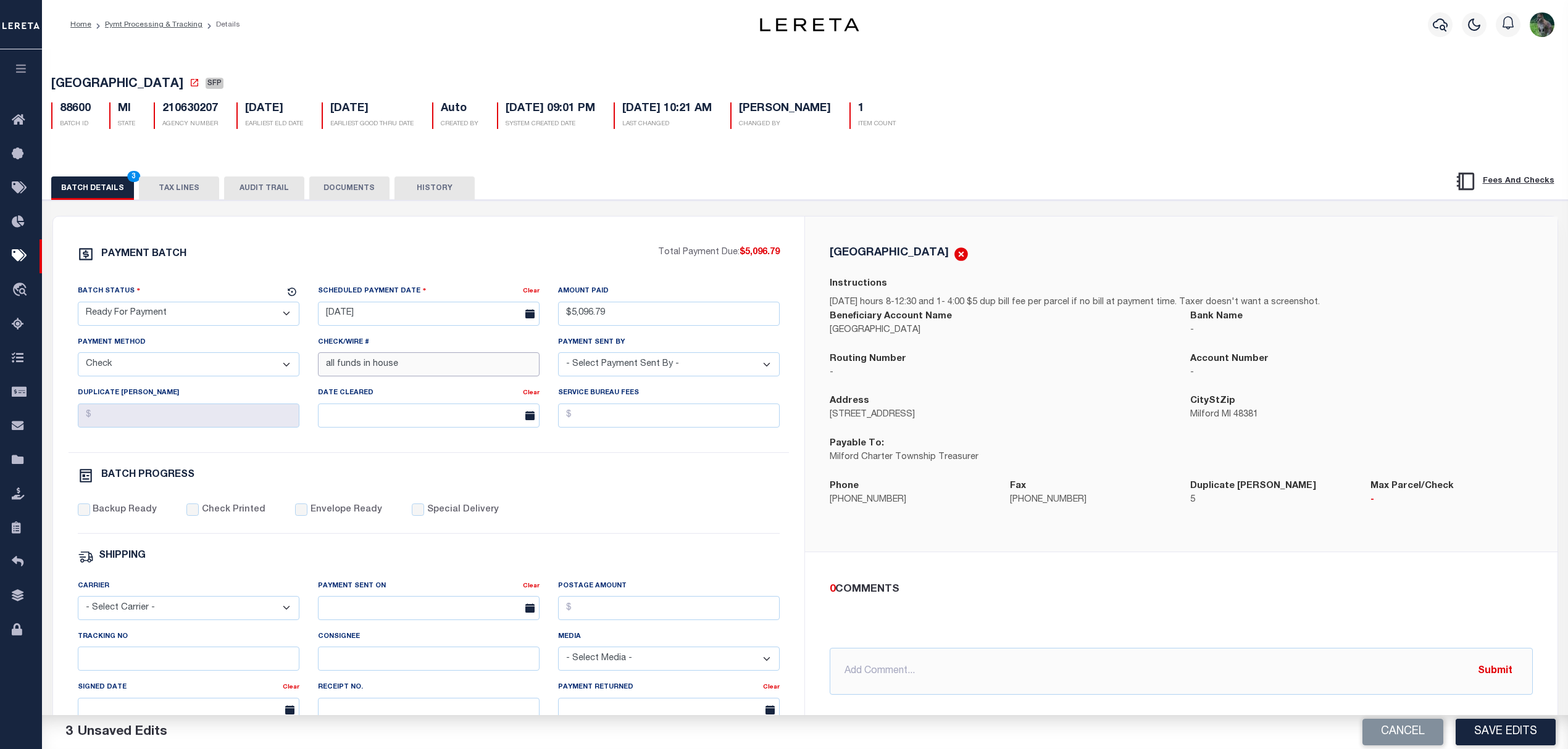
click at [270, 353] on div "Batch Status - Select Status - Scheduled for Payment Ready For Payment Payment …" at bounding box center [429, 368] width 721 height 168
select select "[PERSON_NAME]"
click at [129, 518] on label "Backup Ready" at bounding box center [125, 510] width 64 height 14
click at [90, 516] on input "Backup Ready" at bounding box center [84, 509] width 12 height 12
checkbox input "true"
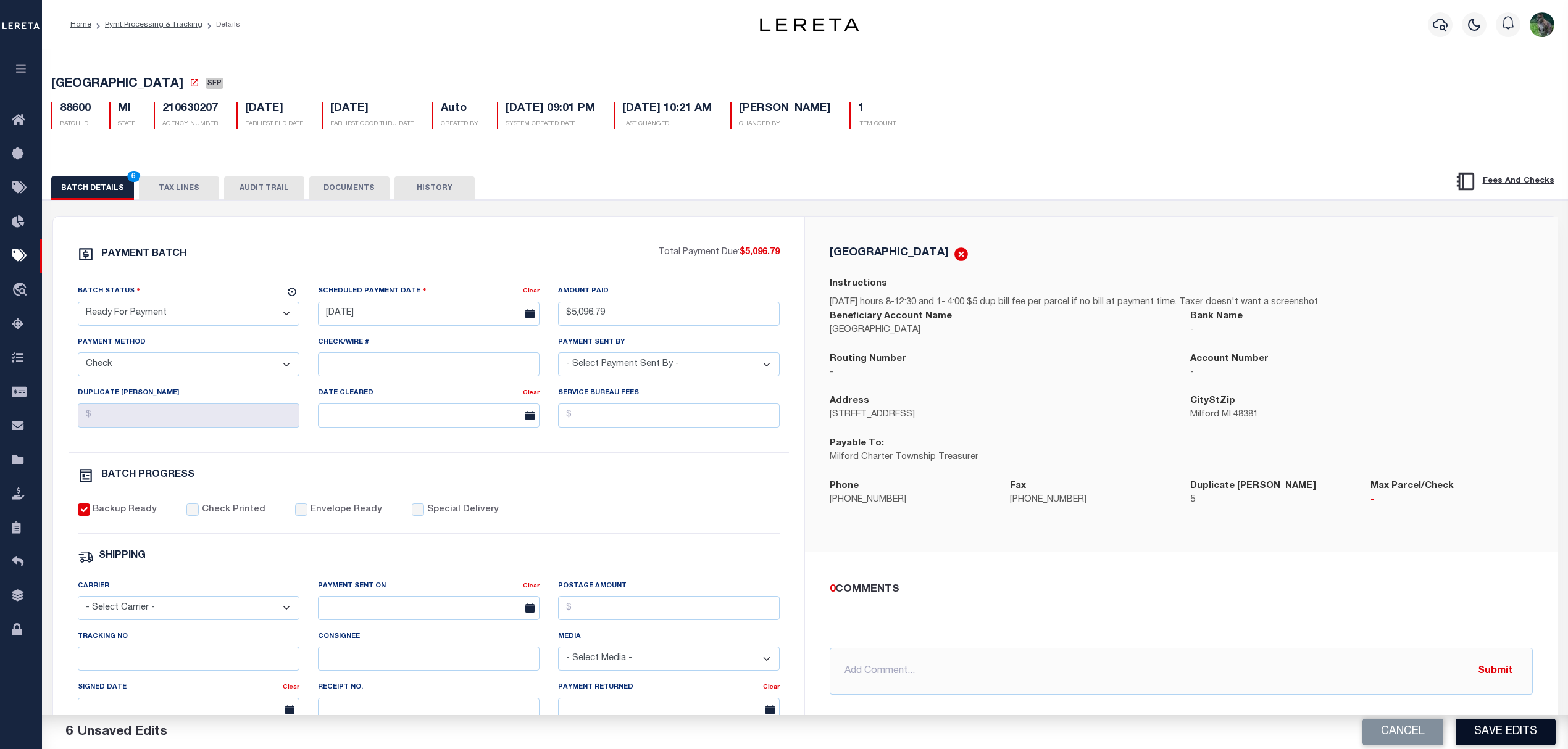
click at [1497, 732] on button "Save Edits" at bounding box center [1506, 732] width 100 height 27
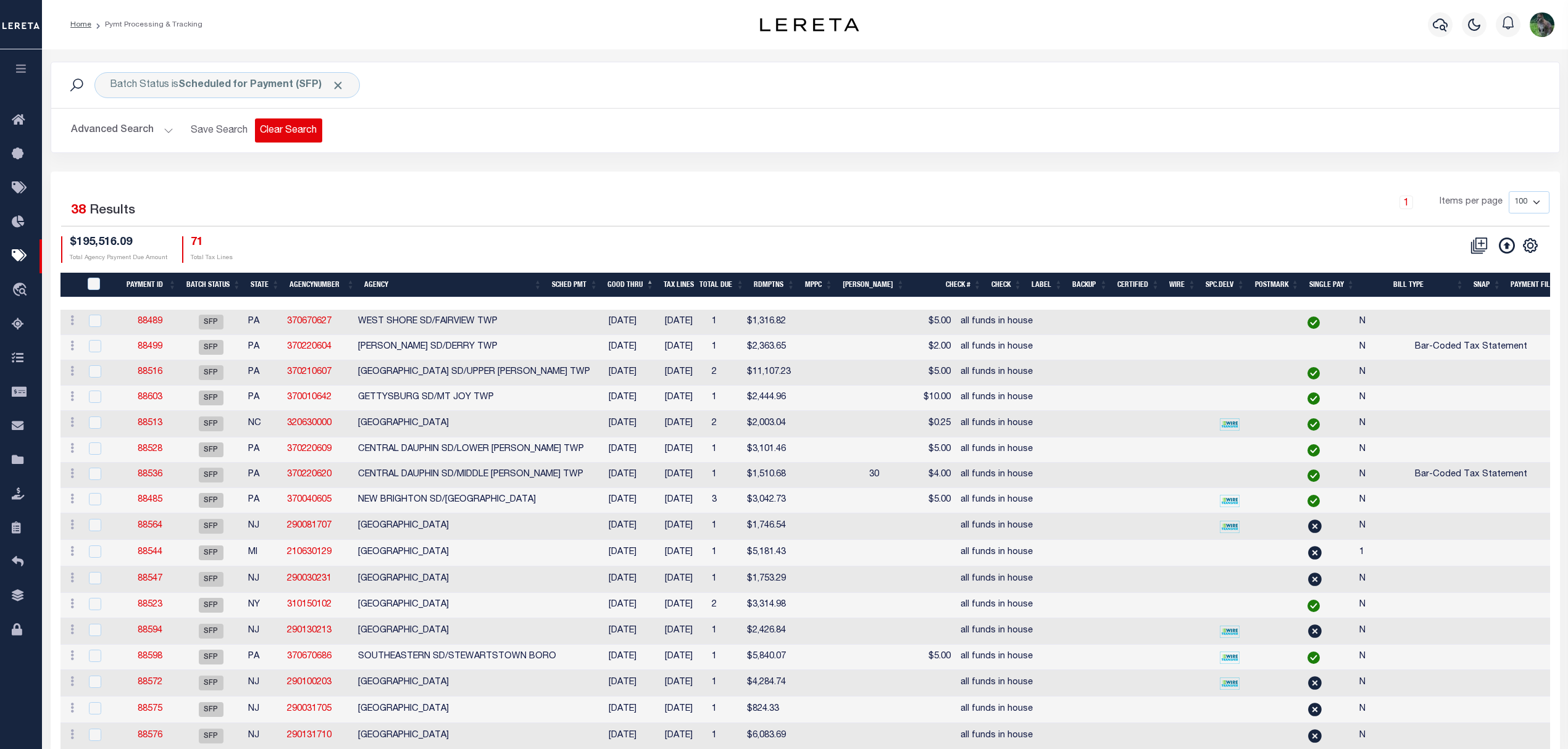
click at [306, 137] on button "Clear Search" at bounding box center [288, 131] width 67 height 24
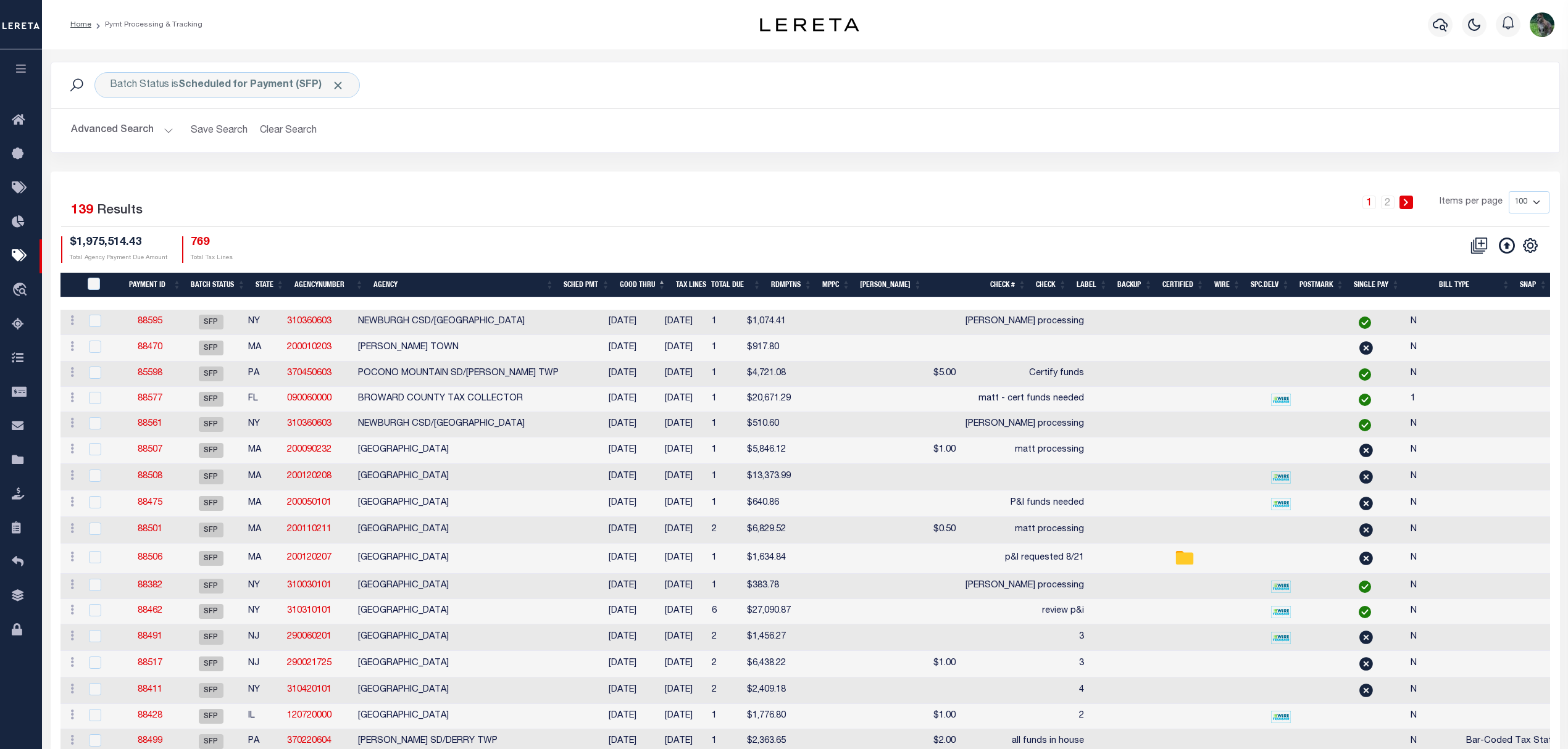
click at [132, 138] on button "Advanced Search" at bounding box center [122, 131] width 102 height 24
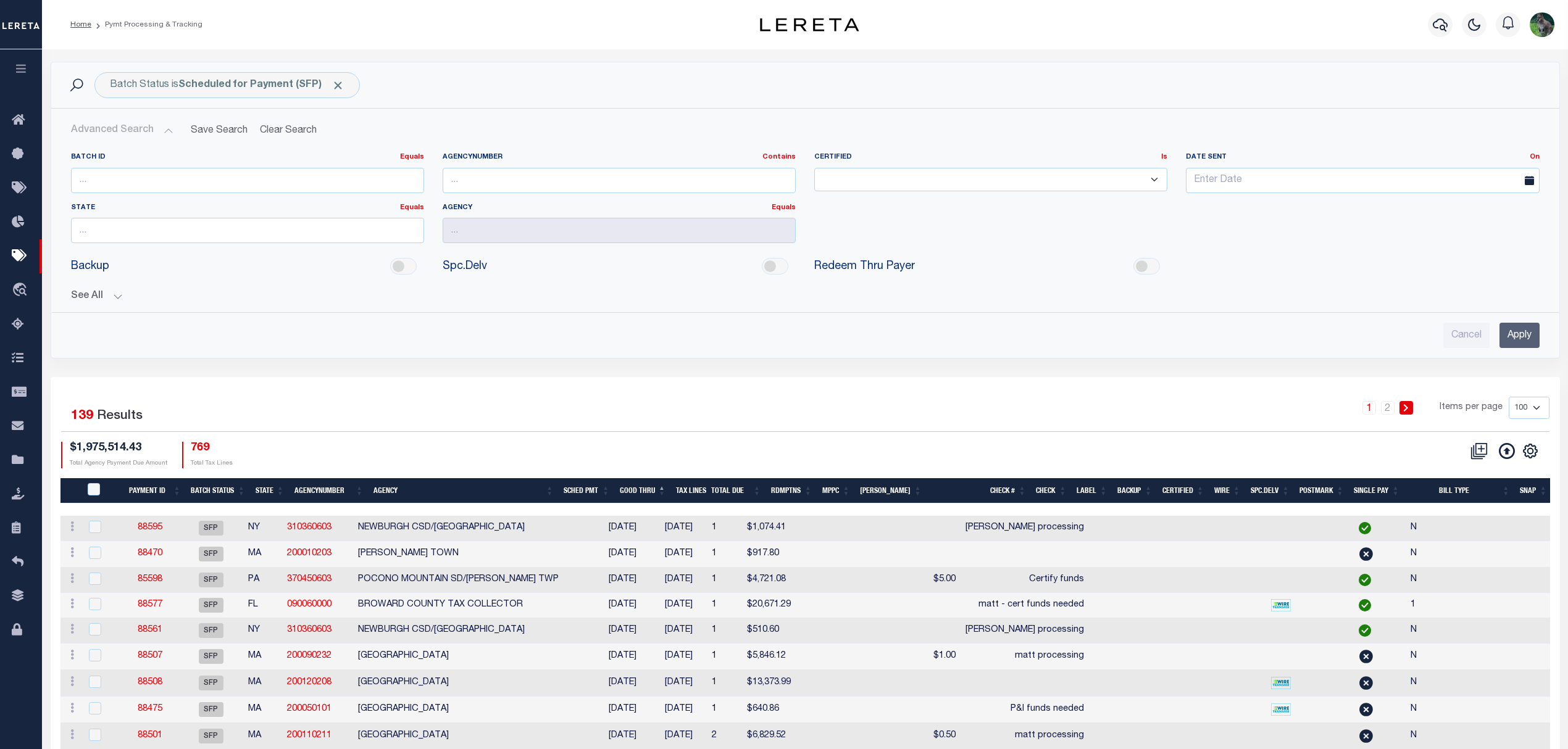
click at [120, 293] on button "See All" at bounding box center [805, 296] width 1469 height 12
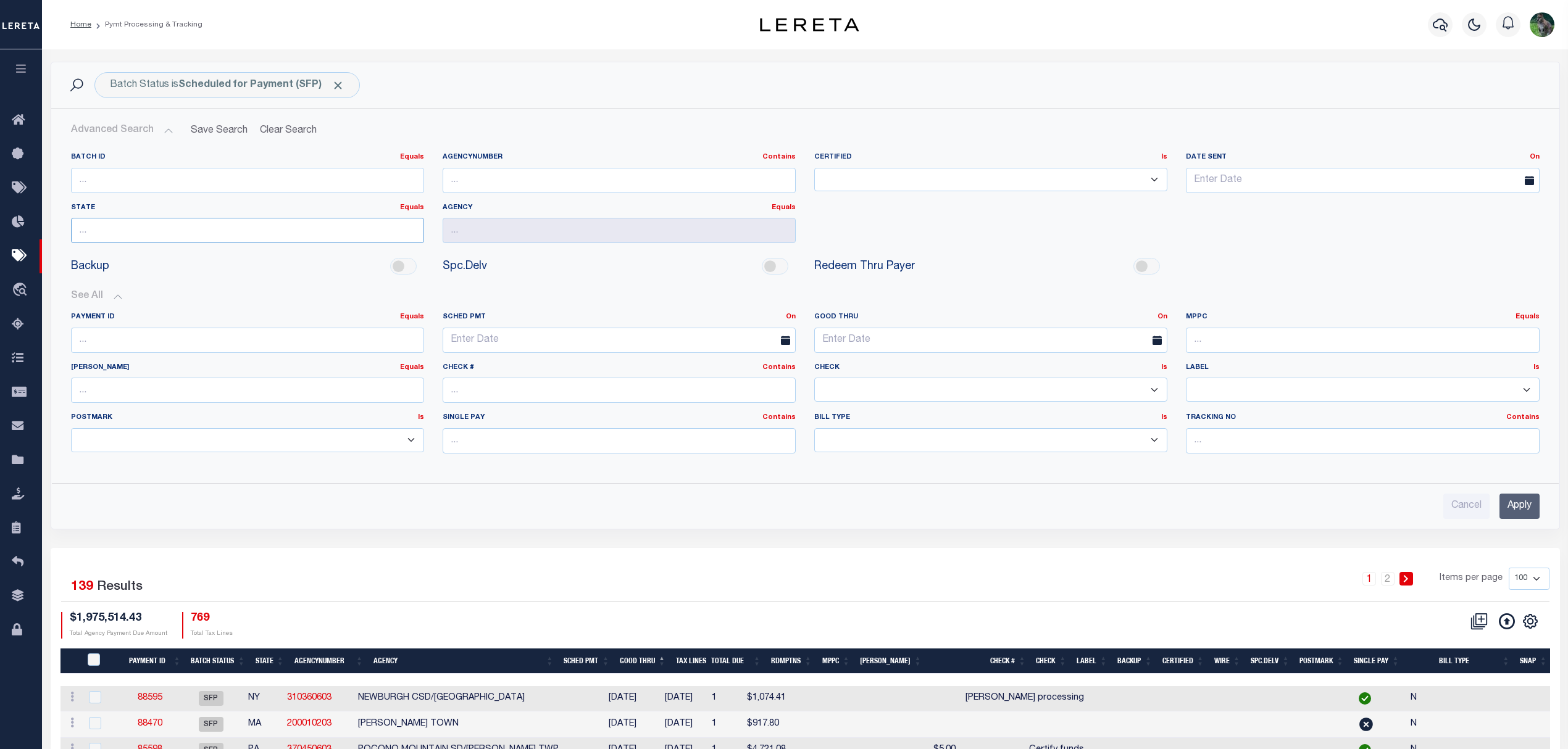
click at [222, 227] on input "text" at bounding box center [247, 230] width 353 height 25
click at [139, 245] on div "NY" at bounding box center [247, 255] width 353 height 20
type input "NY"
drag, startPoint x: 1275, startPoint y: 422, endPoint x: 1277, endPoint y: 431, distance: 9.2
click at [1275, 424] on label "Tracking No Contains Contains Is" at bounding box center [1363, 417] width 353 height 10
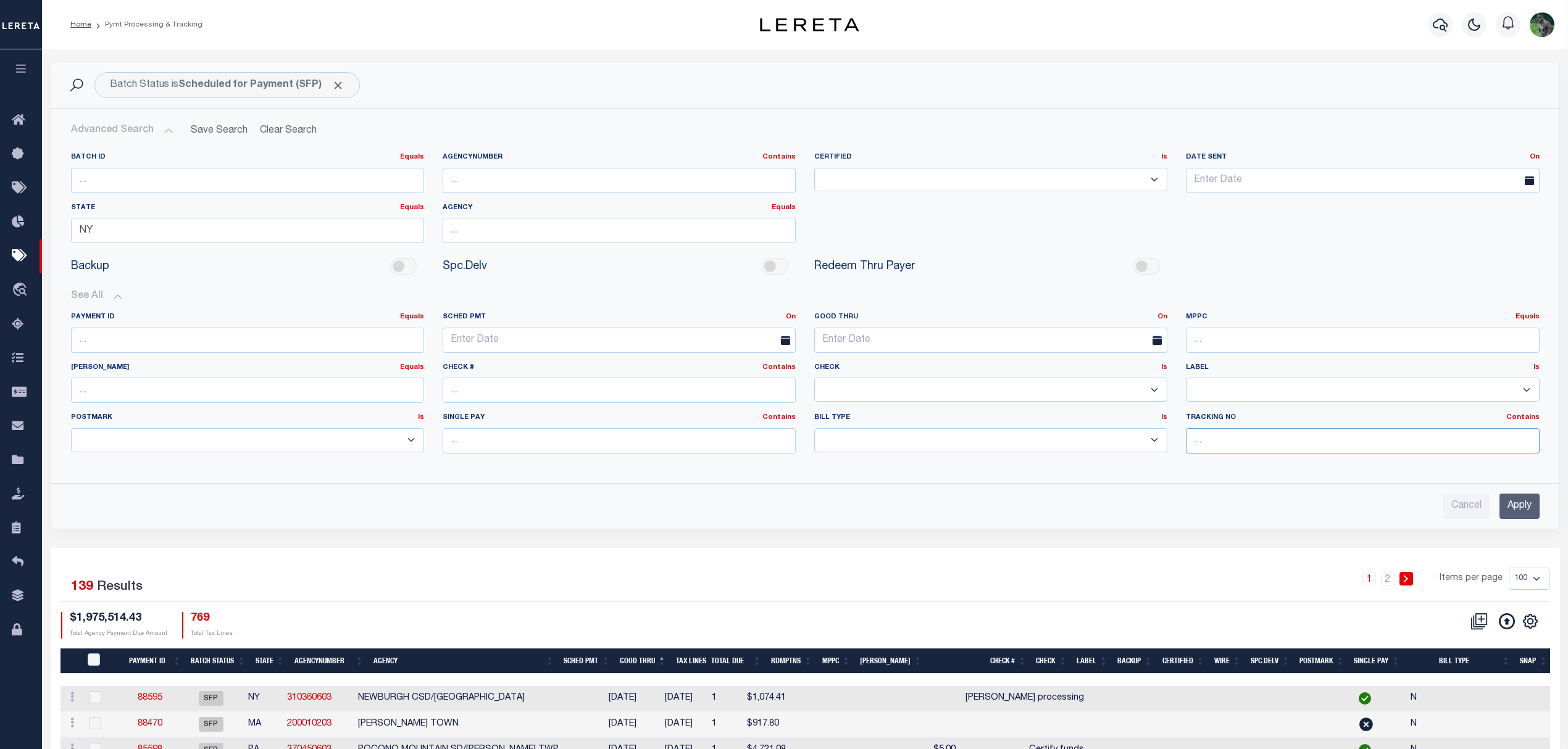
click at [1277, 433] on input "text" at bounding box center [1363, 440] width 353 height 25
type input "[PERSON_NAME]"
click at [1525, 508] on input "Apply" at bounding box center [1519, 506] width 40 height 25
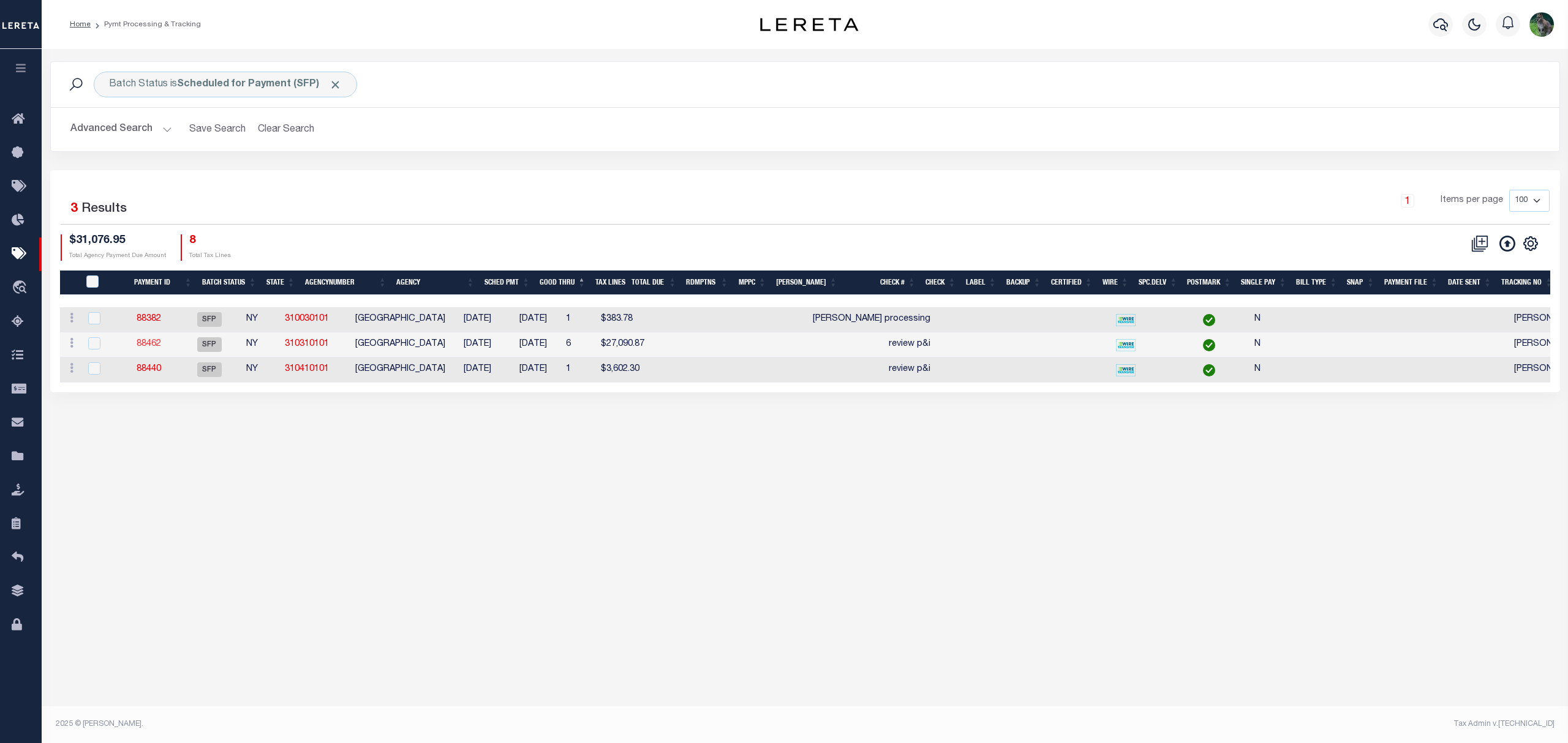
click at [161, 348] on link "88462" at bounding box center [148, 344] width 25 height 8
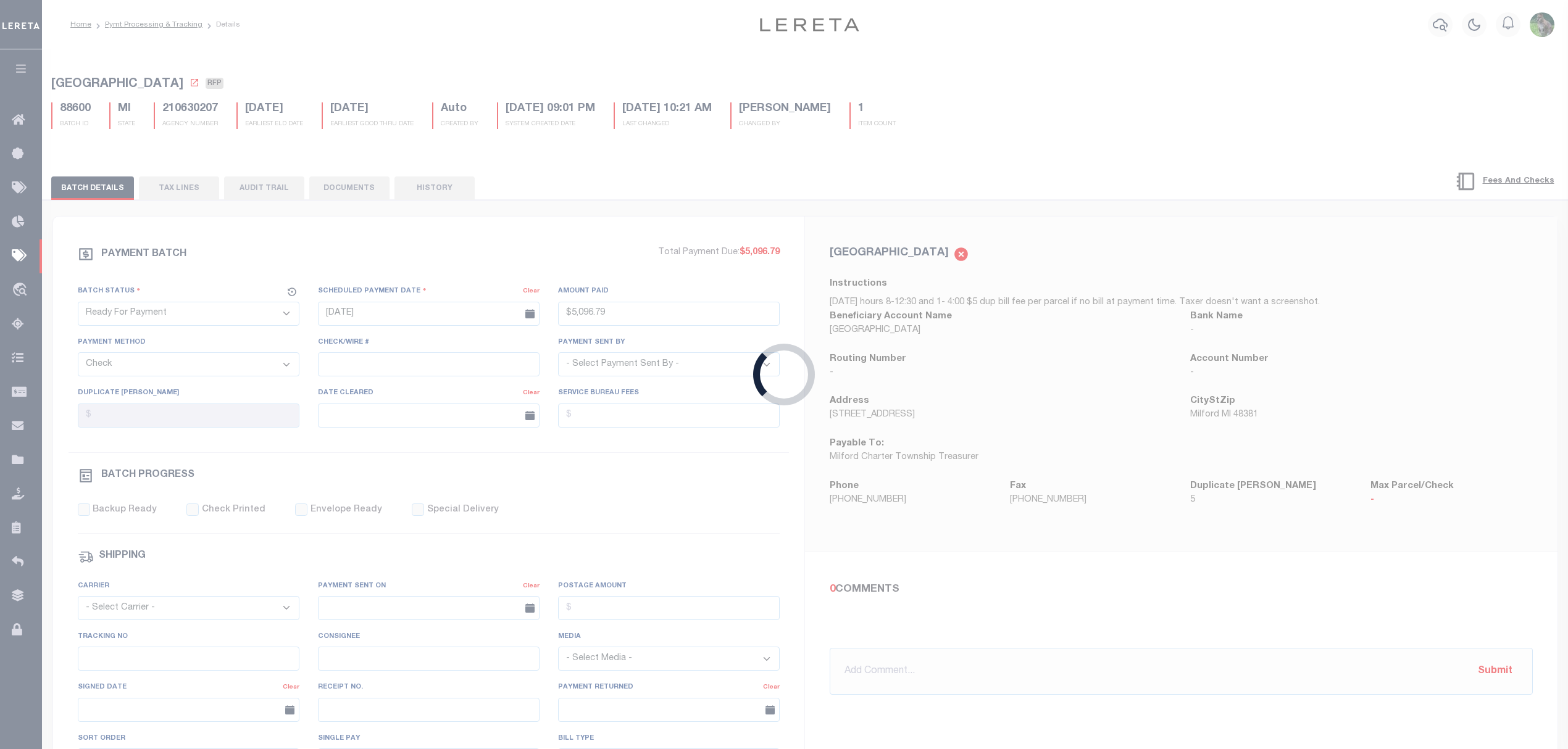
select select "SFP"
type input "[DATE]"
select select
type input "review p&i"
select select
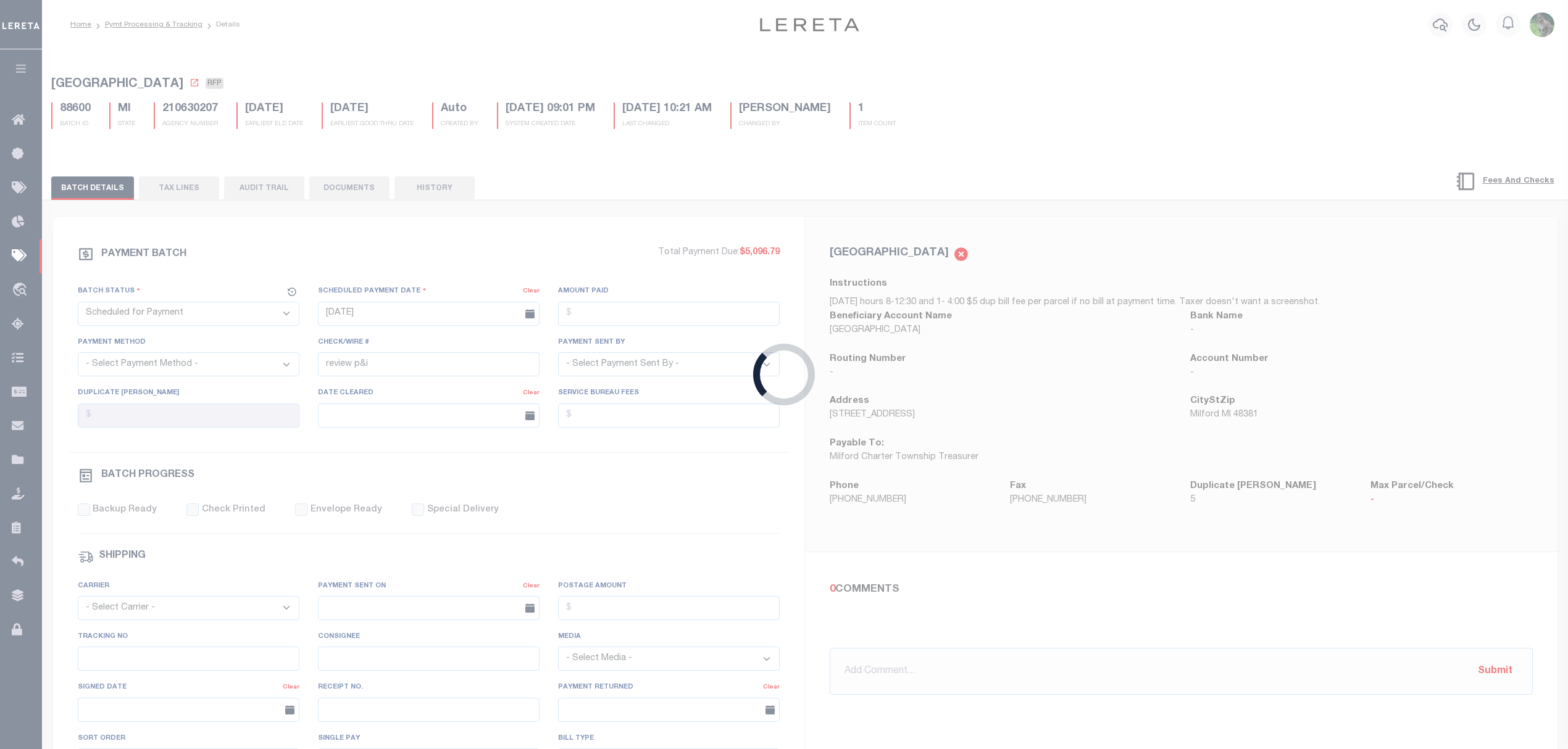
checkbox input "false"
type input "[PERSON_NAME]"
type input "N"
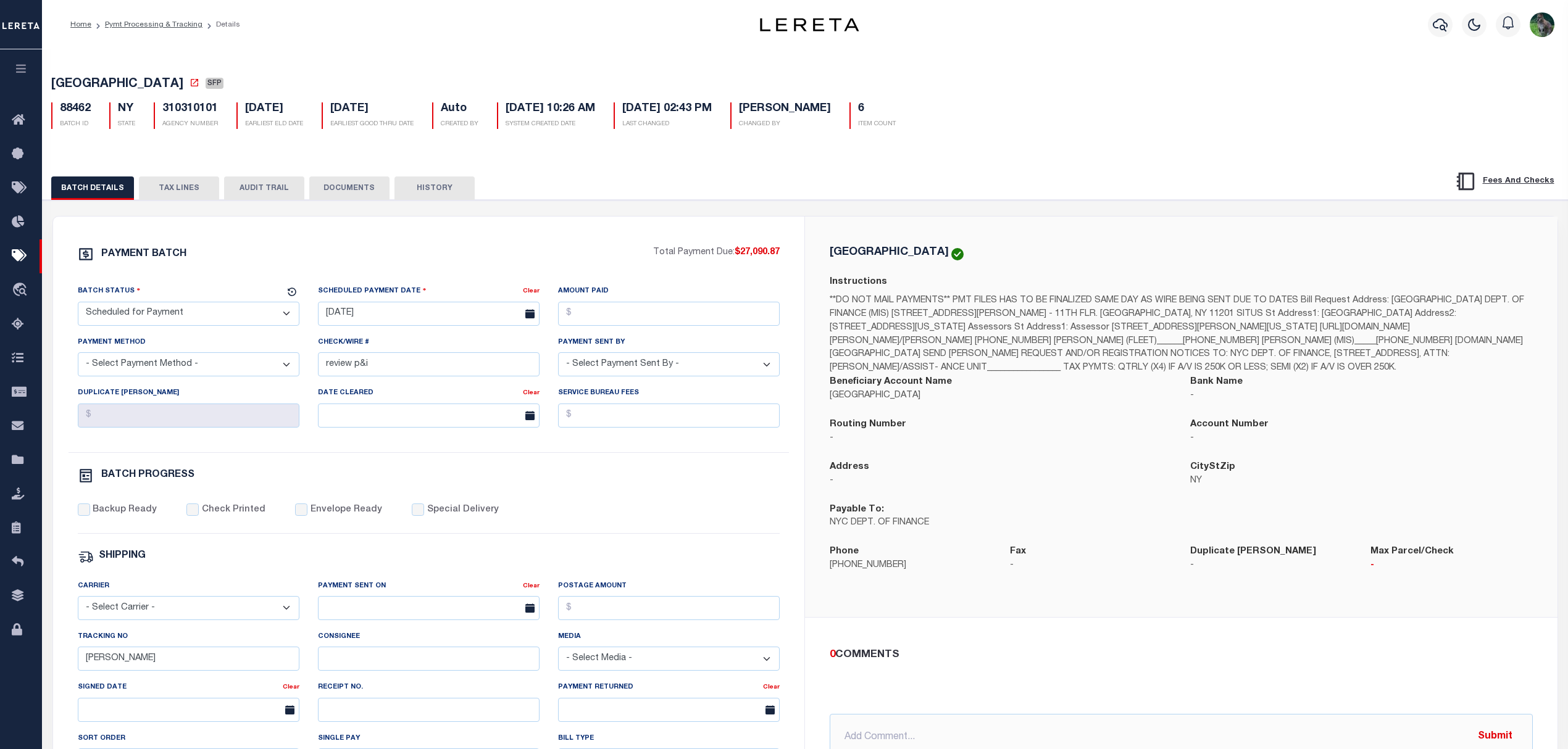
click at [198, 326] on select "- Select Status - Scheduled for Payment Ready For Payment Payment Sent Cleared …" at bounding box center [189, 314] width 221 height 24
select select "RFA"
click at [78, 306] on select "- Select Status - Scheduled for Payment Ready For Payment Payment Sent Cleared …" at bounding box center [189, 314] width 221 height 24
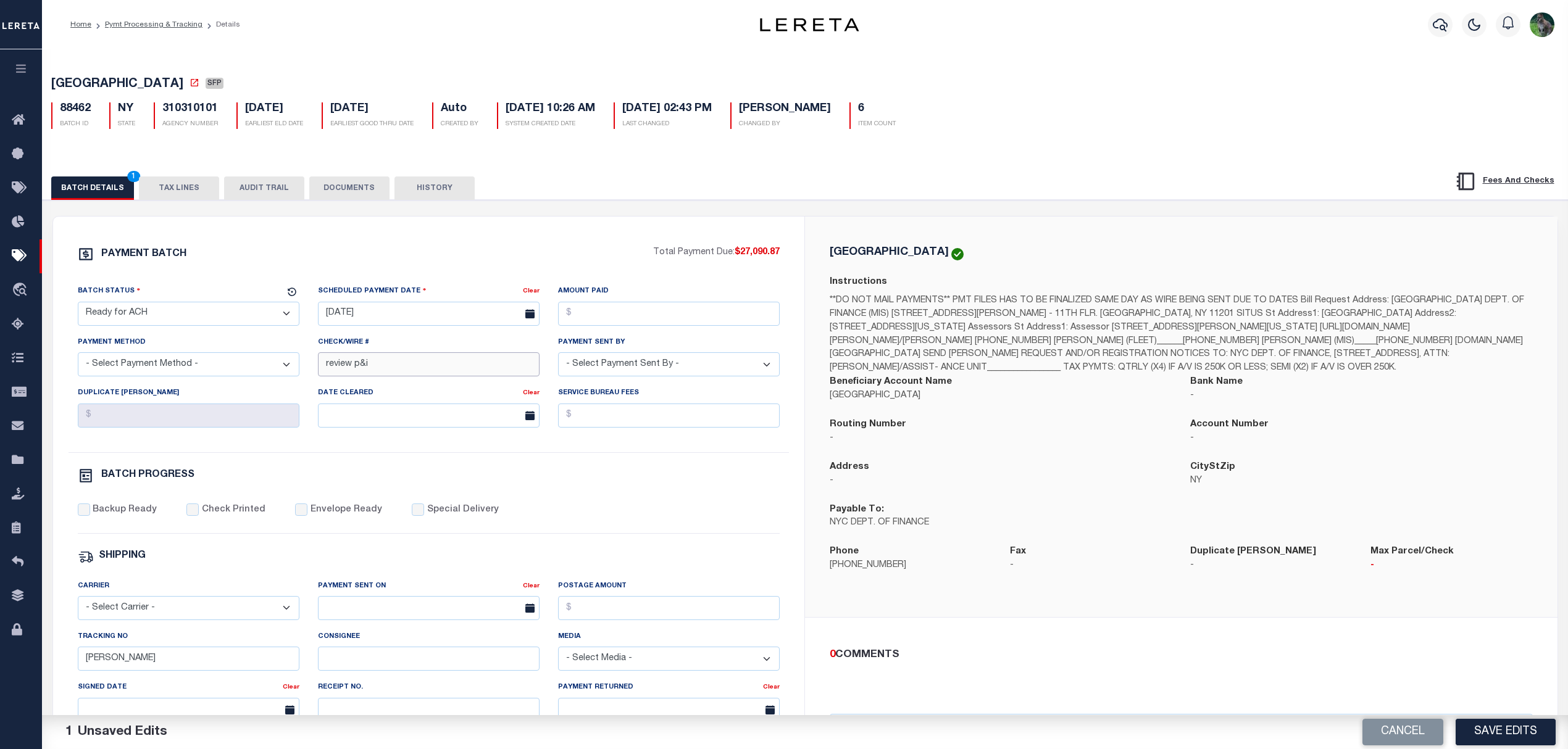
drag, startPoint x: 402, startPoint y: 365, endPoint x: 290, endPoint y: 341, distance: 114.5
click at [290, 341] on div "Batch Status - Select Status - Scheduled for Payment Ready For Payment Payment …" at bounding box center [429, 368] width 721 height 168
type input "submitted [DATE]"
click at [428, 313] on input "[DATE]" at bounding box center [428, 314] width 221 height 24
click at [465, 484] on span "29" at bounding box center [468, 483] width 24 height 24
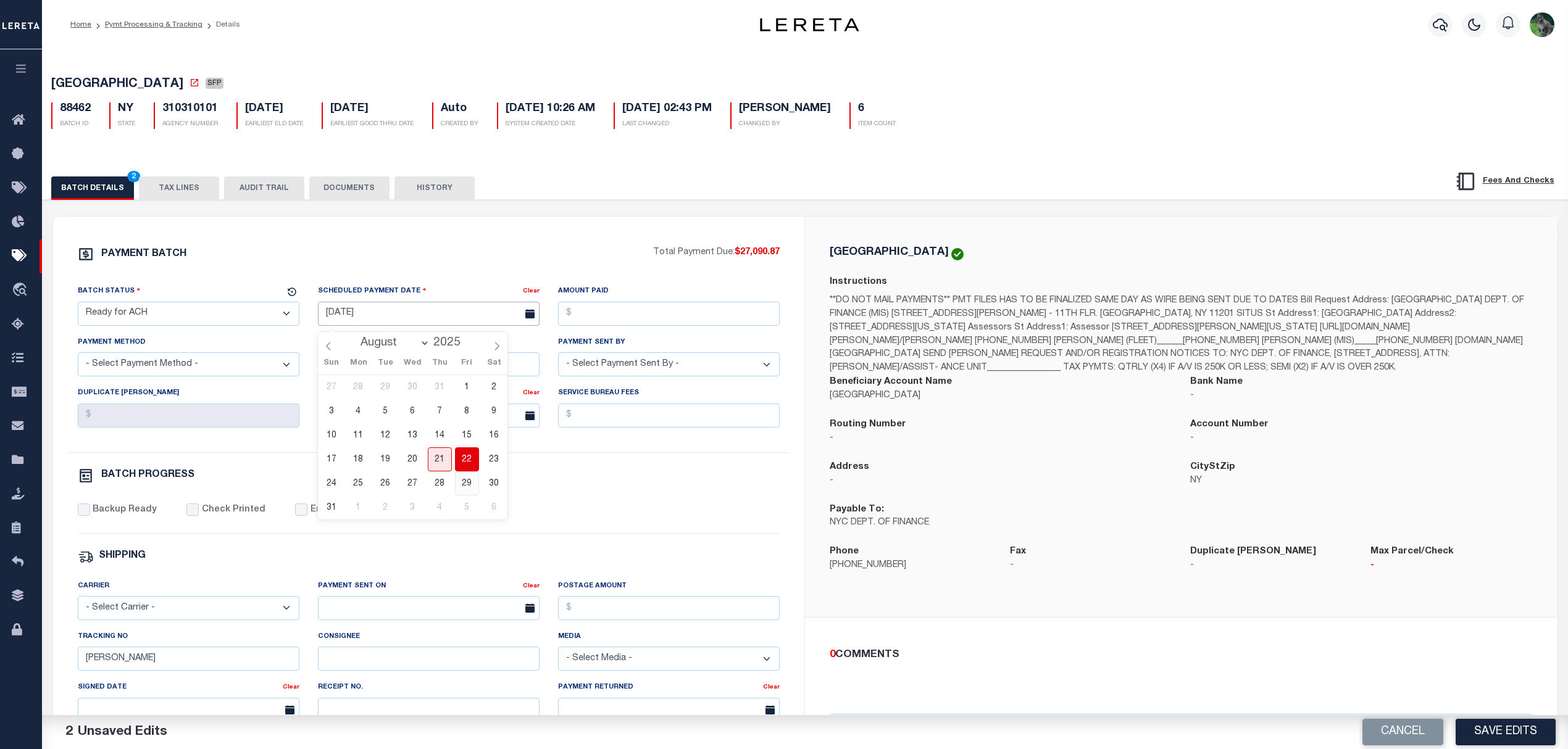
type input "[DATE]"
click at [478, 251] on div "PAYMENT BATCH" at bounding box center [366, 257] width 576 height 23
click at [692, 314] on input "Amount Paid" at bounding box center [668, 314] width 221 height 24
type input "$27,090.87"
select select "CHK"
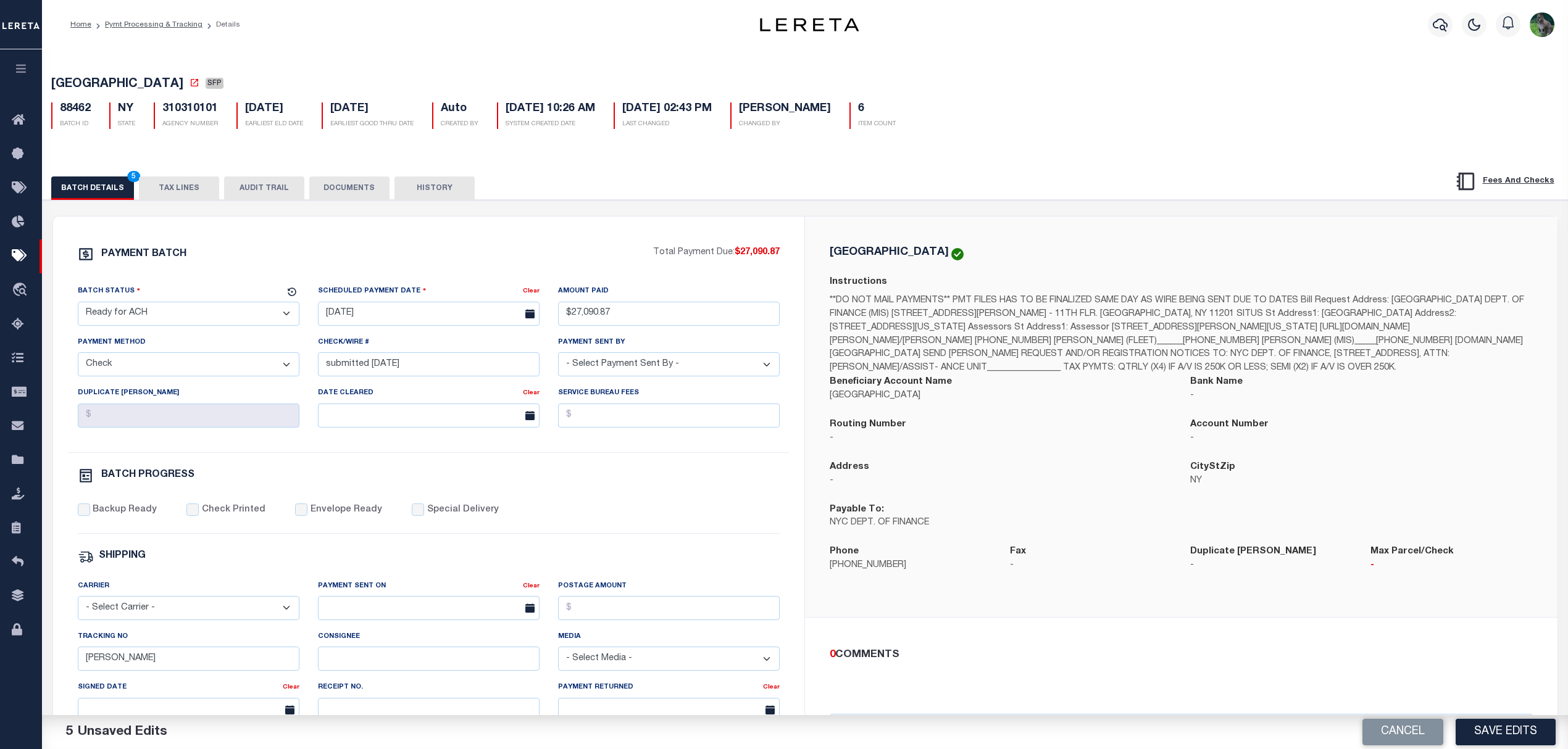
select select "[PERSON_NAME]"
click at [533, 255] on div "PAYMENT BATCH" at bounding box center [366, 257] width 576 height 23
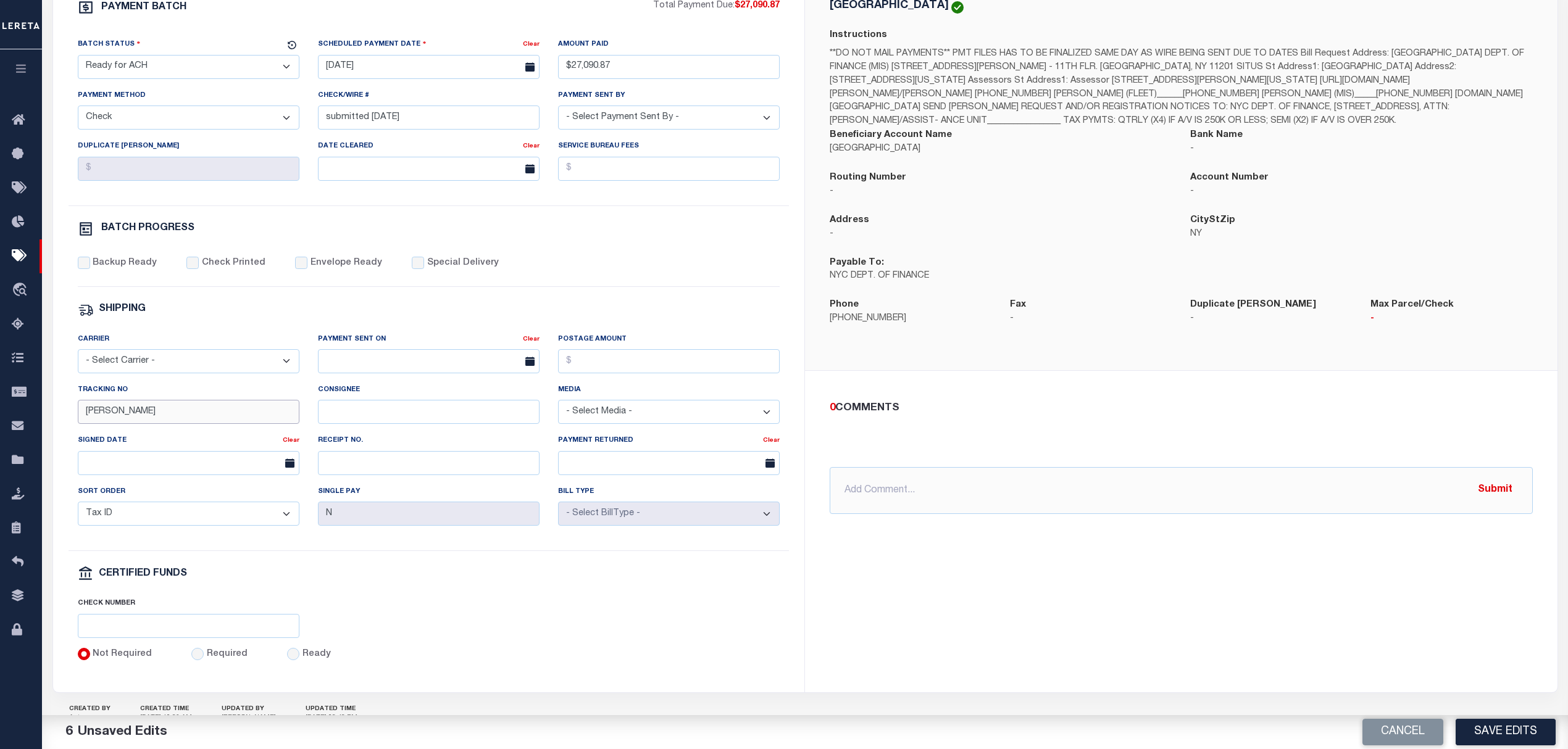
drag, startPoint x: 113, startPoint y: 418, endPoint x: 334, endPoint y: 463, distance: 225.5
click at [50, 405] on div "PAYMENT BATCH Total Payment Due: $27,090.87 Batch Status" at bounding box center [805, 352] width 1537 height 798
click at [112, 260] on div "PAYMENT BATCH Total Payment Due: $27,090.87 Batch Status - Select Status -" at bounding box center [428, 330] width 722 height 663
click at [122, 269] on label "Backup Ready" at bounding box center [125, 263] width 64 height 14
click at [90, 269] on input "Backup Ready" at bounding box center [84, 262] width 12 height 12
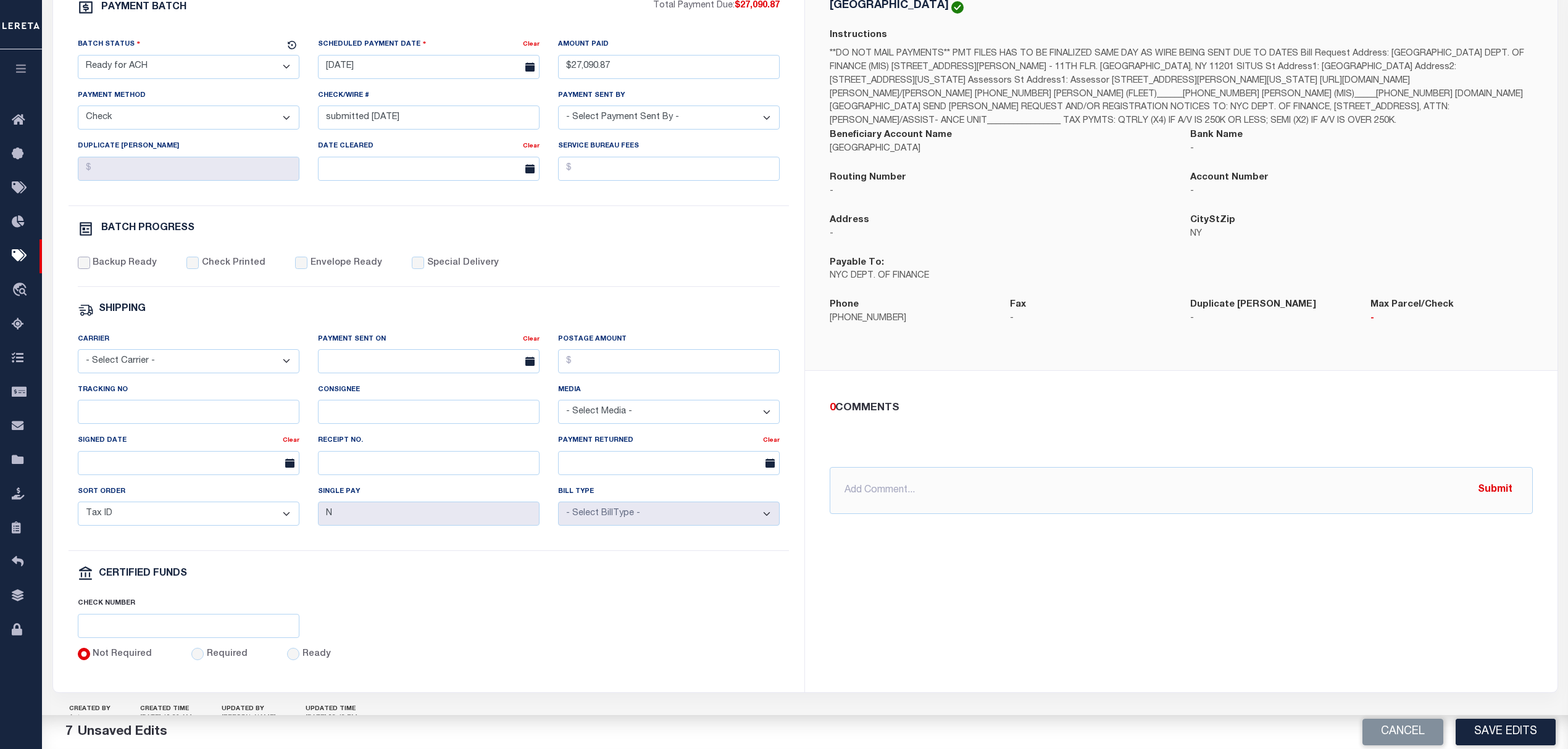
checkbox input "true"
click at [465, 205] on div "Batch Status - Select Status - Scheduled for Payment Ready For Payment Payment …" at bounding box center [429, 122] width 721 height 168
click at [143, 424] on input "Tracking No" at bounding box center [189, 412] width 221 height 24
type input "[PERSON_NAME]"
click at [398, 302] on div "PAYMENT BATCH Total Payment Due: $27,090.87 Batch Status - Select Status -" at bounding box center [428, 330] width 722 height 663
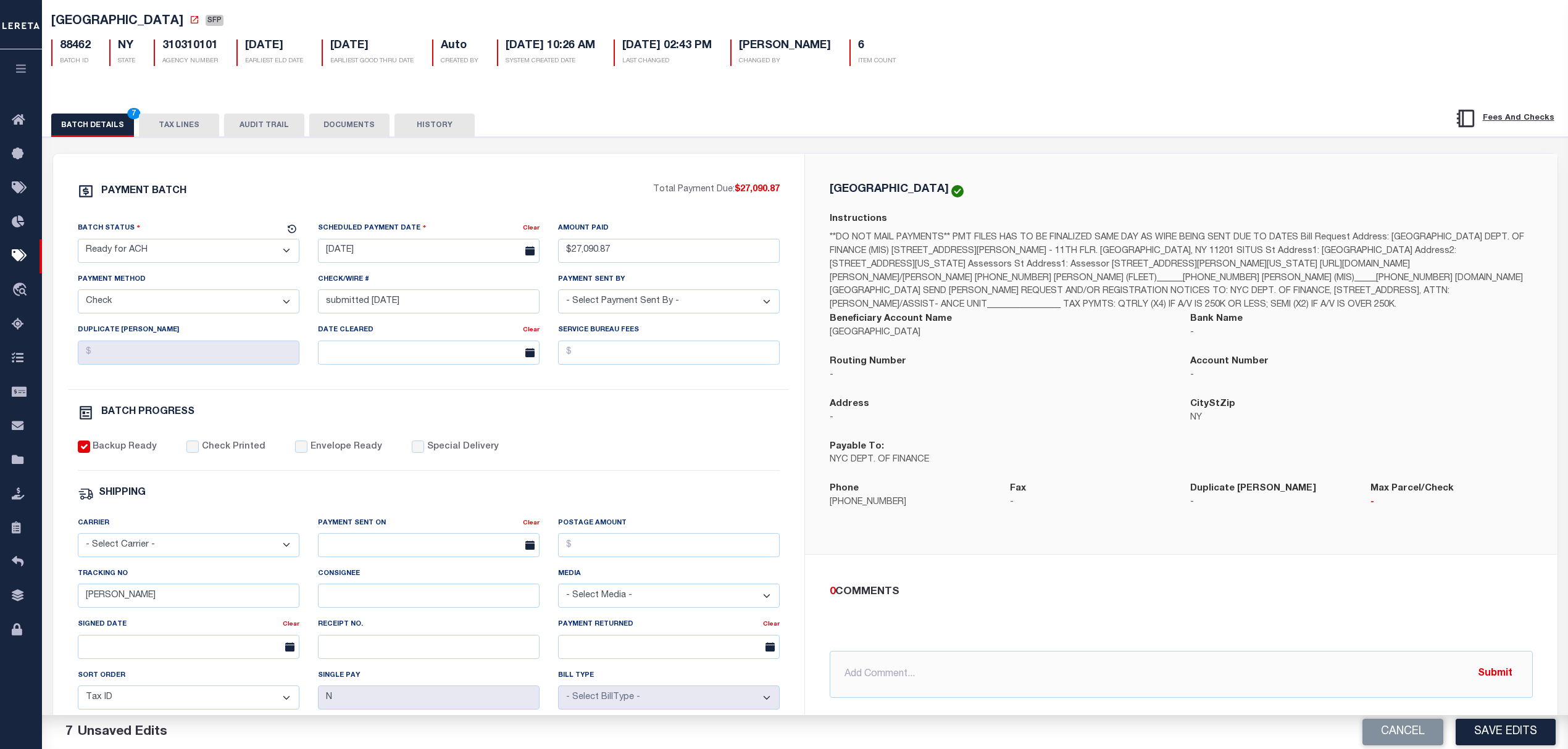
scroll to position [82, 0]
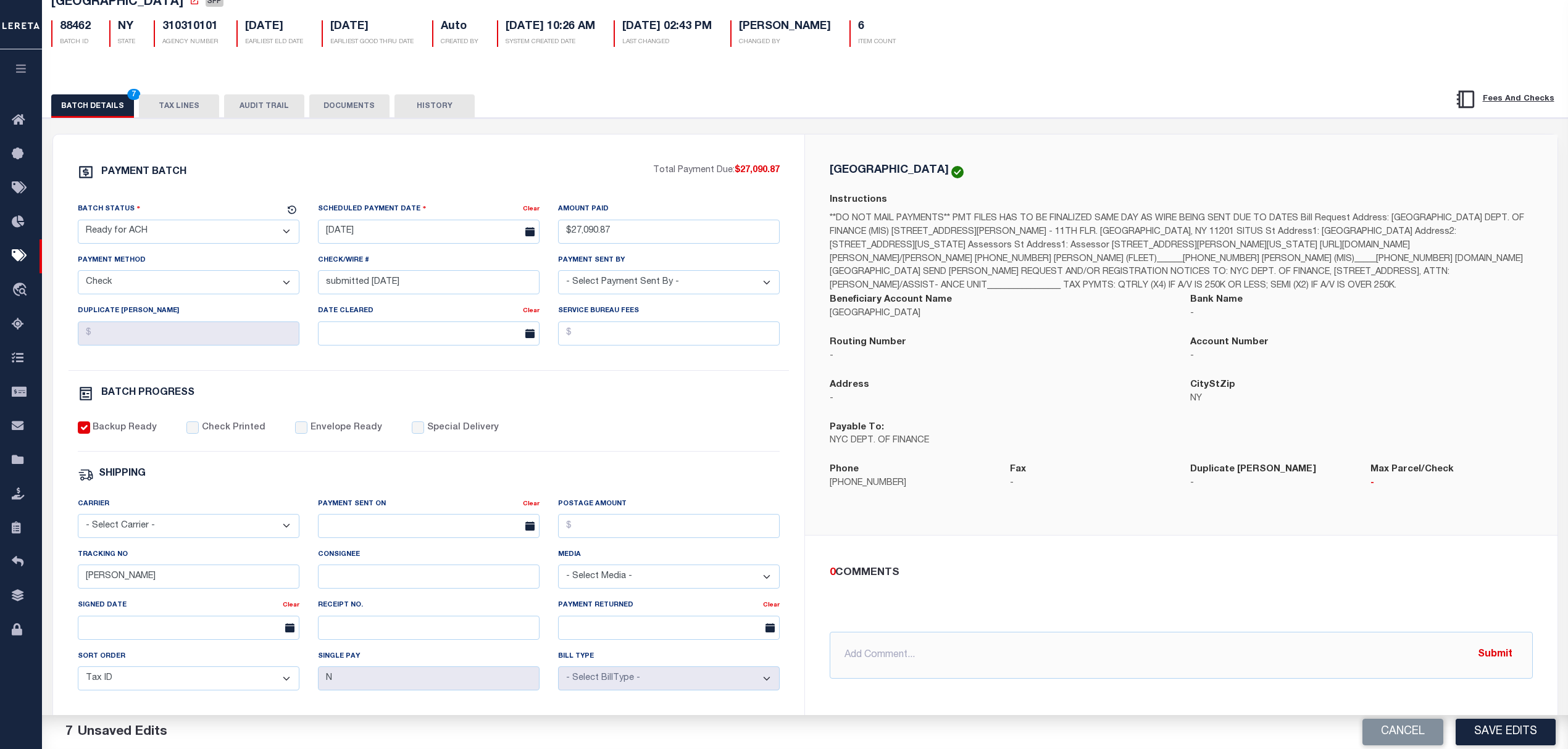
click at [349, 105] on button "DOCUMENTS" at bounding box center [349, 106] width 80 height 23
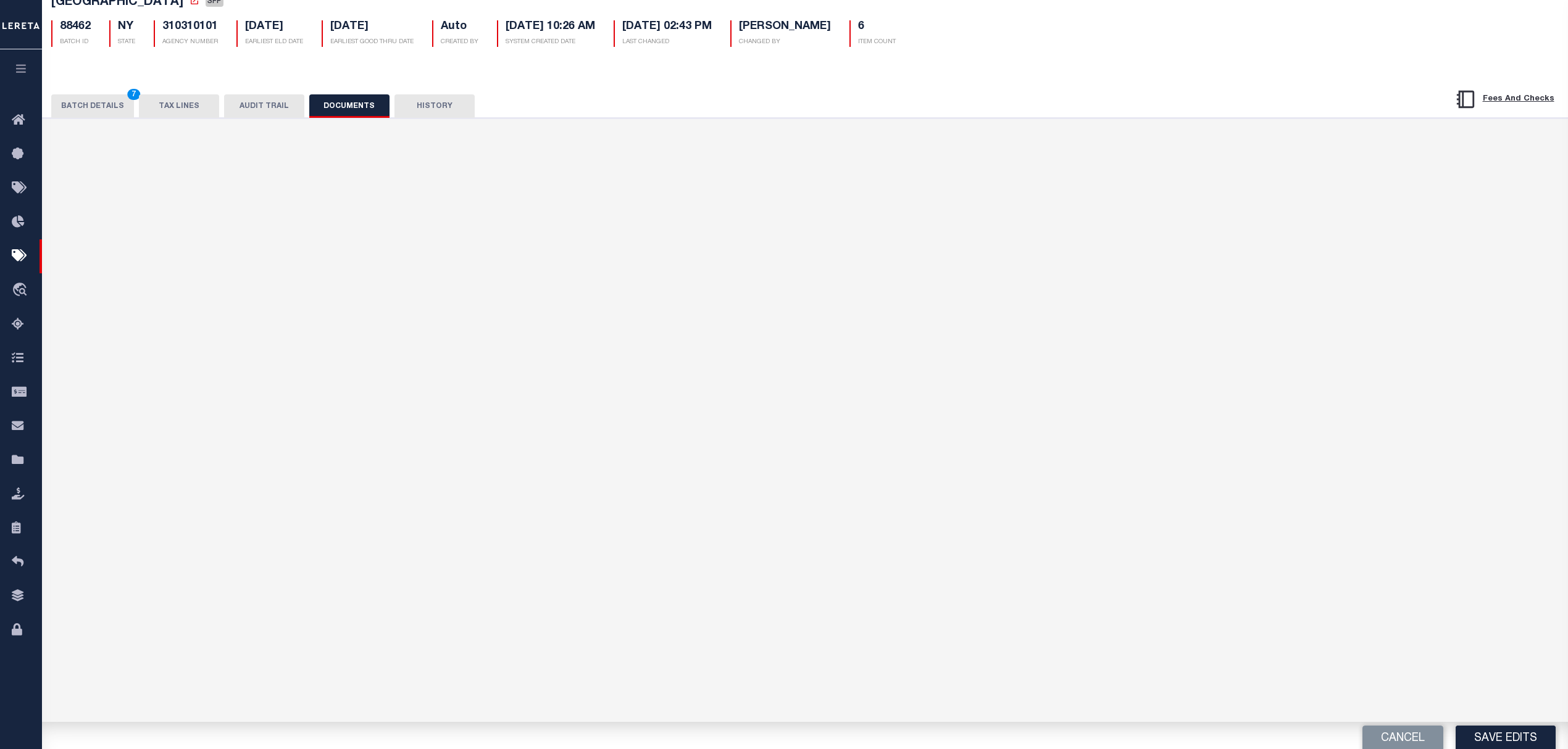
scroll to position [0, 0]
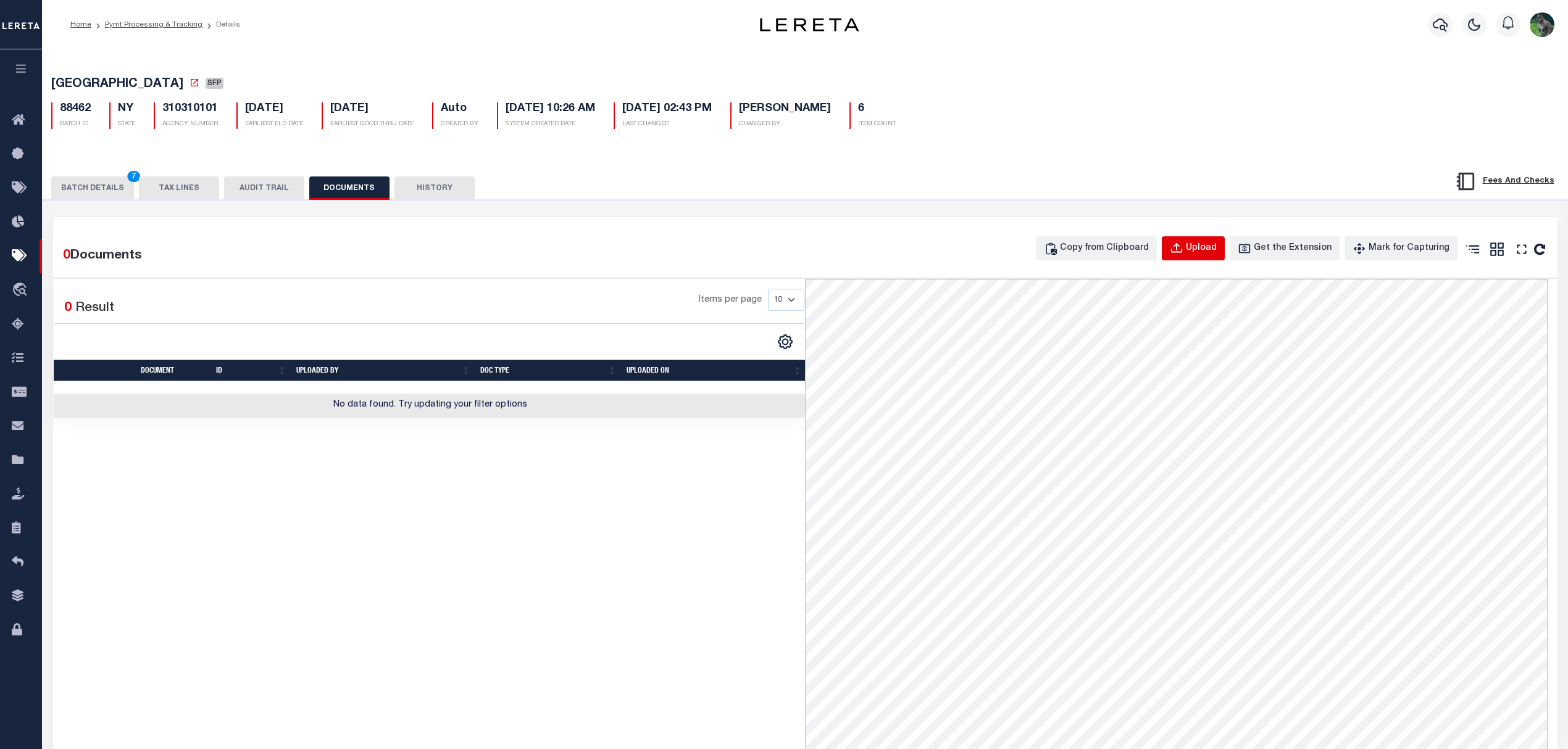
click at [1216, 250] on div "Upload" at bounding box center [1201, 248] width 31 height 14
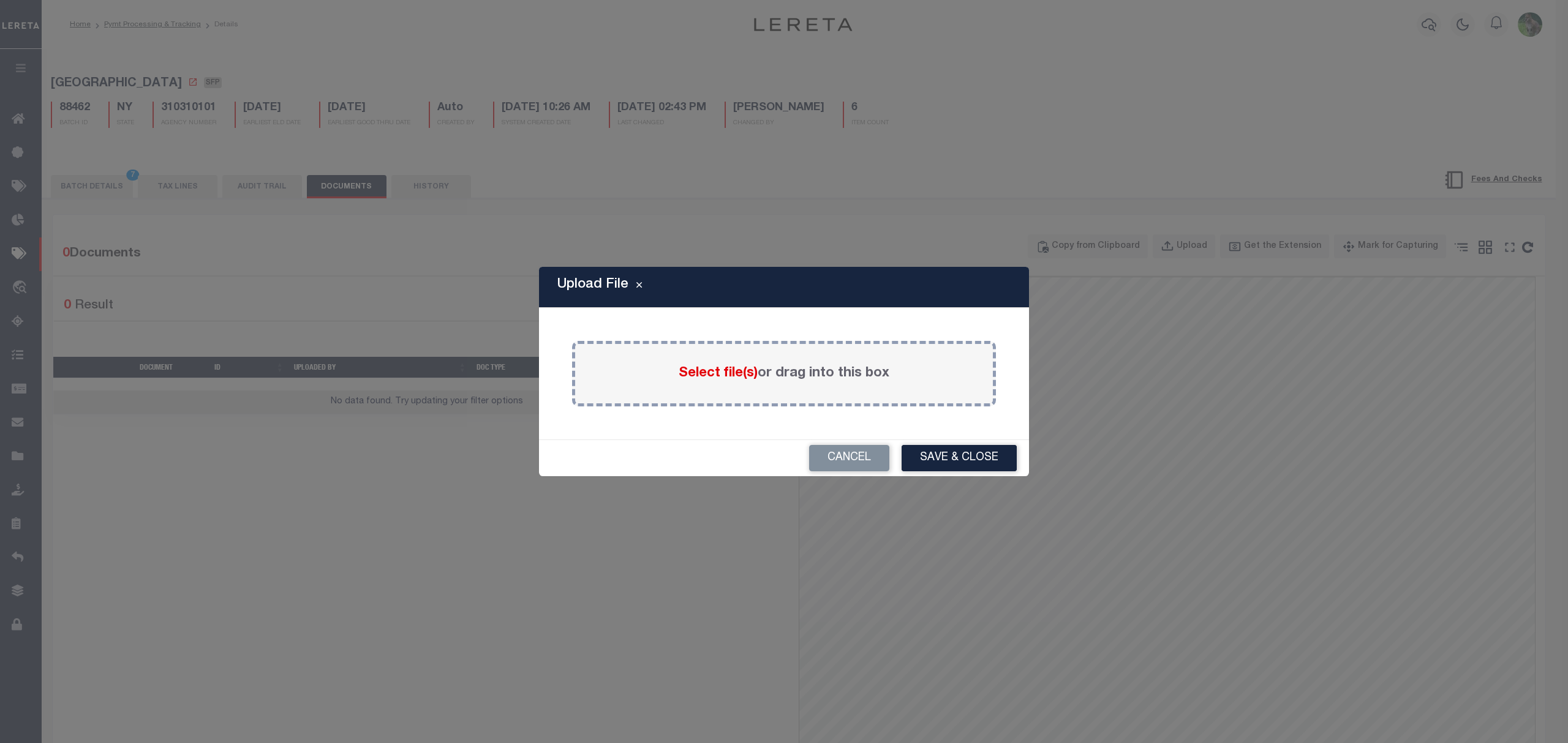
click at [732, 364] on label "Select file(s) or drag into this box" at bounding box center [784, 374] width 210 height 20
click at [0, 0] on input "Select file(s) or drag into this box" at bounding box center [0, 0] width 0 height 0
click at [1444, 66] on div "Upload File Paste copied image or file into this box Select file(s) or drag int…" at bounding box center [784, 372] width 1568 height 743
click at [729, 378] on span "Select file(s)" at bounding box center [719, 373] width 79 height 14
click at [0, 0] on input "Select file(s) or drag into this box" at bounding box center [0, 0] width 0 height 0
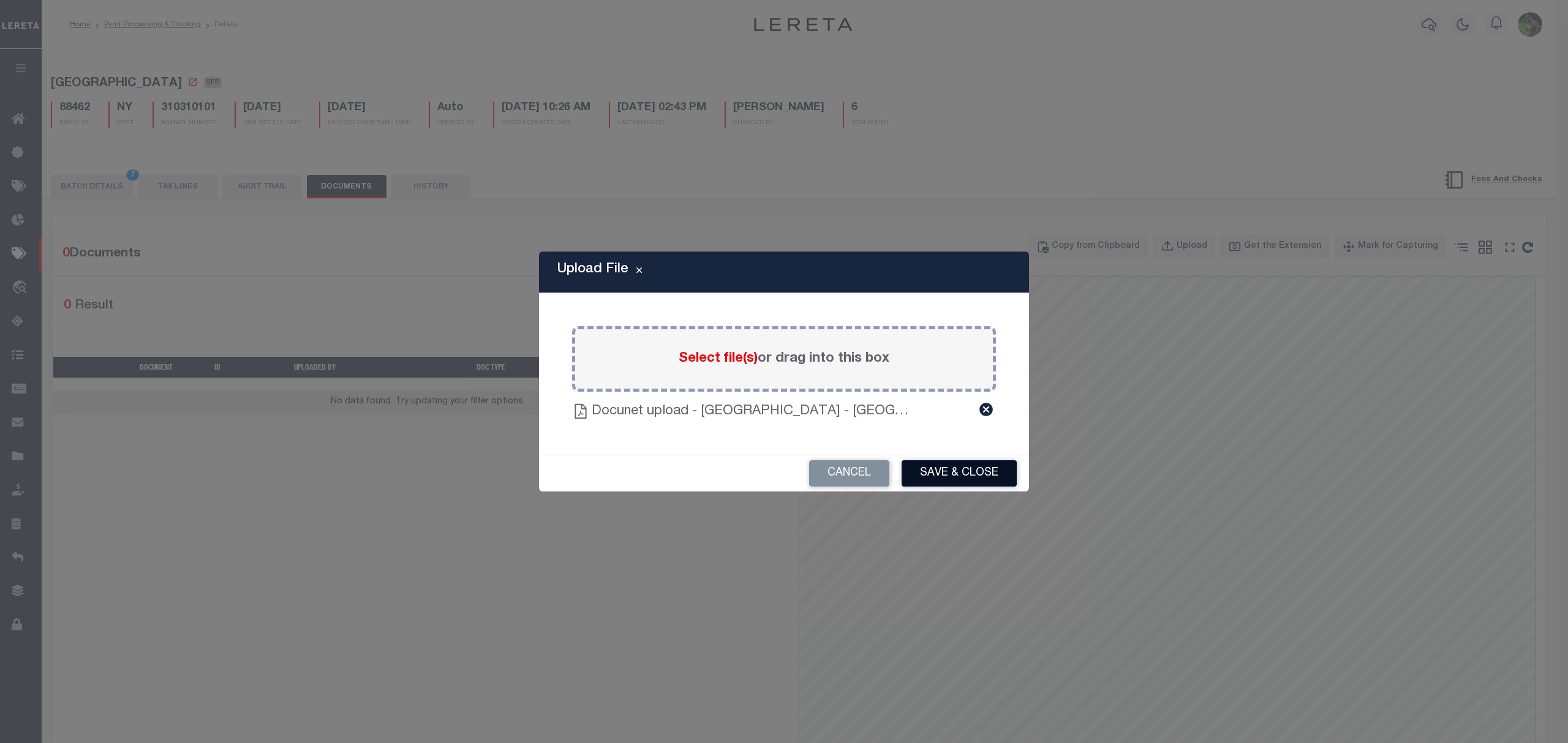
click at [934, 475] on button "Save & Close" at bounding box center [959, 473] width 115 height 27
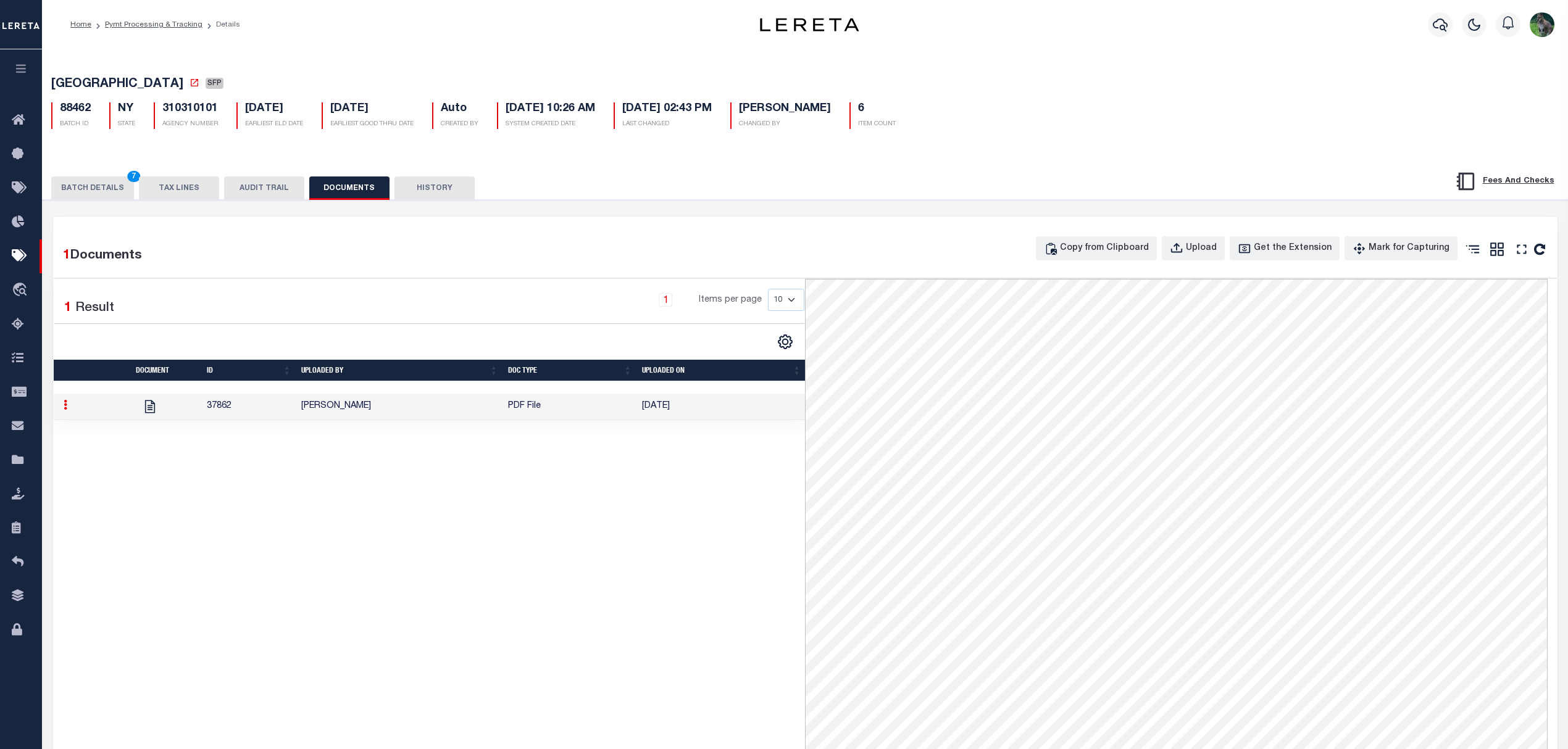
click at [102, 195] on button "BATCH DETAILS 7" at bounding box center [92, 188] width 83 height 23
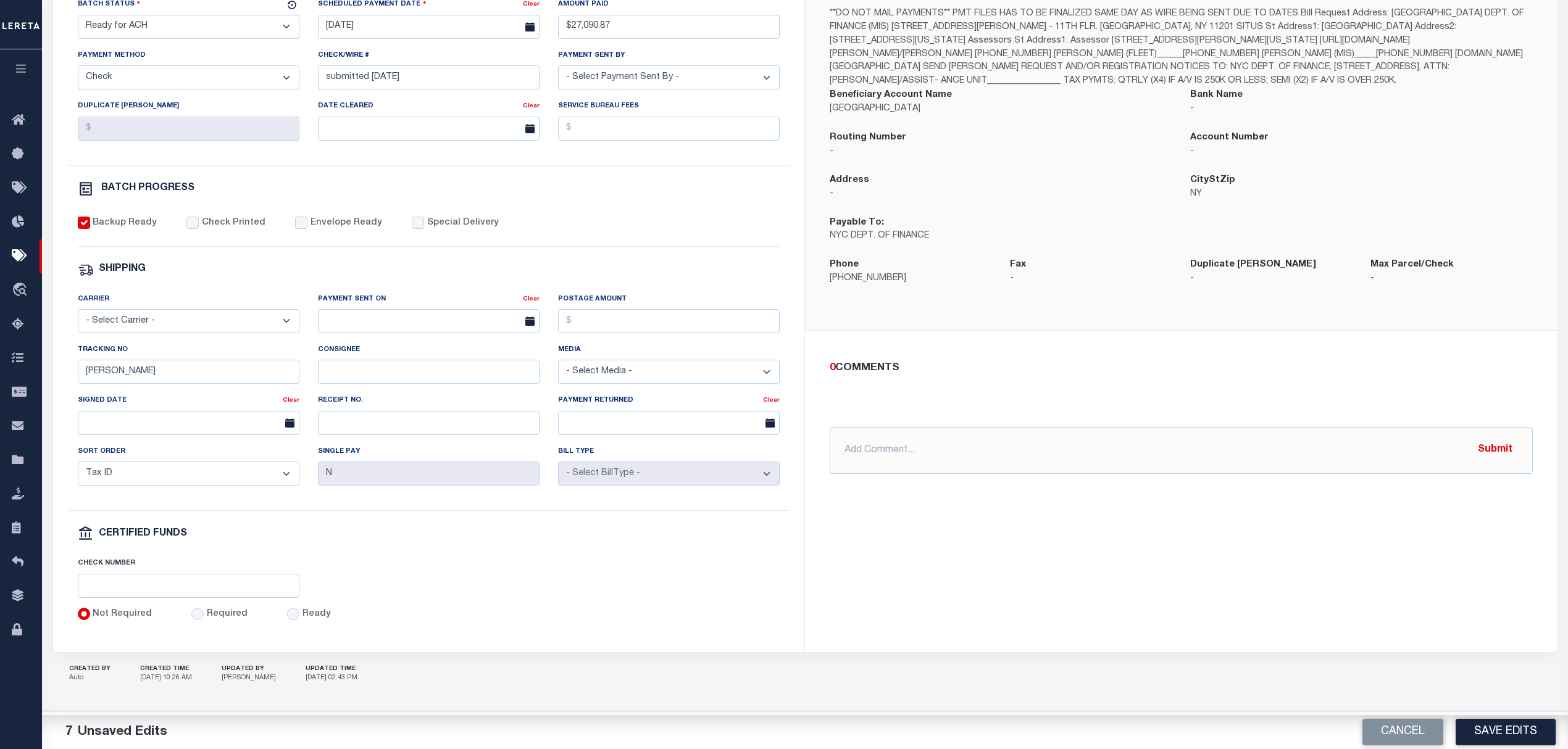
scroll to position [299, 0]
click at [1523, 736] on button "Save Edits" at bounding box center [1506, 732] width 100 height 27
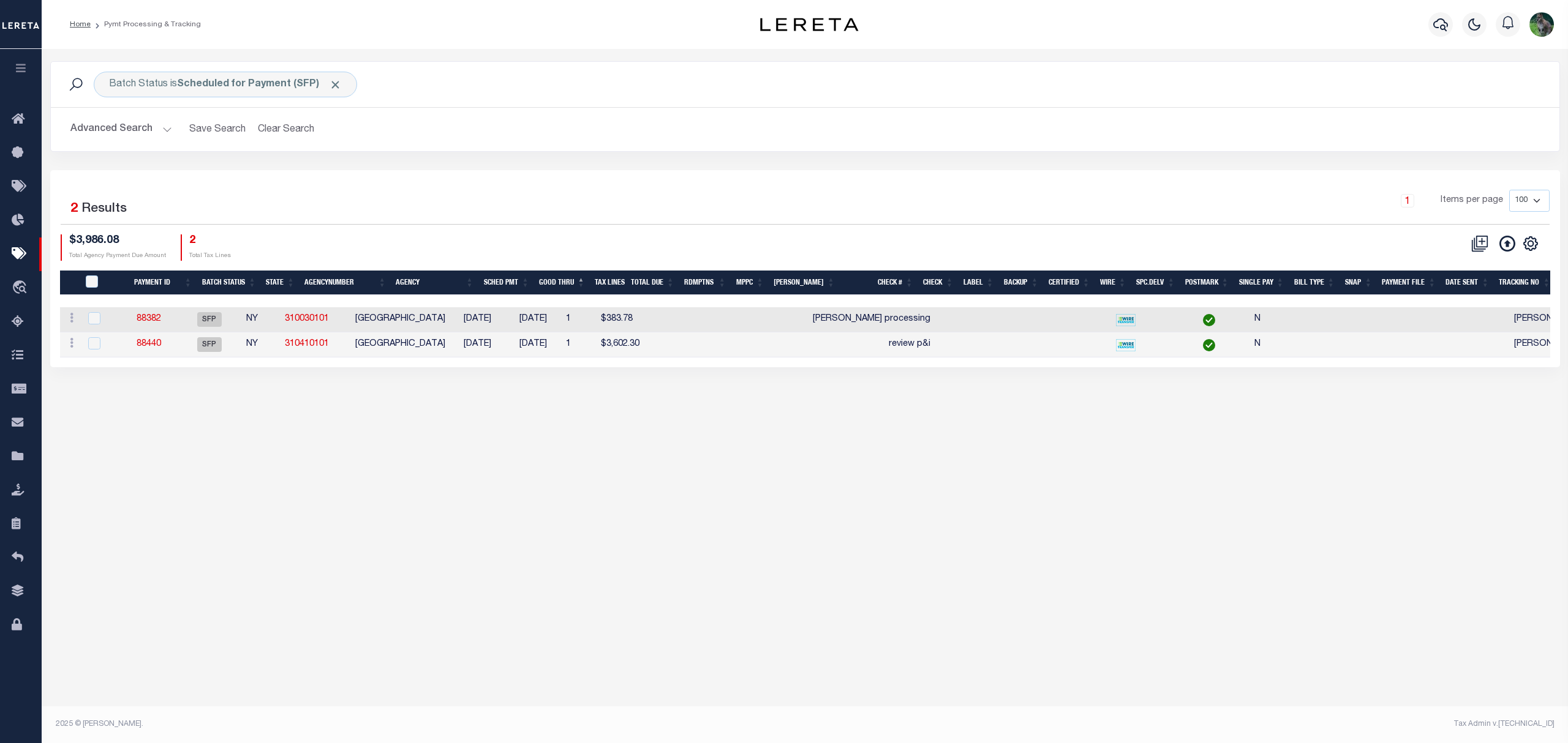
click at [714, 161] on div "Batch Status is Scheduled for Payment (SFP) Search Advanced Search Save Search …" at bounding box center [805, 115] width 1528 height 109
click at [161, 344] on link "88440" at bounding box center [148, 344] width 25 height 8
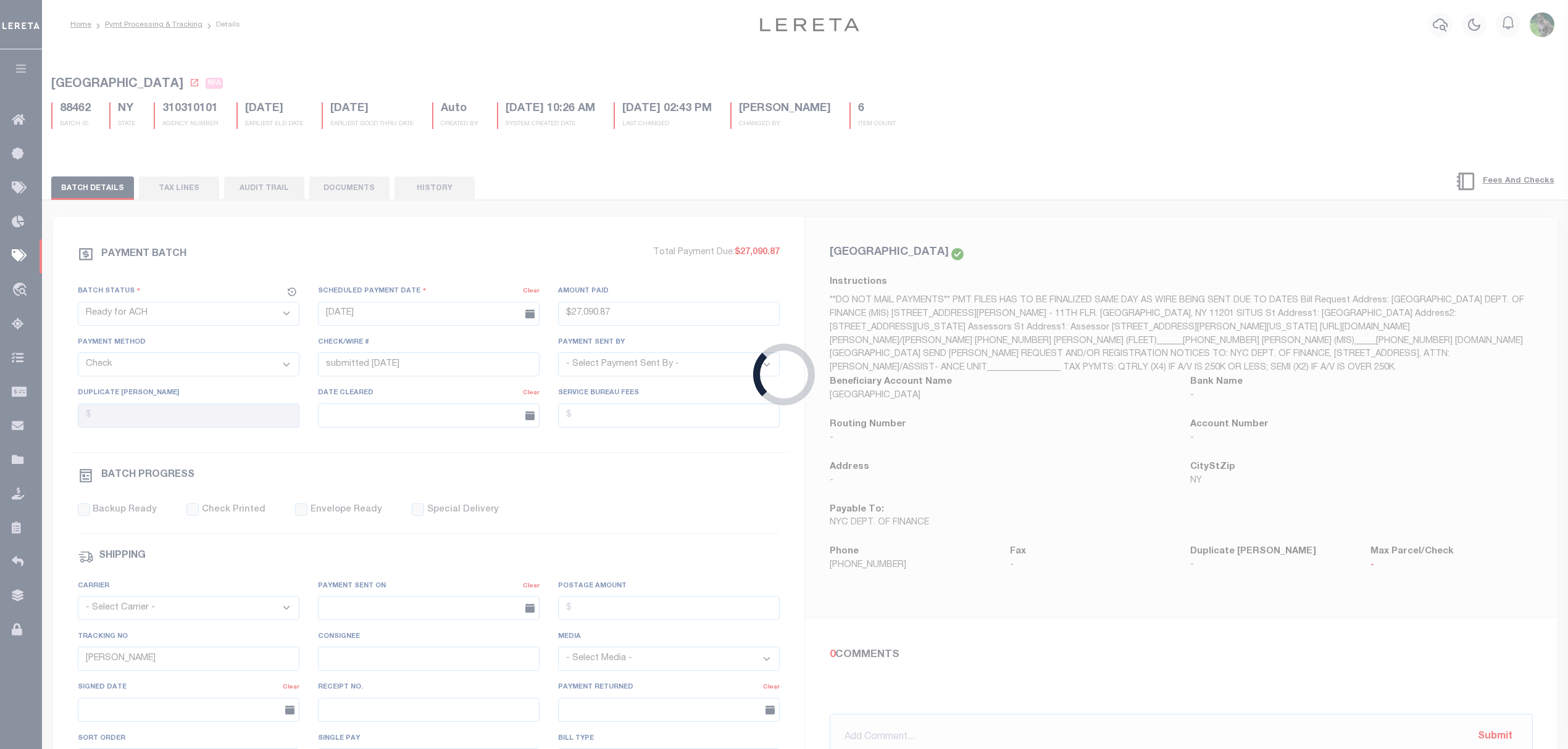
select select "SFP"
type input "[DATE]"
select select
type input "review p&i"
select select
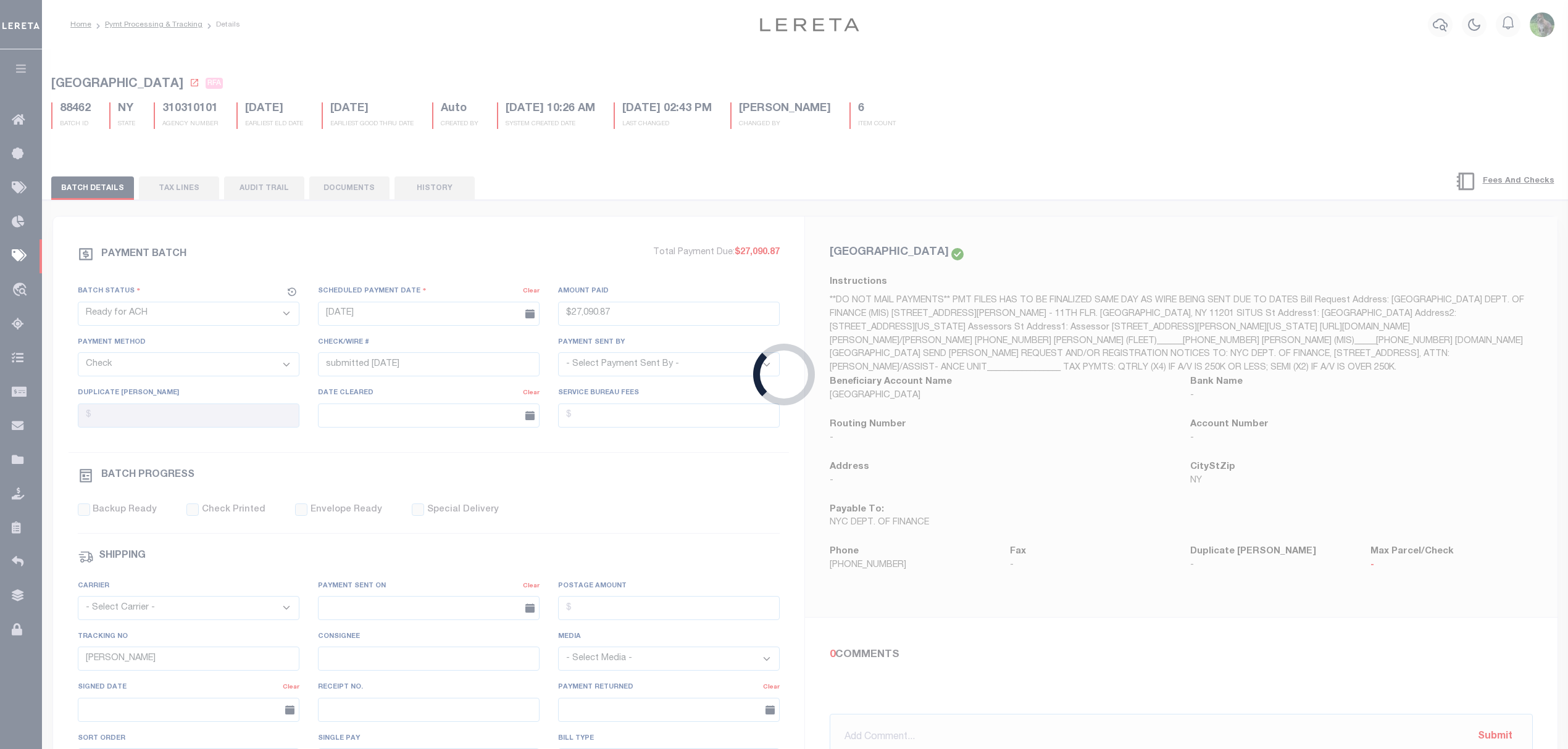
checkbox input "false"
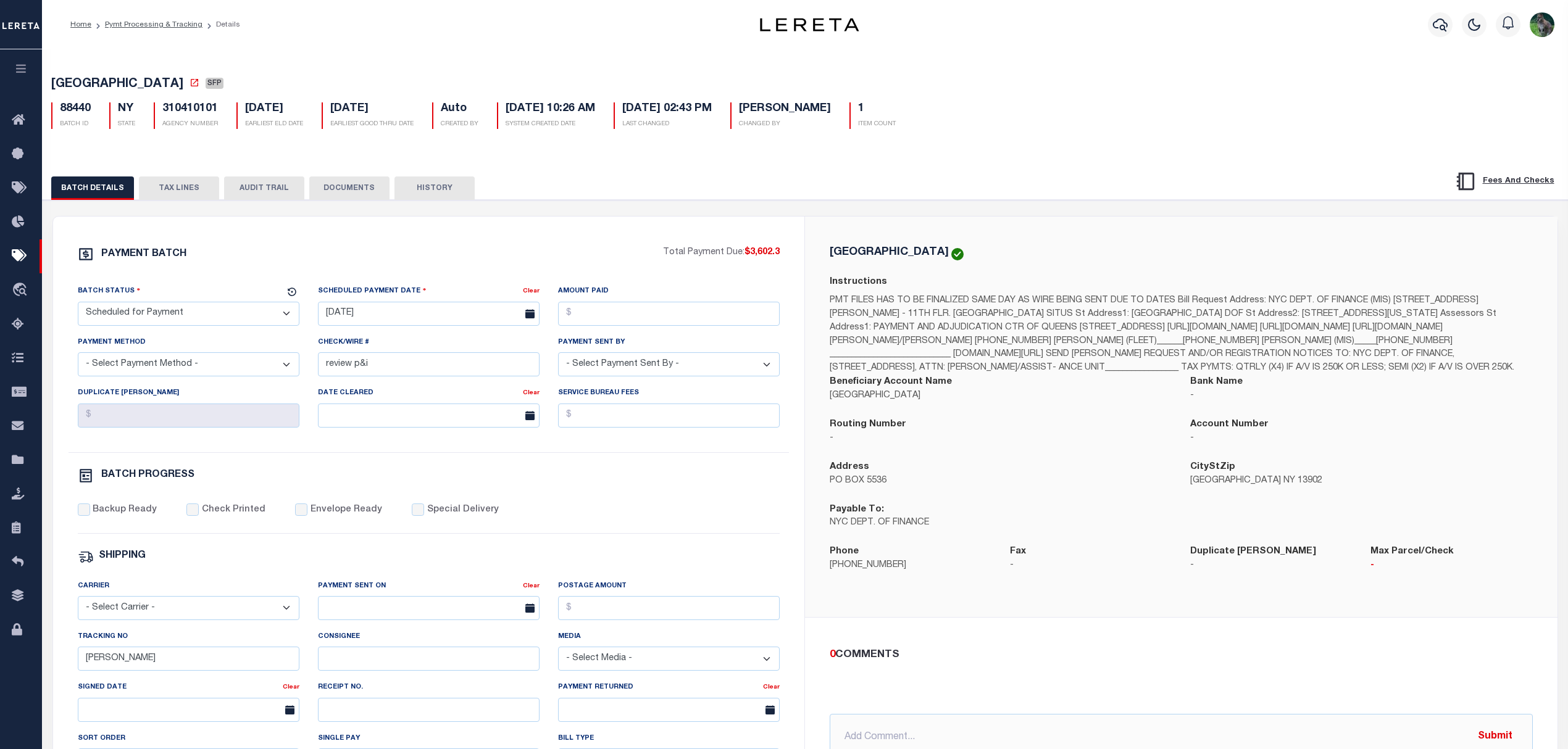
drag, startPoint x: 223, startPoint y: 314, endPoint x: 217, endPoint y: 323, distance: 10.8
click at [223, 314] on select "- Select Status - Scheduled for Payment Ready For Payment Payment Sent Cleared …" at bounding box center [189, 314] width 221 height 24
select select "RFA"
click at [78, 306] on select "- Select Status - Scheduled for Payment Ready For Payment Payment Sent Cleared …" at bounding box center [189, 314] width 221 height 24
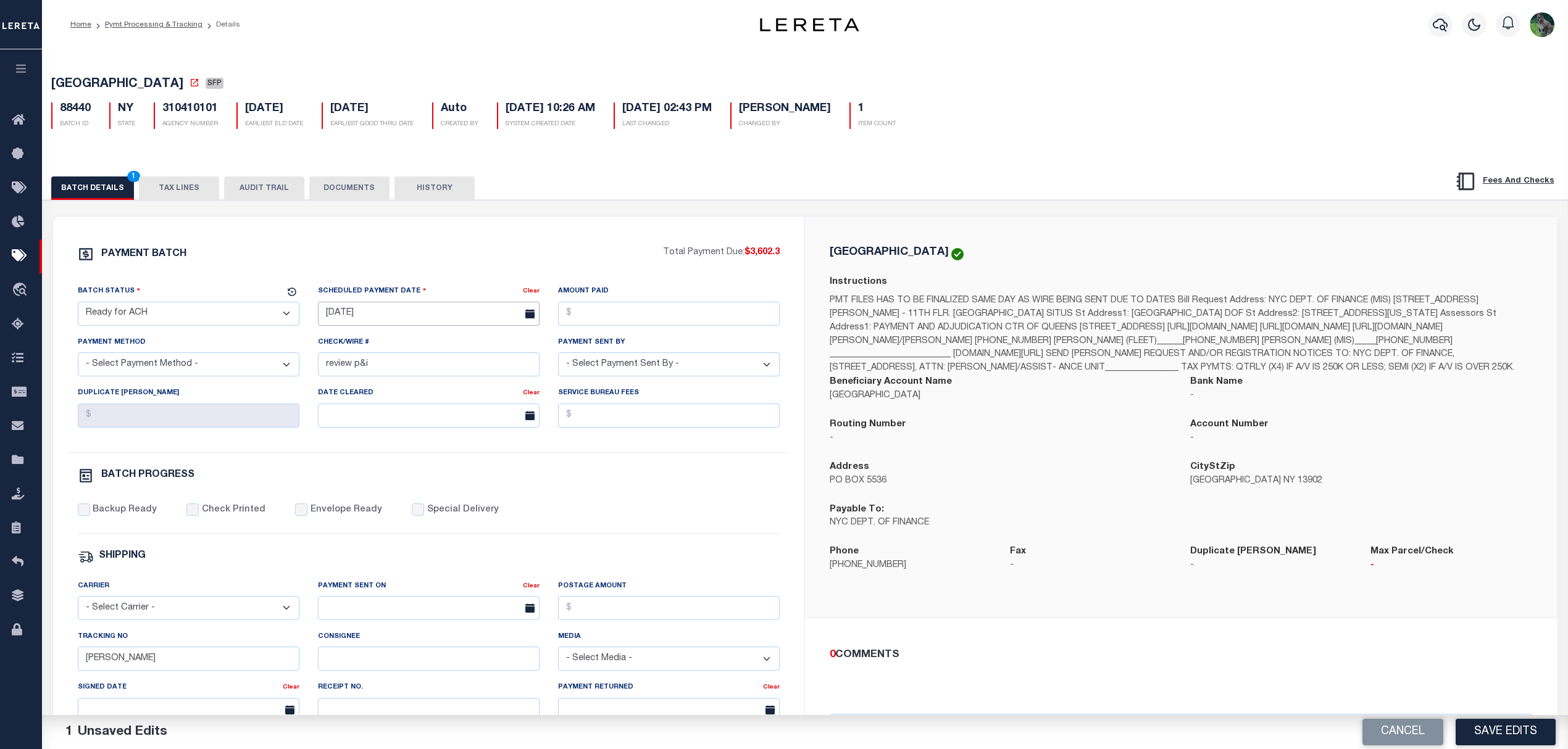
click at [455, 322] on input "[DATE]" at bounding box center [428, 314] width 221 height 24
click at [466, 482] on span "29" at bounding box center [468, 483] width 24 height 24
type input "[DATE]"
click at [621, 317] on input "Amount Paid" at bounding box center [668, 314] width 221 height 24
type input "$3,602.30"
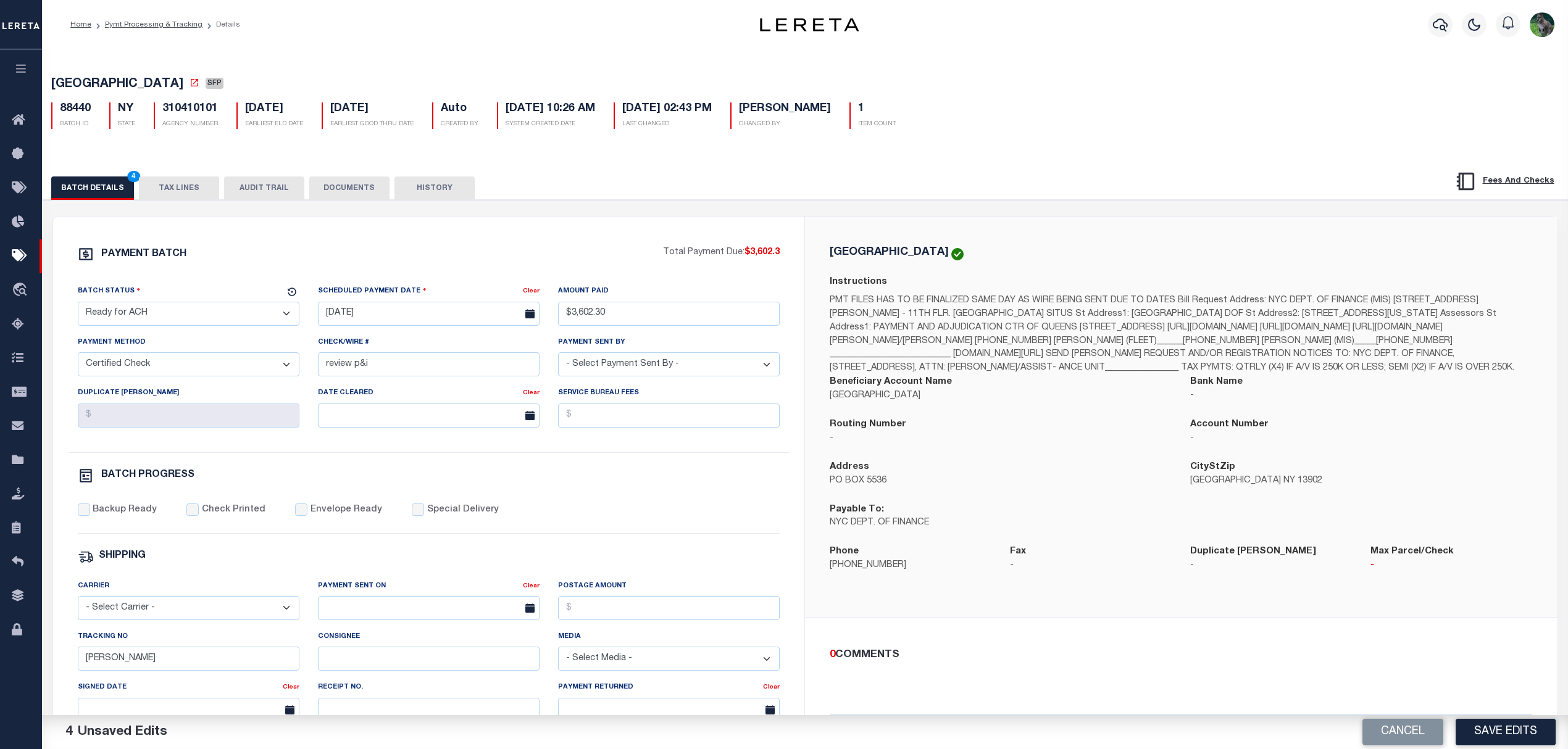
select select "ACH"
type input "Subitted [DATE]"
select select "[PERSON_NAME]"
click at [95, 518] on label "Backup Ready" at bounding box center [125, 510] width 64 height 14
click at [90, 516] on input "Backup Ready" at bounding box center [84, 509] width 12 height 12
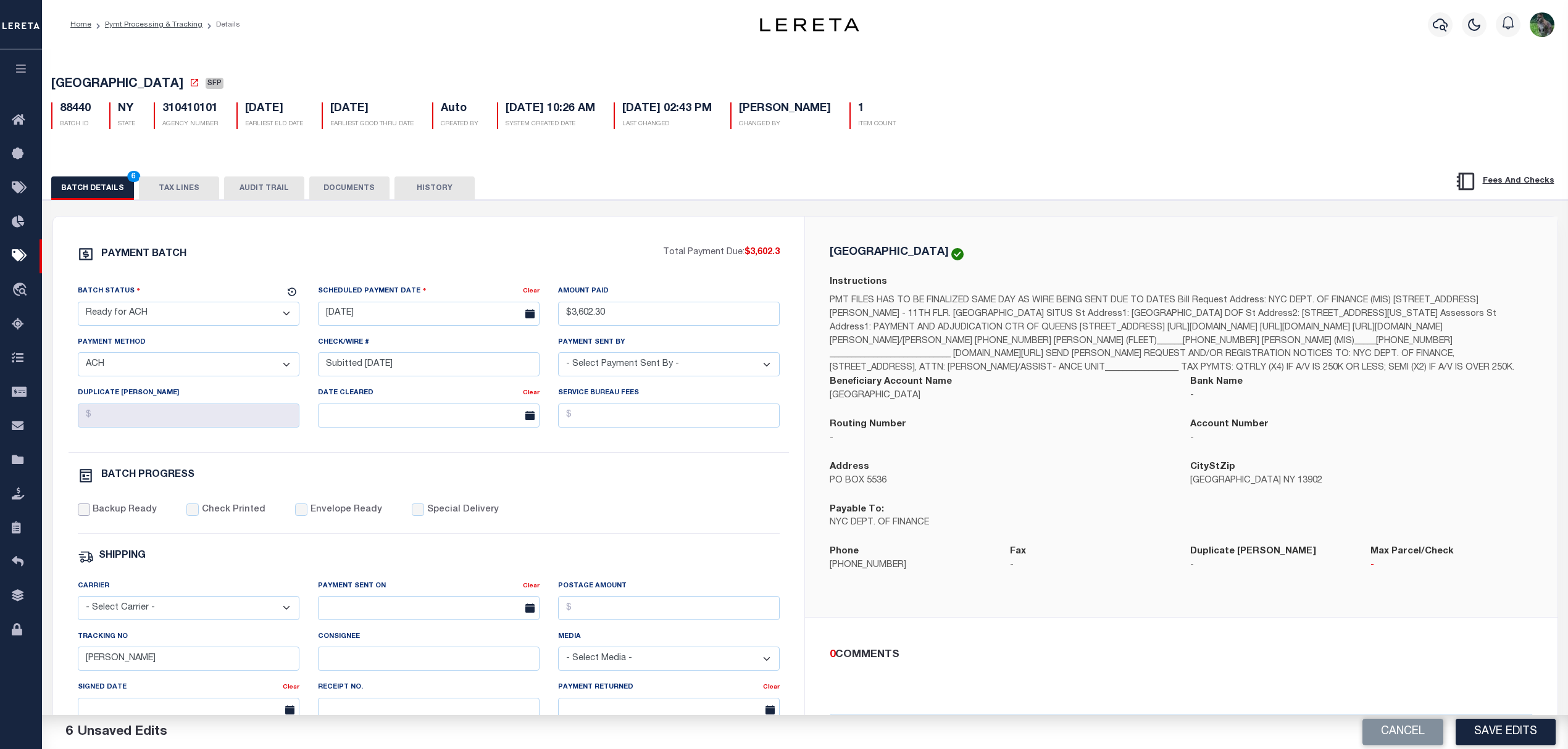
checkbox input "true"
click at [603, 450] on div "Batch Status - Select Status - Scheduled for Payment Ready For Payment Payment …" at bounding box center [429, 368] width 721 height 168
click at [345, 187] on button "DOCUMENTS" at bounding box center [349, 188] width 80 height 23
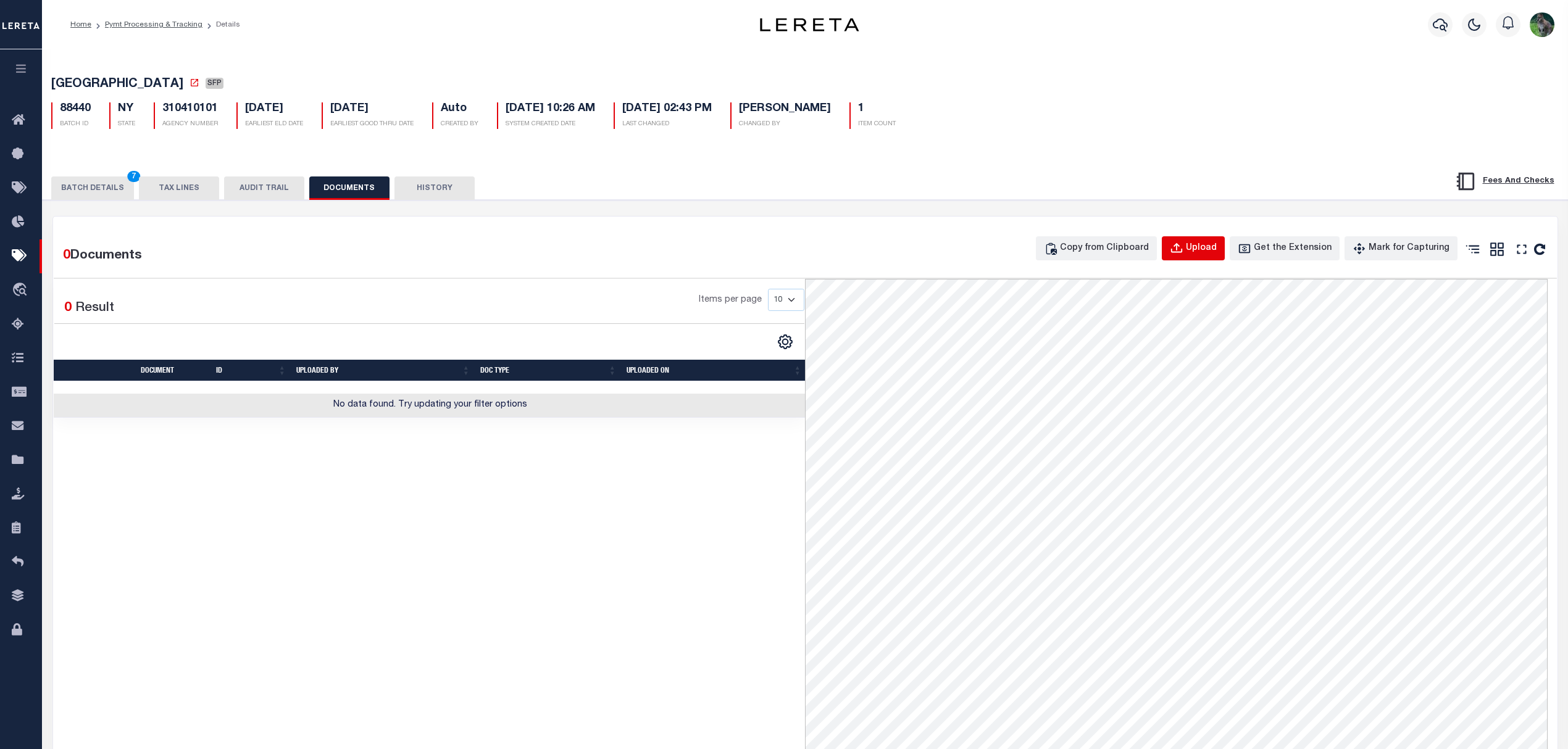
click at [1210, 247] on div "Upload" at bounding box center [1201, 248] width 31 height 14
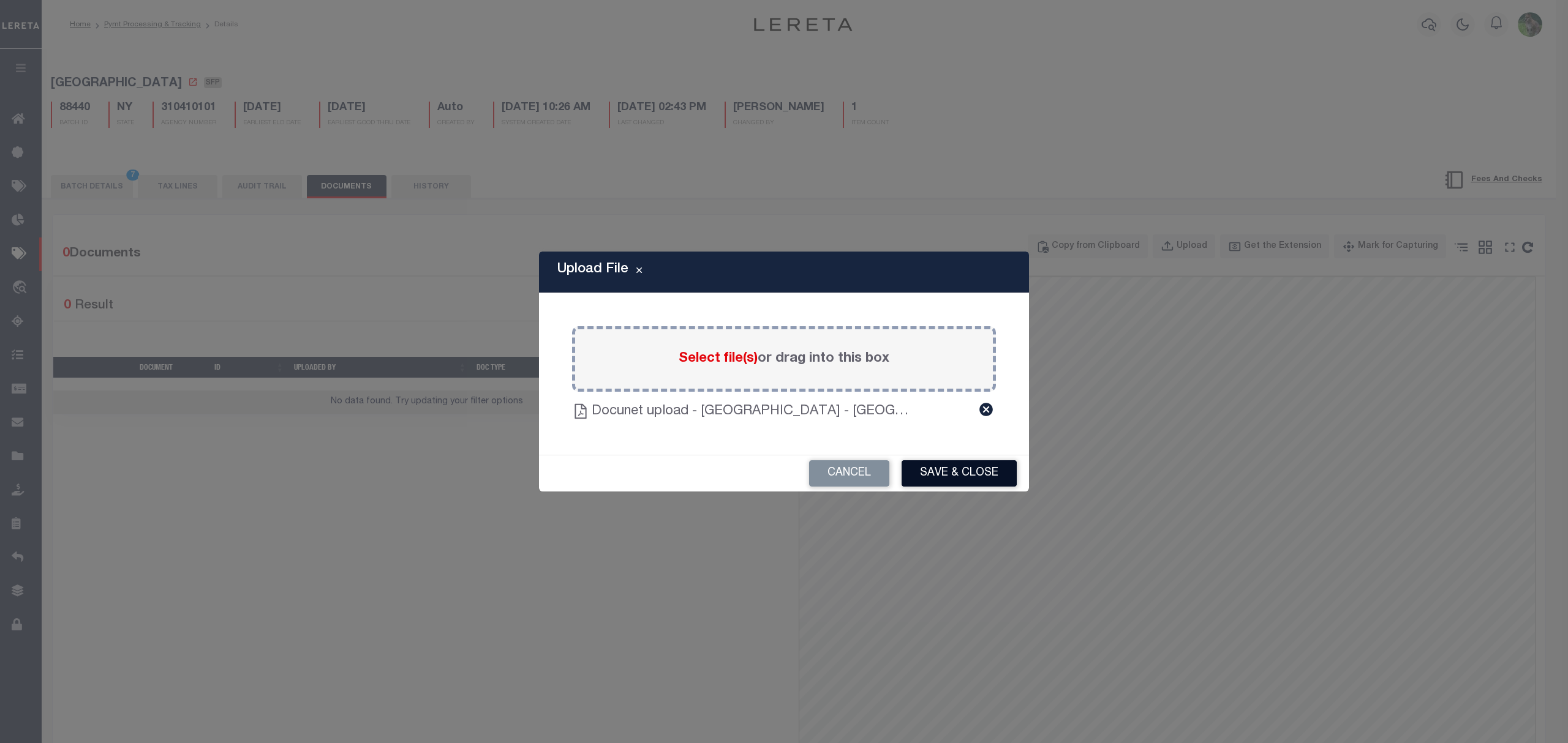
click at [971, 466] on button "Save & Close" at bounding box center [959, 473] width 115 height 27
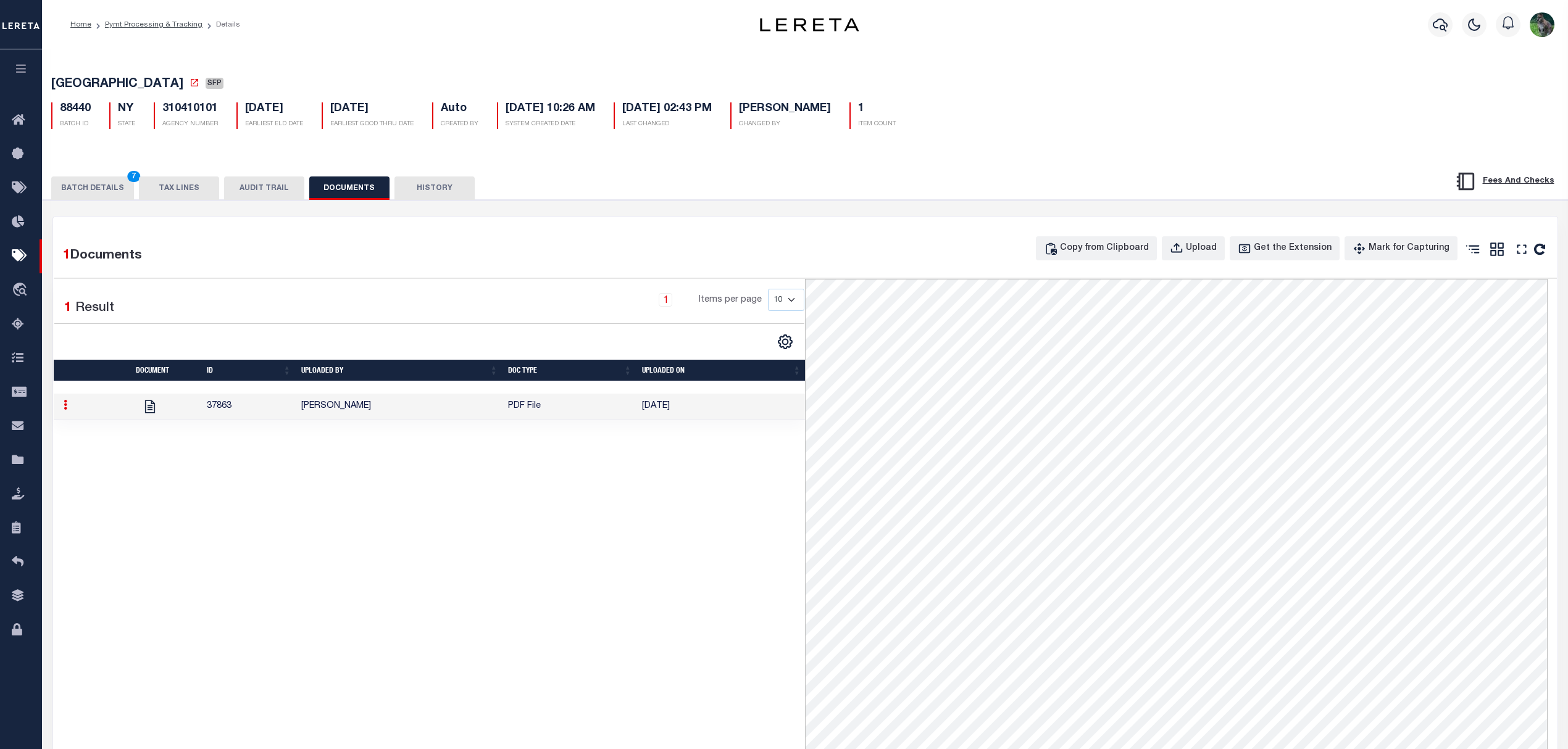
click at [112, 189] on button "BATCH DETAILS 7" at bounding box center [92, 188] width 83 height 23
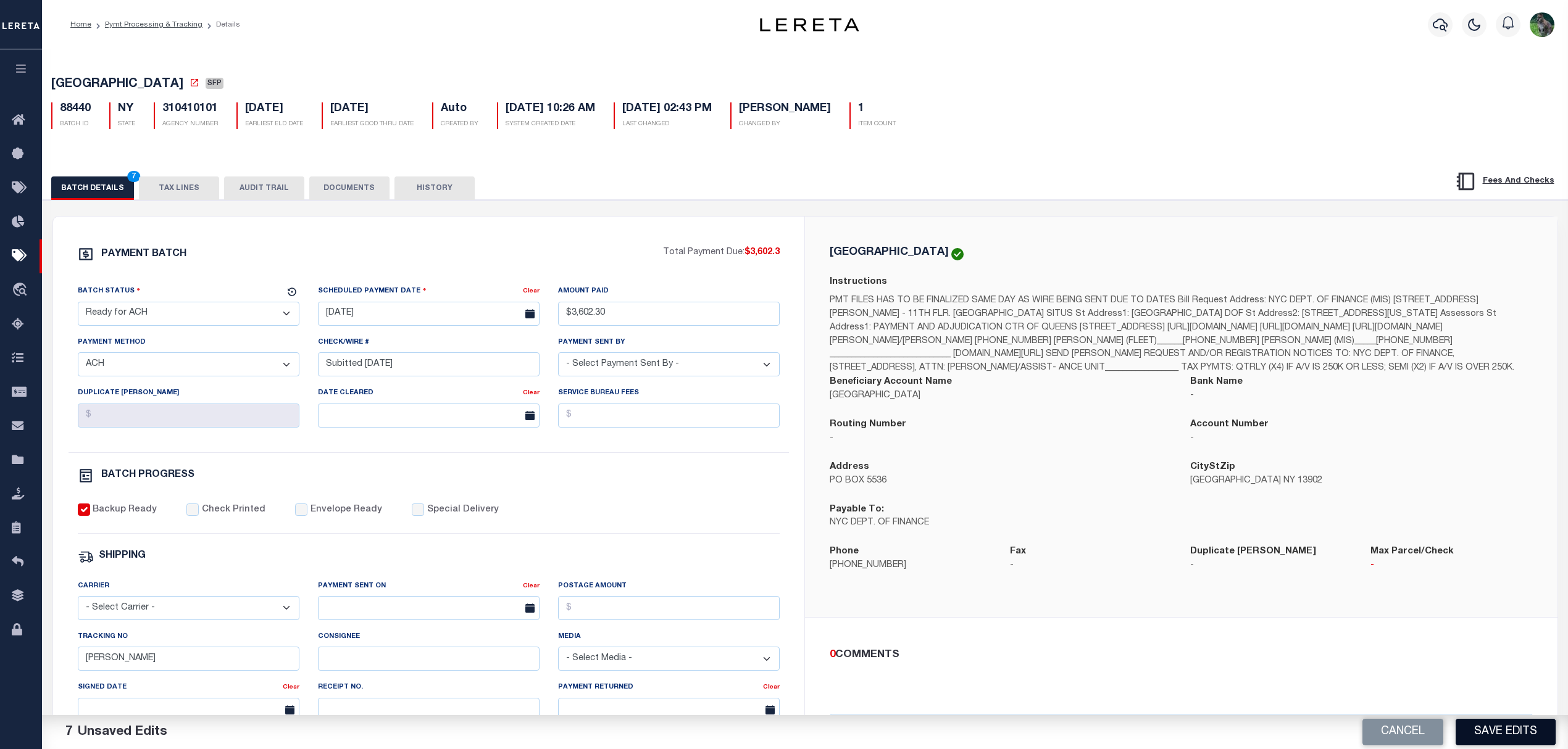
click at [1522, 734] on button "Save Edits" at bounding box center [1506, 732] width 100 height 27
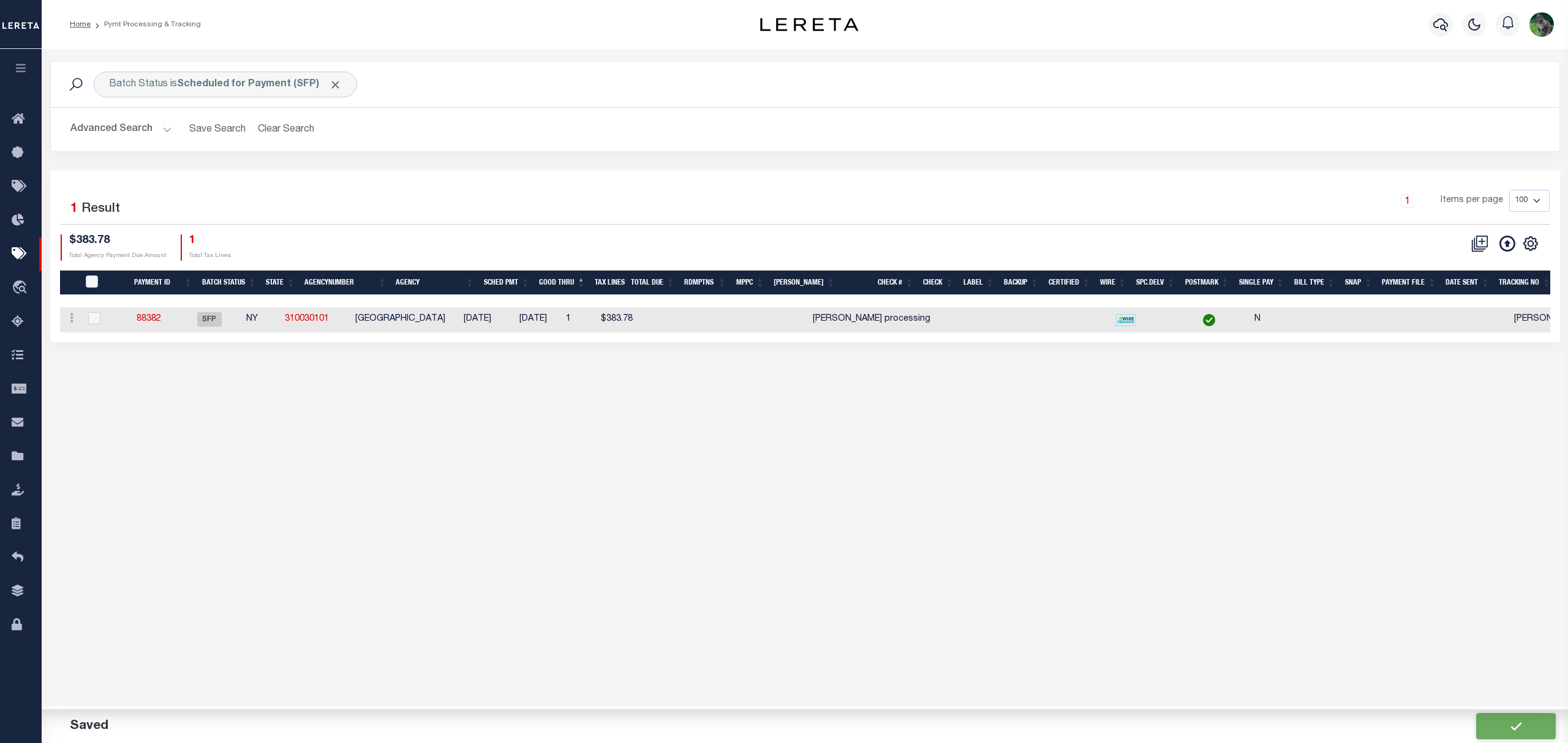
drag, startPoint x: 967, startPoint y: 343, endPoint x: 988, endPoint y: 340, distance: 21.2
type input "$3,602.3"
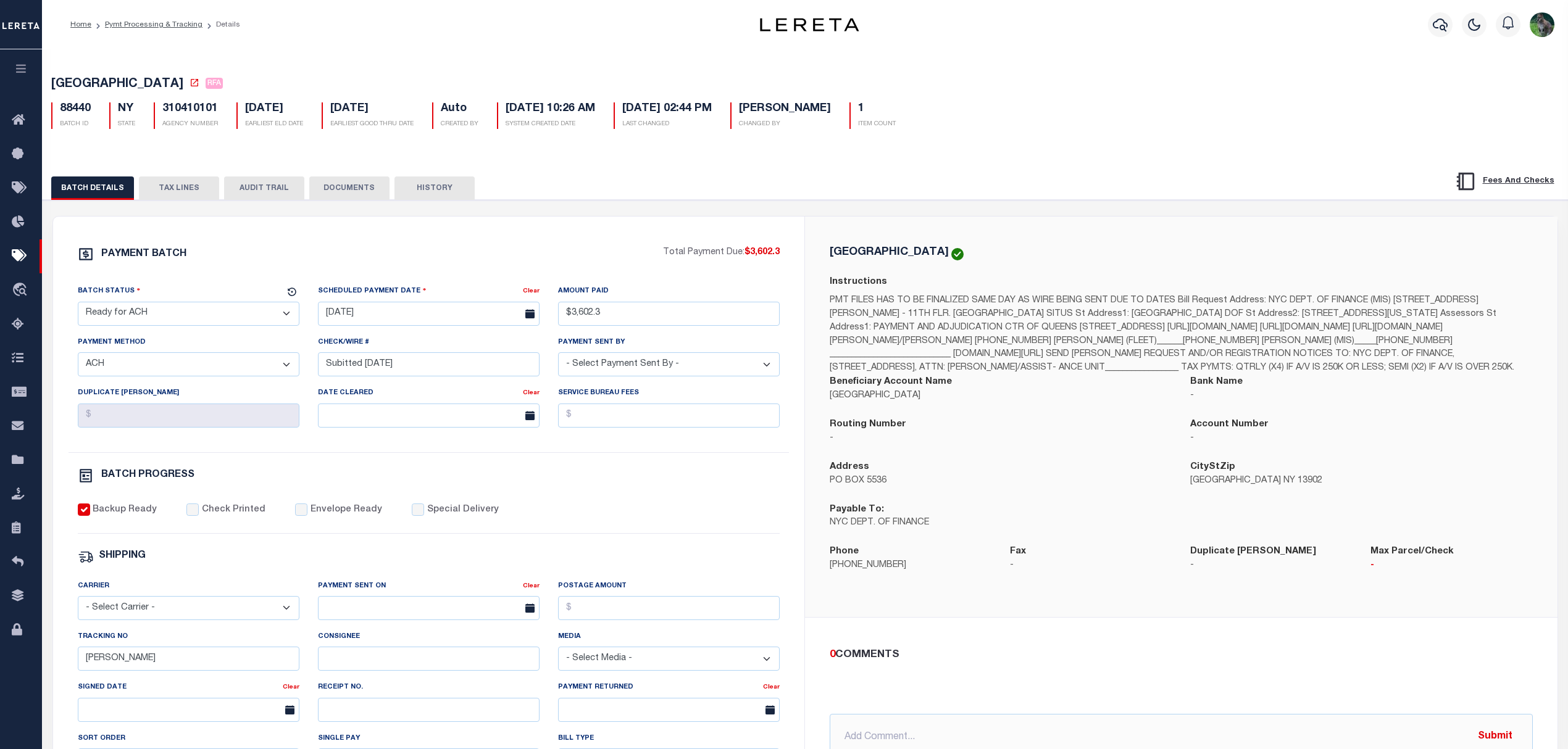
drag, startPoint x: 216, startPoint y: 287, endPoint x: 958, endPoint y: 448, distance: 759.3
click at [218, 287] on div "Batch Status" at bounding box center [181, 293] width 207 height 18
drag, startPoint x: 582, startPoint y: 220, endPoint x: 573, endPoint y: 211, distance: 12.7
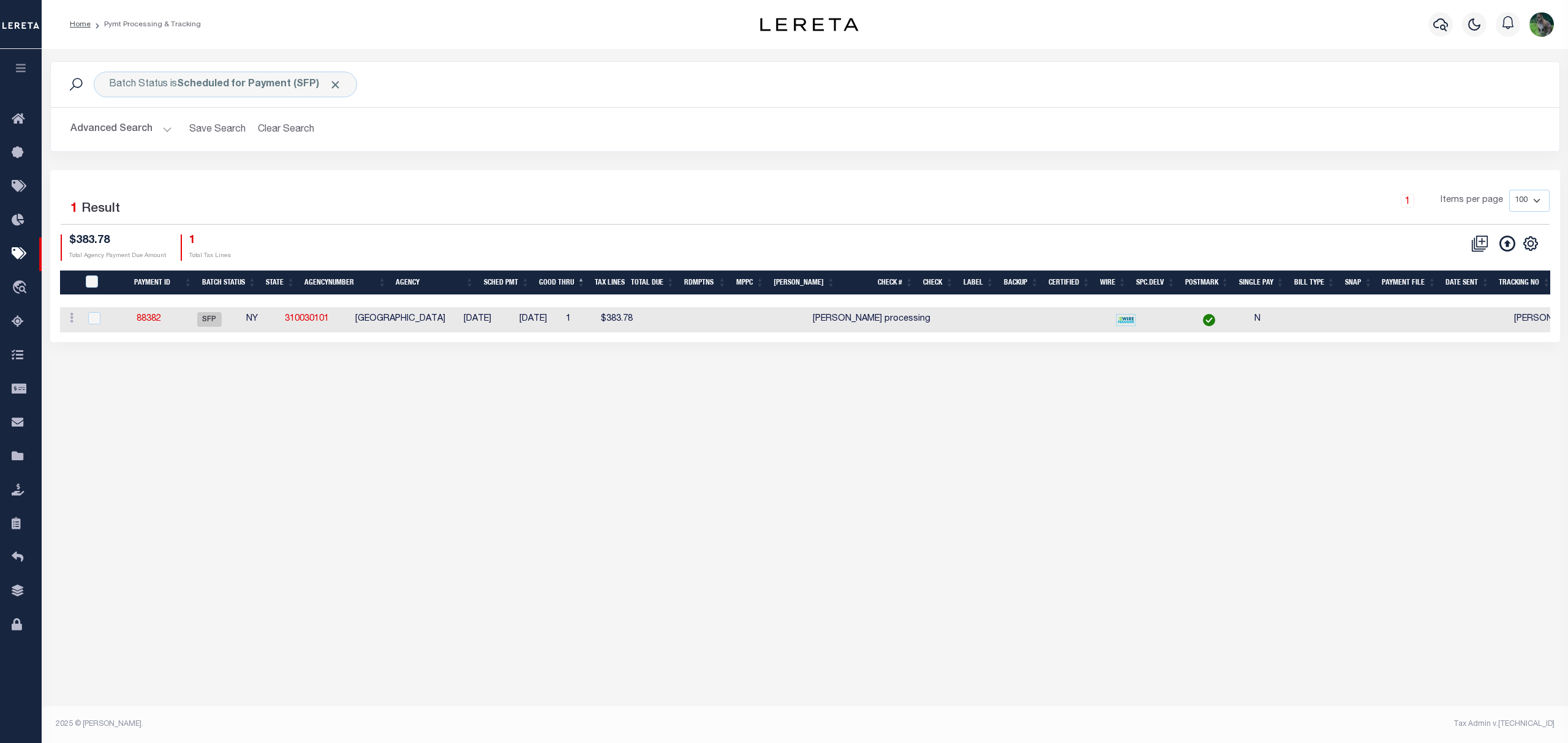
click at [620, 202] on div "1 Items per page 100 200 500 1000" at bounding box center [993, 206] width 1112 height 32
click at [554, 522] on div "Batch Status is Scheduled for Payment (SFP) Search Advanced Search Save Search …" at bounding box center [804, 383] width 1526 height 669
